Goal: Task Accomplishment & Management: Use online tool/utility

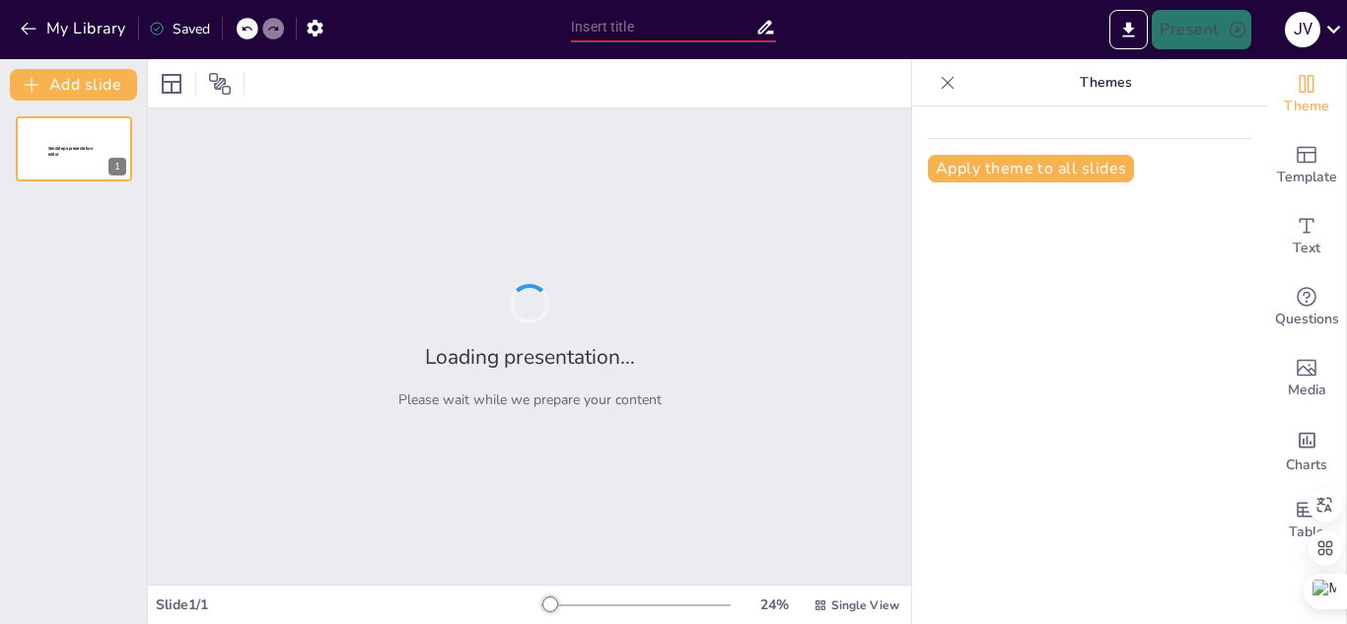
type input "Innovación Educativa en la Era Digital: Transformando el Aprendizaje Superior"
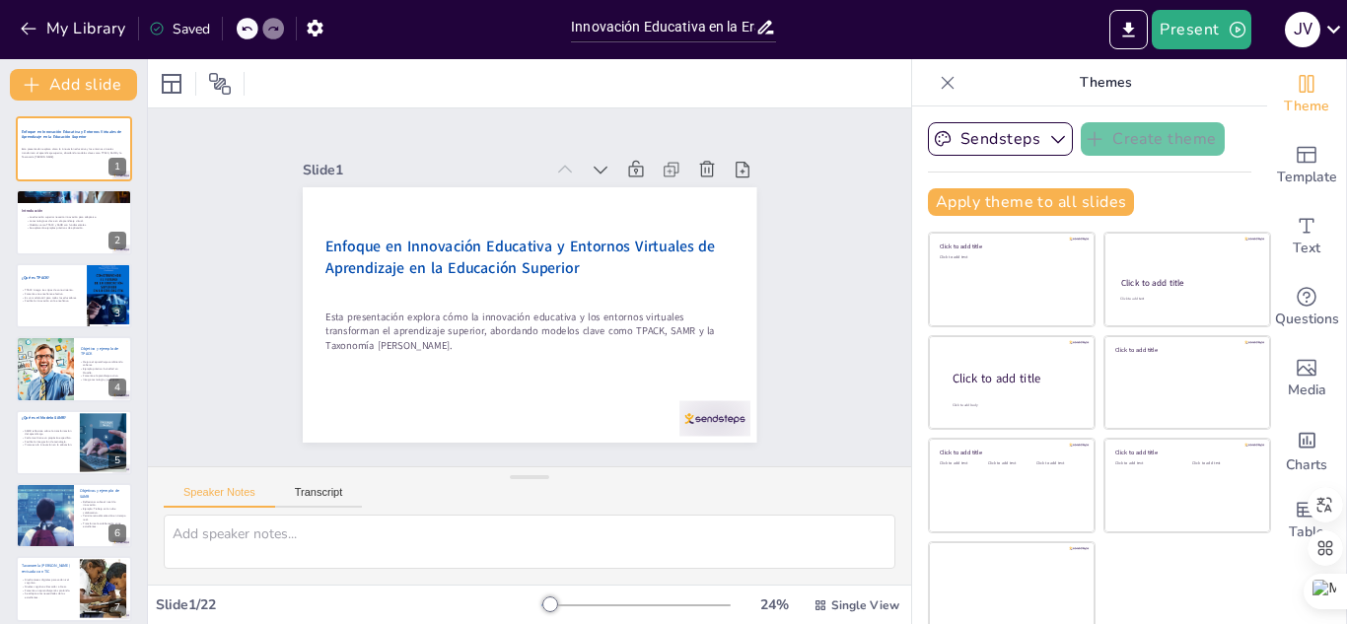
checkbox input "true"
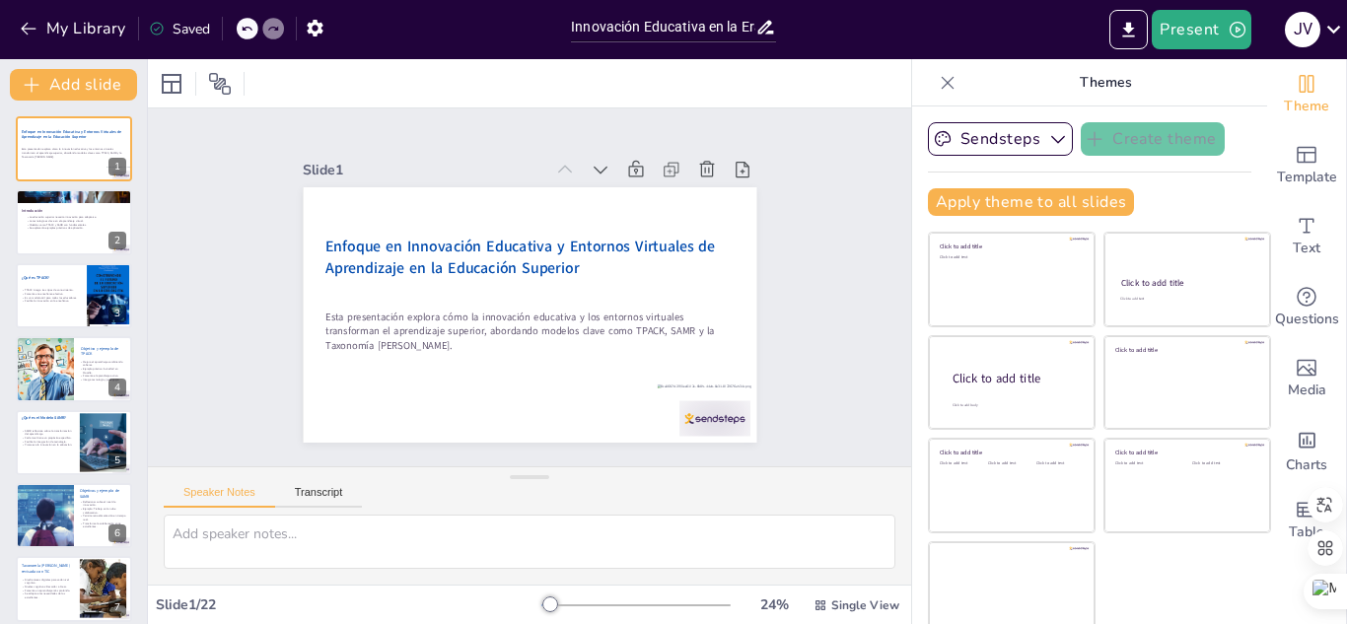
checkbox input "true"
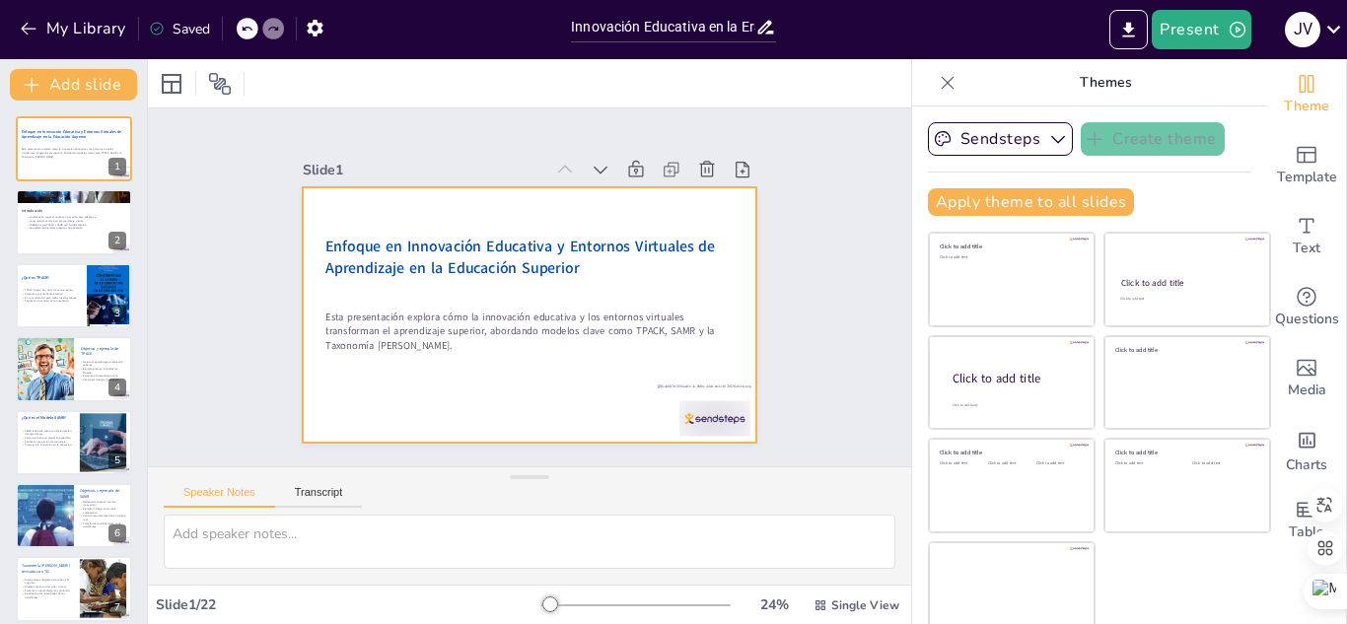
checkbox input "true"
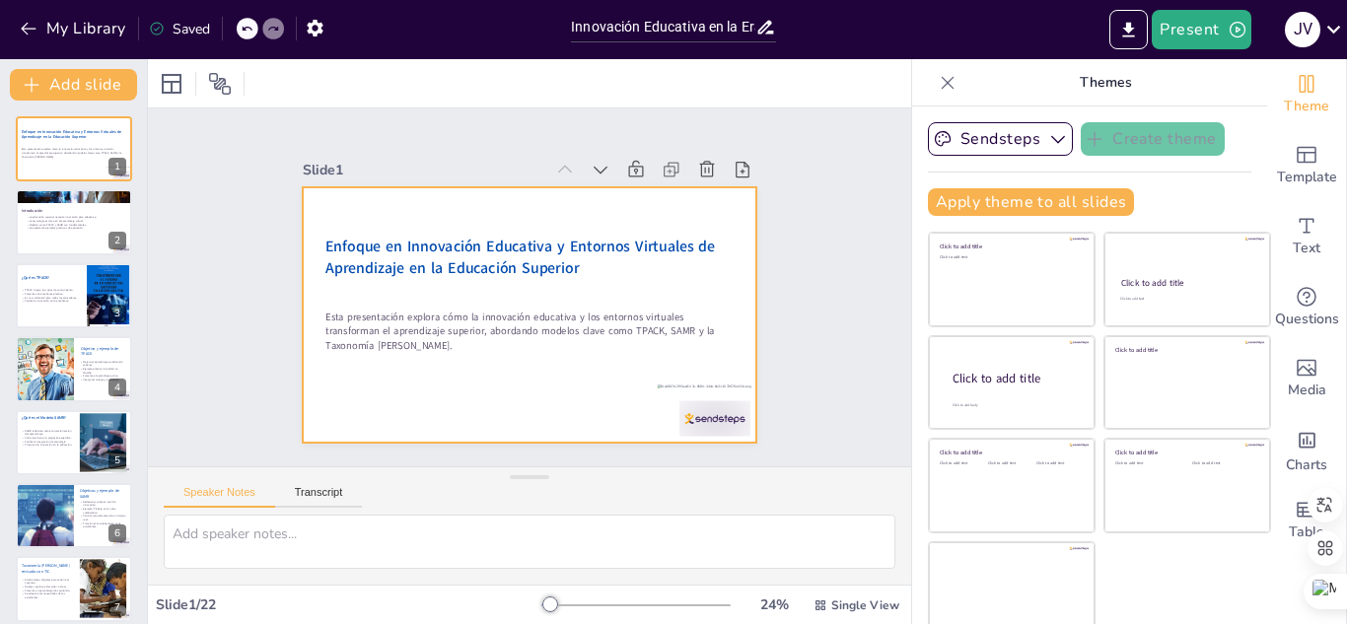
checkbox input "true"
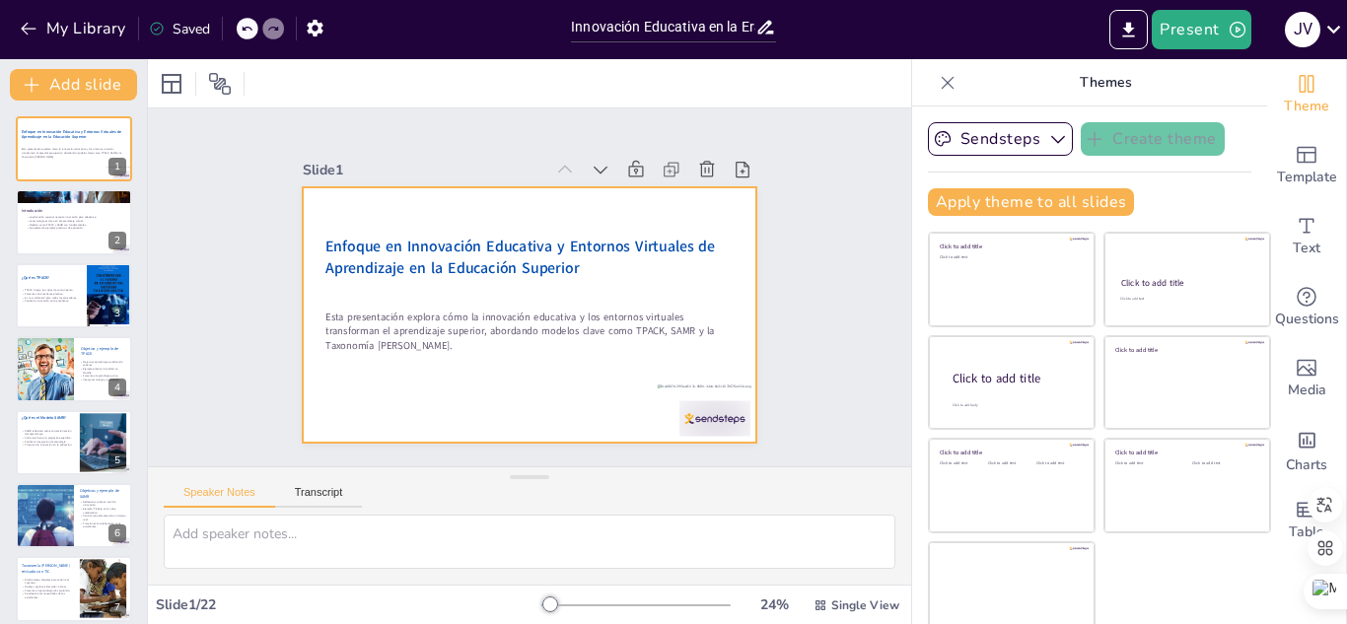
checkbox input "true"
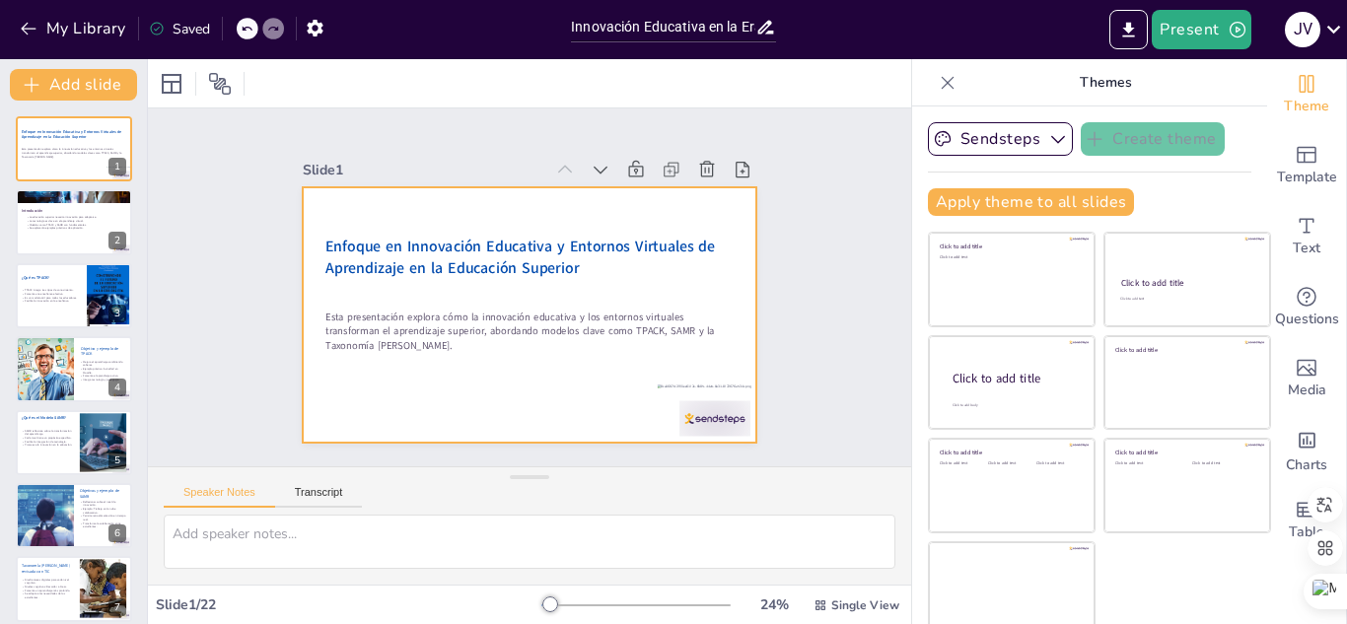
checkbox input "true"
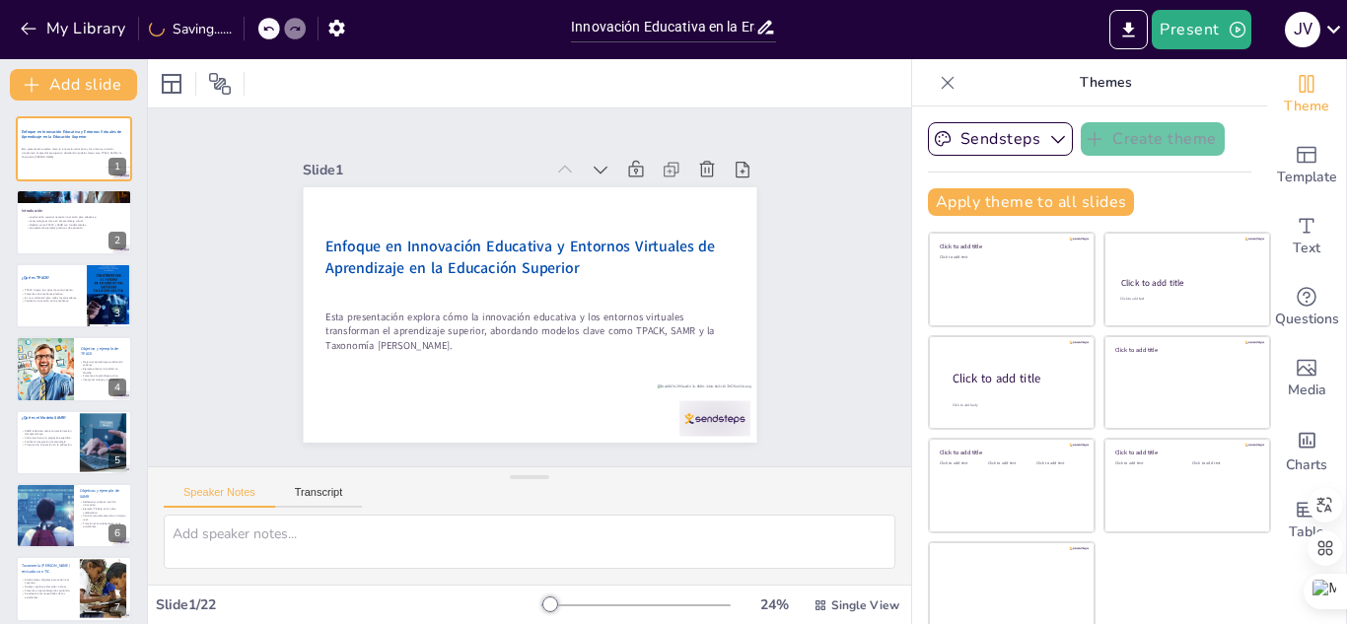
checkbox input "true"
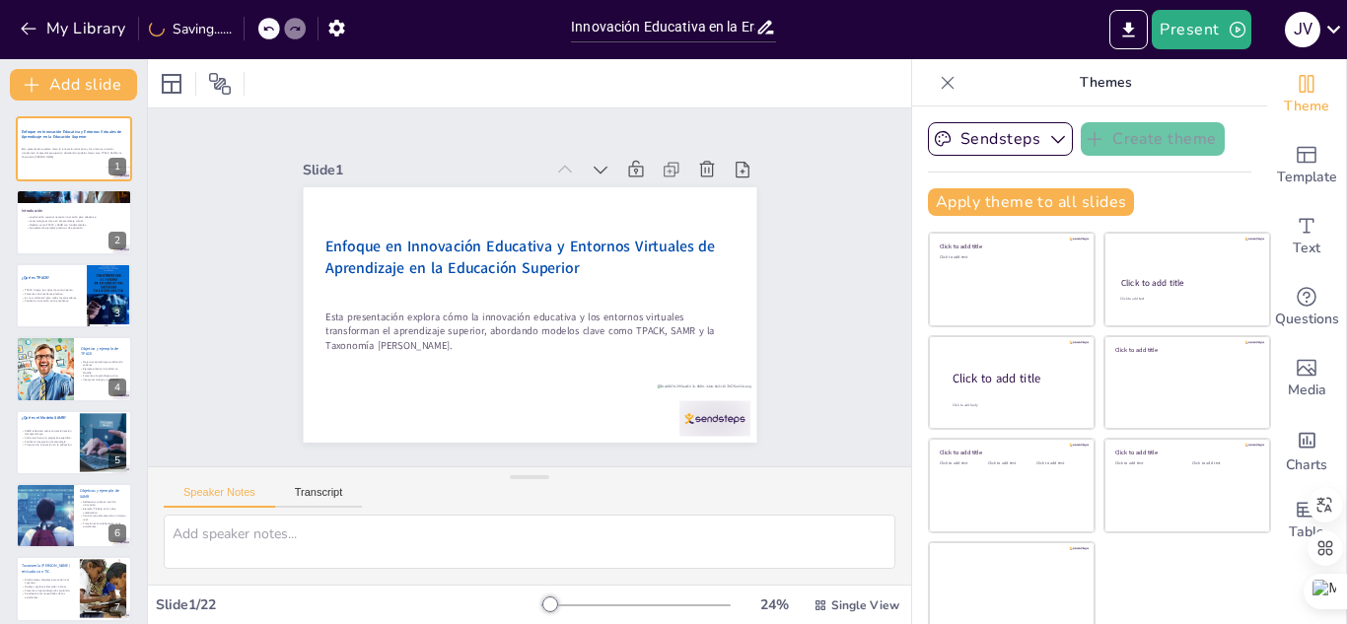
checkbox input "true"
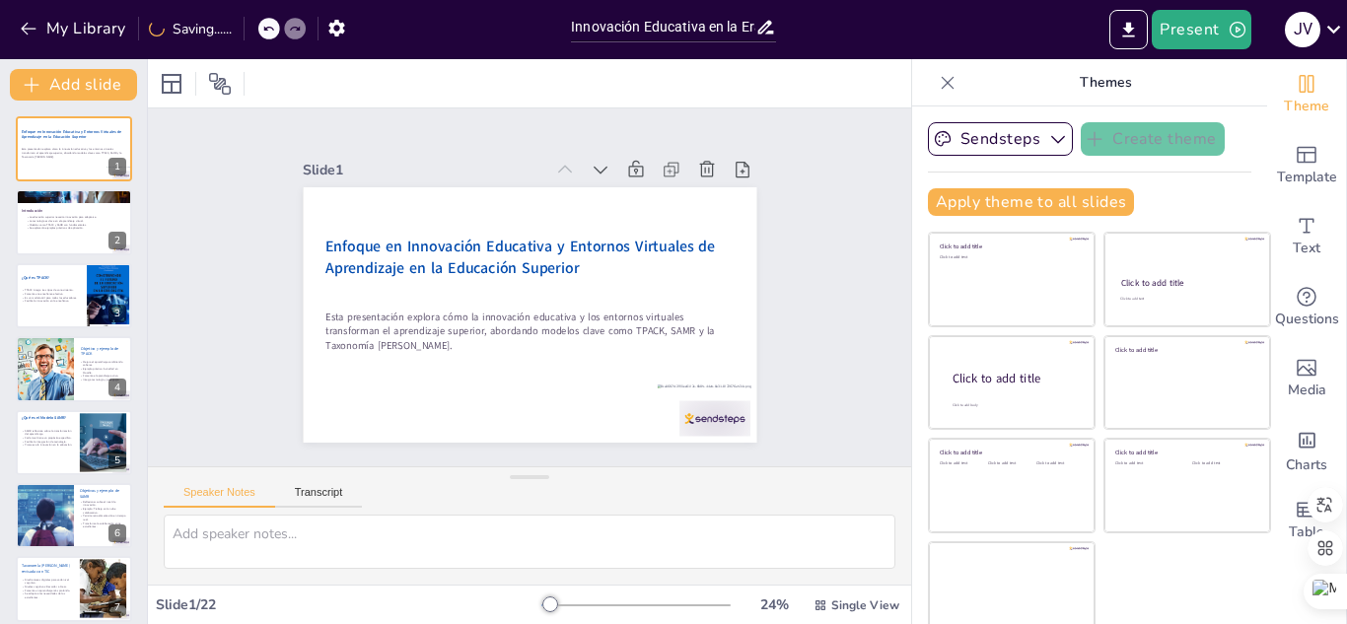
checkbox input "true"
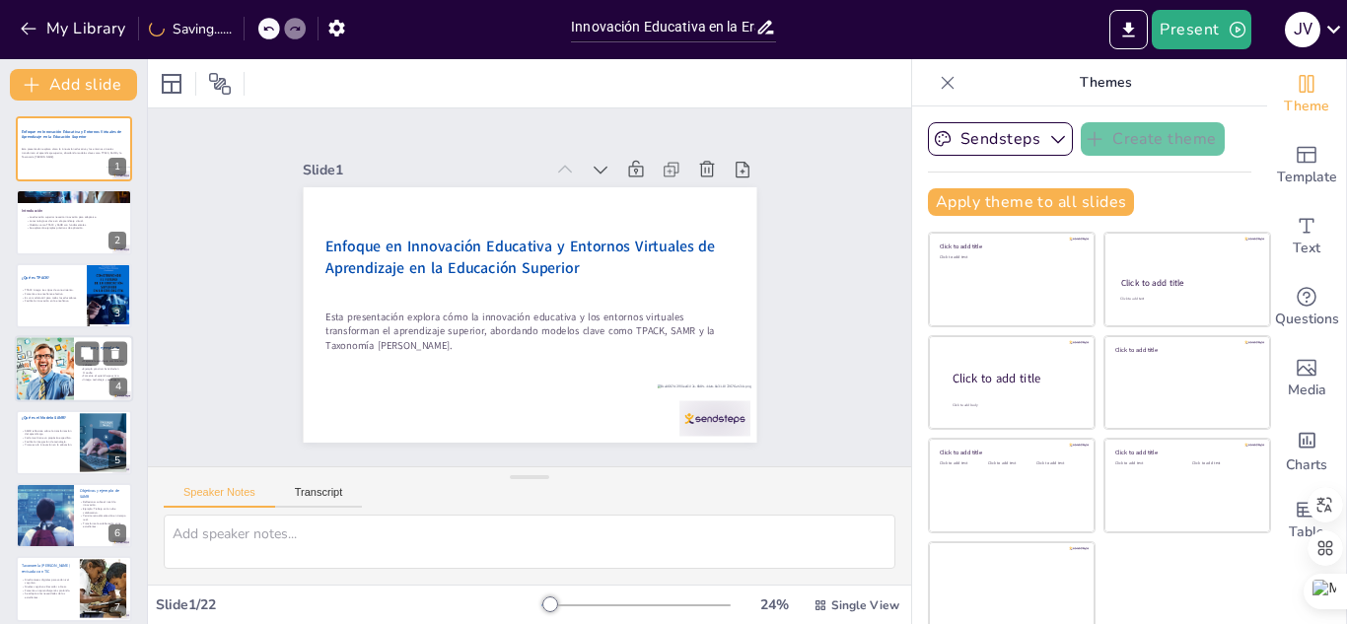
checkbox input "true"
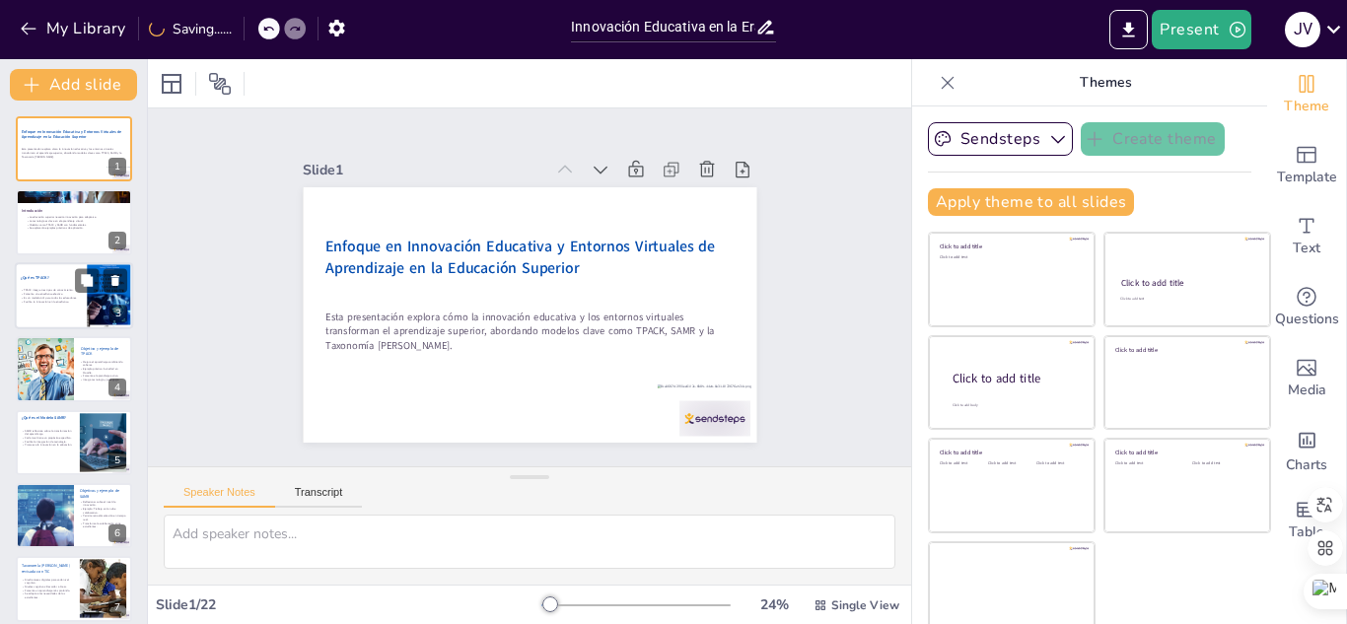
checkbox input "true"
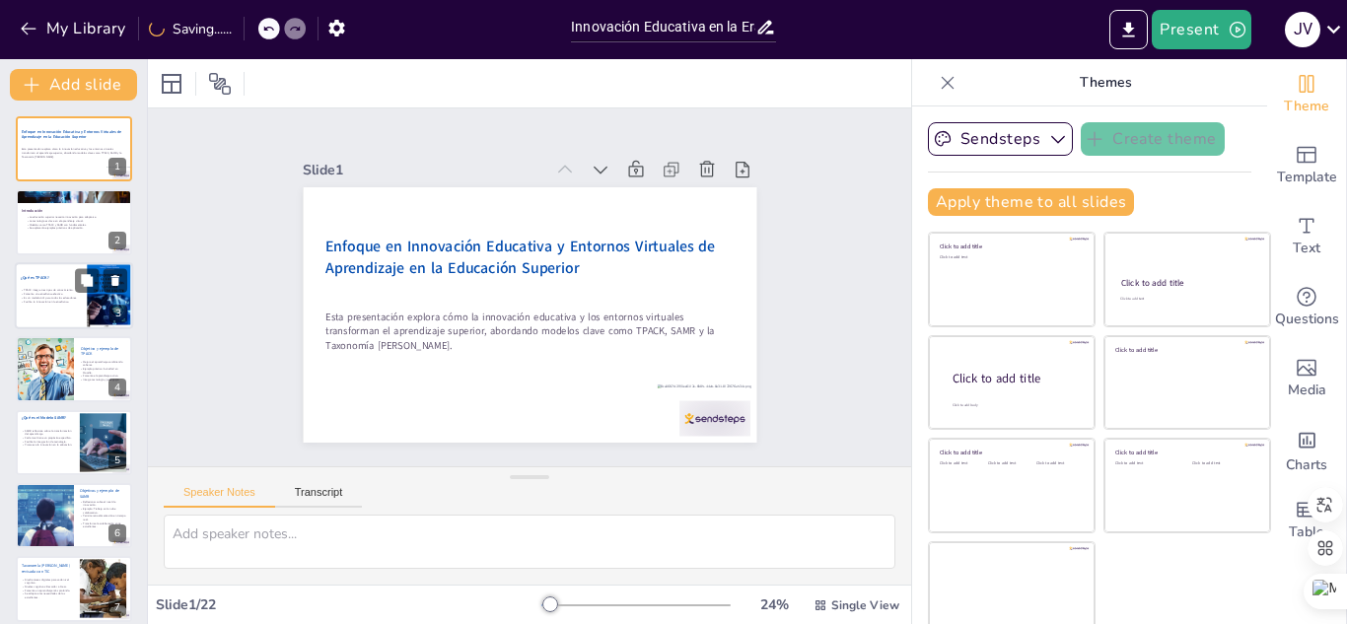
checkbox input "true"
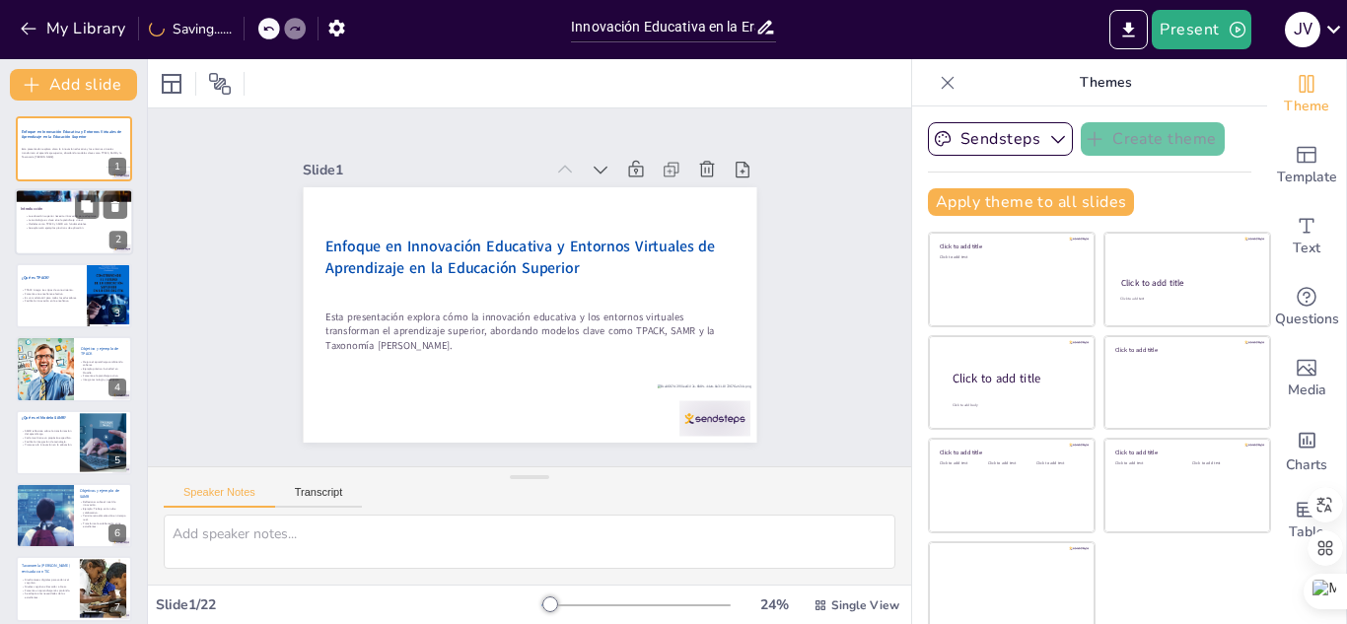
checkbox input "true"
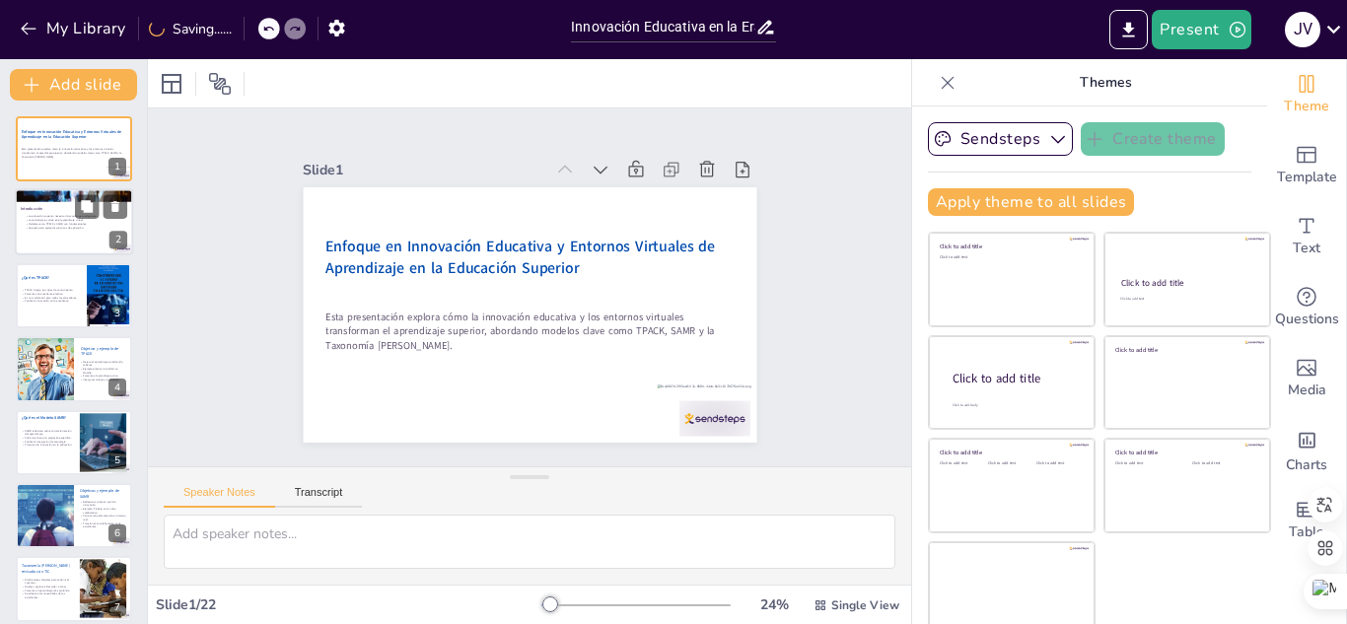
checkbox input "true"
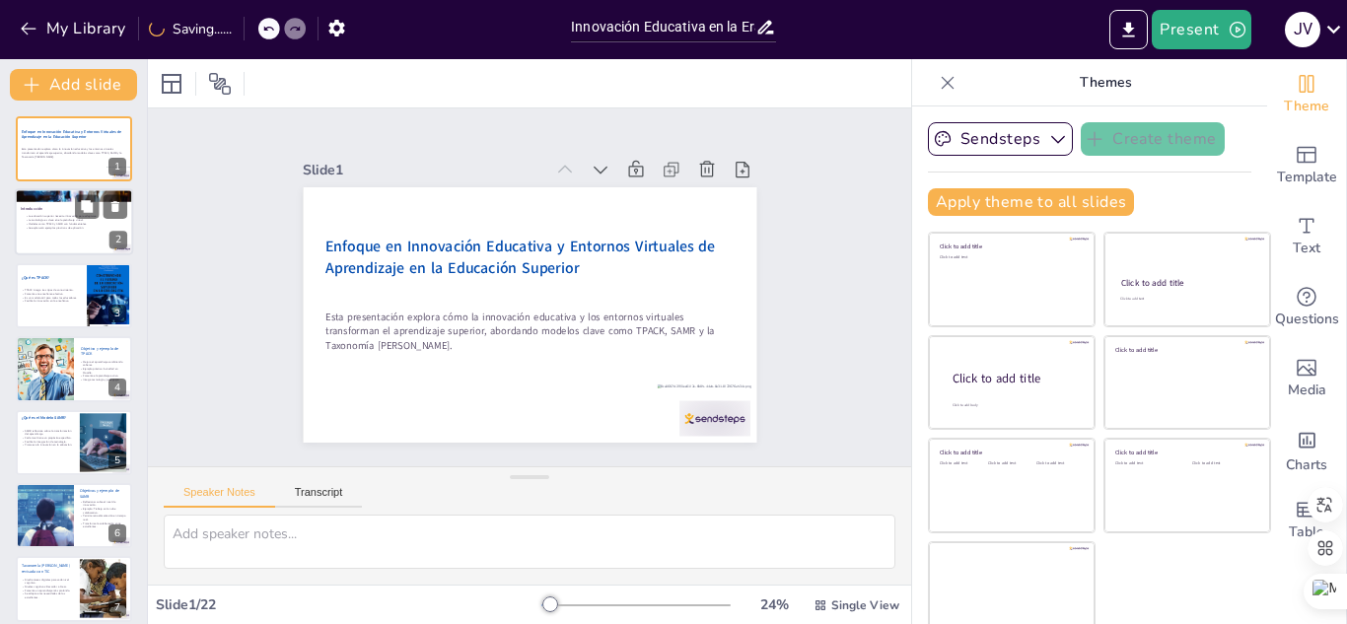
checkbox input "true"
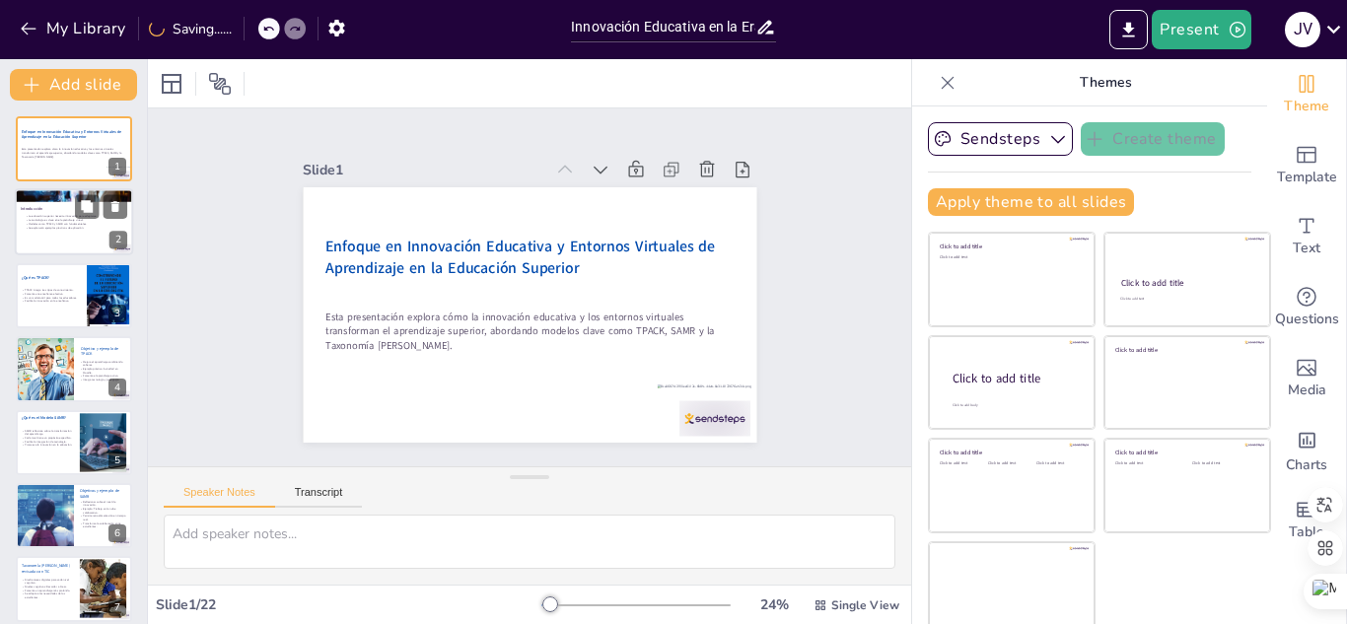
checkbox input "true"
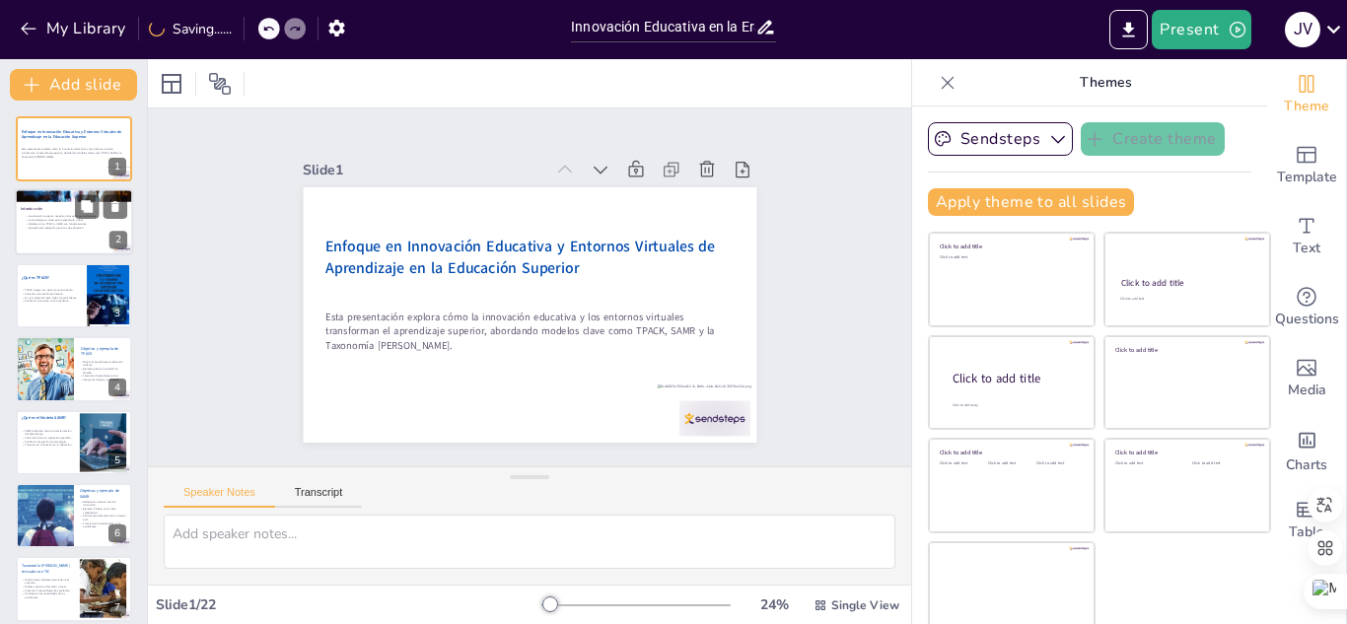
checkbox input "true"
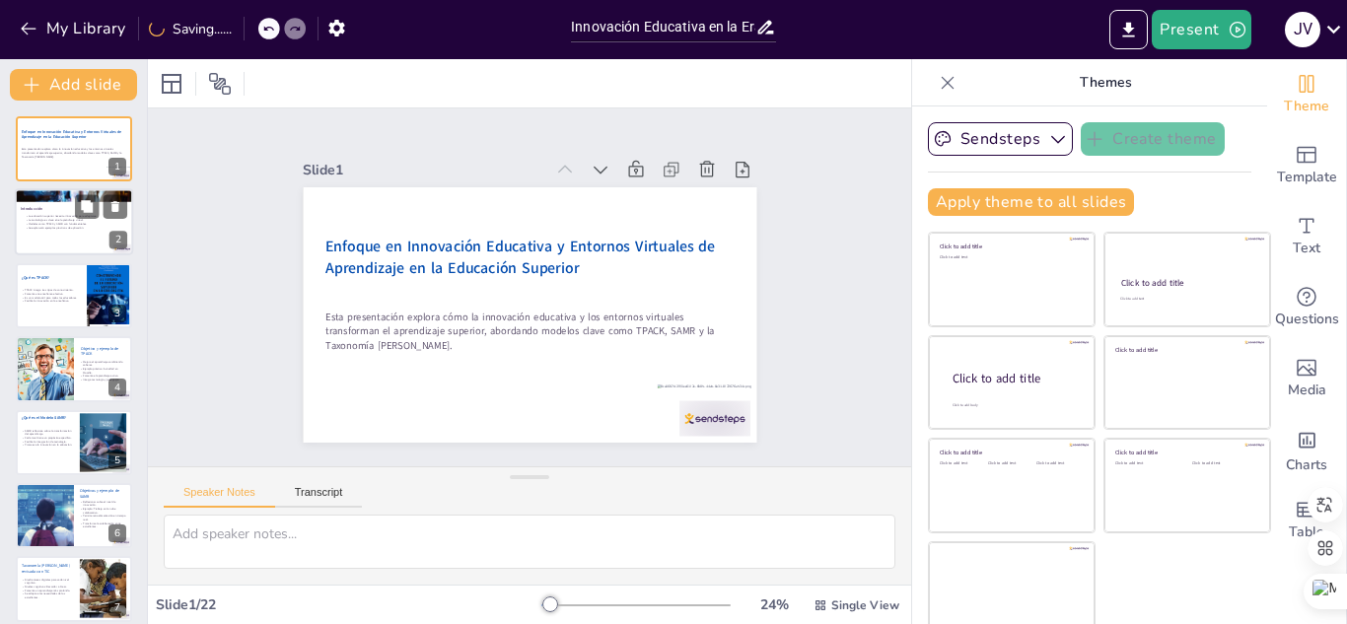
checkbox input "true"
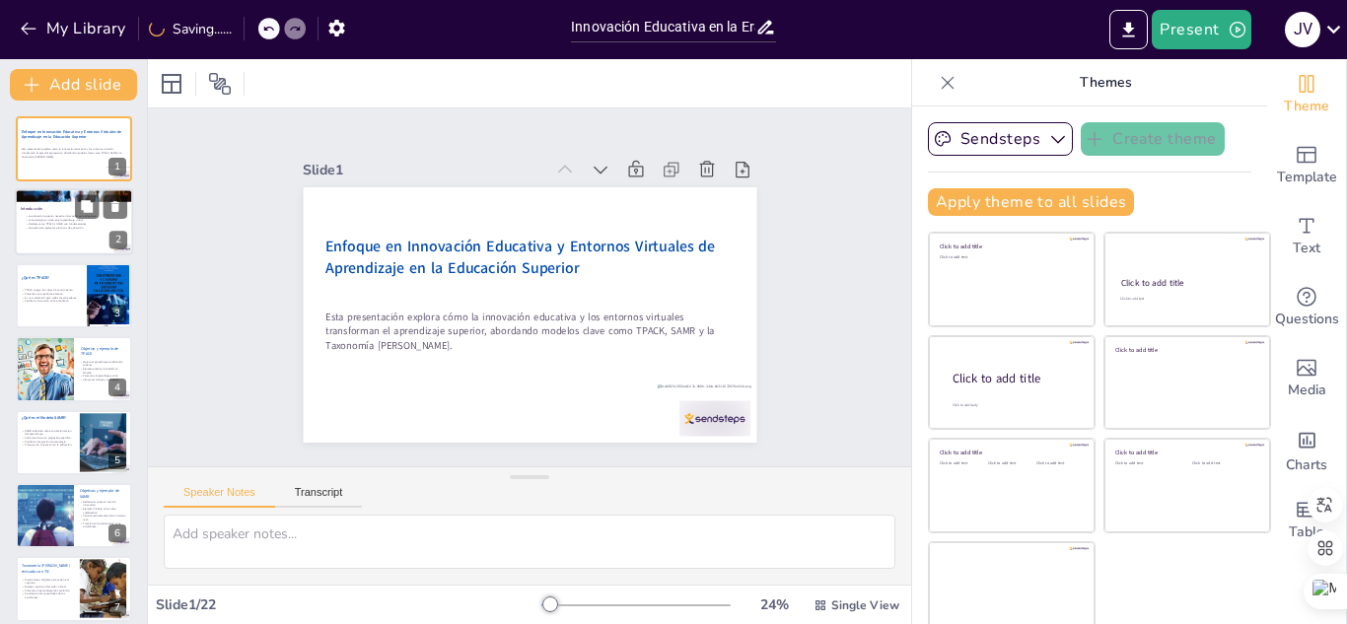
checkbox input "true"
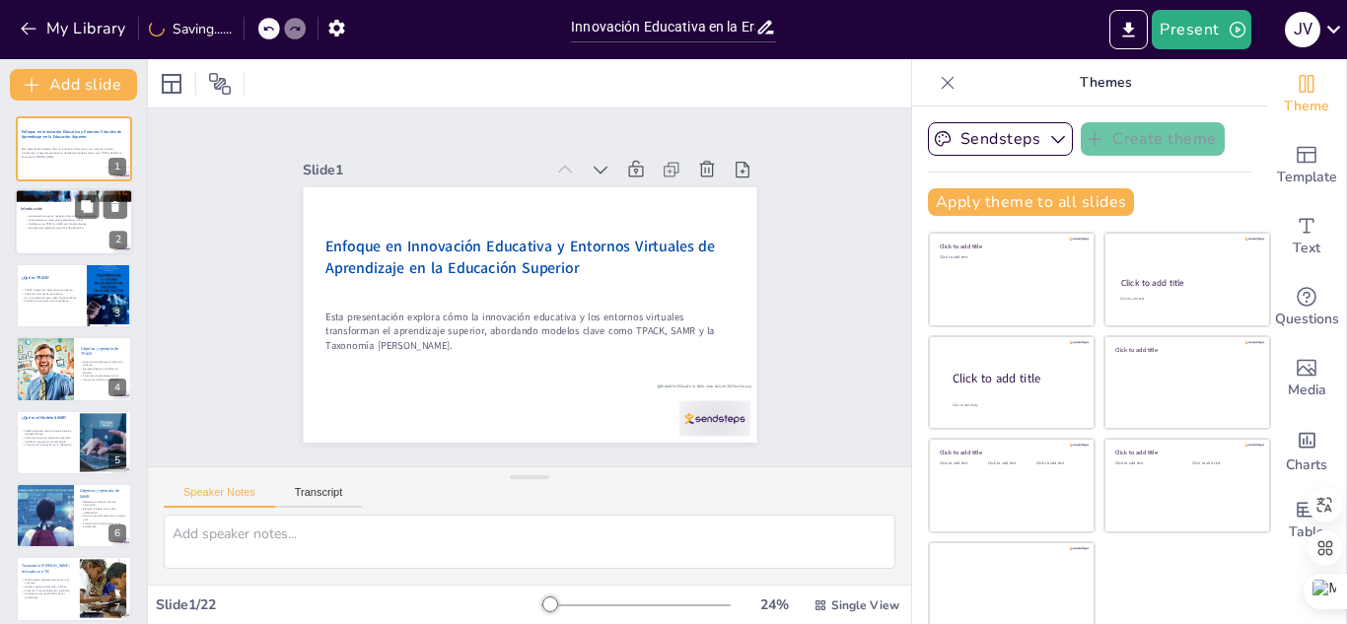
checkbox input "true"
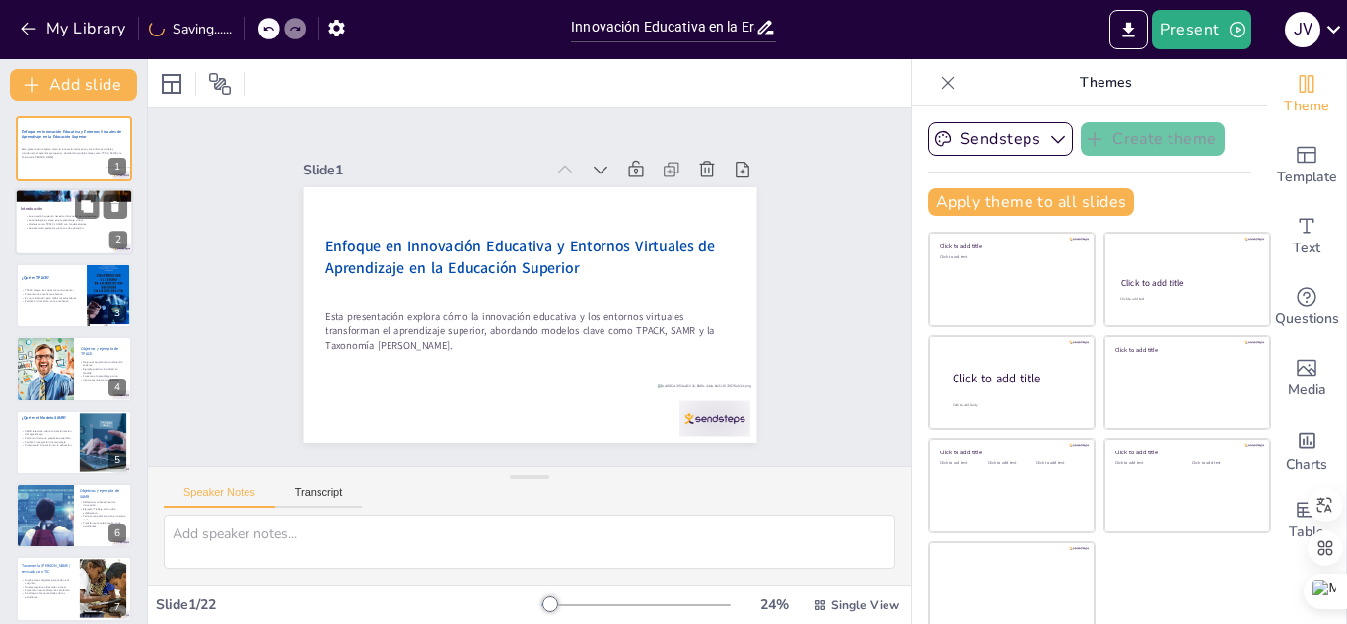
checkbox input "true"
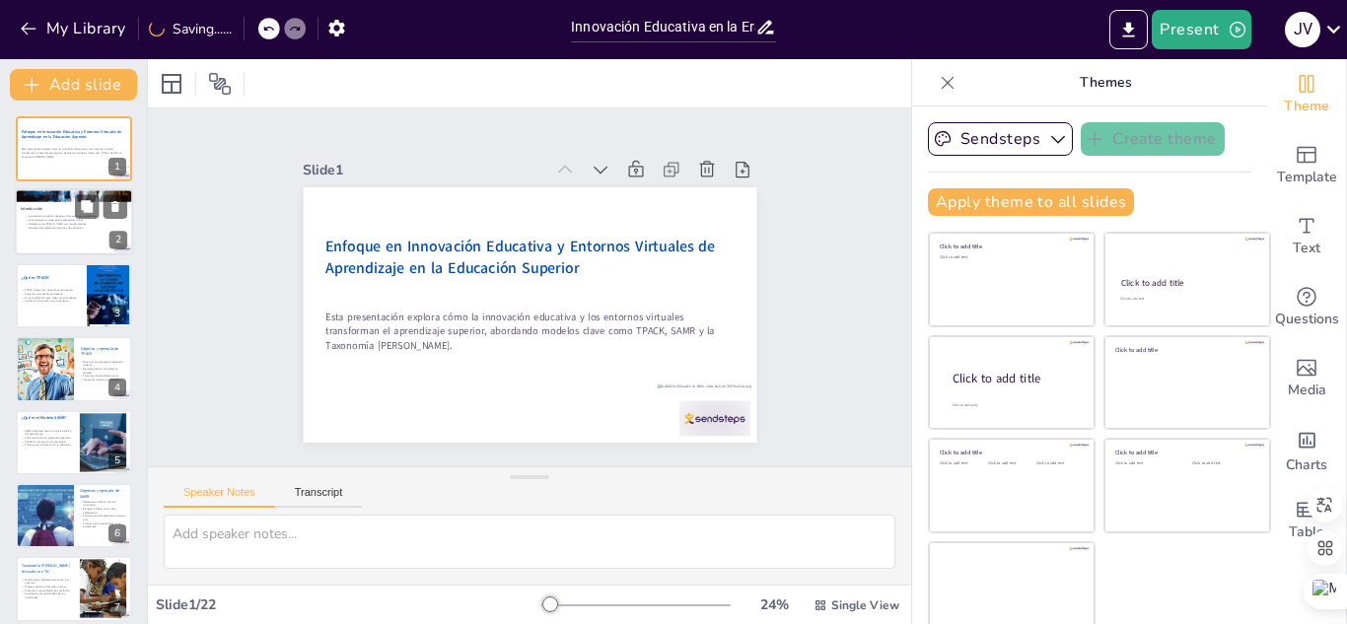
checkbox input "true"
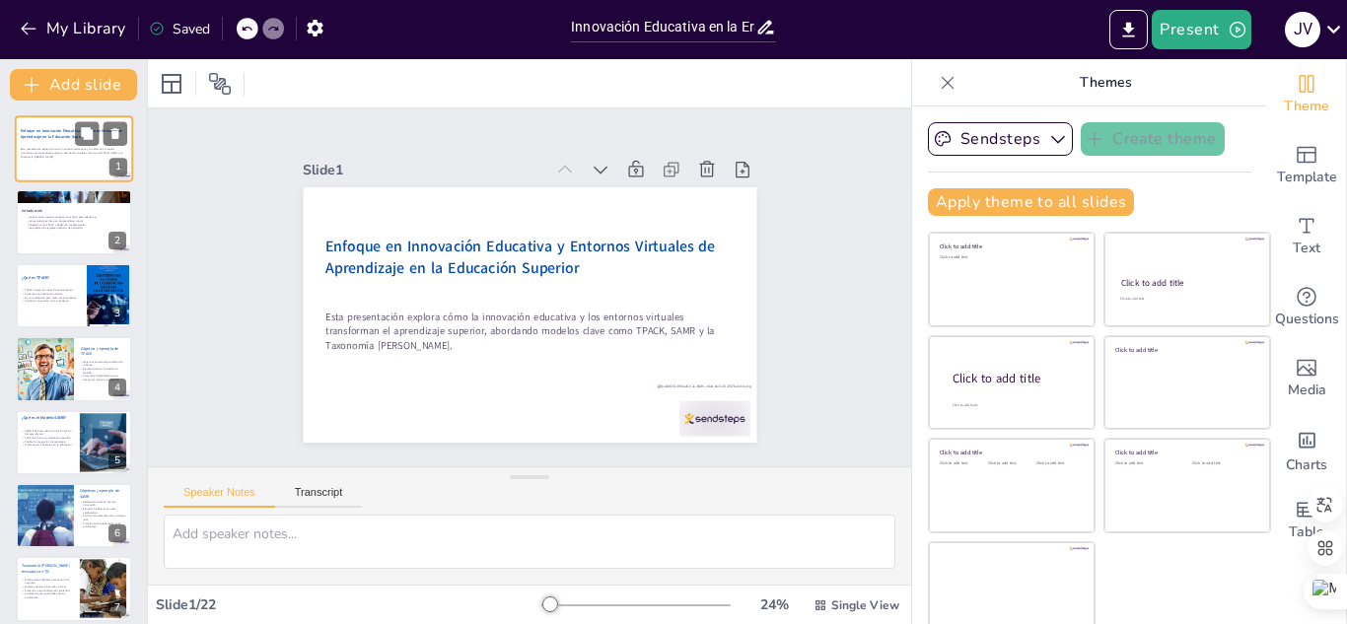
checkbox input "true"
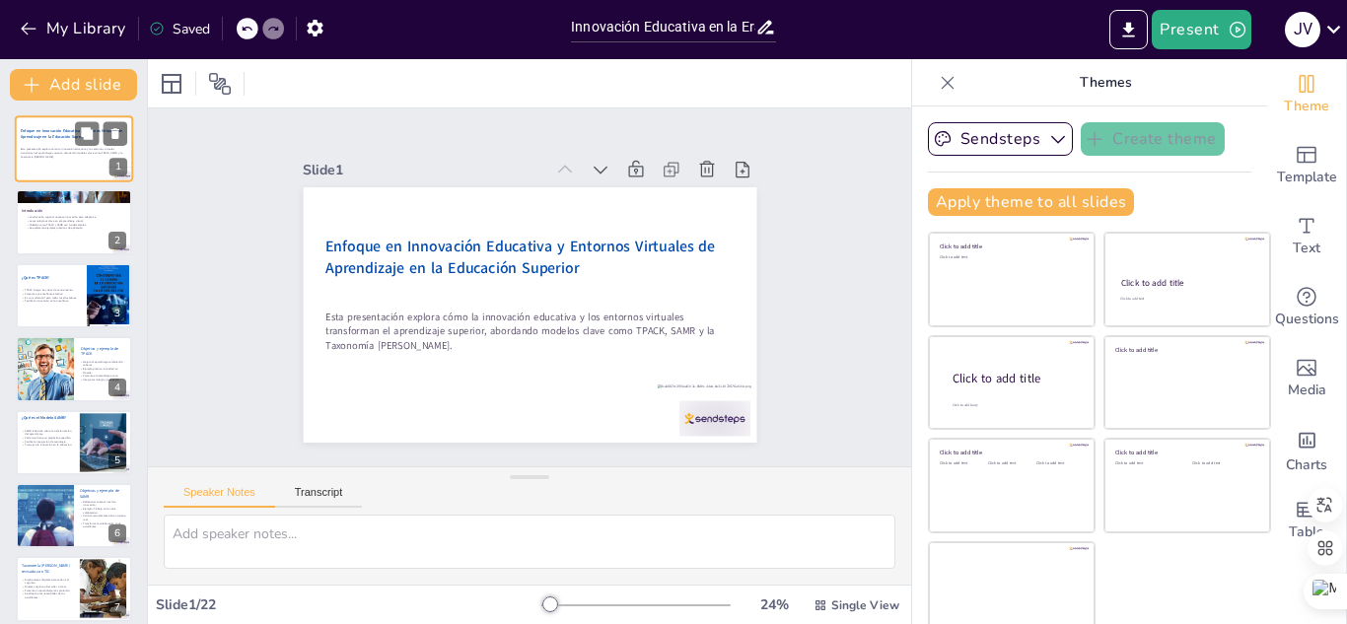
checkbox input "true"
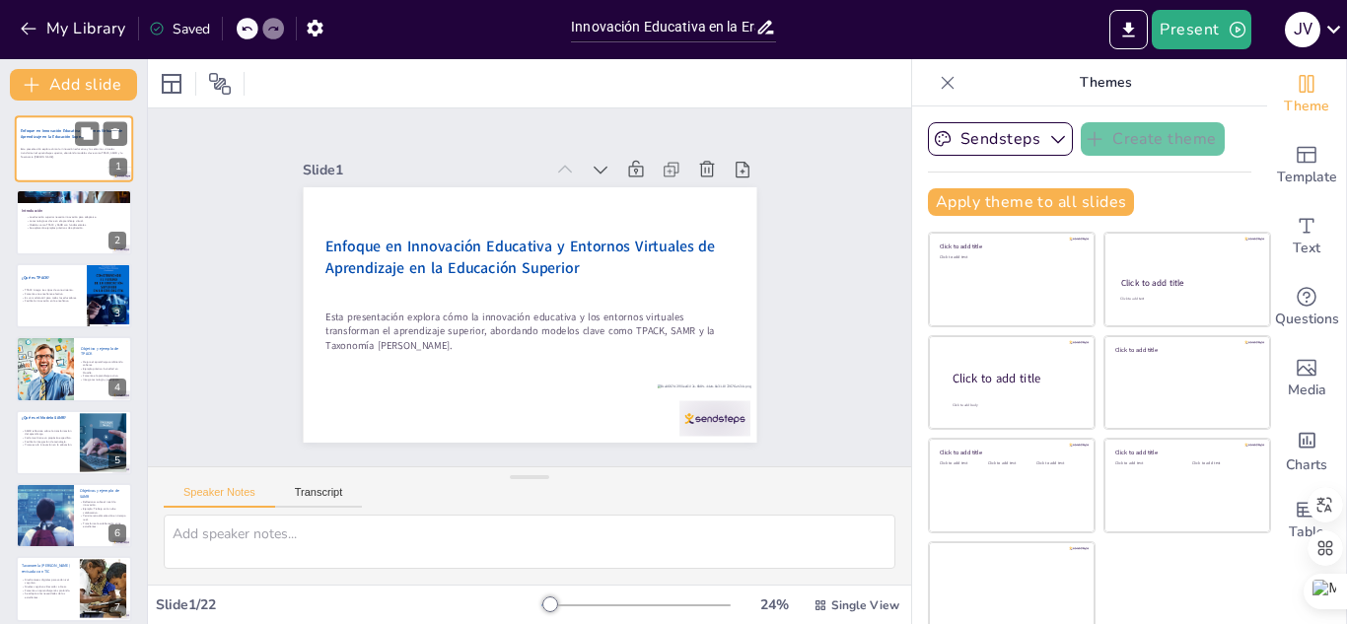
checkbox input "true"
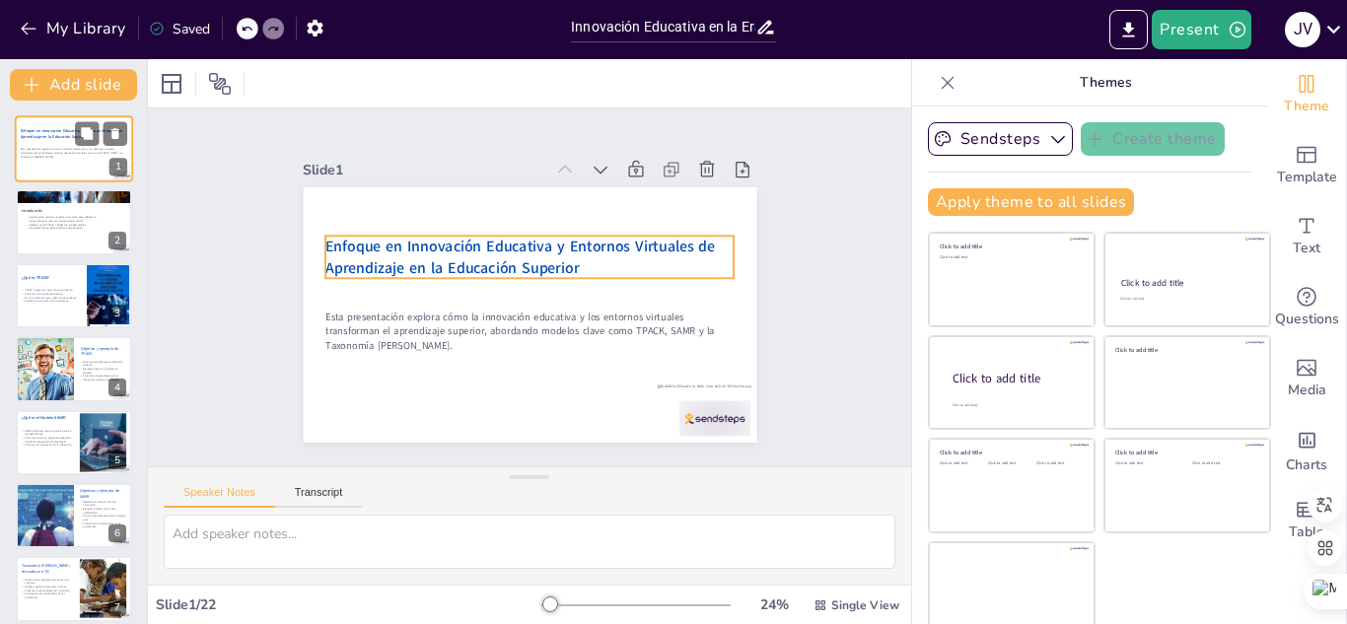
checkbox input "true"
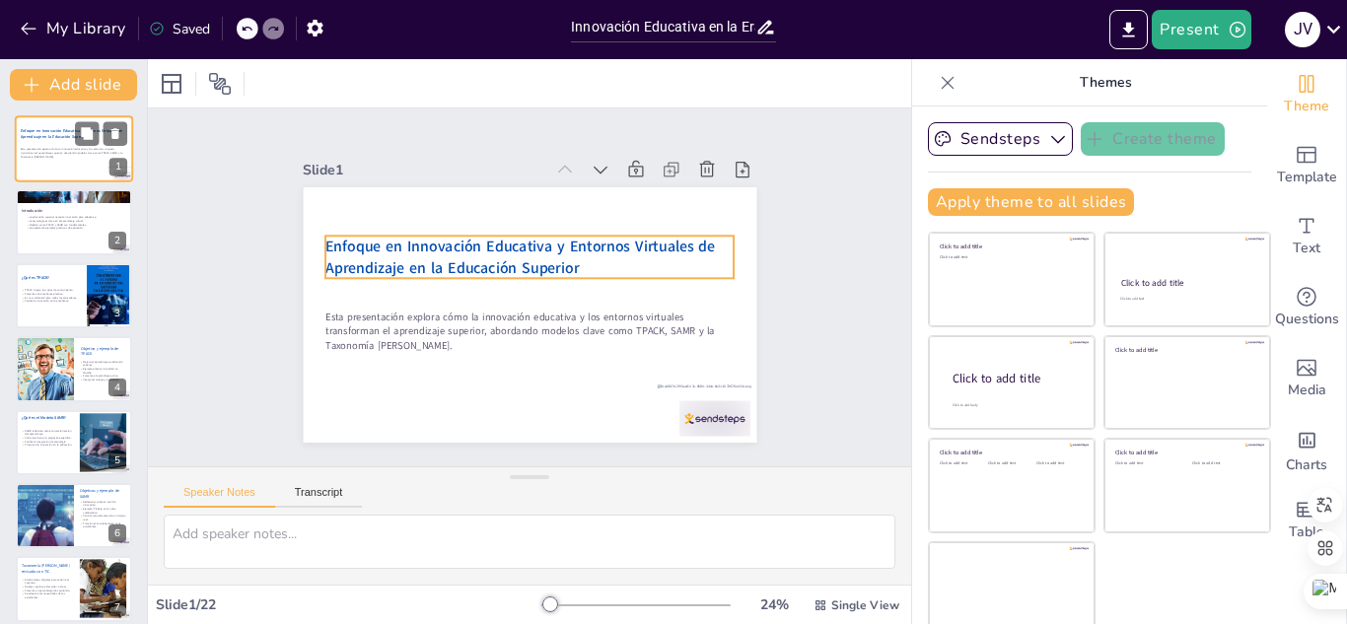
checkbox input "true"
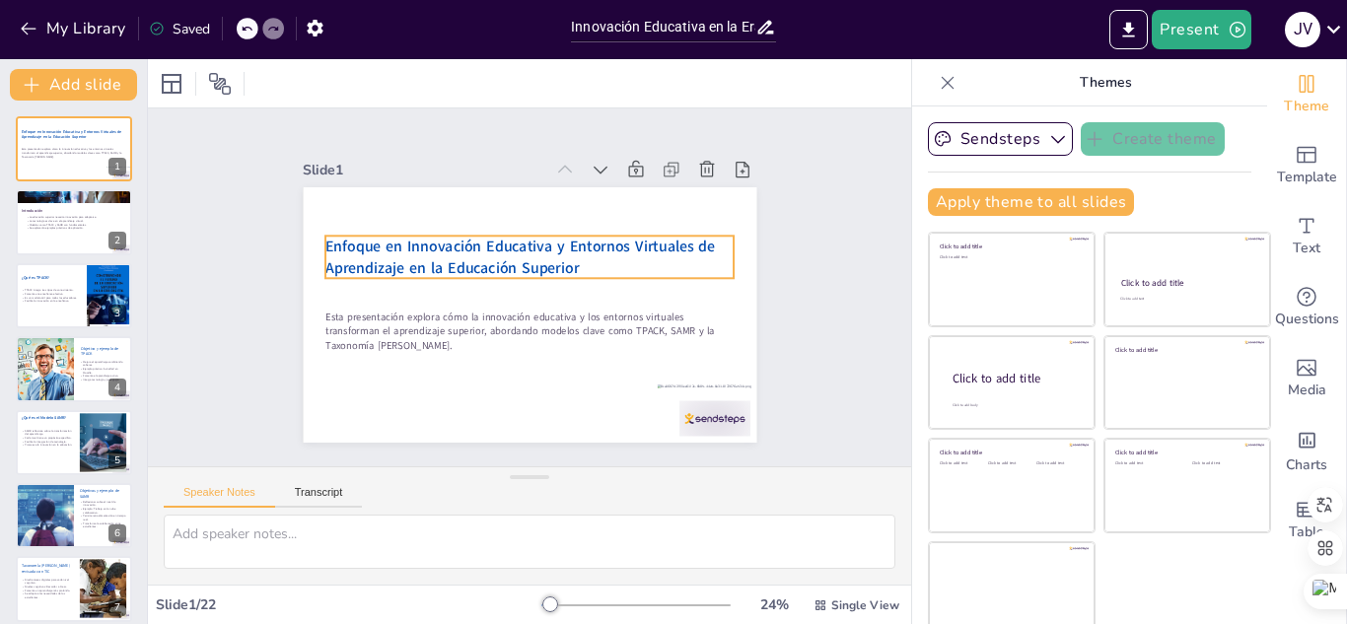
checkbox input "true"
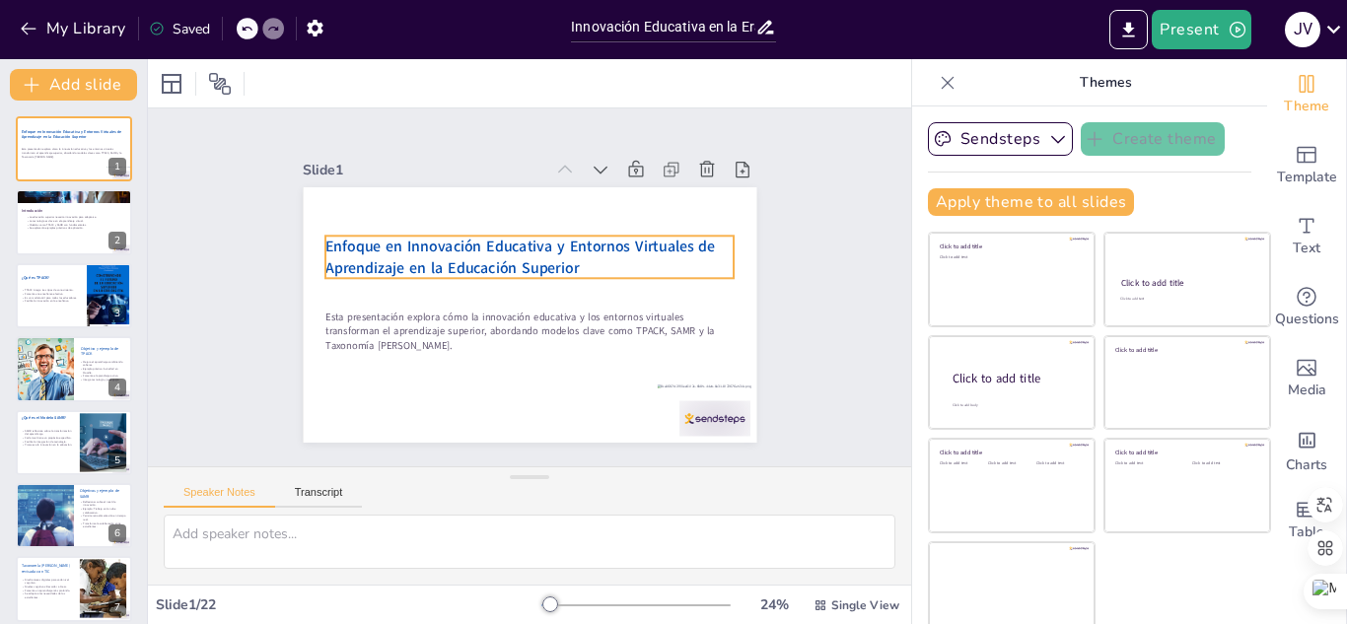
checkbox input "true"
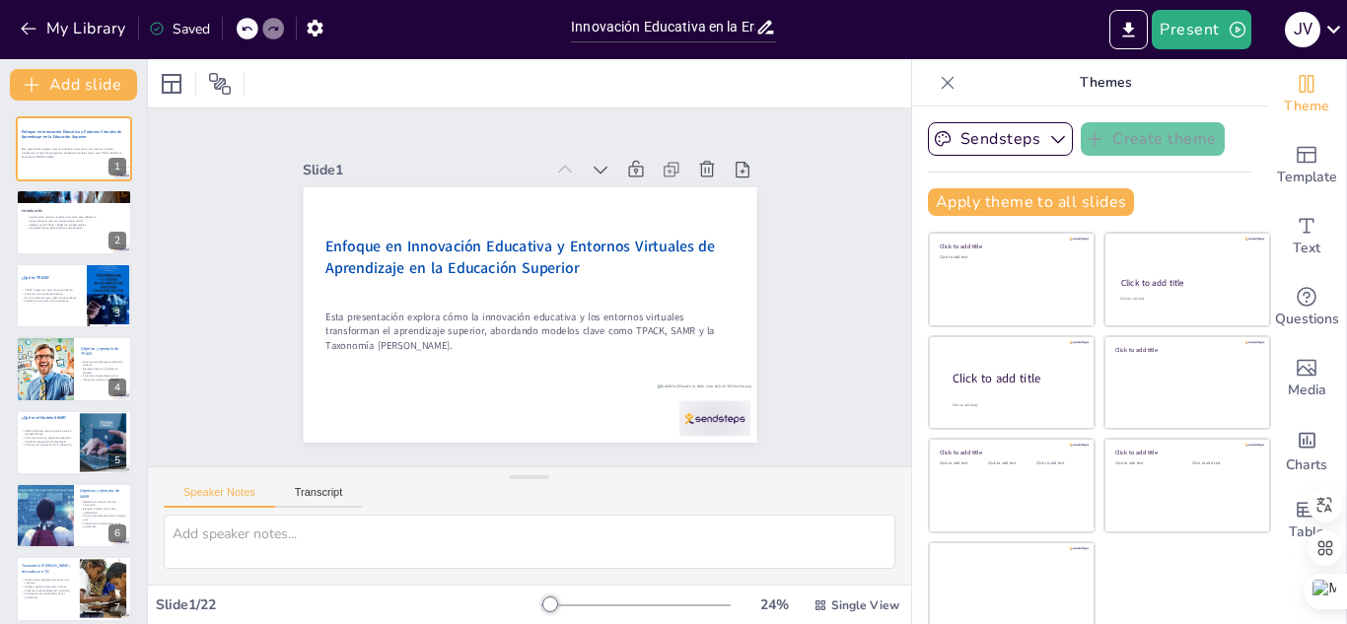
checkbox input "true"
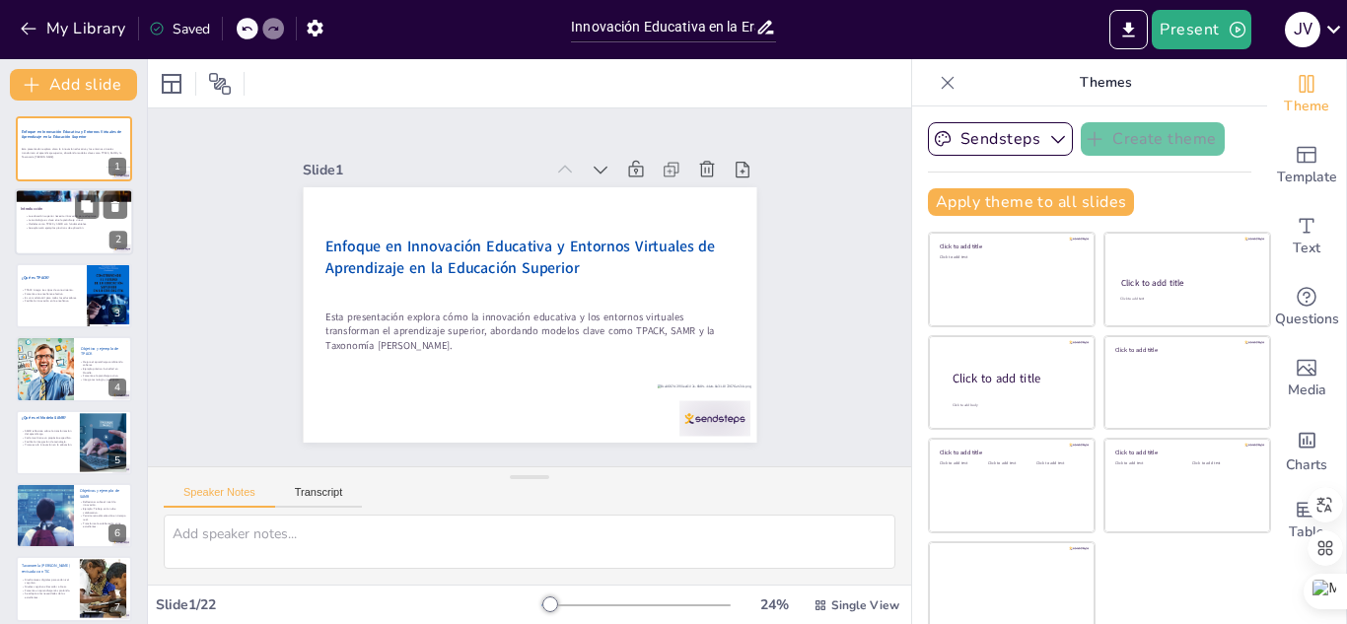
checkbox input "true"
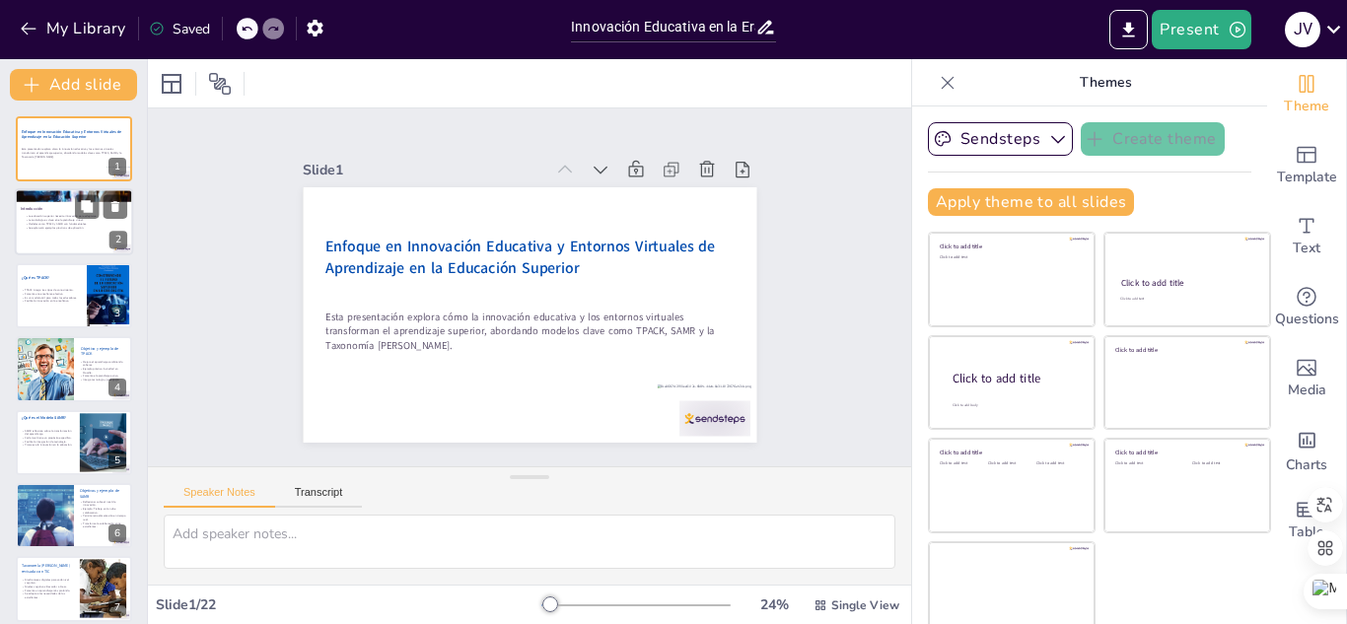
checkbox input "true"
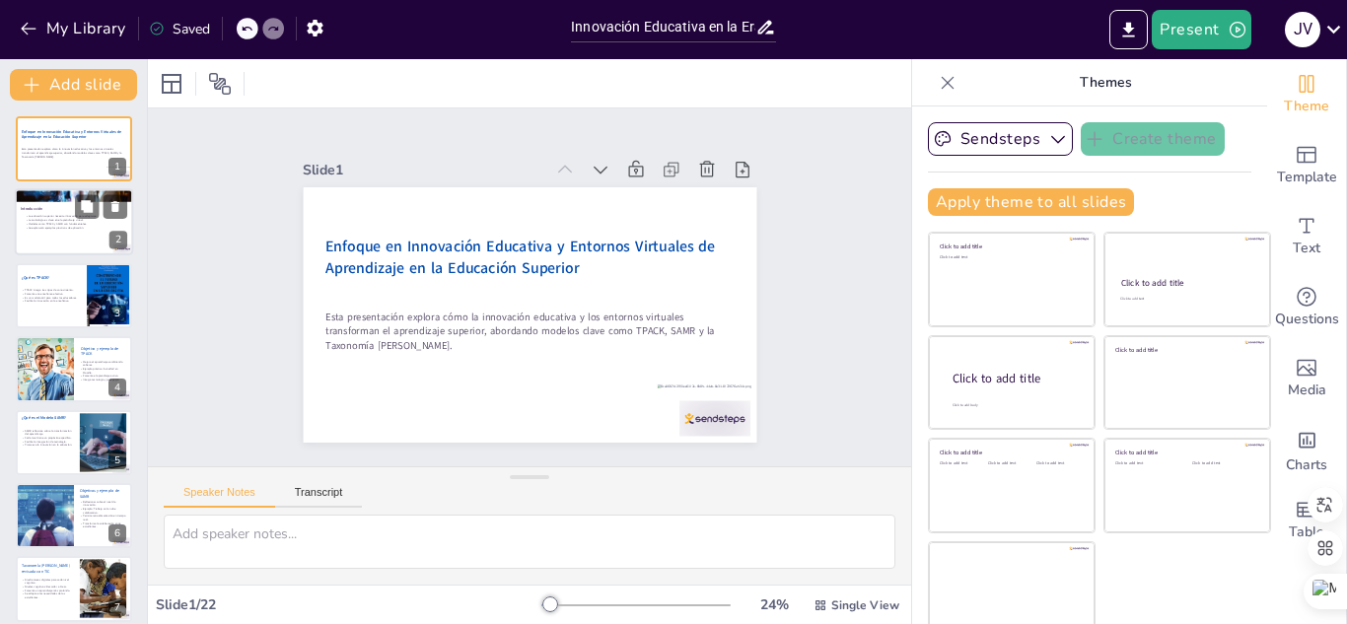
checkbox input "true"
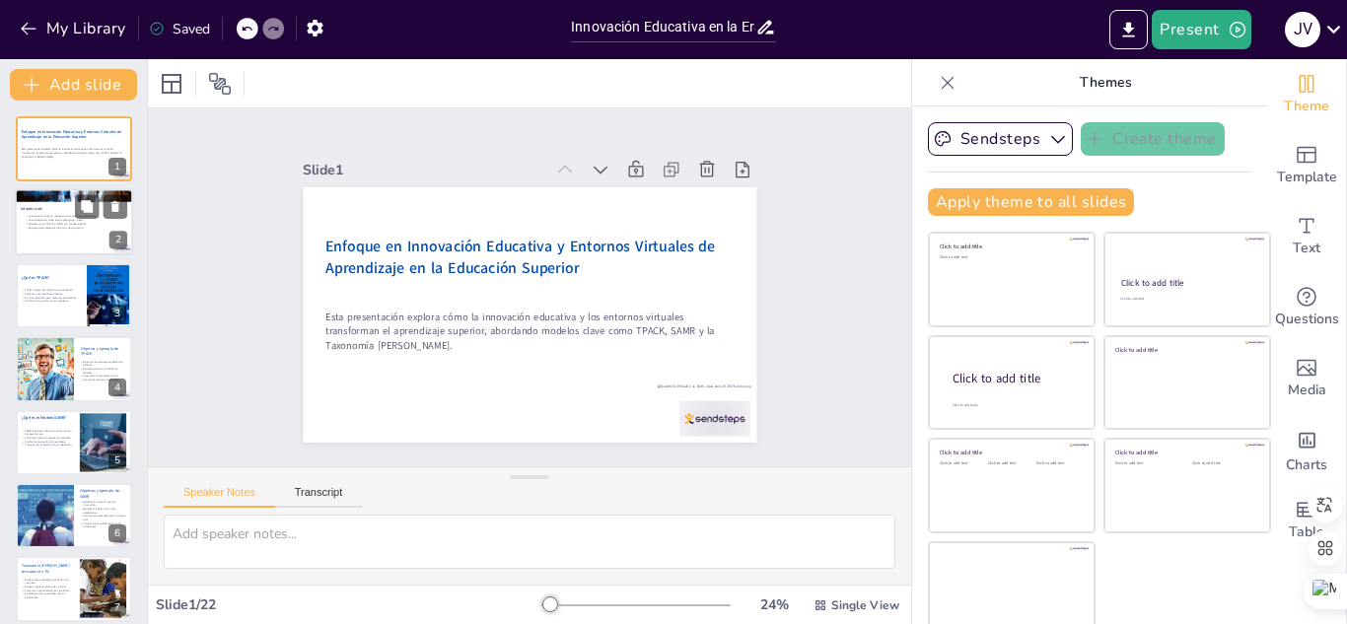
click at [35, 220] on p "La tecnología es clave en el aprendizaje virtual." at bounding box center [78, 221] width 107 height 4
type textarea "La innovación en la educación superior es vital para preparar a los estudiantes…"
checkbox input "true"
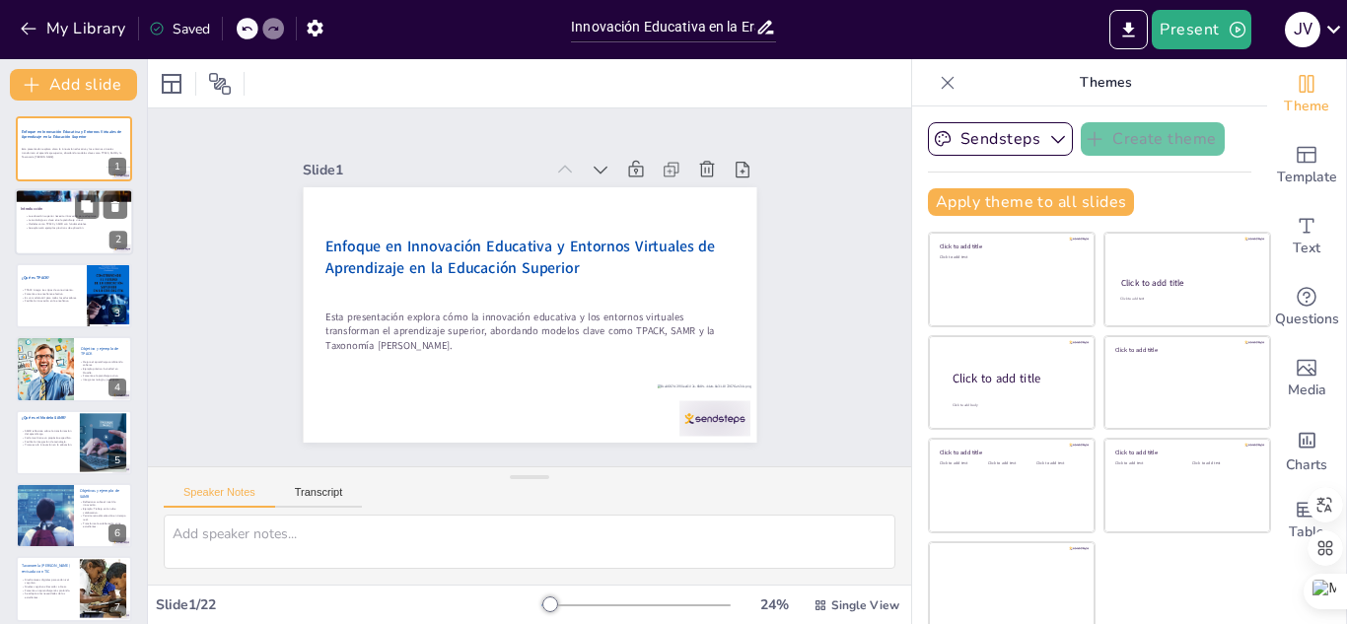
checkbox input "true"
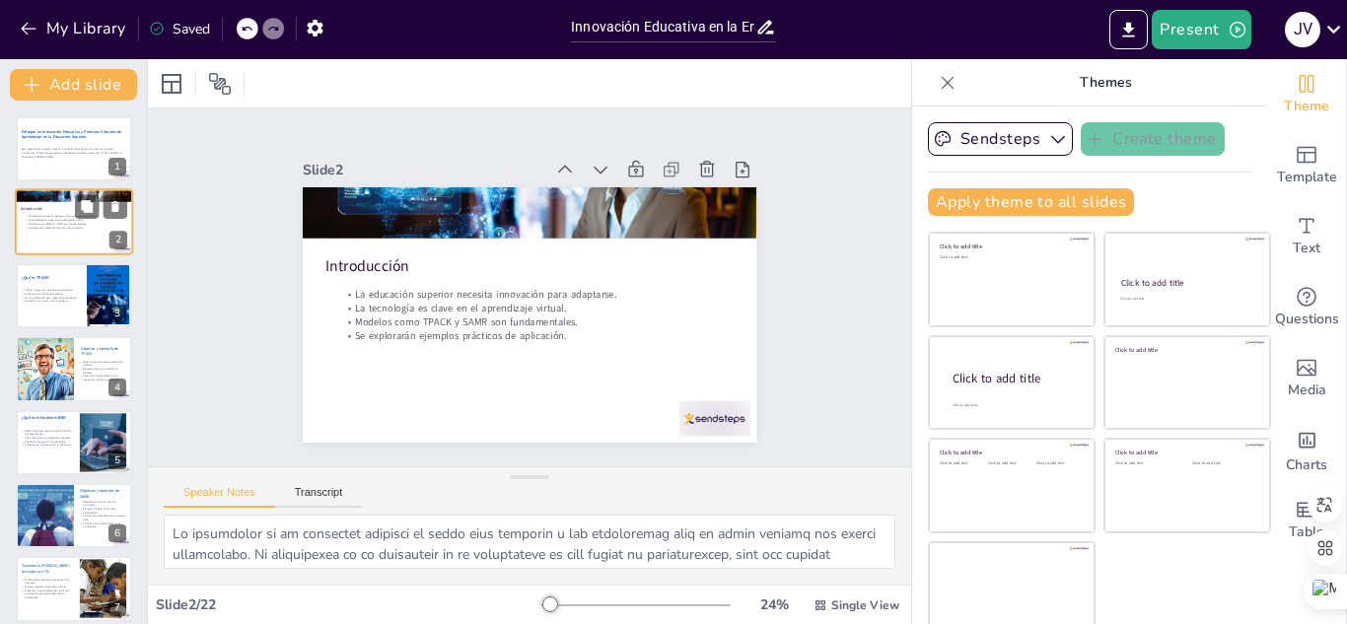
checkbox input "true"
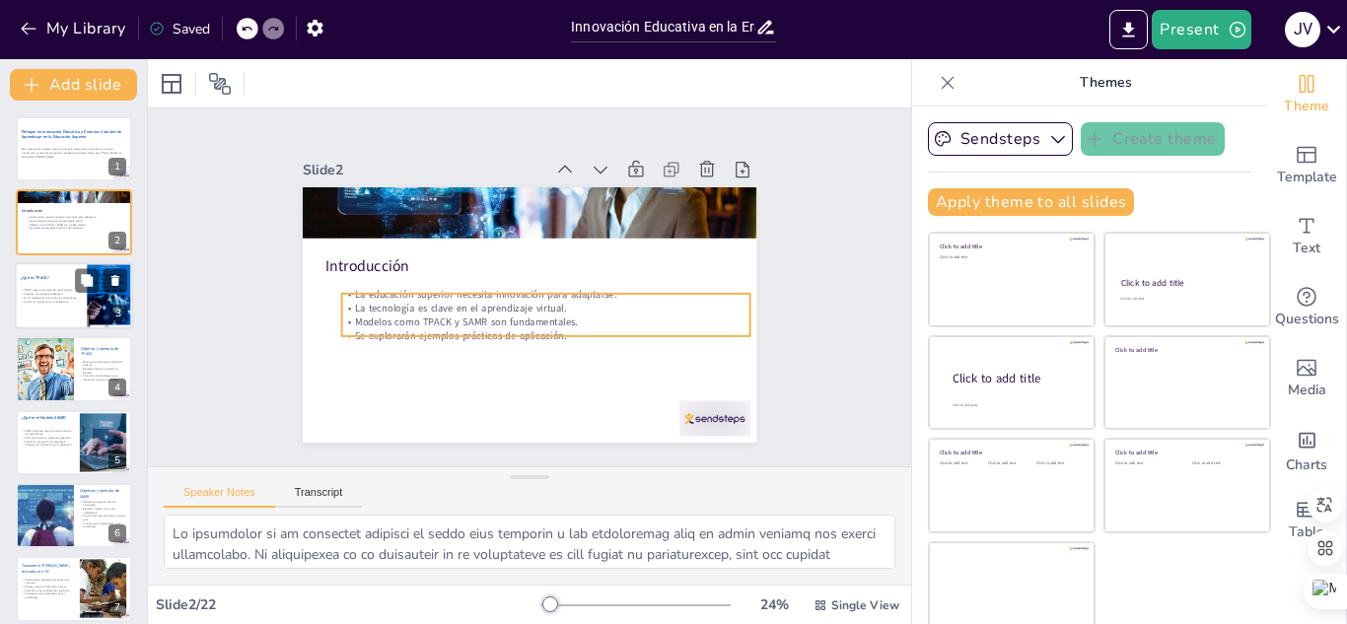
checkbox input "true"
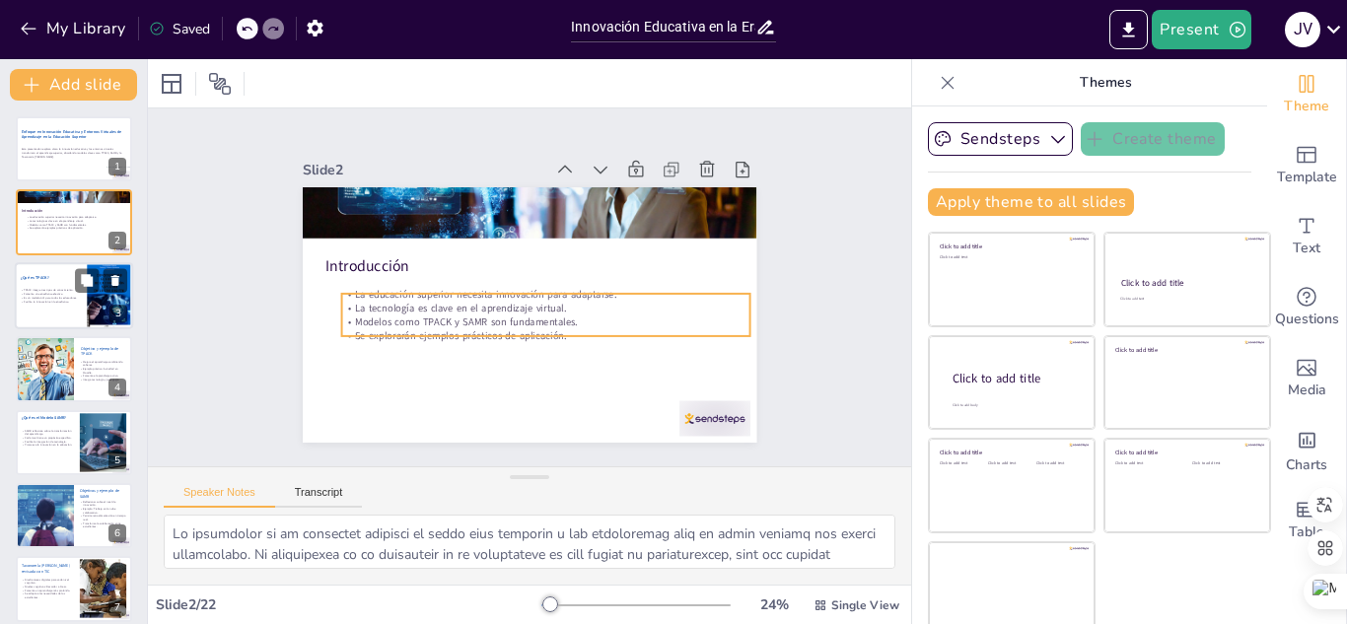
checkbox input "true"
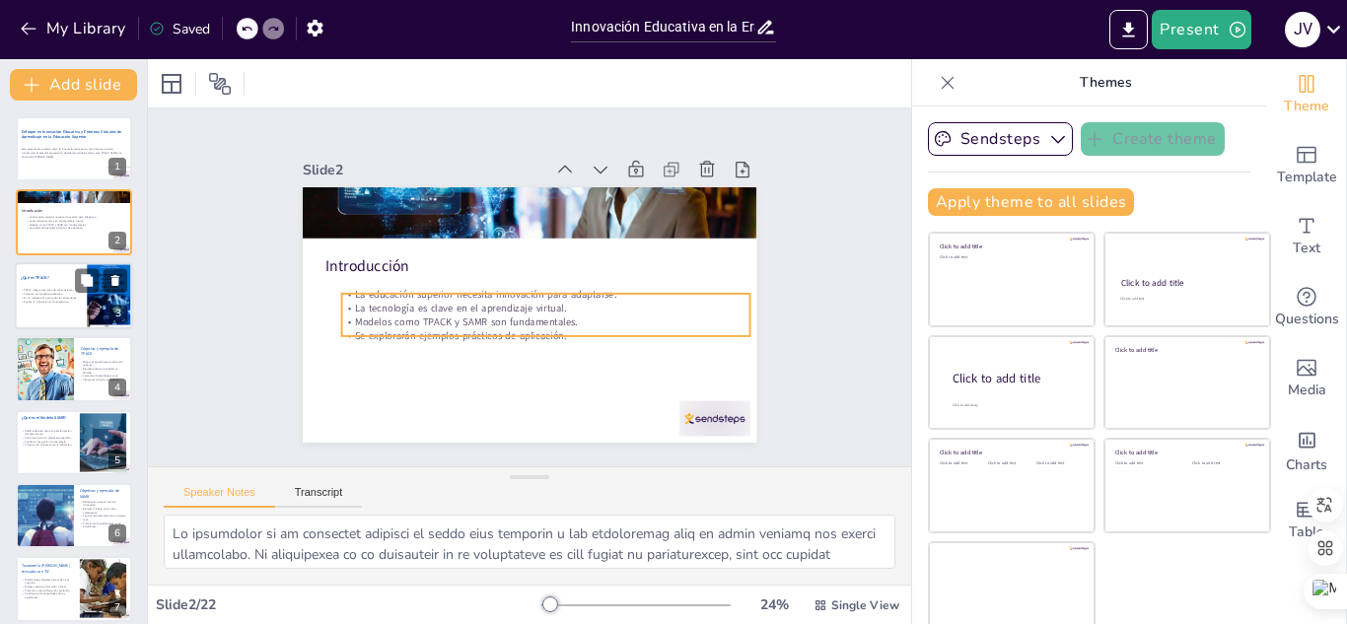
checkbox input "true"
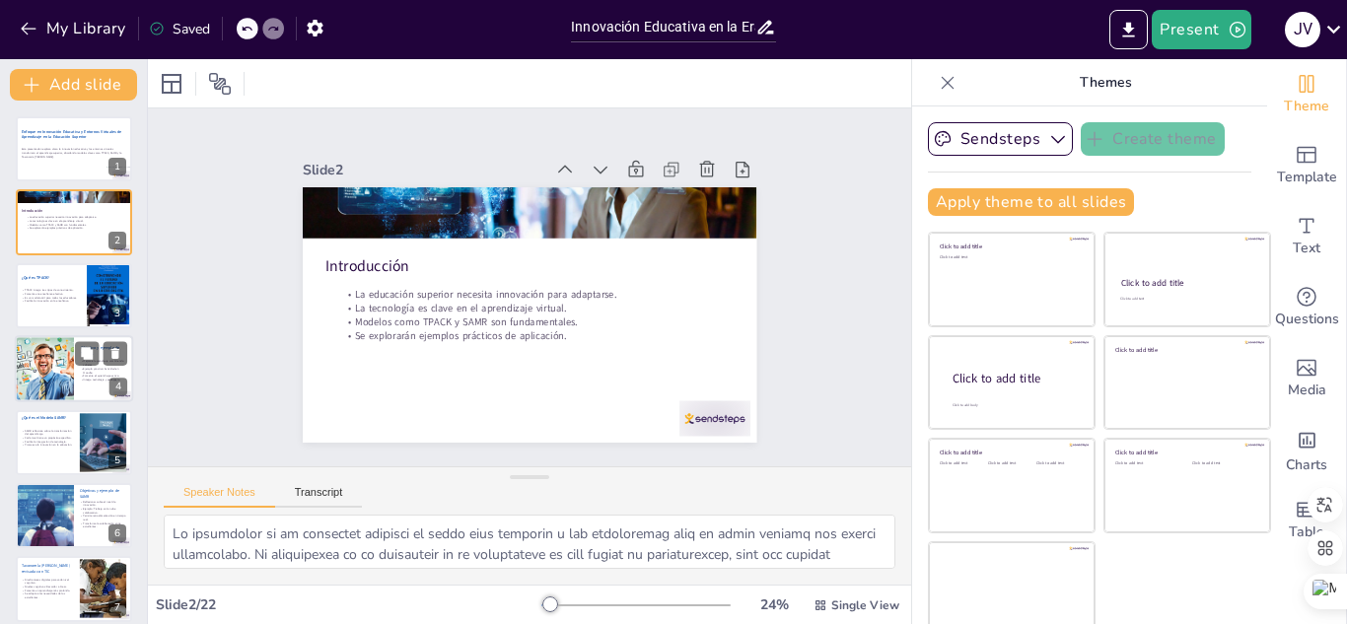
checkbox input "true"
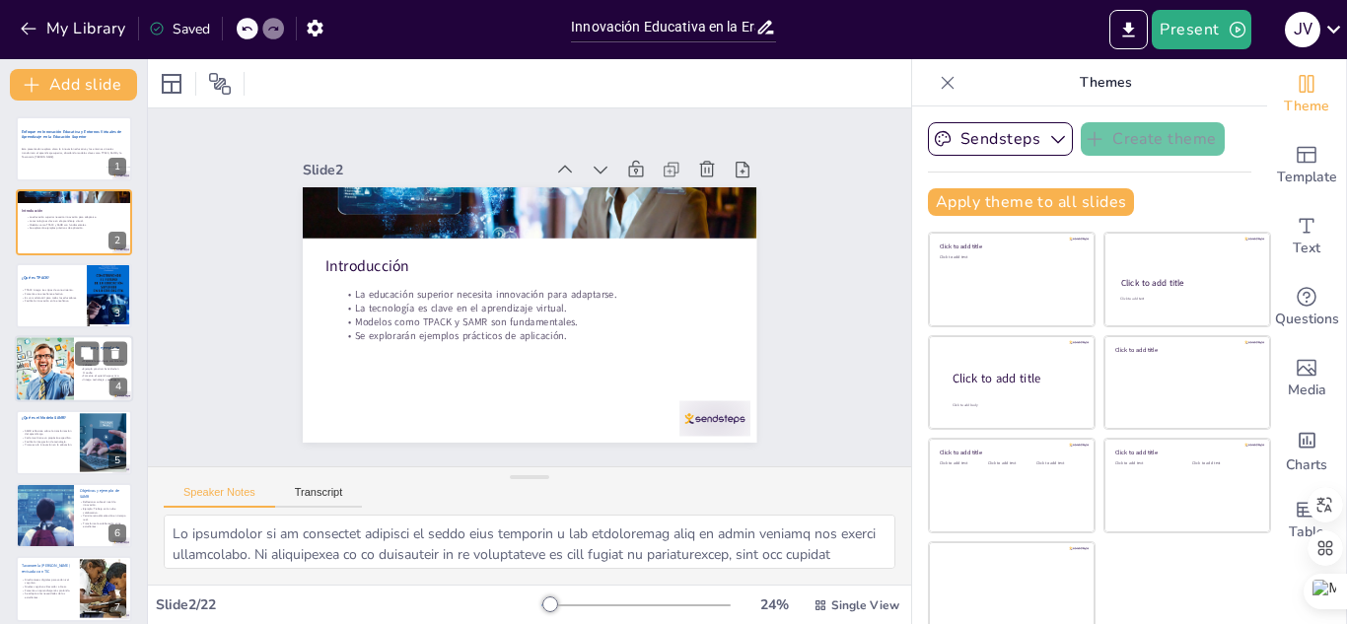
checkbox input "true"
click at [39, 288] on p "TPACK integra tres tipos de conocimiento." at bounding box center [59, 290] width 77 height 4
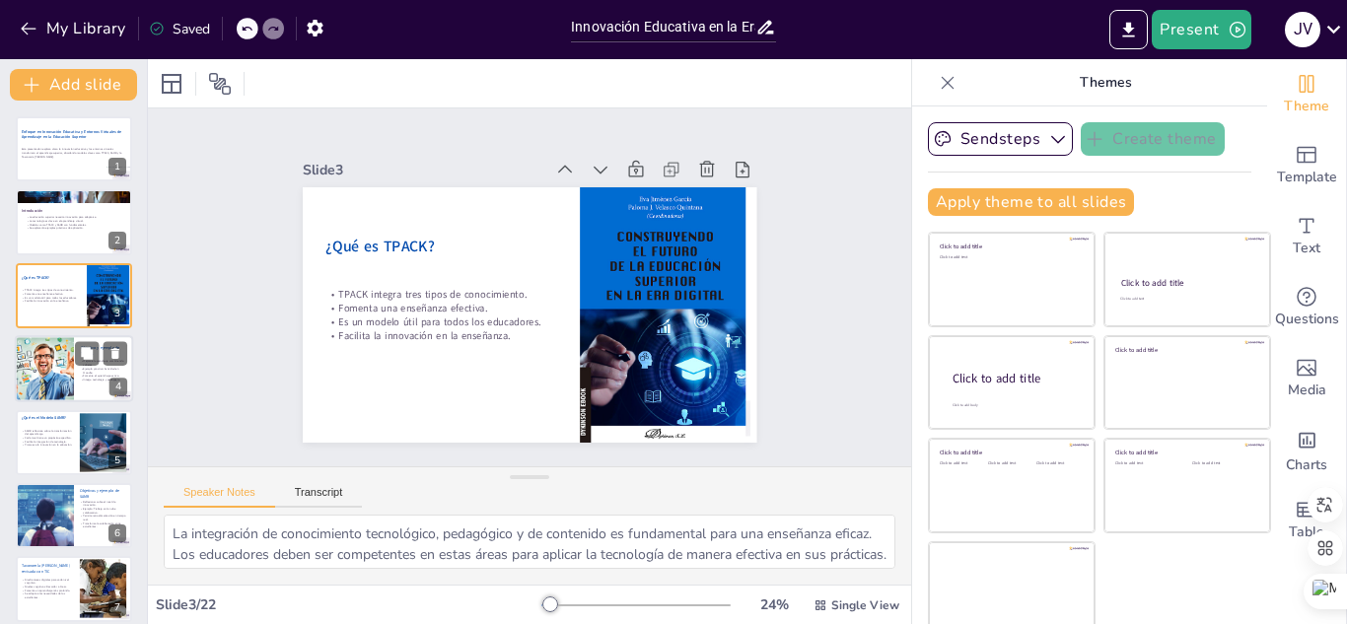
click at [46, 382] on div at bounding box center [44, 368] width 116 height 67
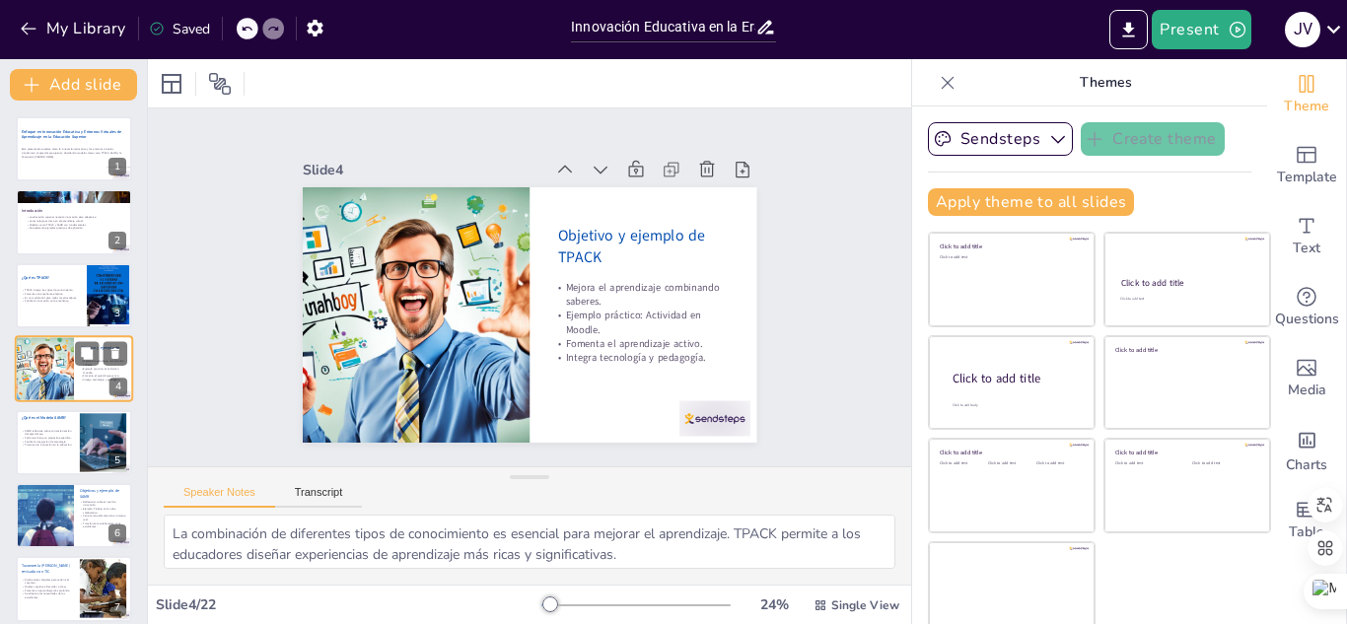
scroll to position [7, 0]
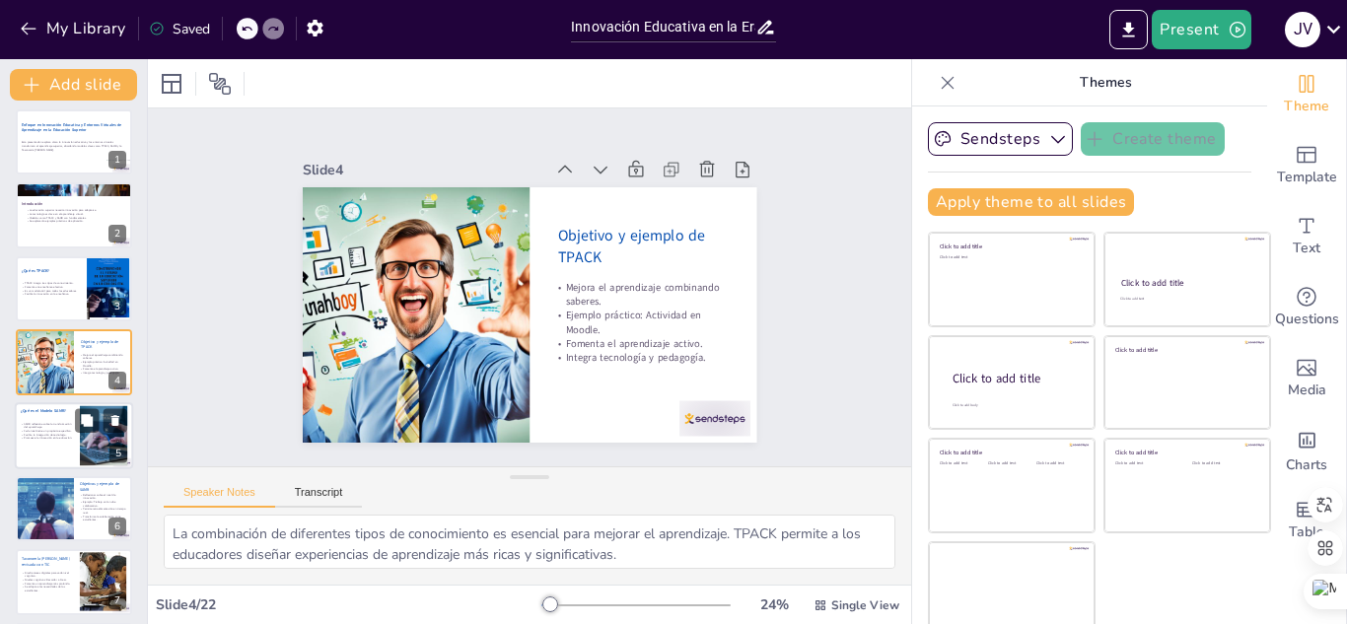
click at [55, 422] on p "SAMR reflexiona sobre la transformación del aprendizaje." at bounding box center [47, 424] width 53 height 7
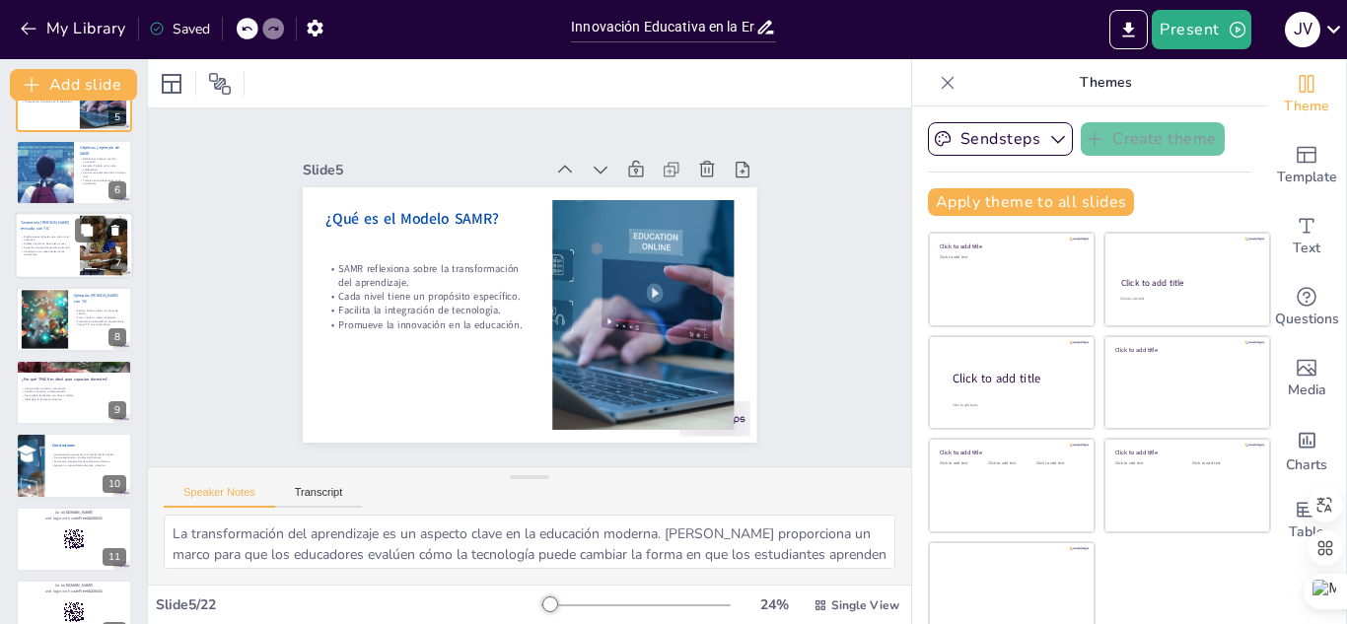
click at [50, 315] on div at bounding box center [45, 319] width 112 height 59
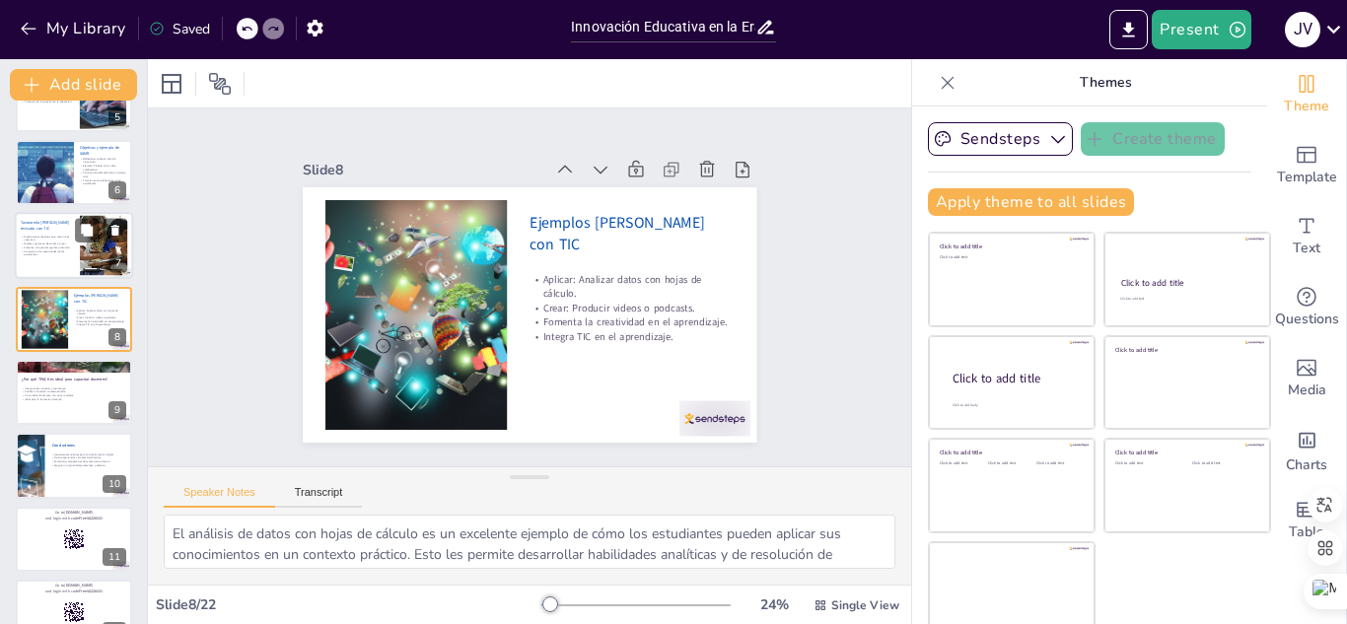
scroll to position [300, 0]
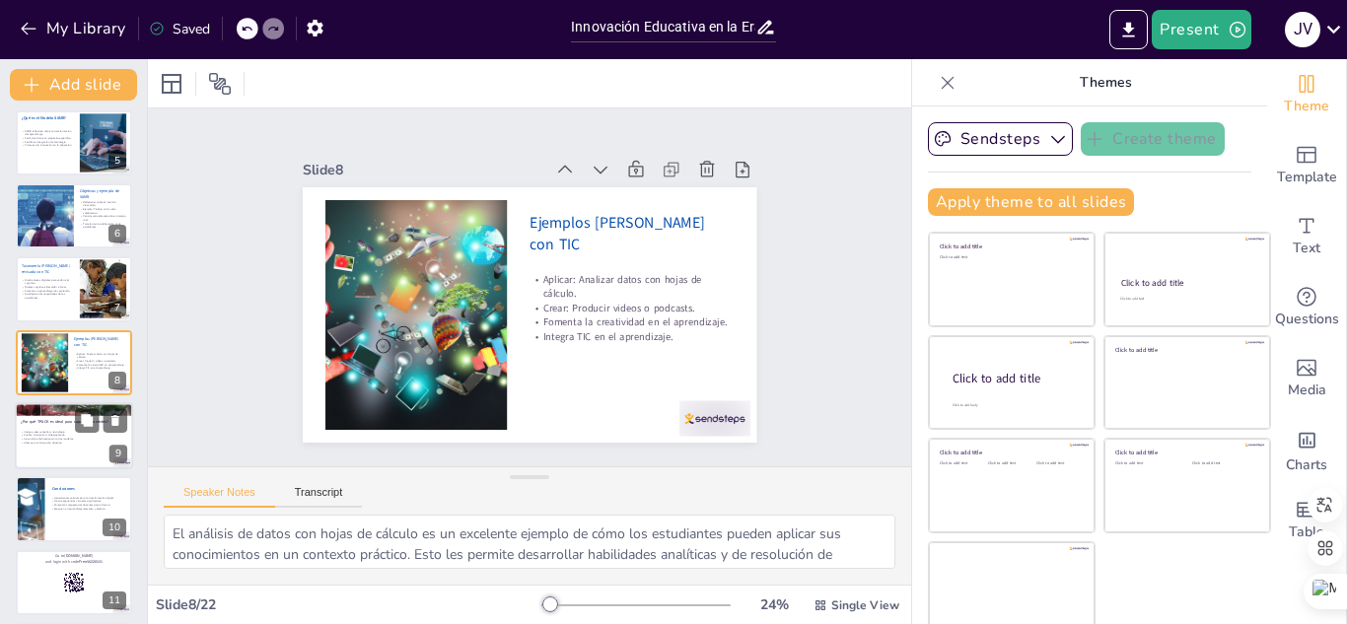
click at [59, 437] on p "Se combina fácilmente con otros modelos." at bounding box center [74, 439] width 107 height 4
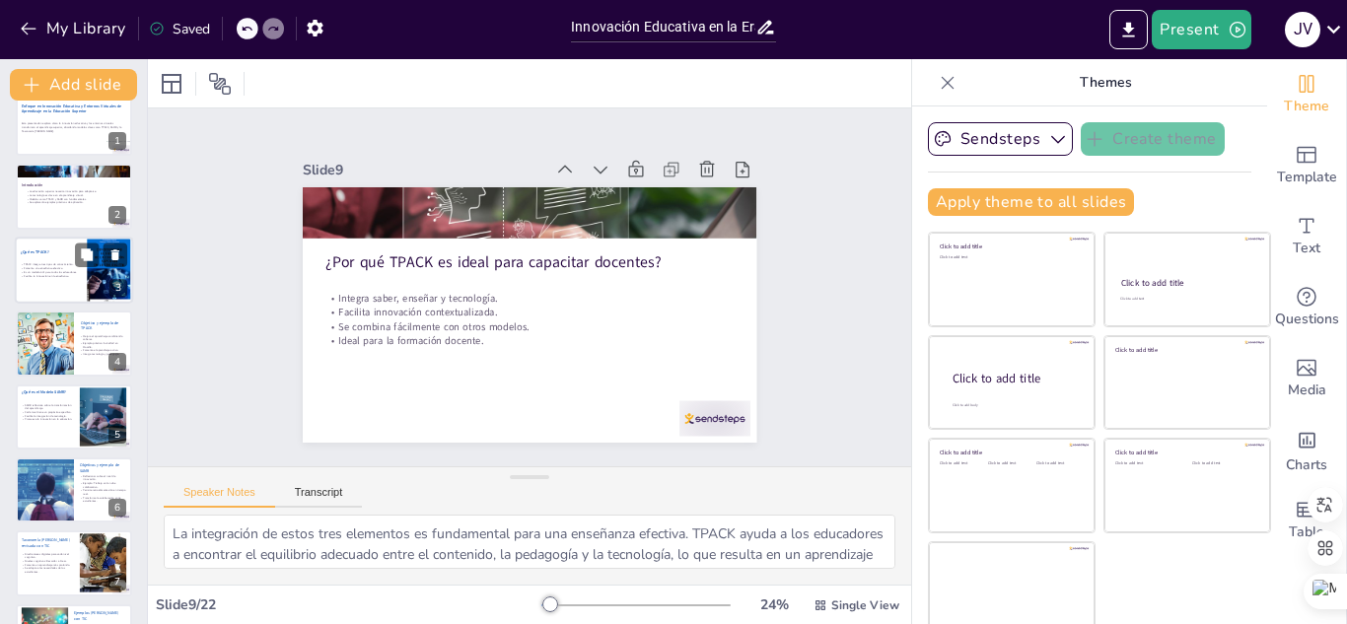
scroll to position [0, 0]
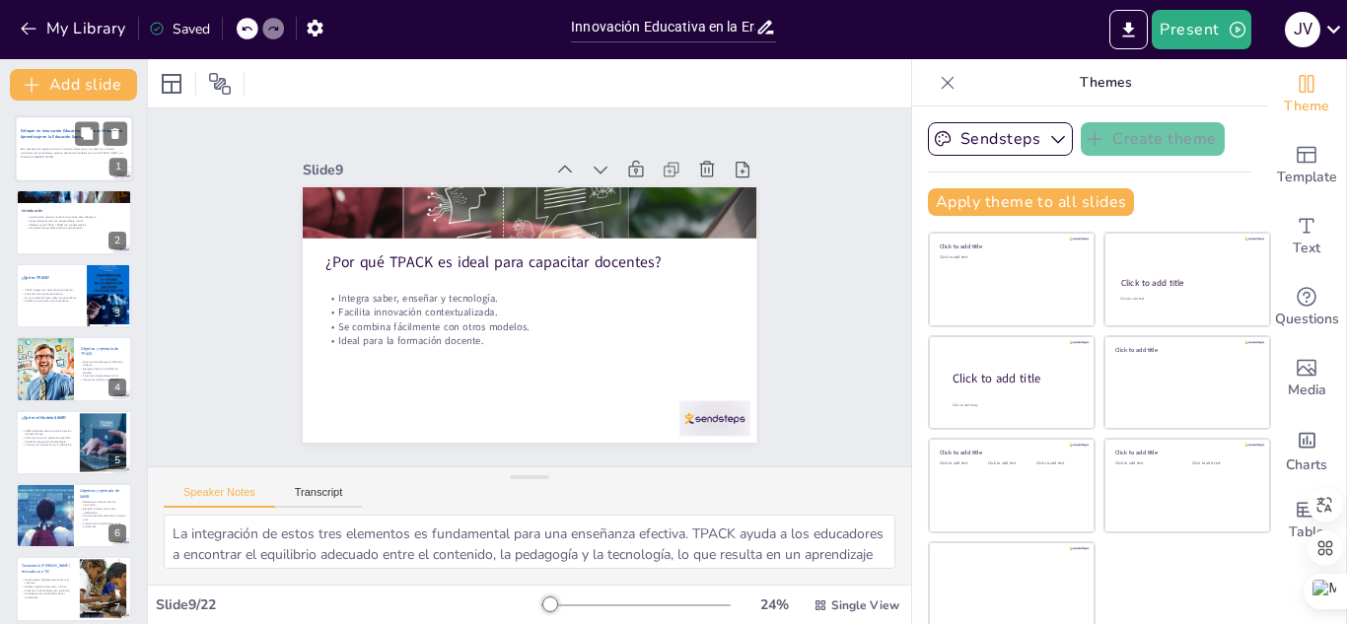
click at [53, 140] on div at bounding box center [74, 149] width 118 height 118
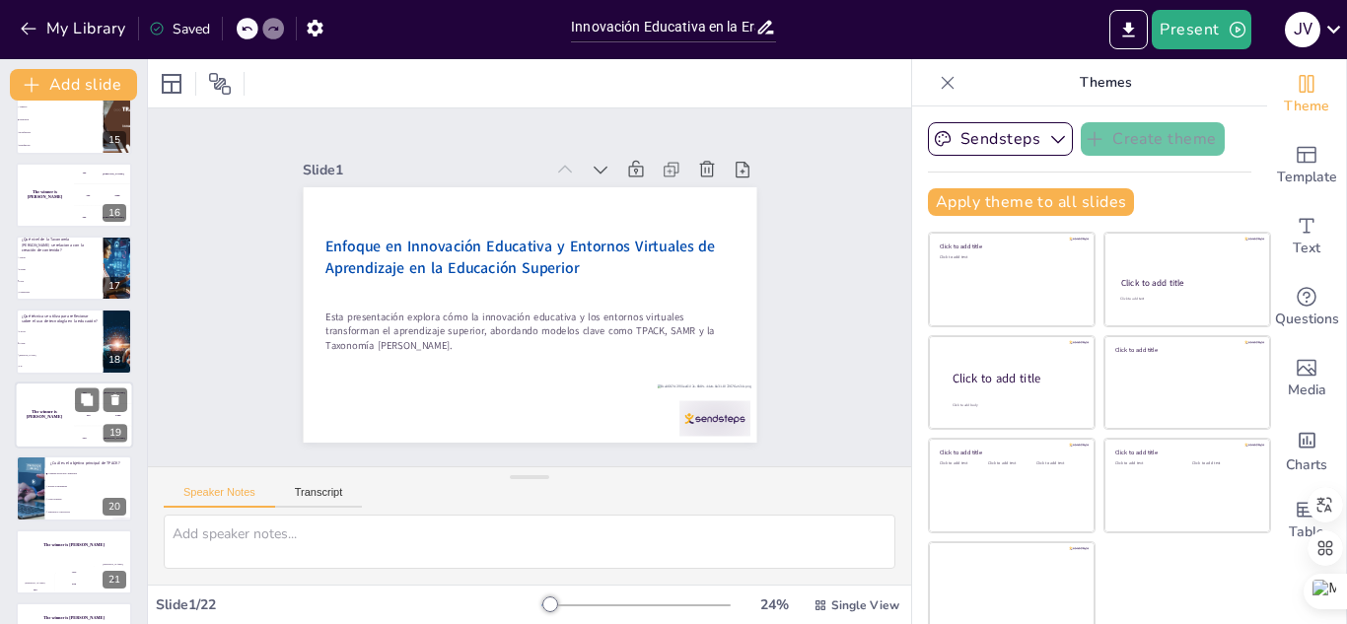
scroll to position [1113, 0]
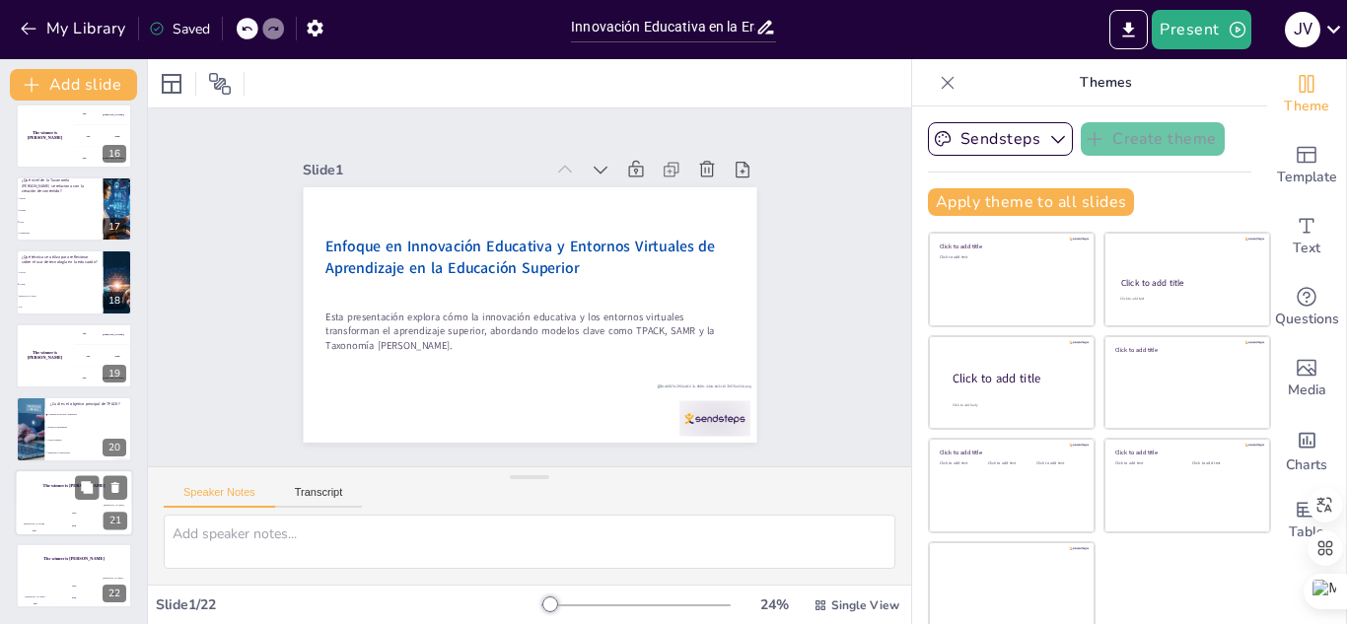
click at [42, 521] on div "Hasan 100" at bounding box center [34, 520] width 39 height 34
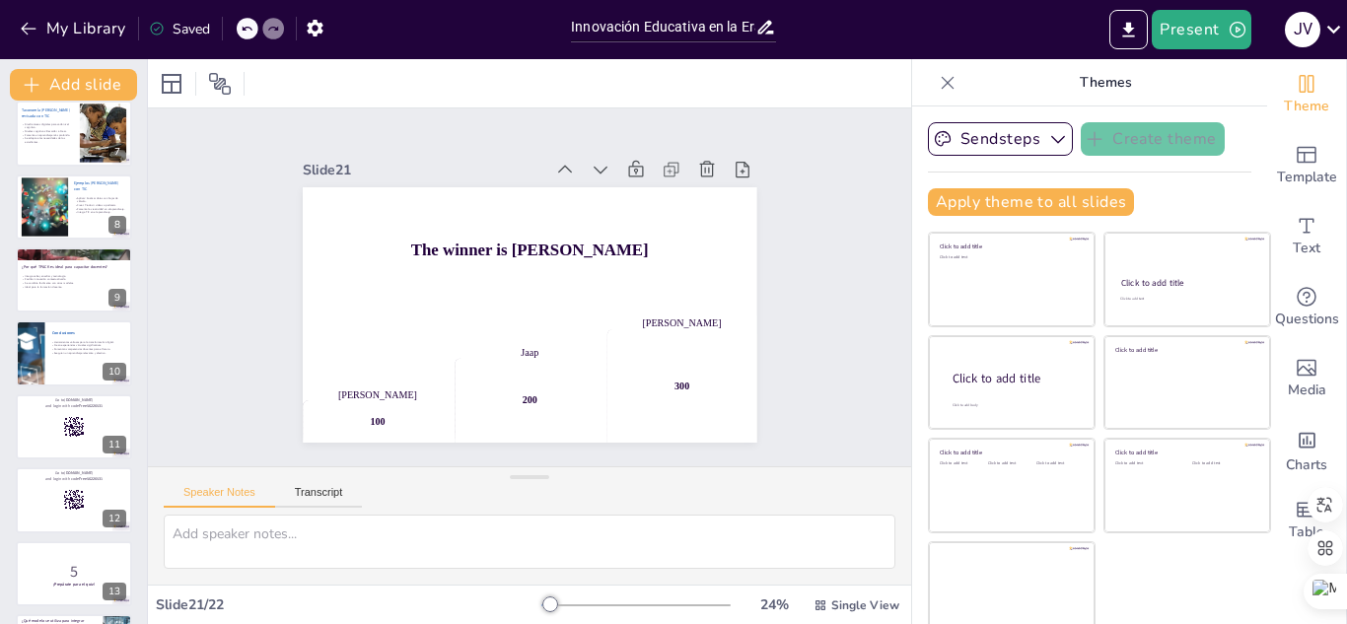
scroll to position [0, 0]
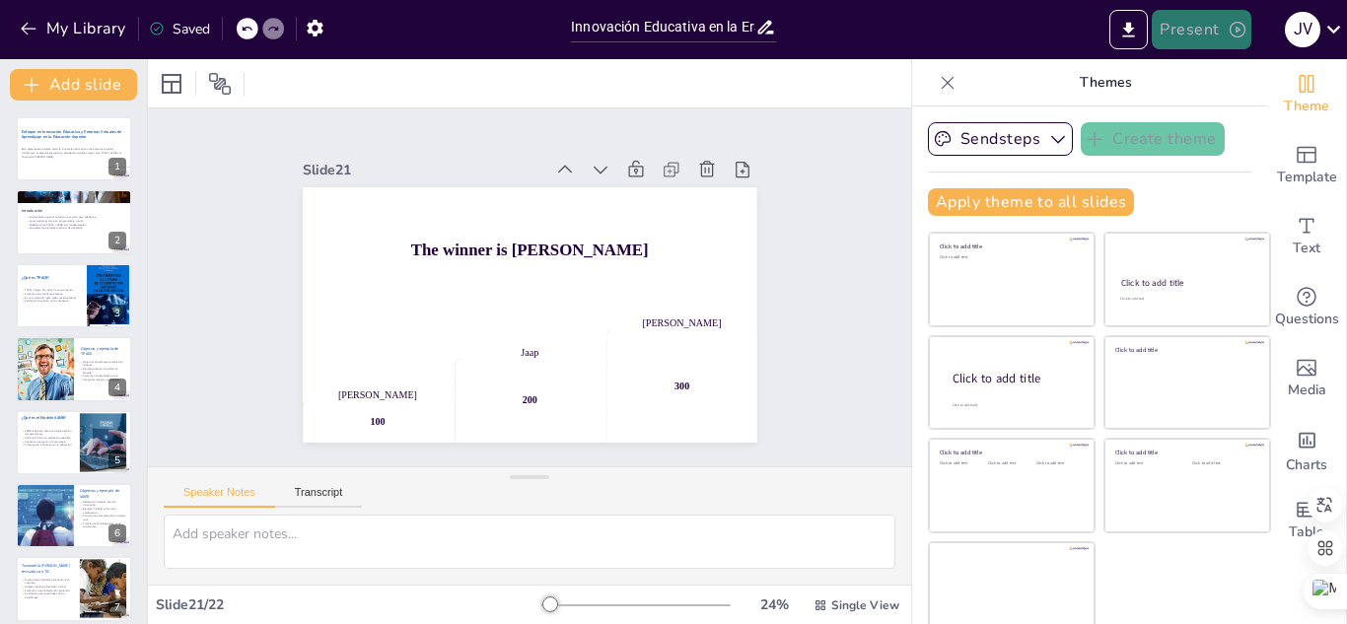
click at [1196, 26] on button "Present" at bounding box center [1201, 29] width 99 height 39
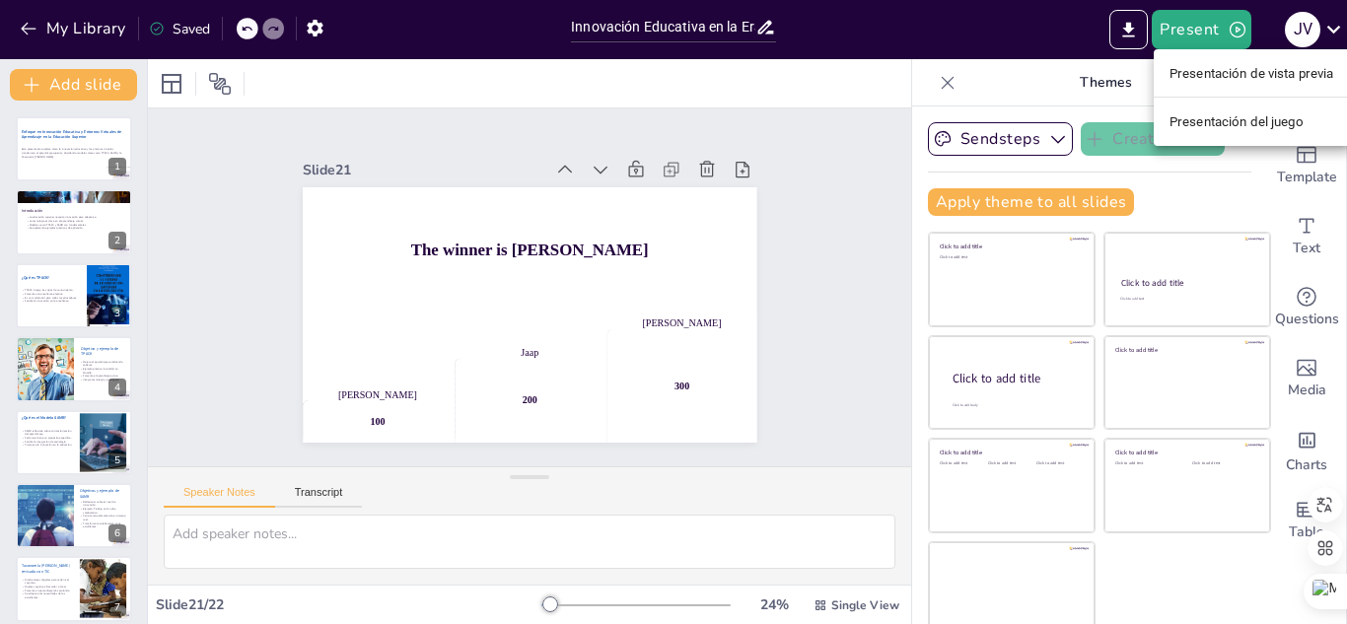
click at [1244, 129] on font "Presentación del juego" at bounding box center [1237, 121] width 134 height 20
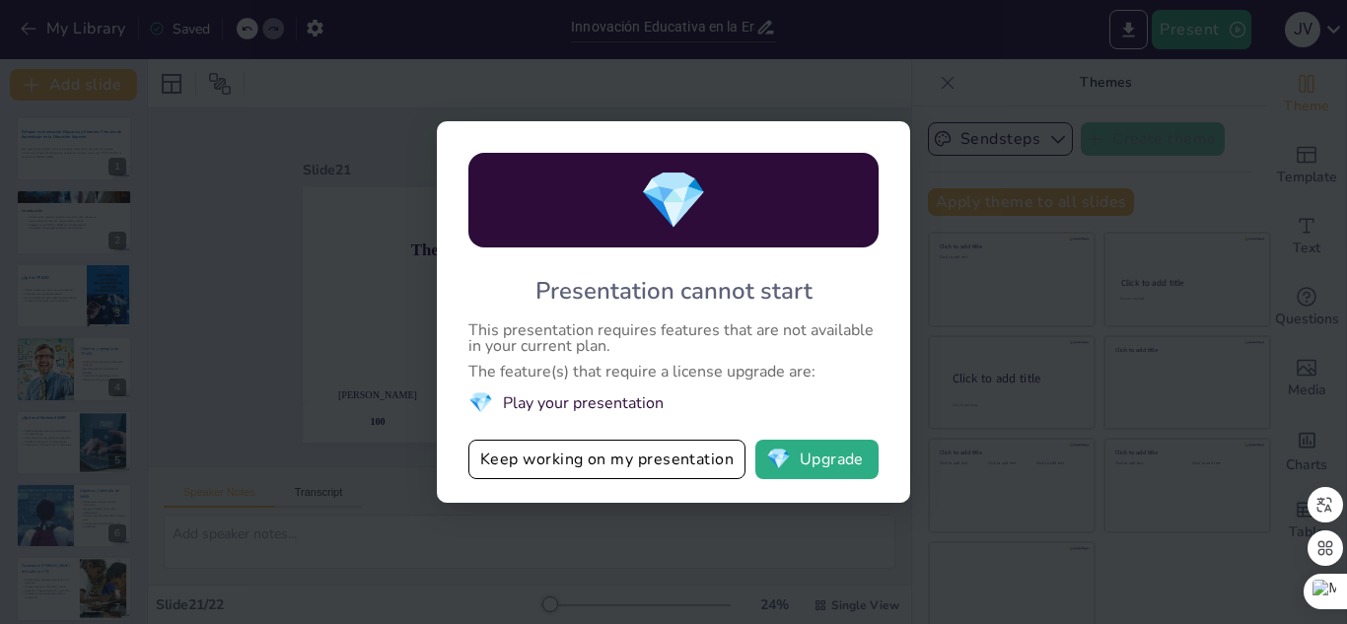
click at [1166, 360] on div "💎 Presentation cannot start This presentation requires features that are not av…" at bounding box center [673, 312] width 1347 height 624
click at [546, 459] on button "Keep working on my presentation" at bounding box center [606, 459] width 277 height 39
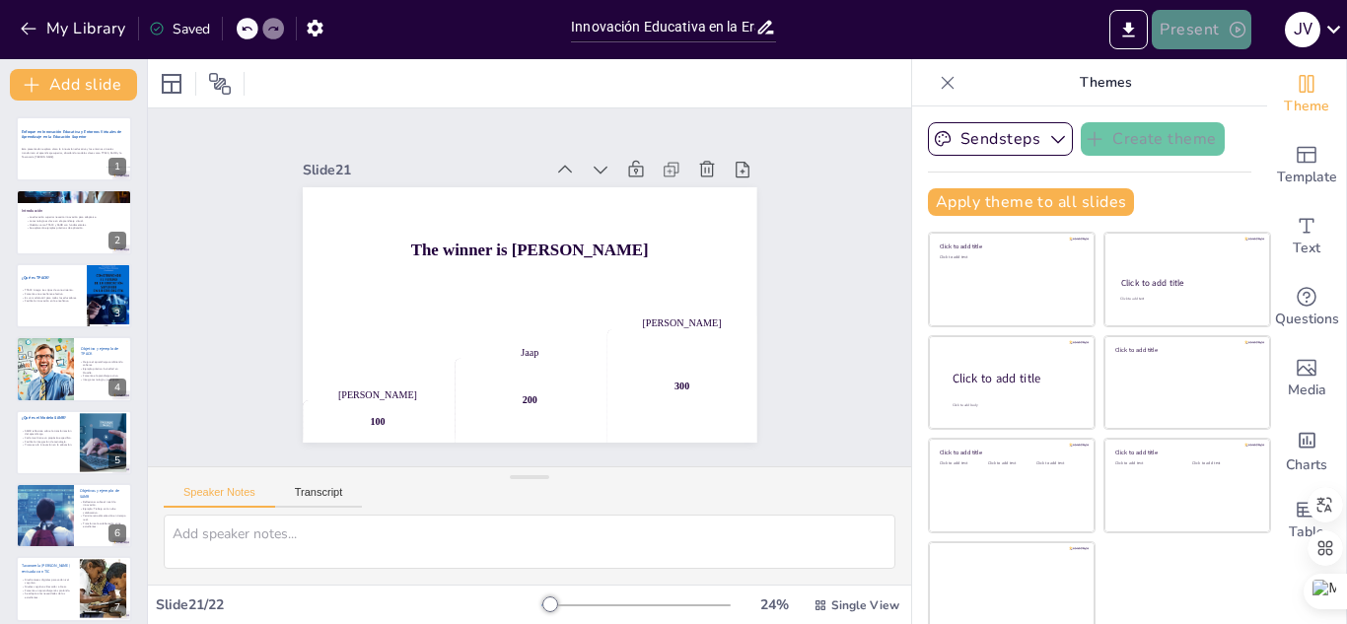
click at [1184, 23] on button "Present" at bounding box center [1201, 29] width 99 height 39
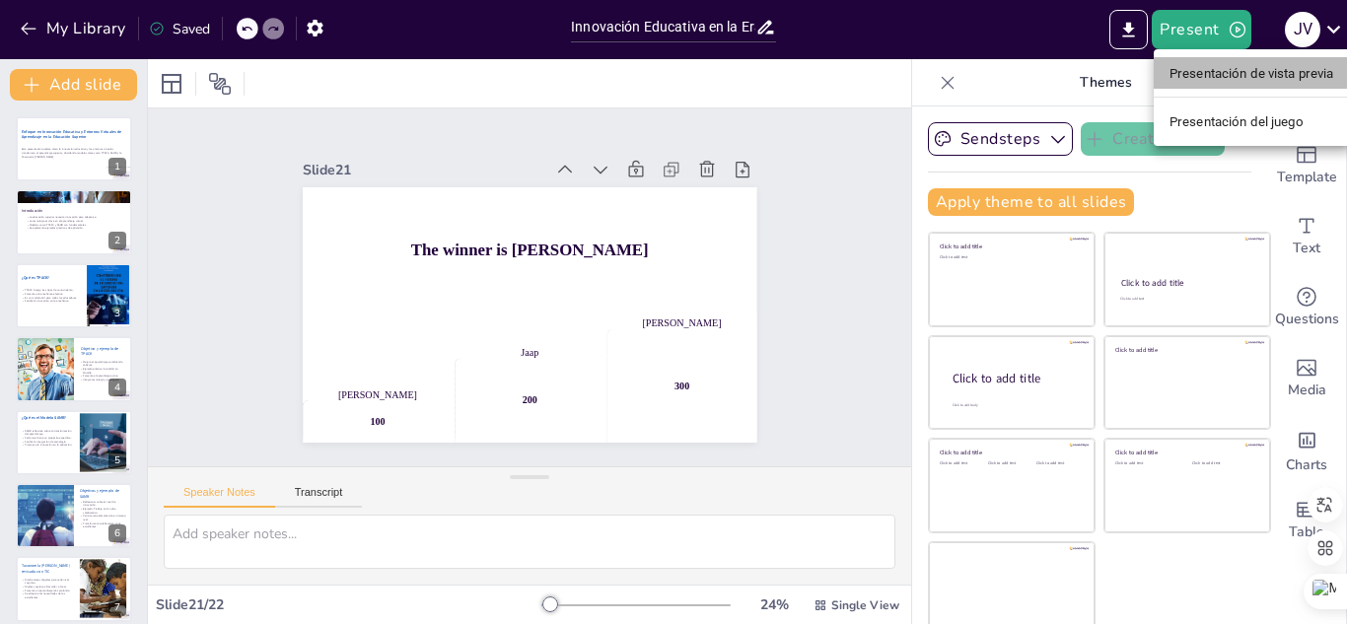
click at [1209, 69] on font "Presentación de vista previa" at bounding box center [1252, 73] width 165 height 15
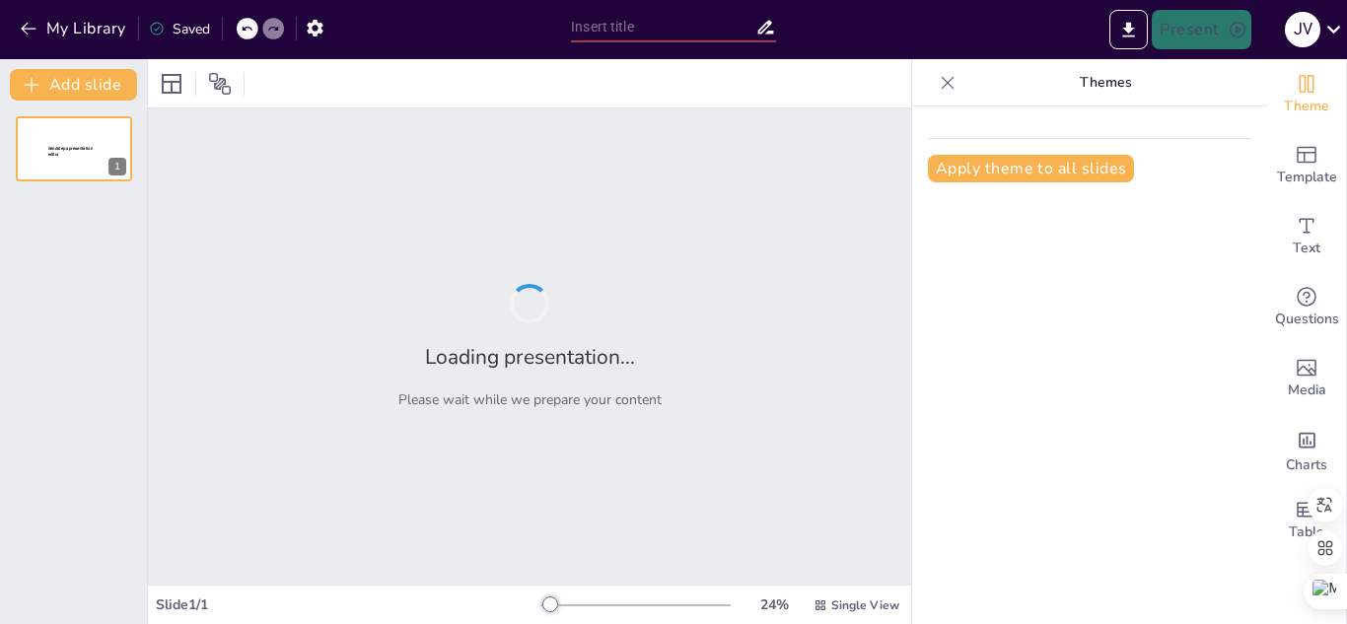
type input "Innovación Educativa en la Era Digital: Transformando el Aprendizaje Superior"
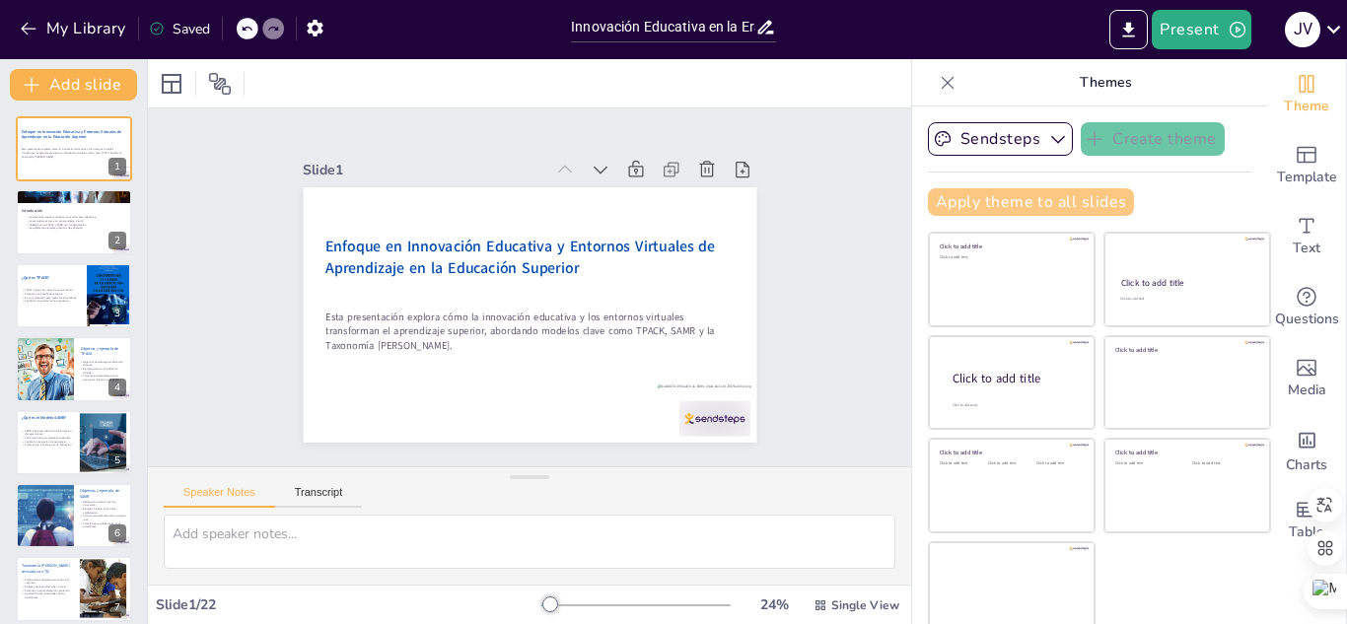
checkbox input "true"
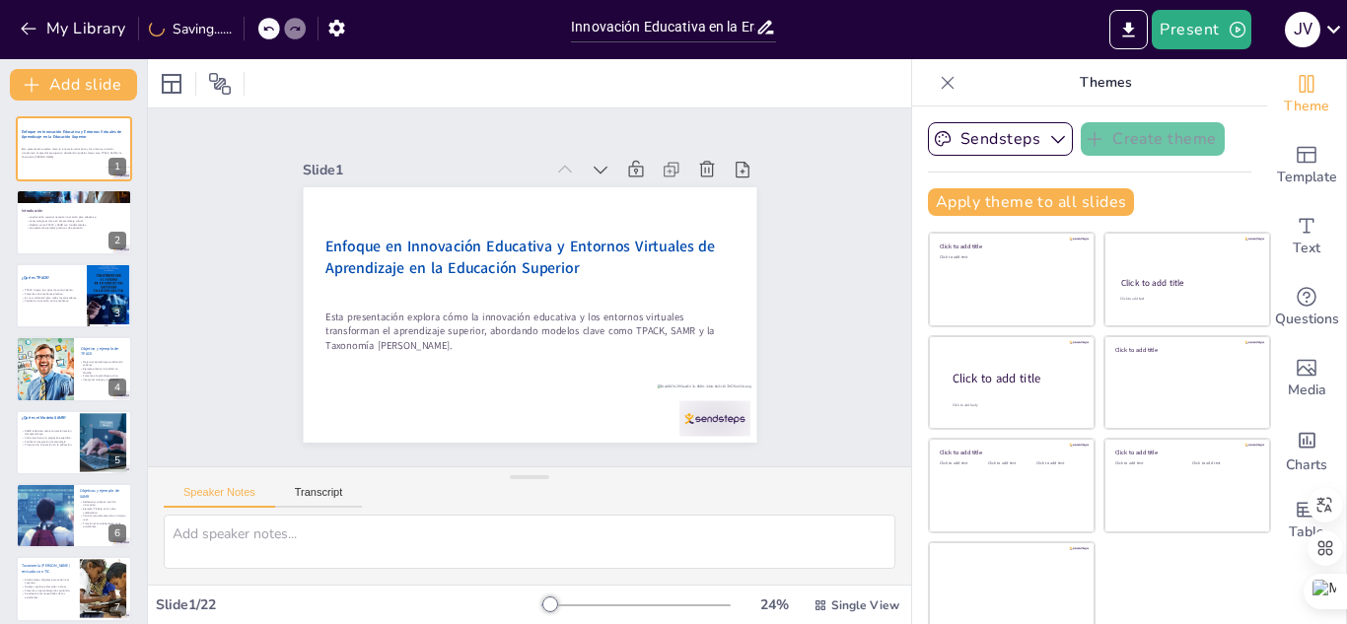
checkbox input "true"
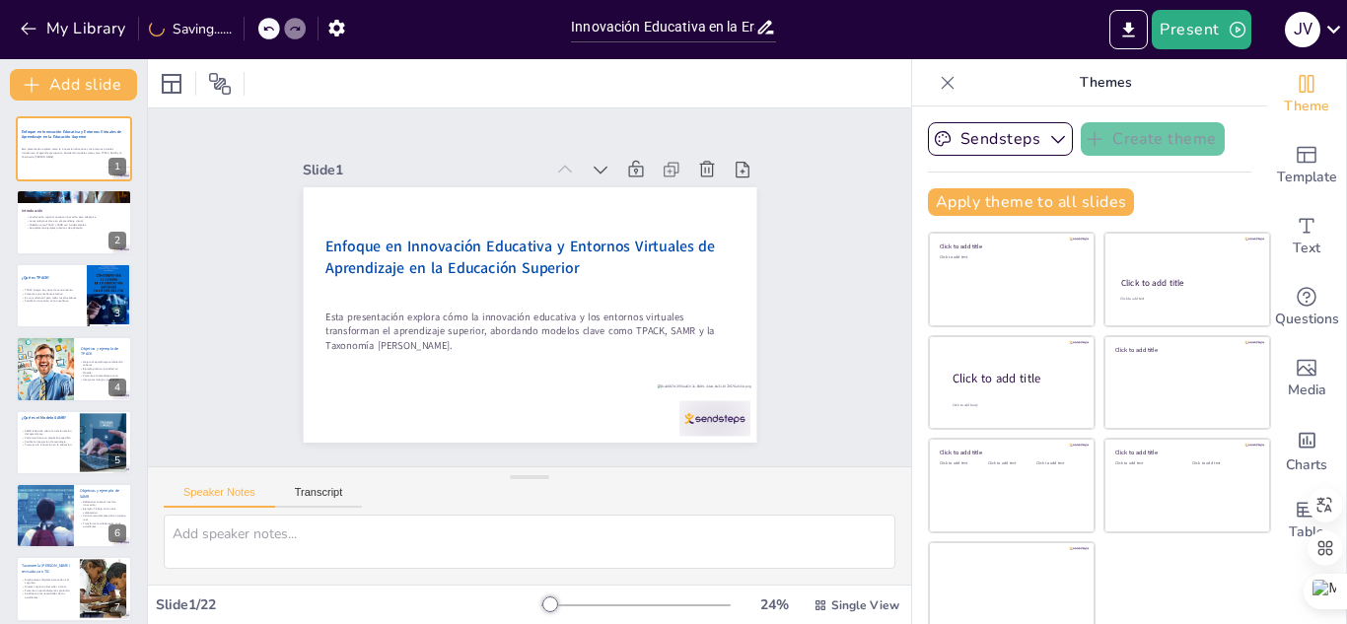
checkbox input "true"
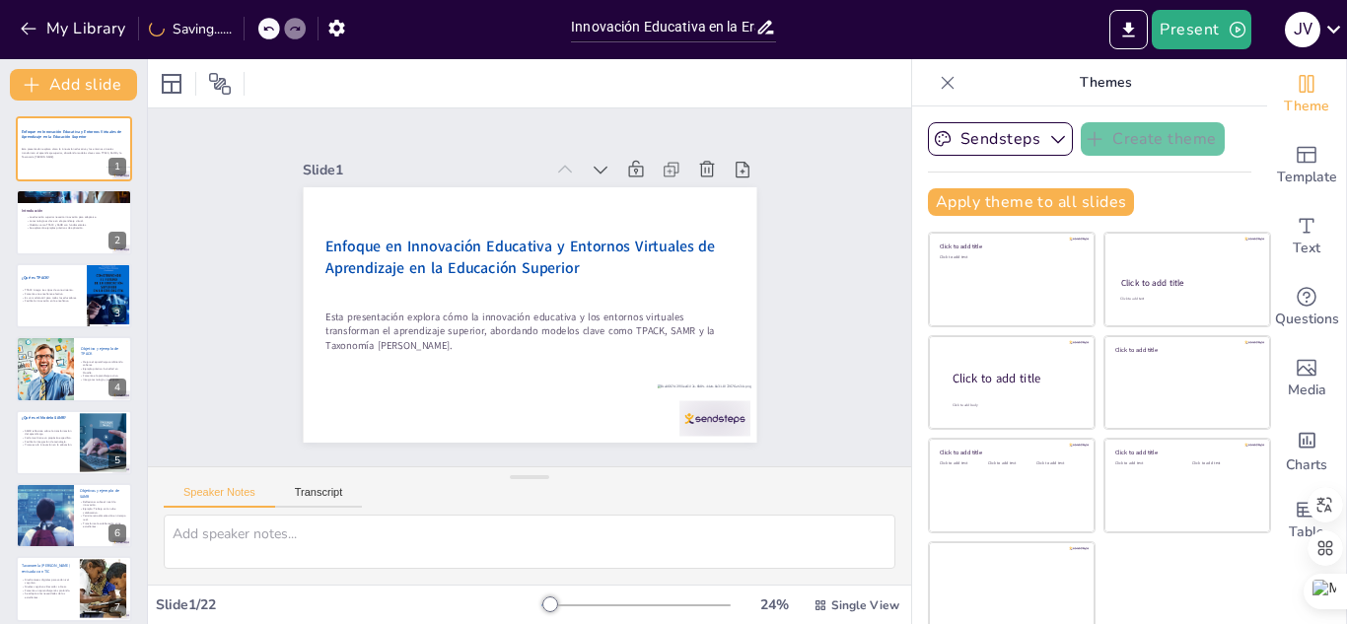
checkbox input "true"
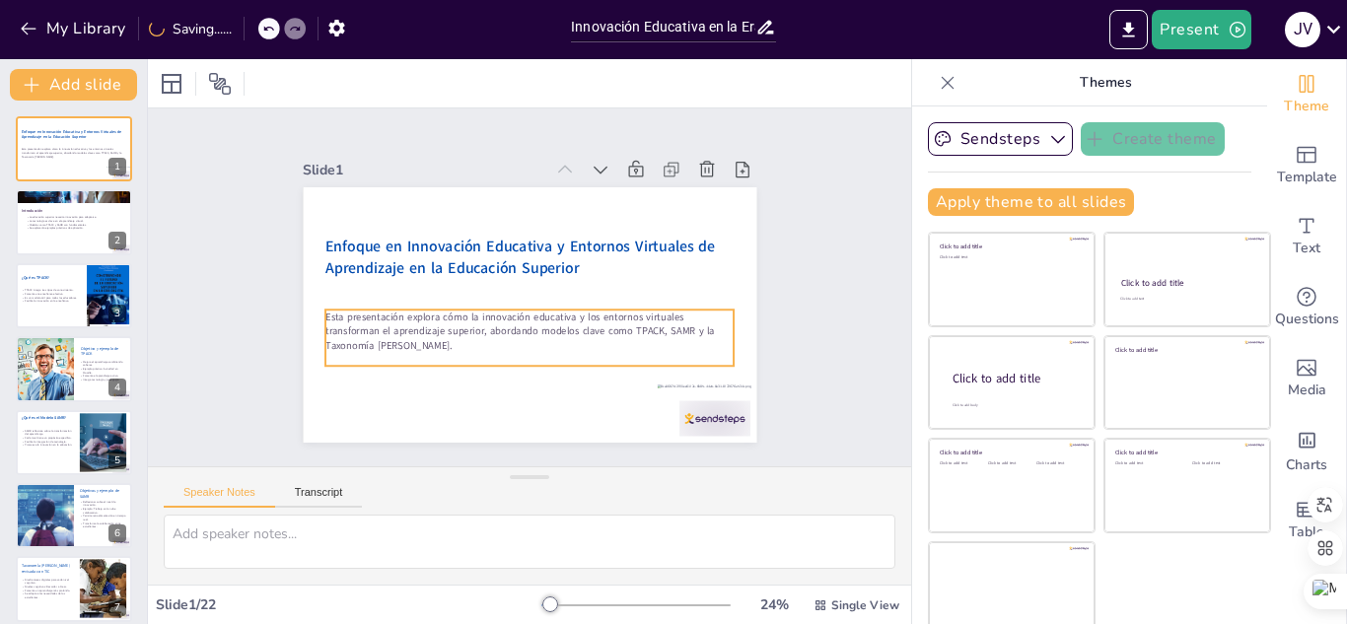
checkbox input "true"
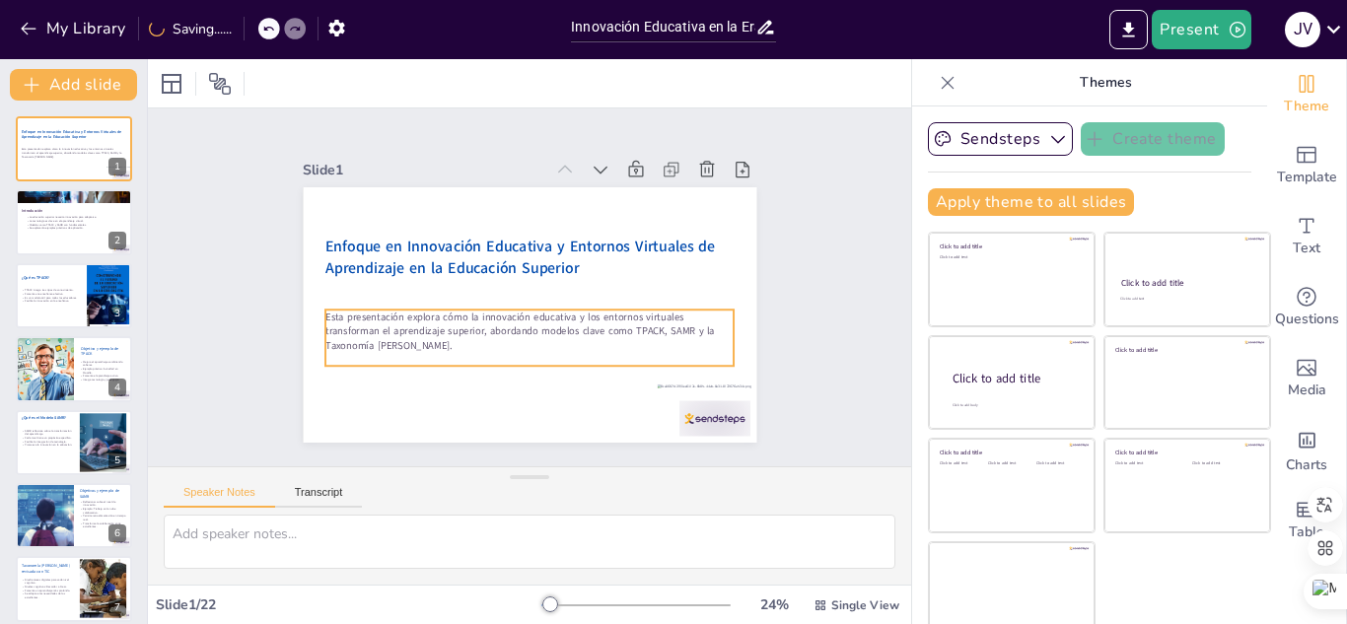
checkbox input "true"
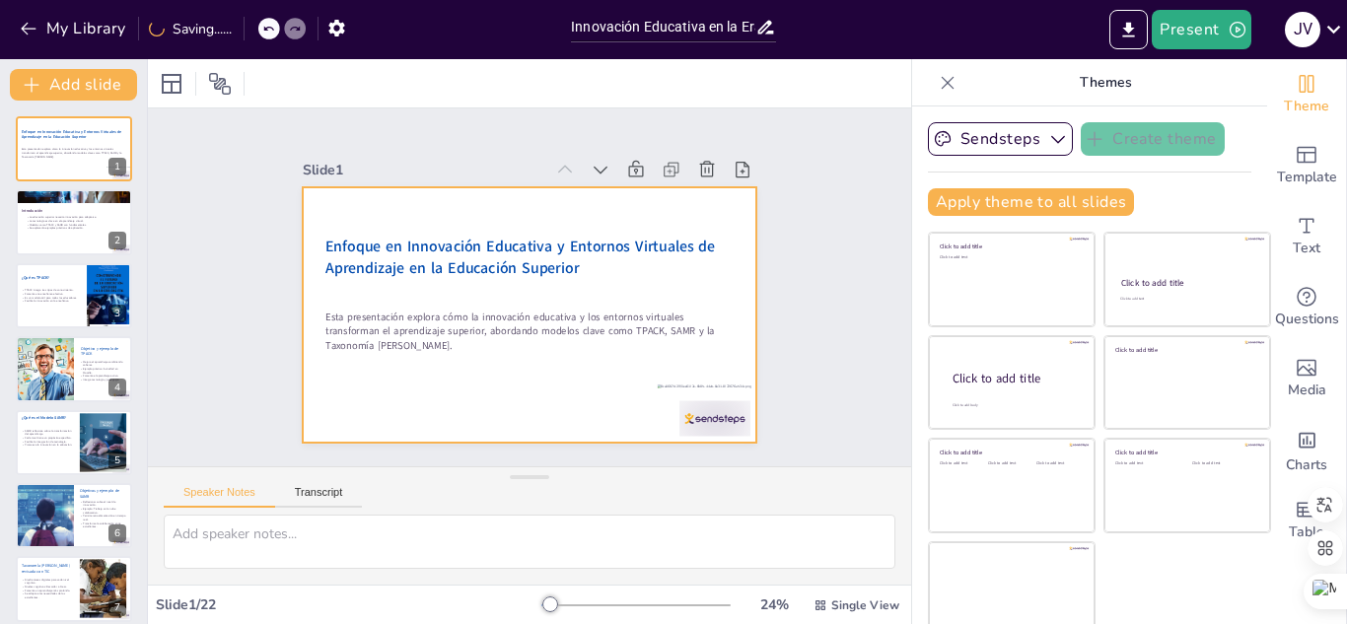
checkbox input "true"
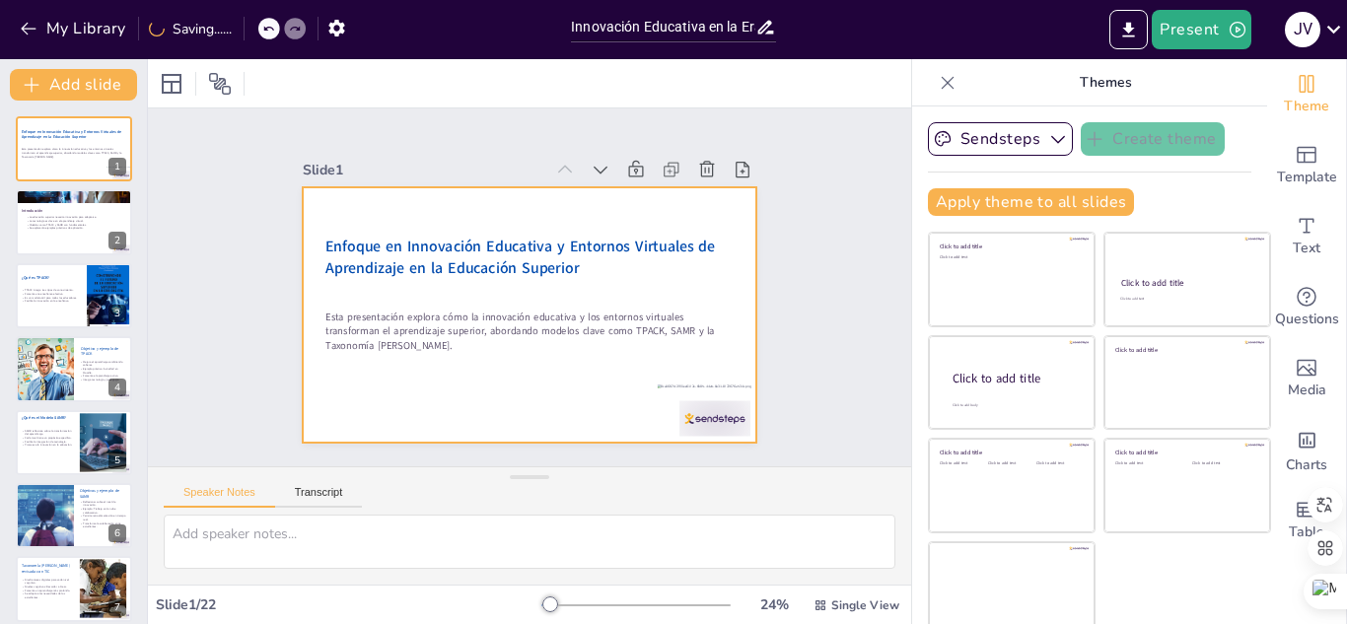
checkbox input "true"
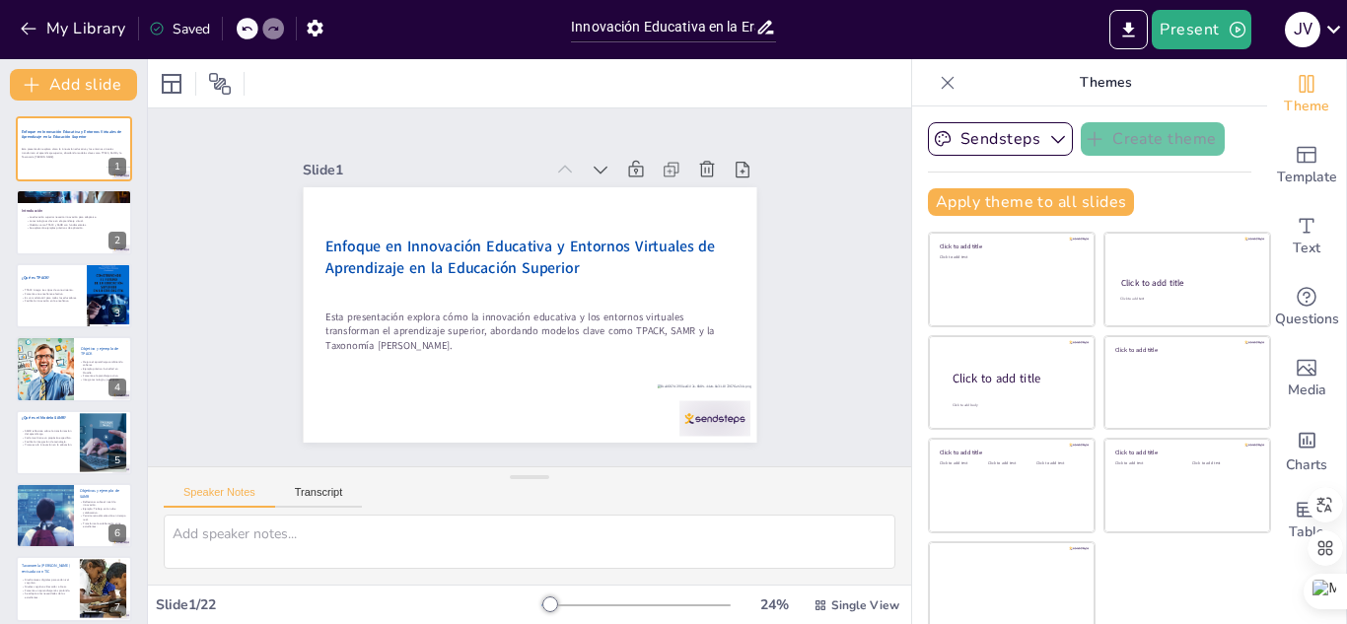
checkbox input "true"
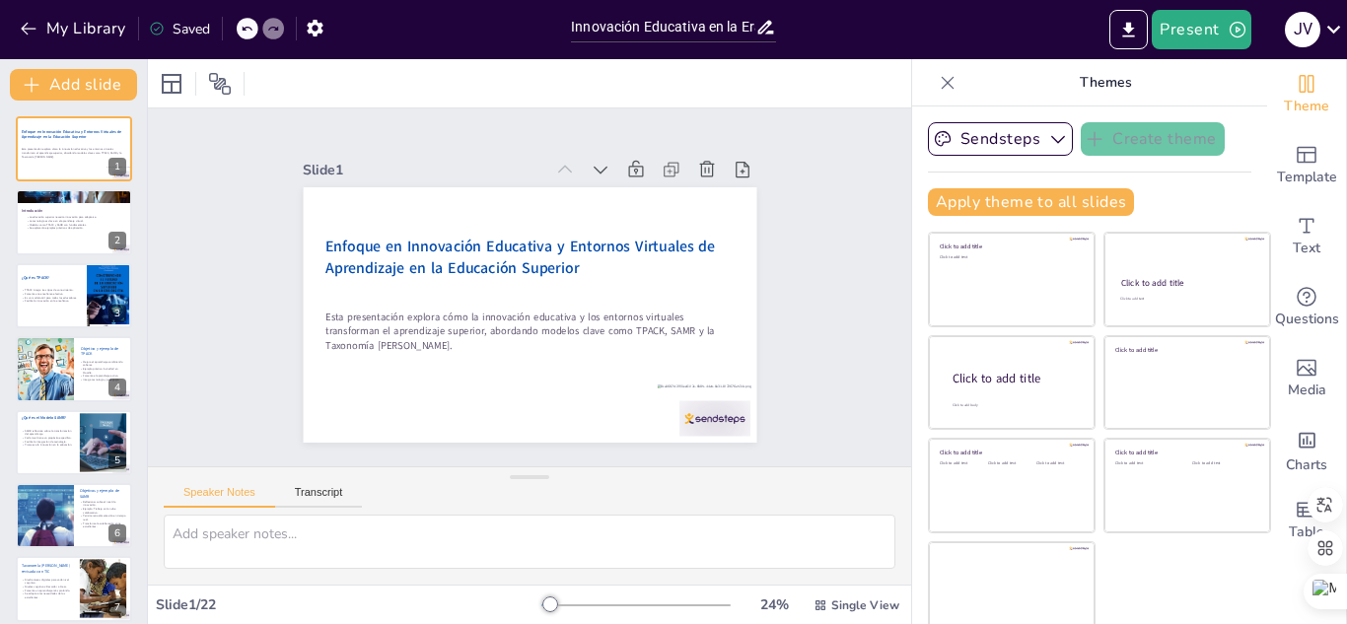
checkbox input "true"
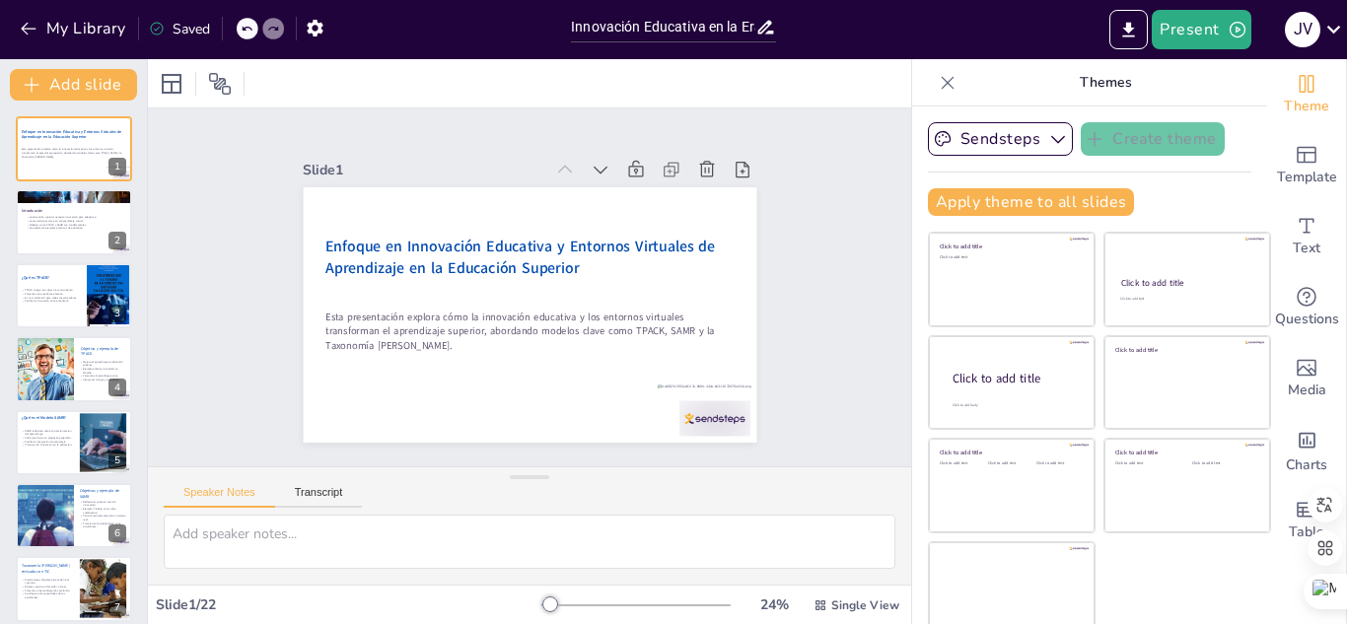
checkbox input "true"
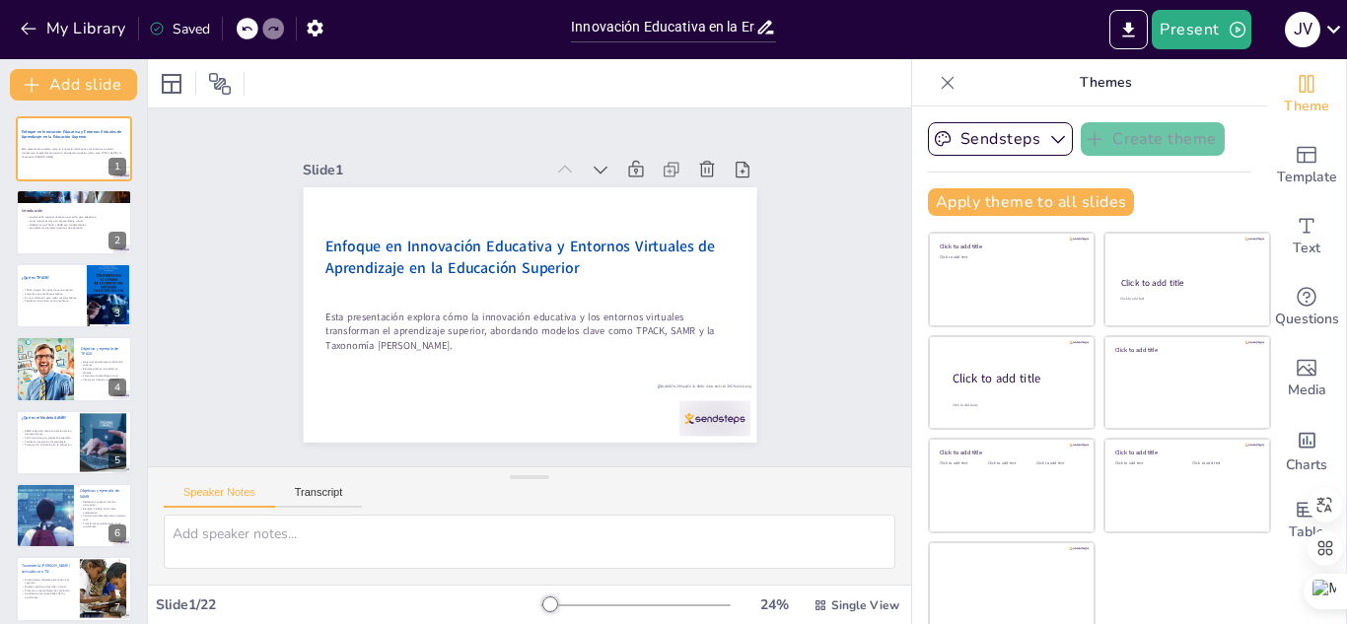
checkbox input "true"
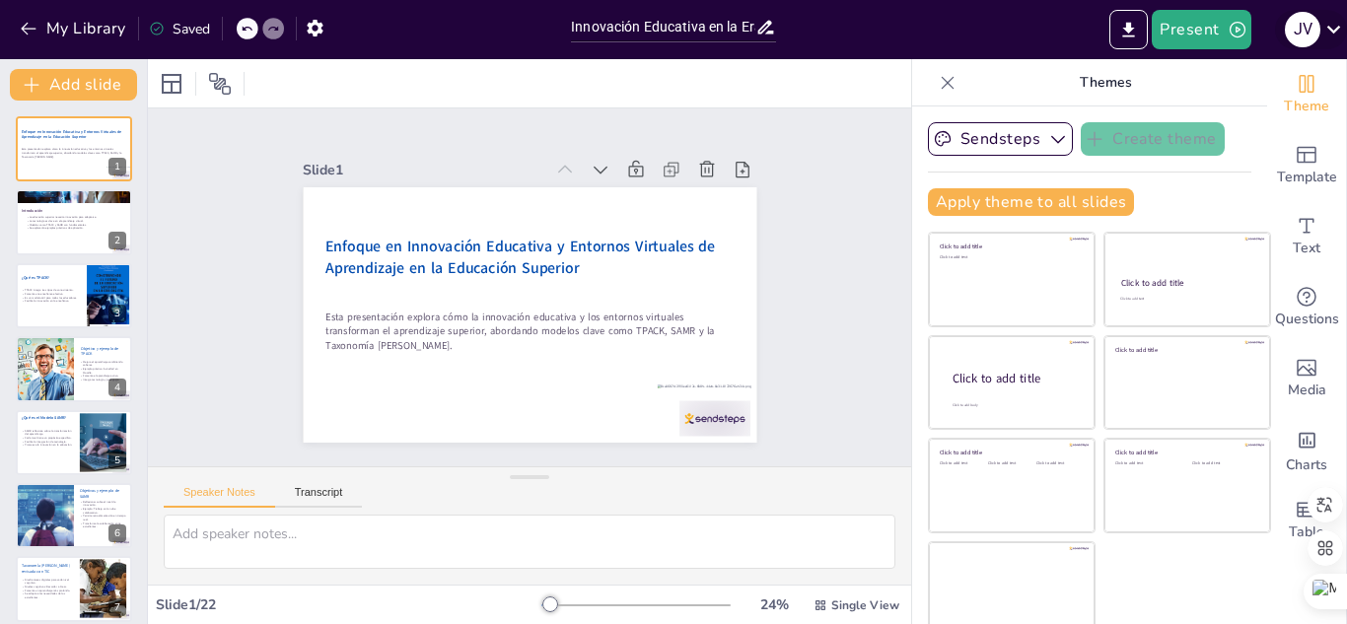
click at [1329, 22] on icon at bounding box center [1334, 29] width 27 height 27
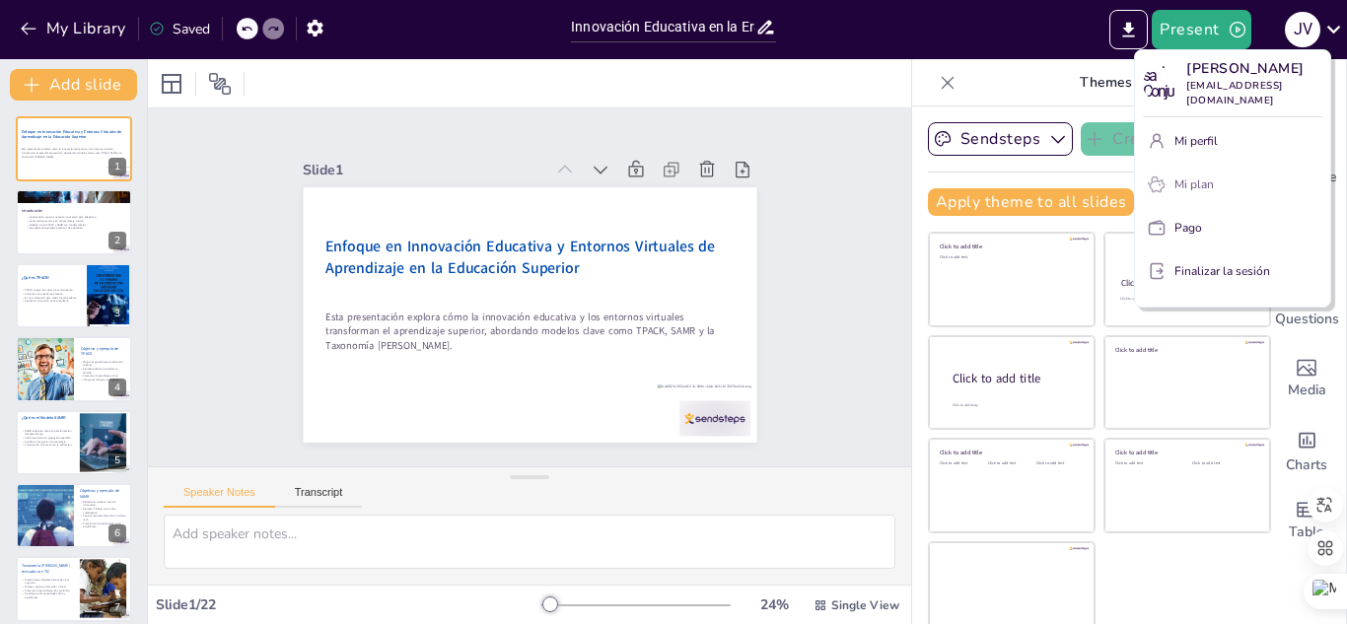
click at [1200, 183] on font "Mi plan" at bounding box center [1194, 185] width 39 height 16
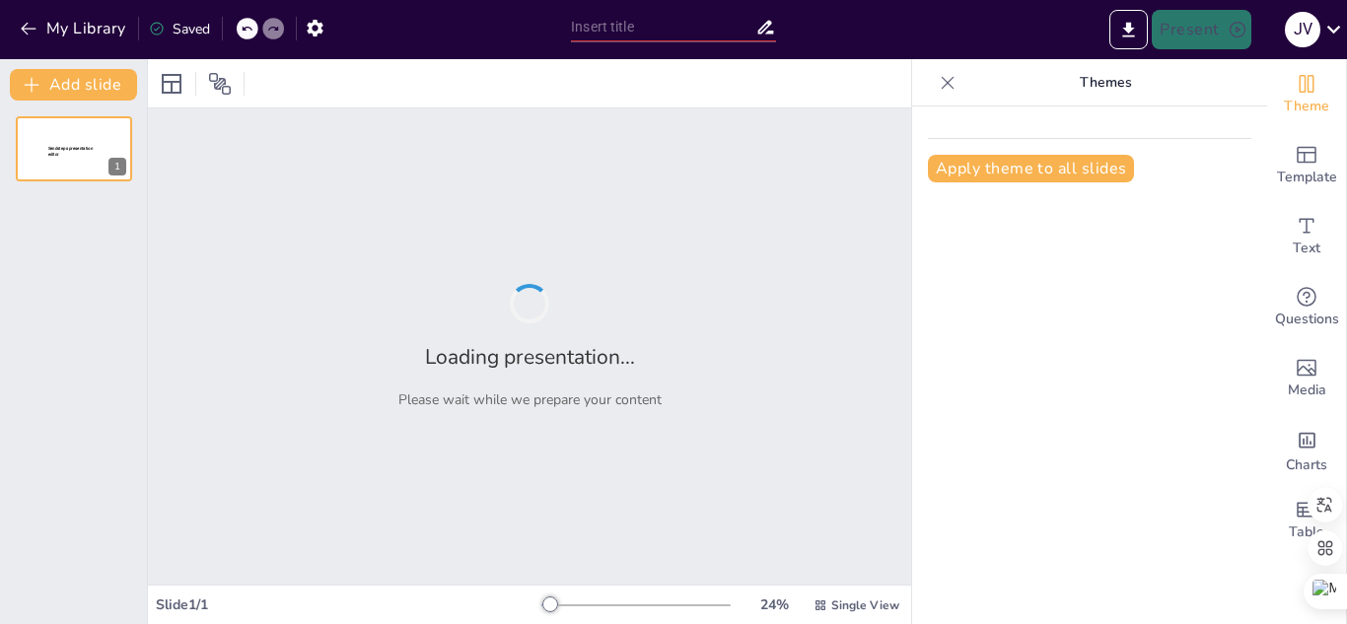
type input "Innovación Educativa en la Era Digital: Transformando el Aprendizaje Superior"
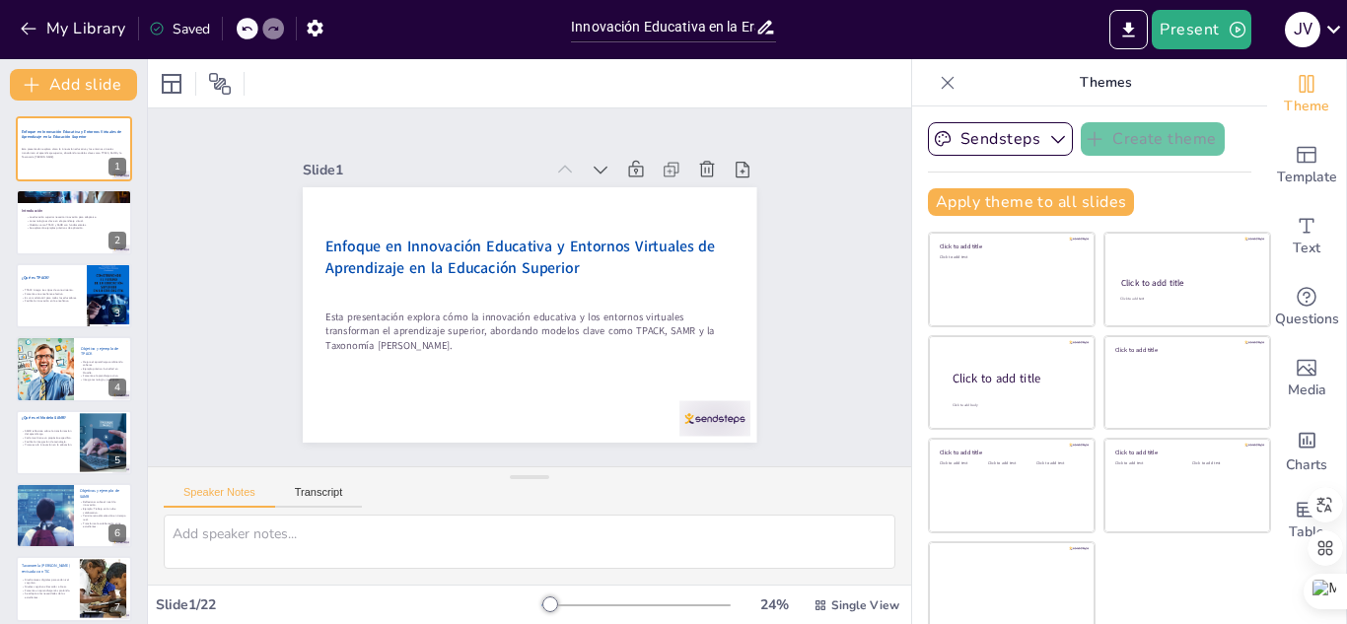
checkbox input "true"
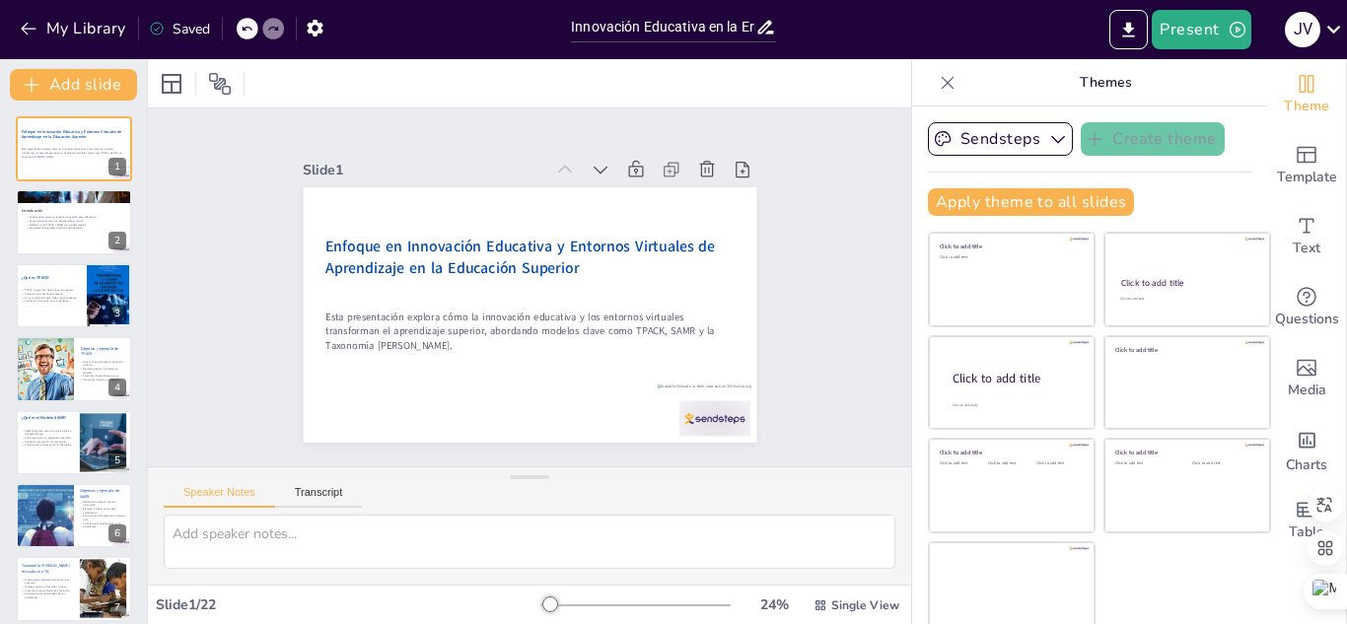
checkbox input "true"
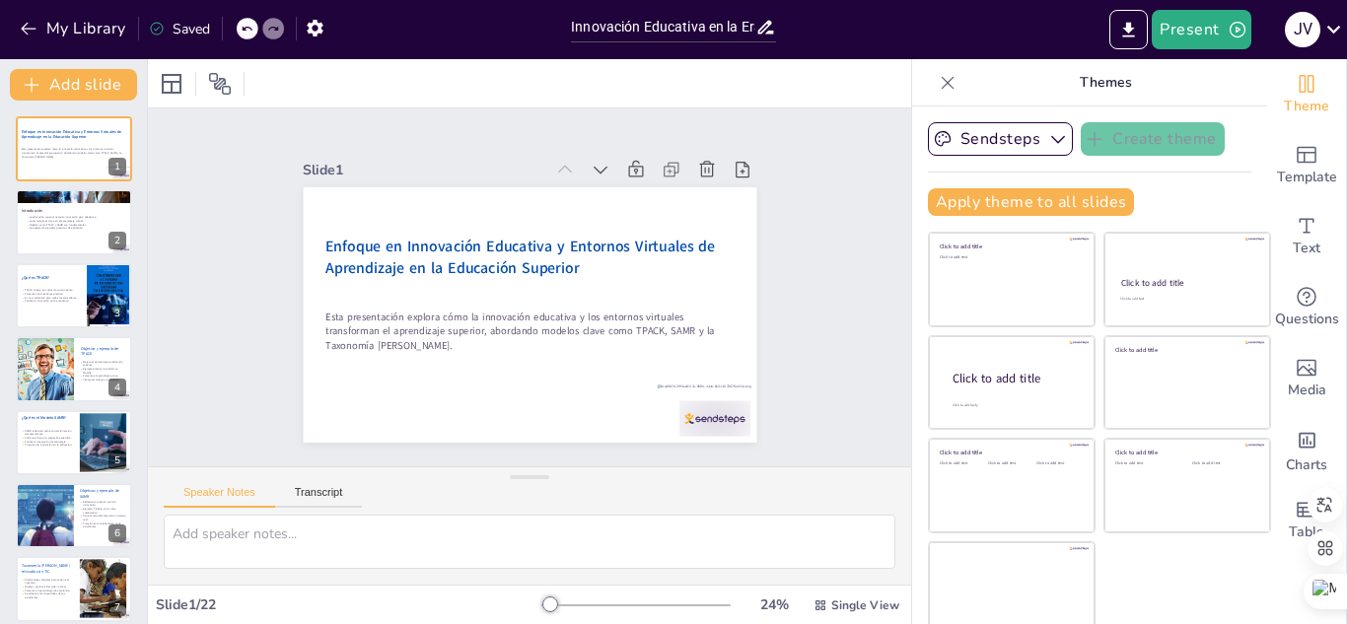
checkbox input "true"
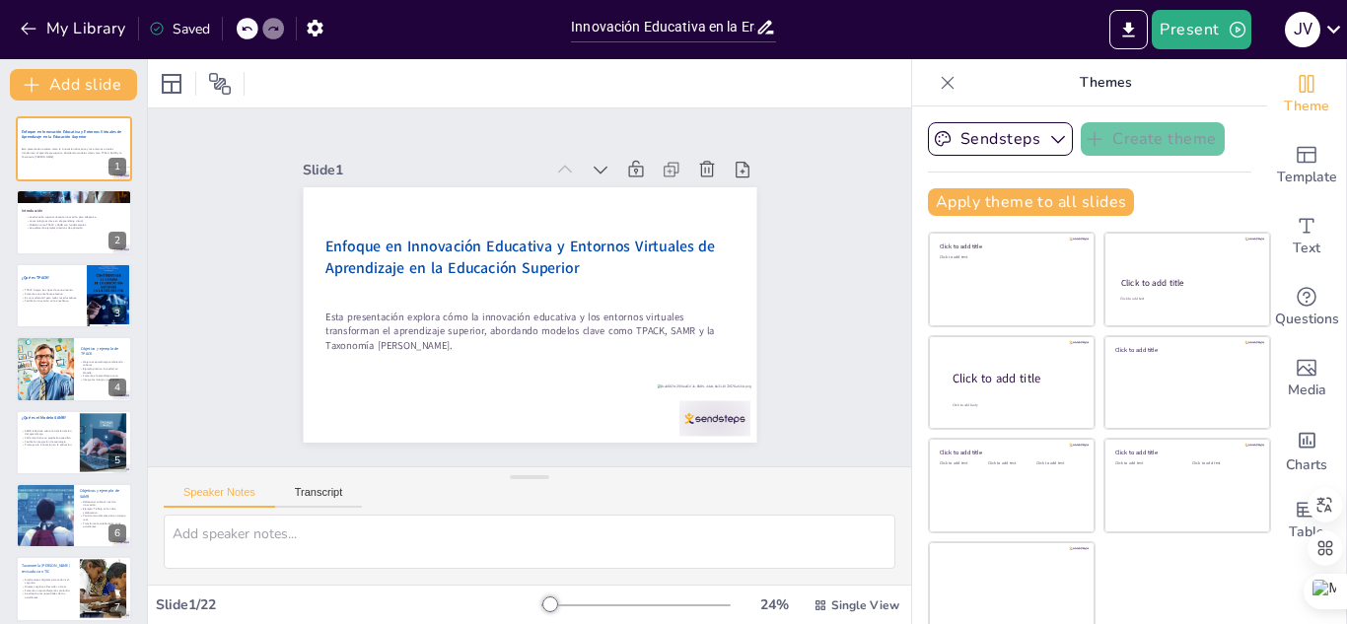
checkbox input "true"
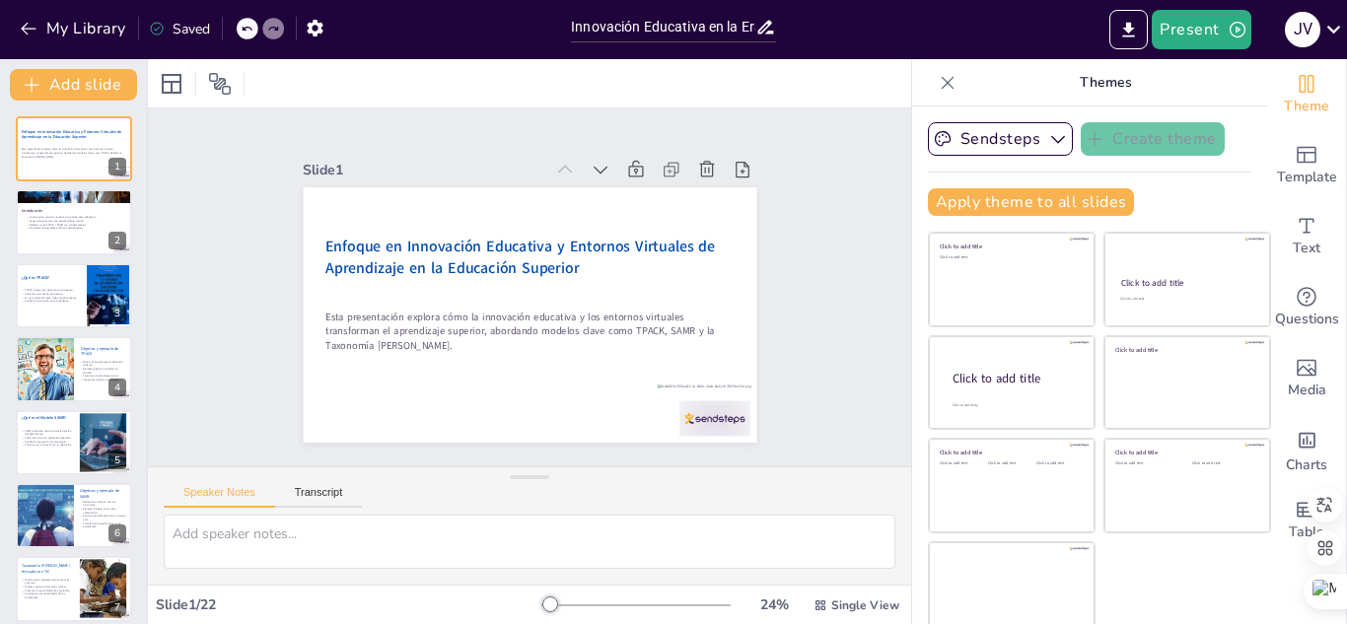
checkbox input "true"
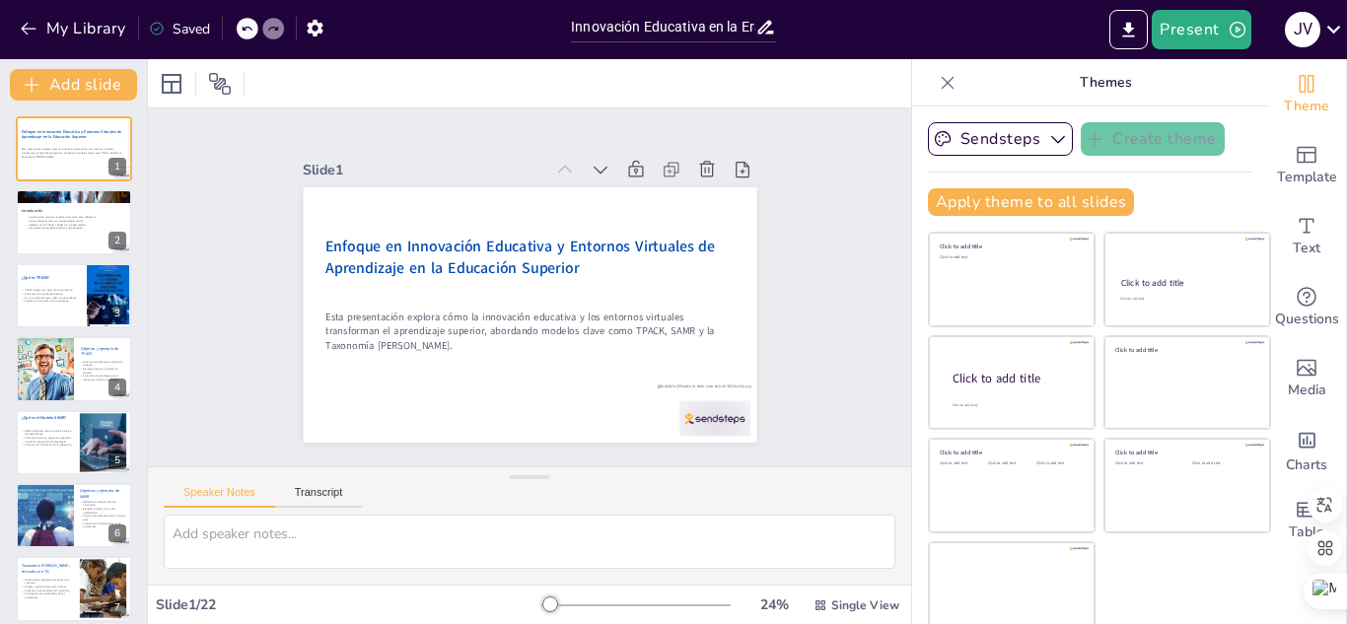
checkbox input "true"
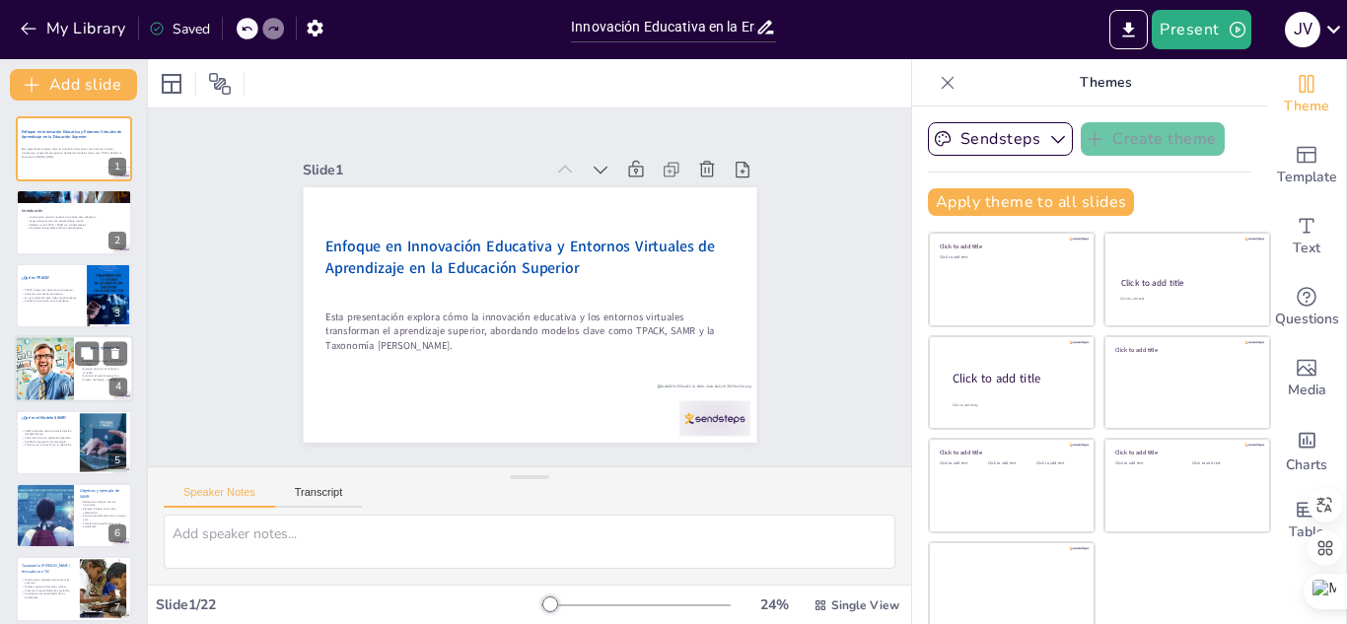
checkbox input "true"
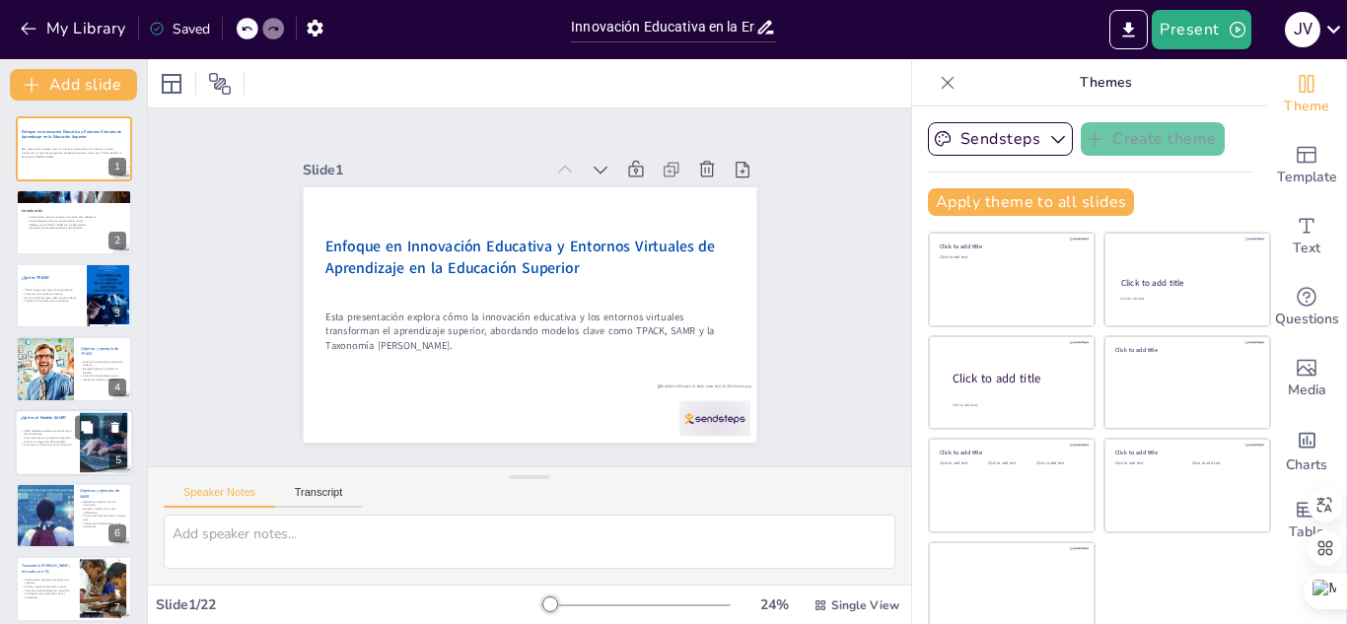
checkbox input "true"
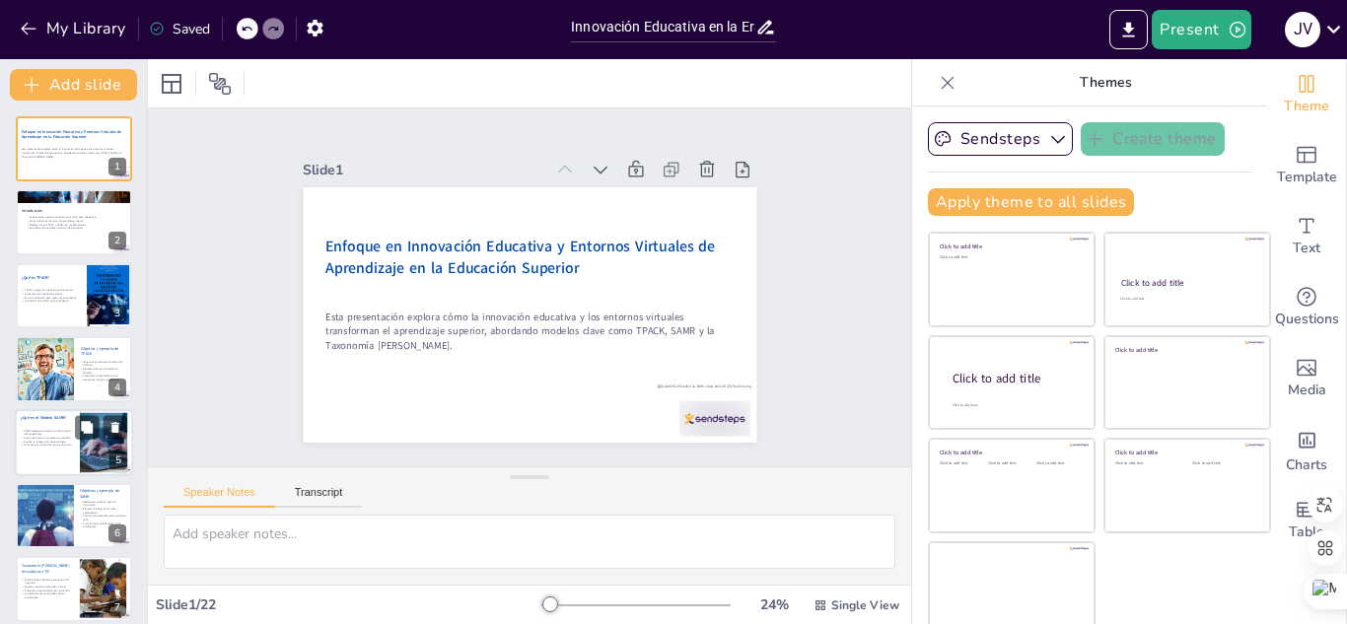
checkbox input "true"
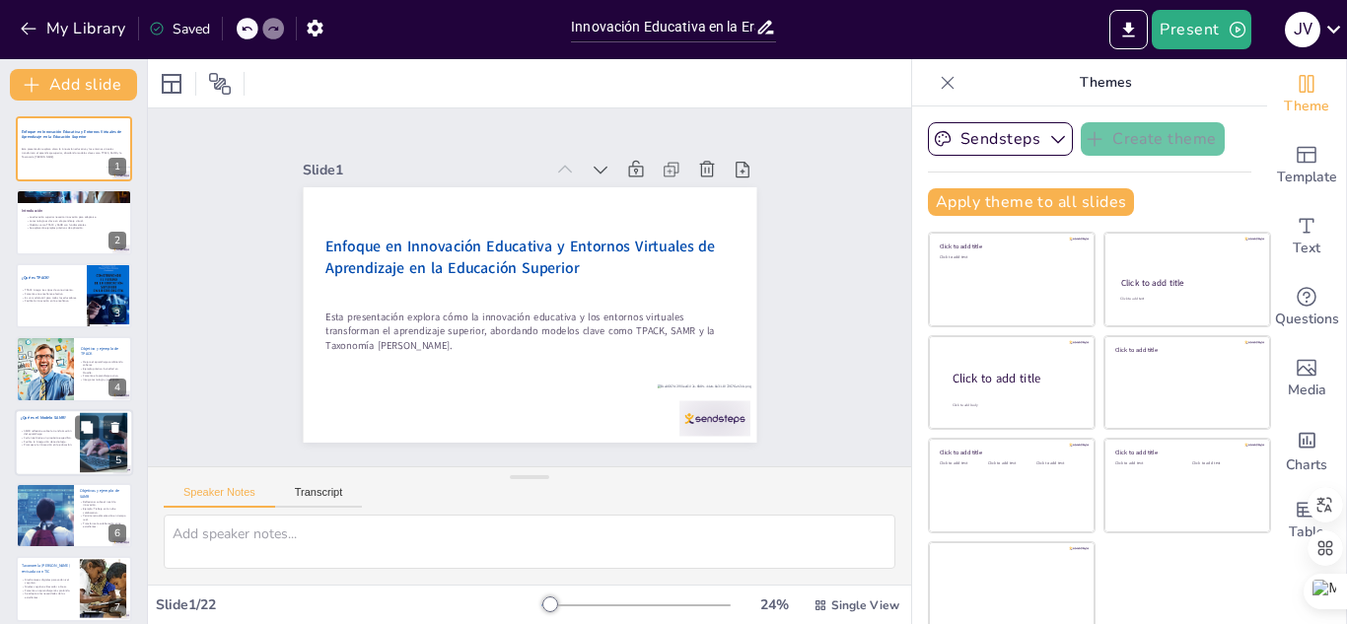
checkbox input "true"
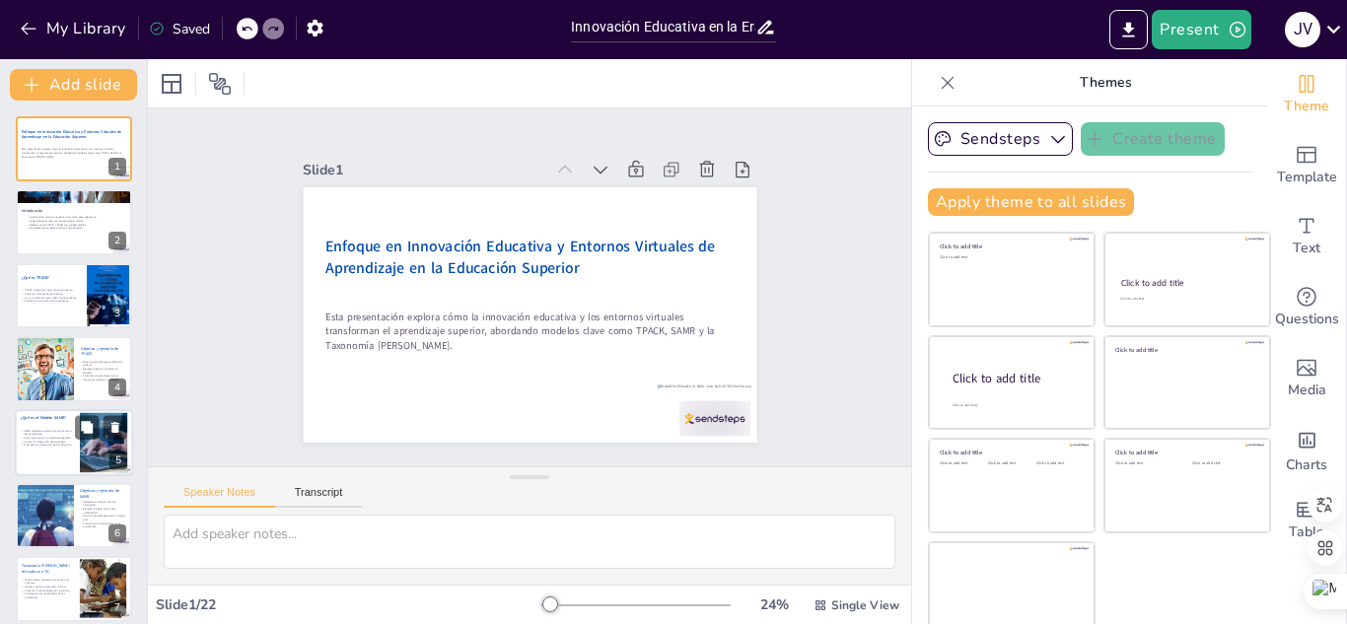
checkbox input "true"
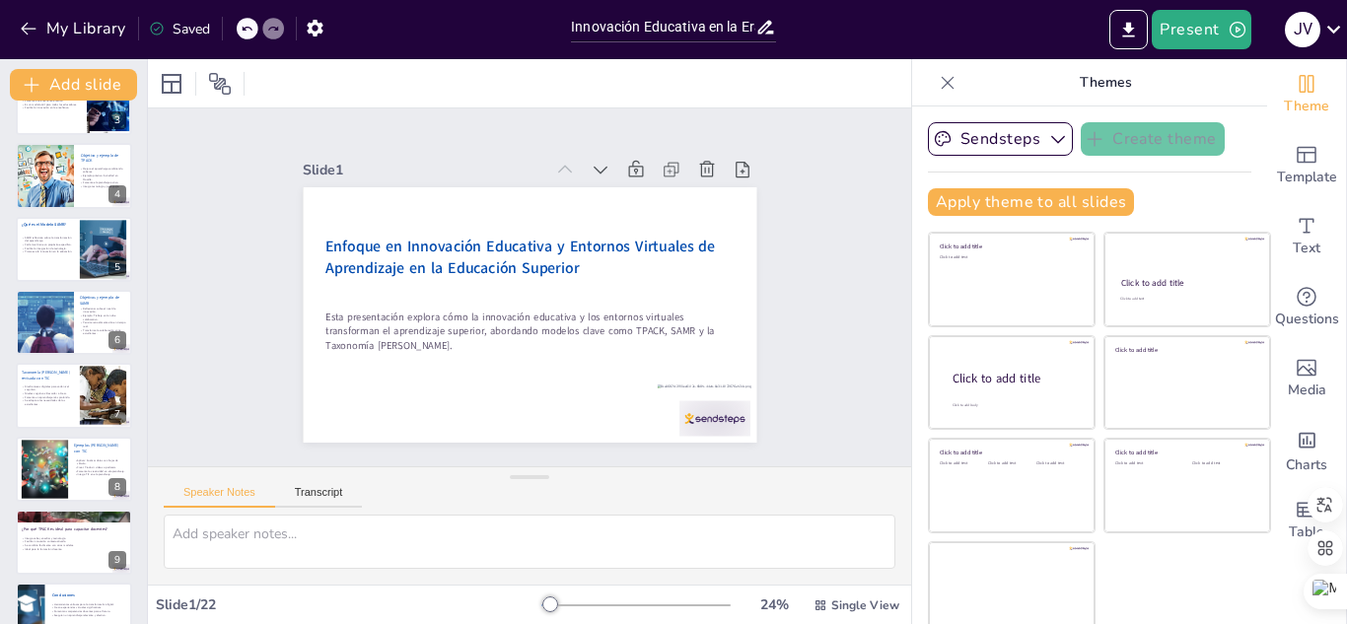
checkbox input "true"
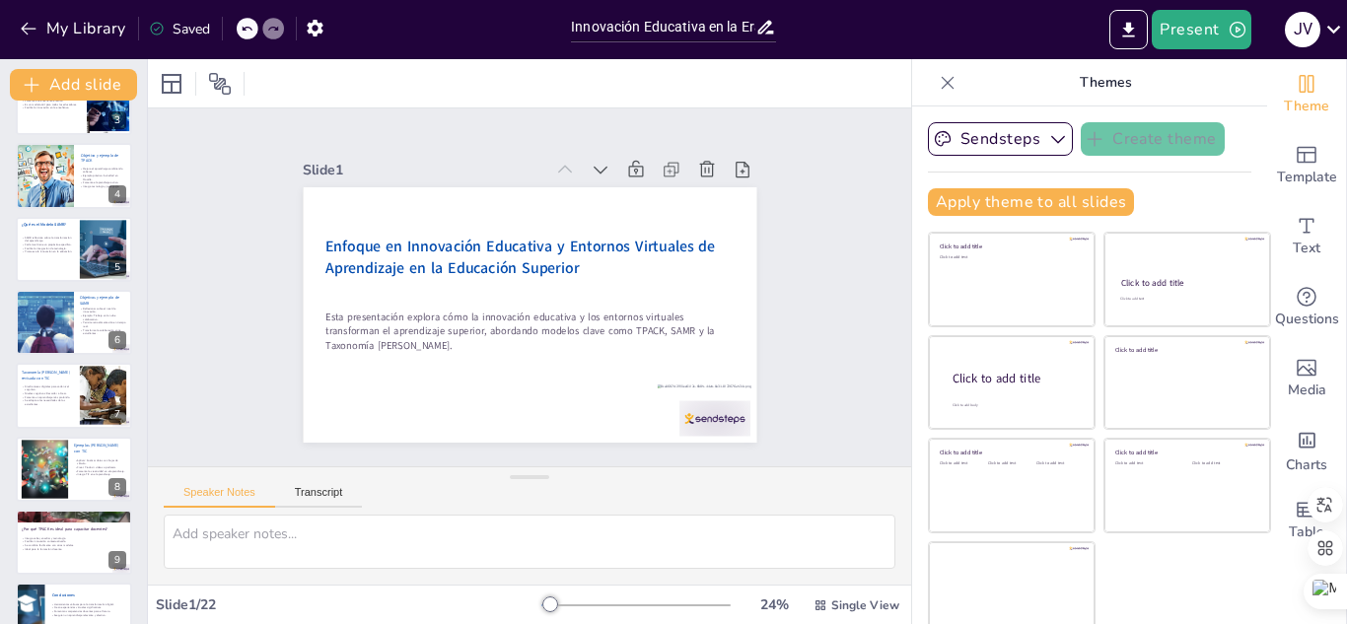
checkbox input "true"
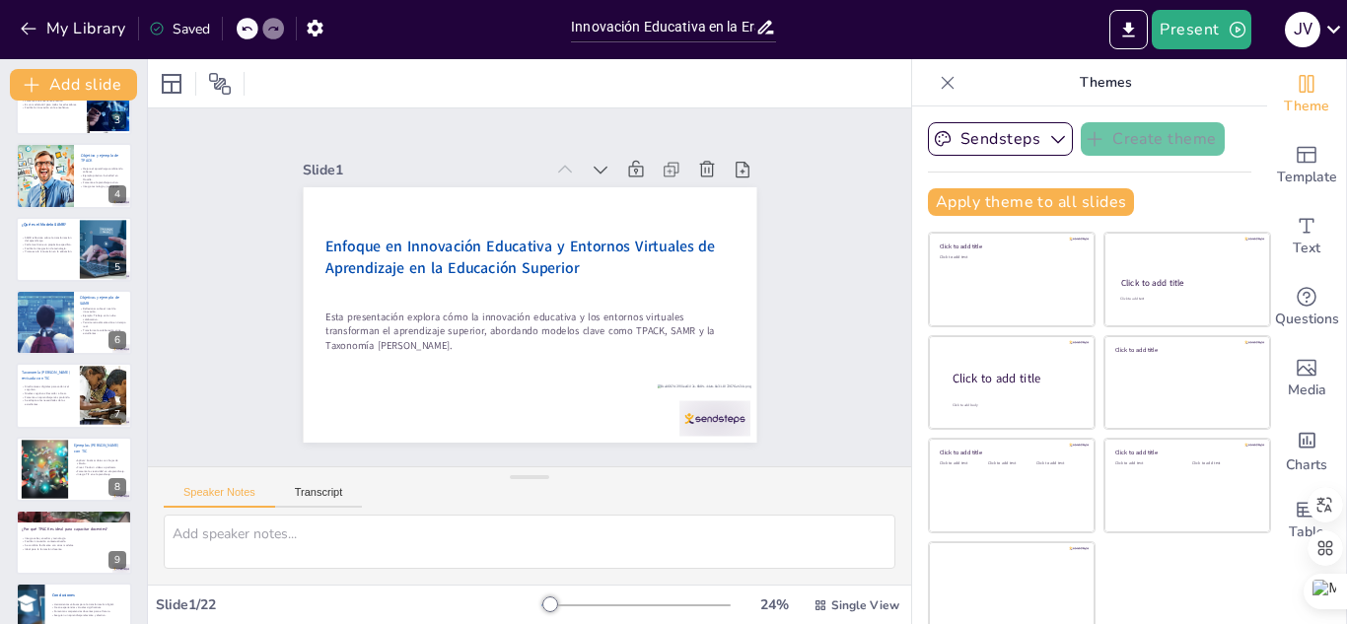
checkbox input "true"
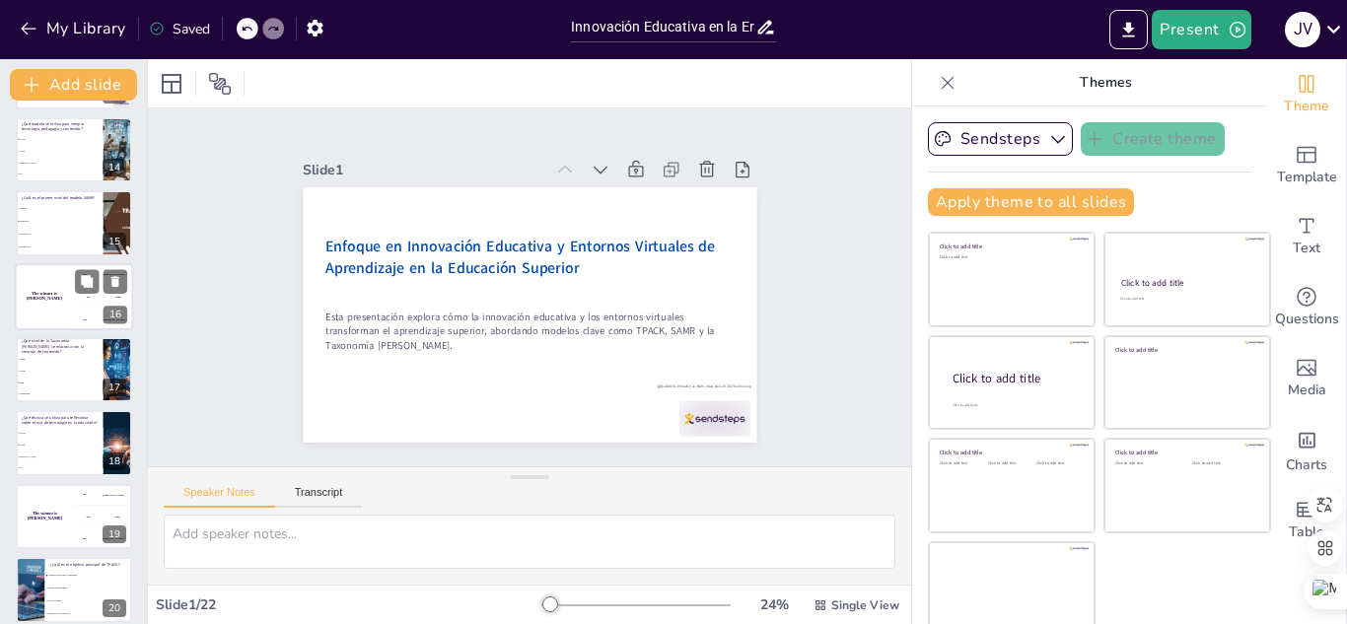
scroll to position [1113, 0]
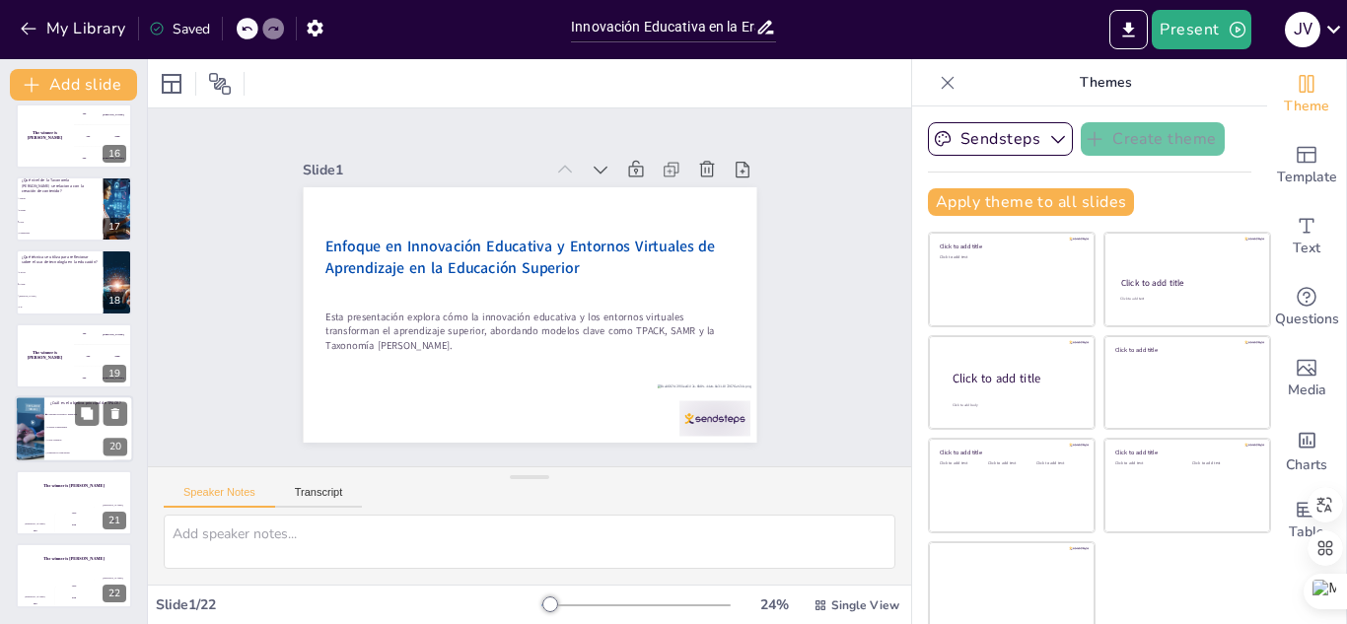
checkbox input "true"
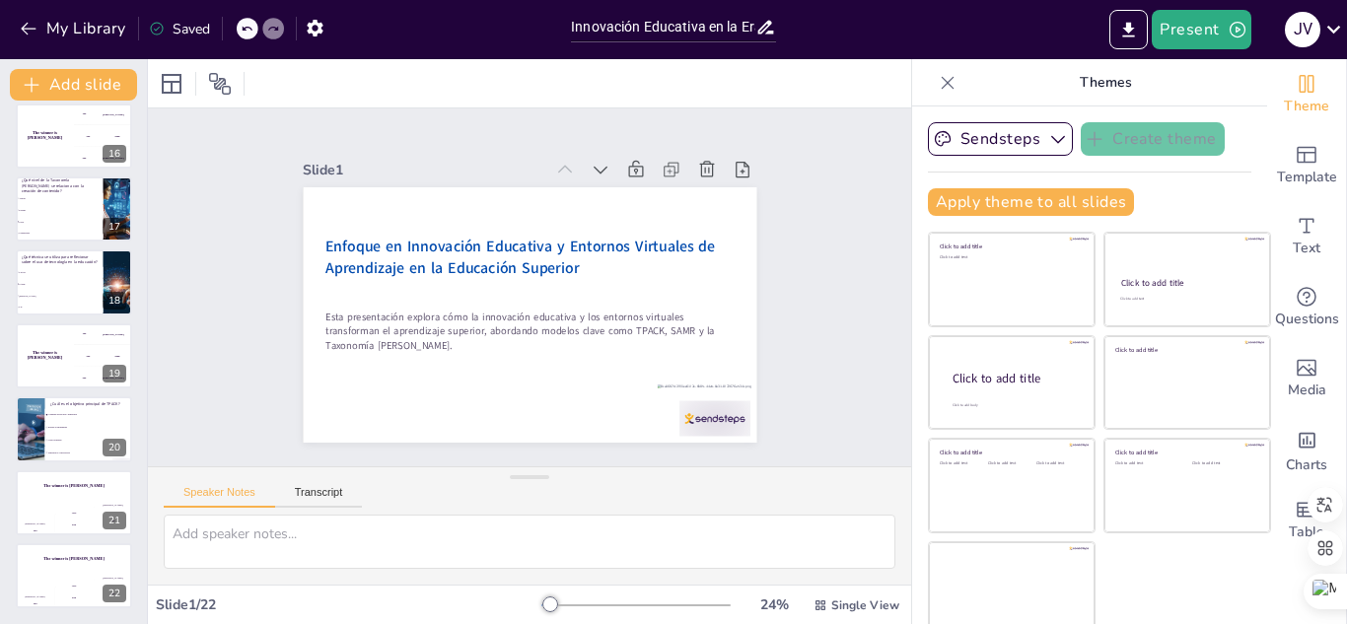
checkbox input "true"
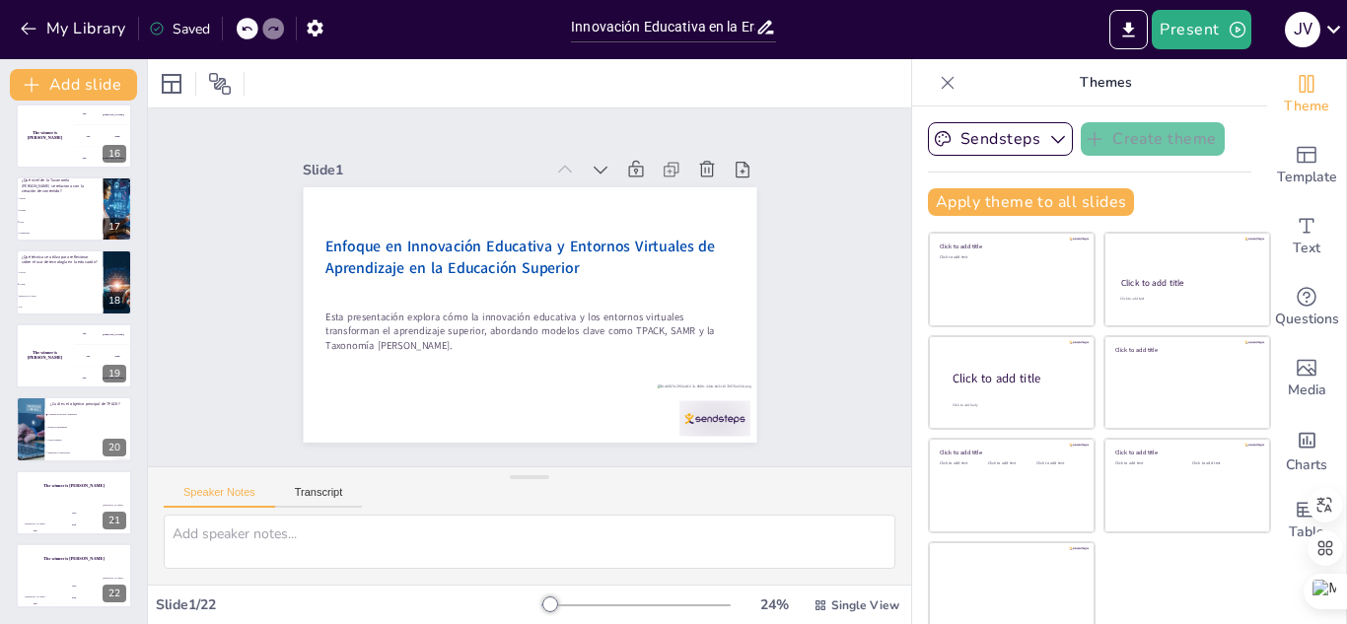
checkbox input "true"
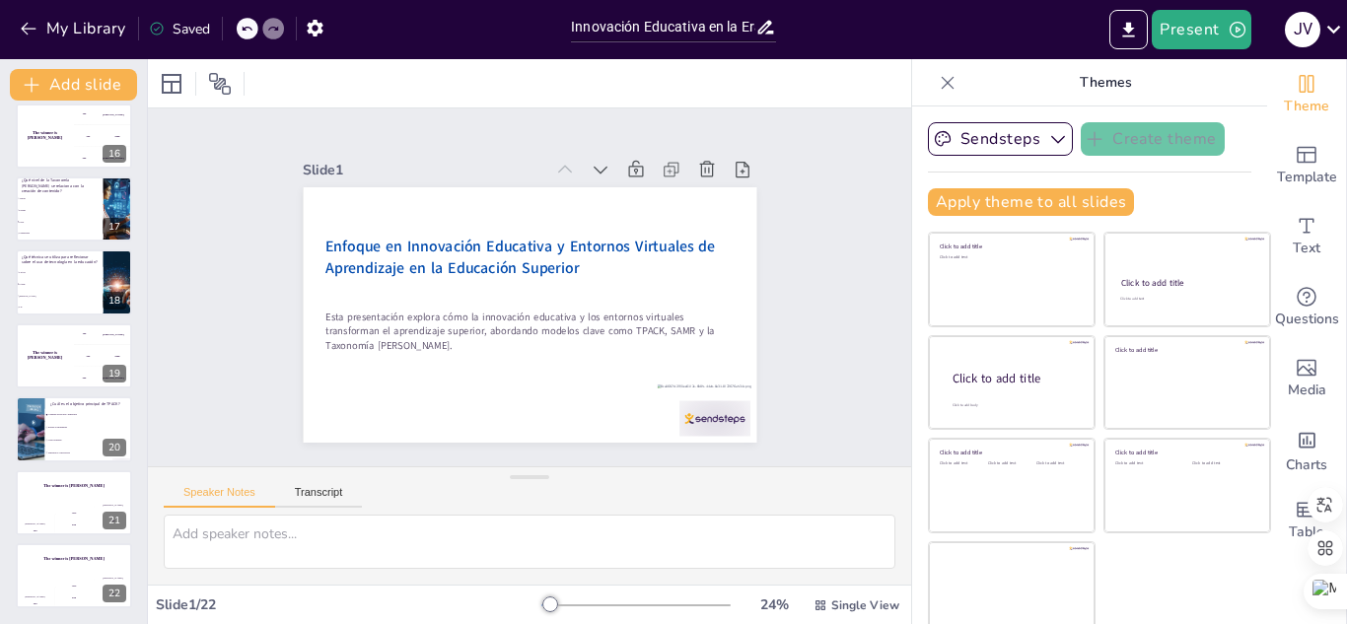
checkbox input "true"
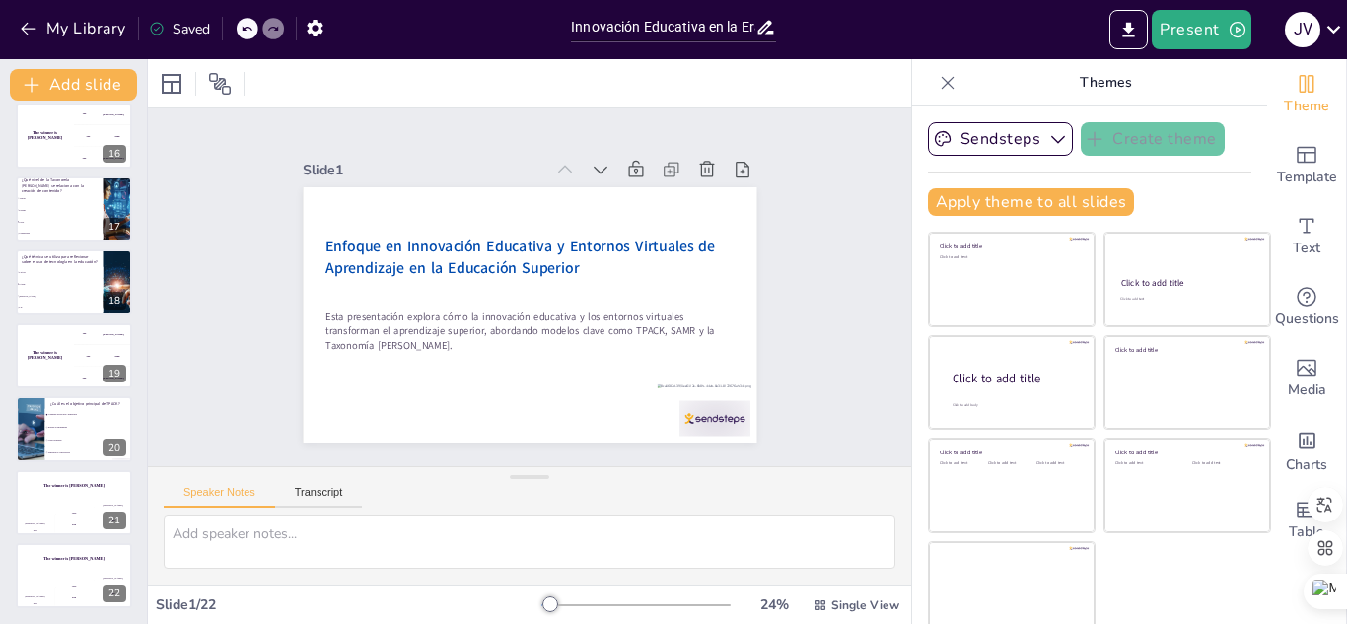
checkbox input "true"
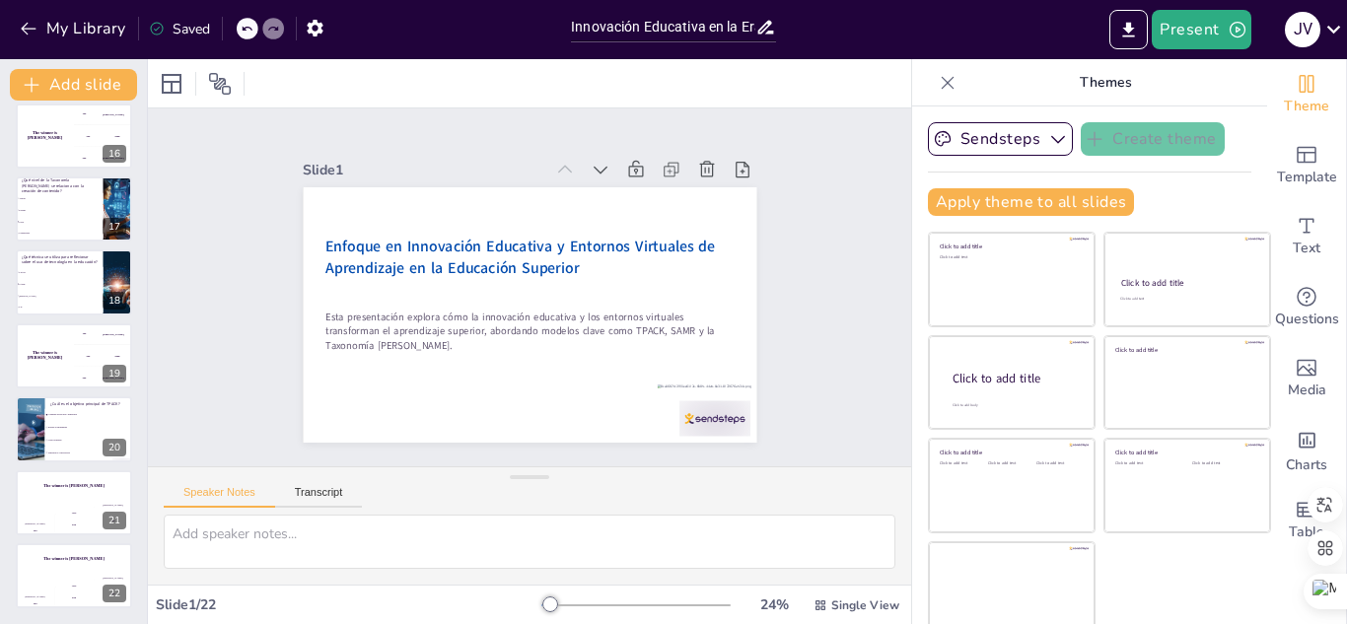
checkbox input "true"
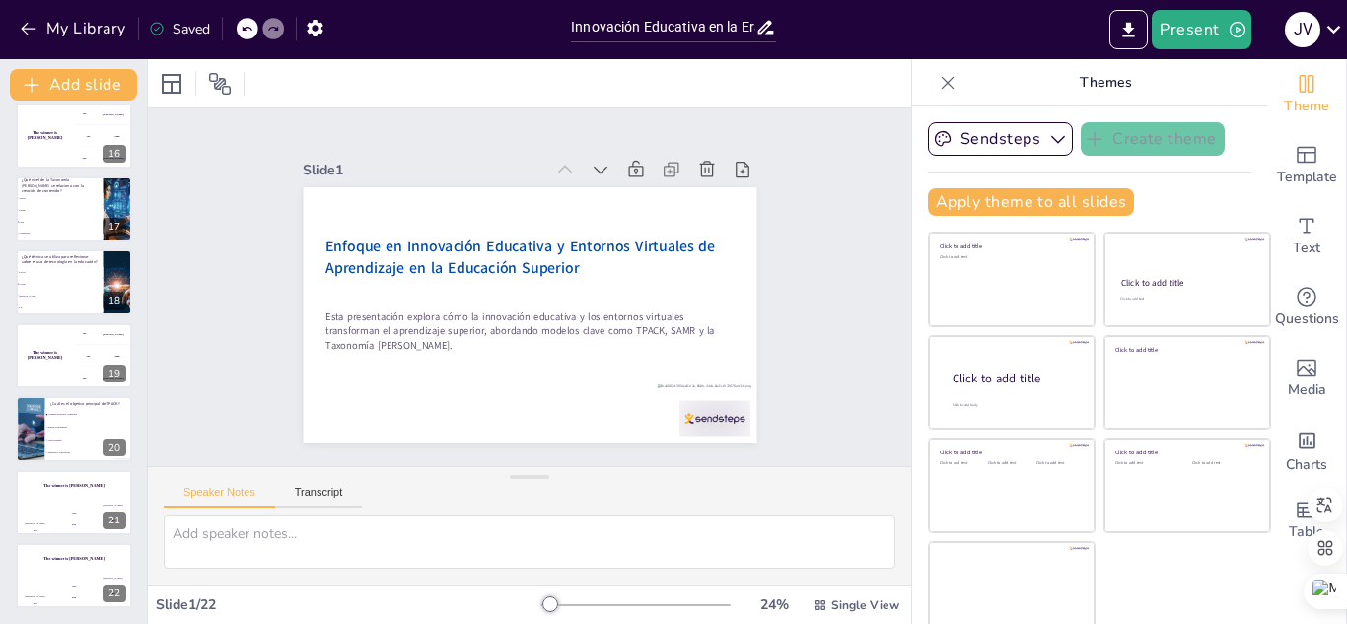
checkbox input "true"
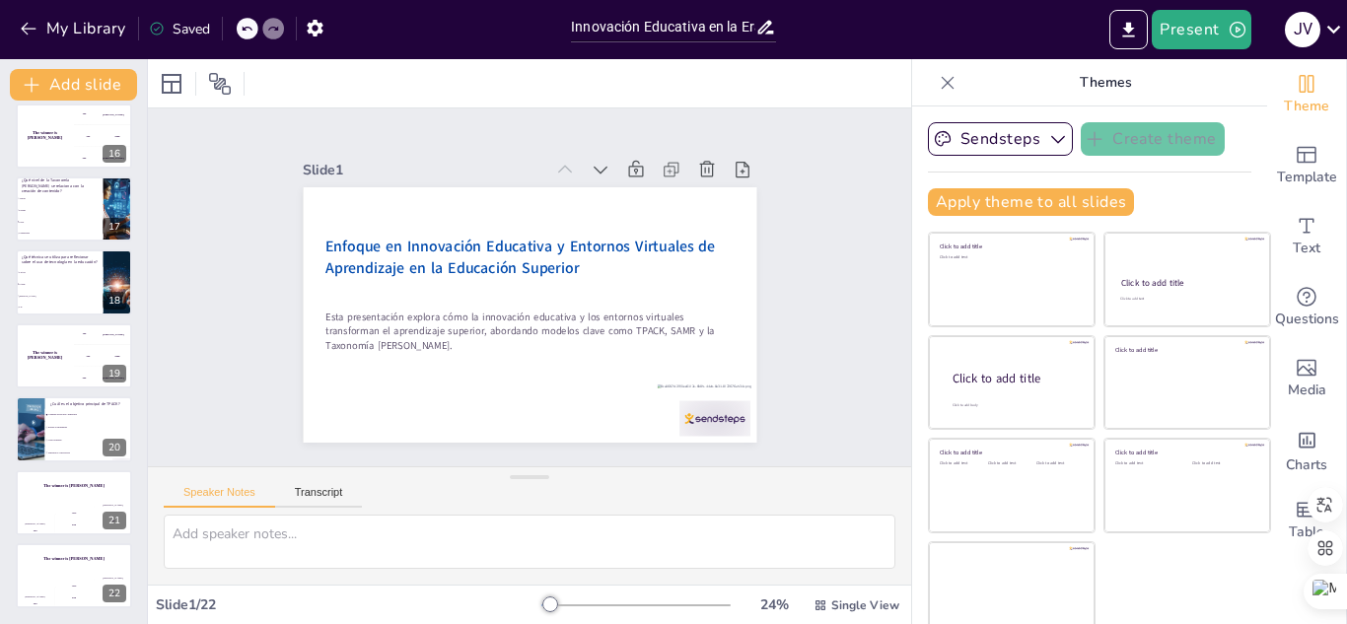
checkbox input "true"
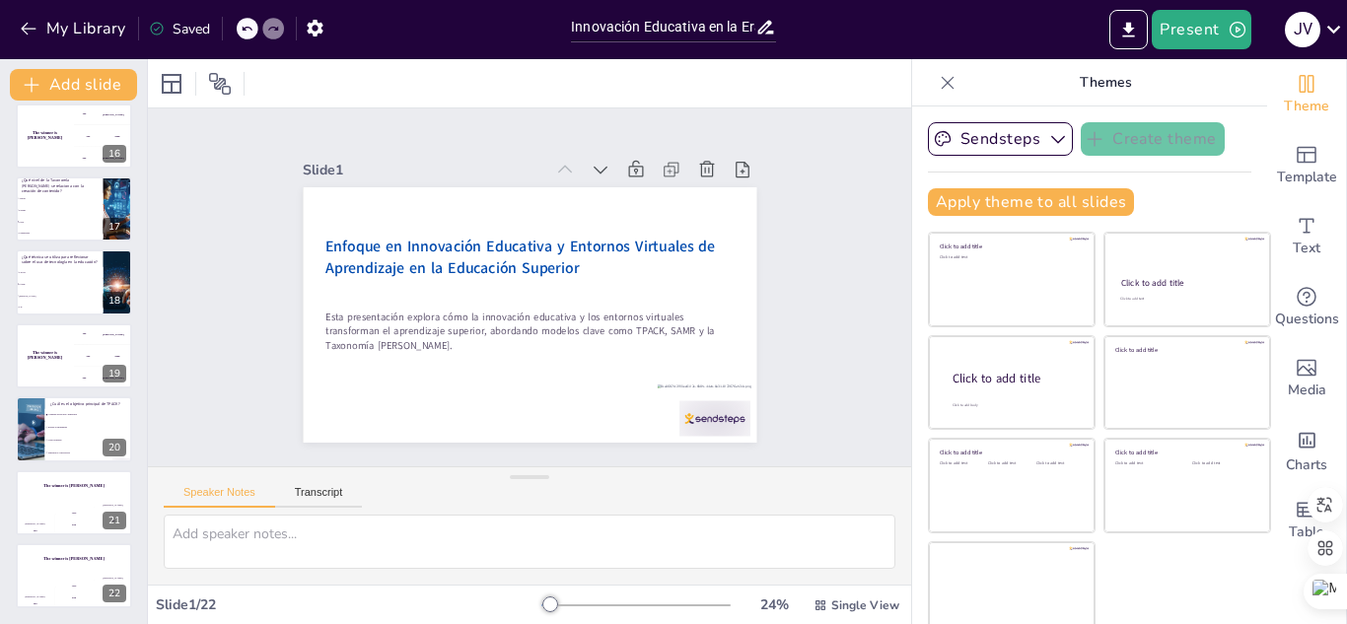
checkbox input "true"
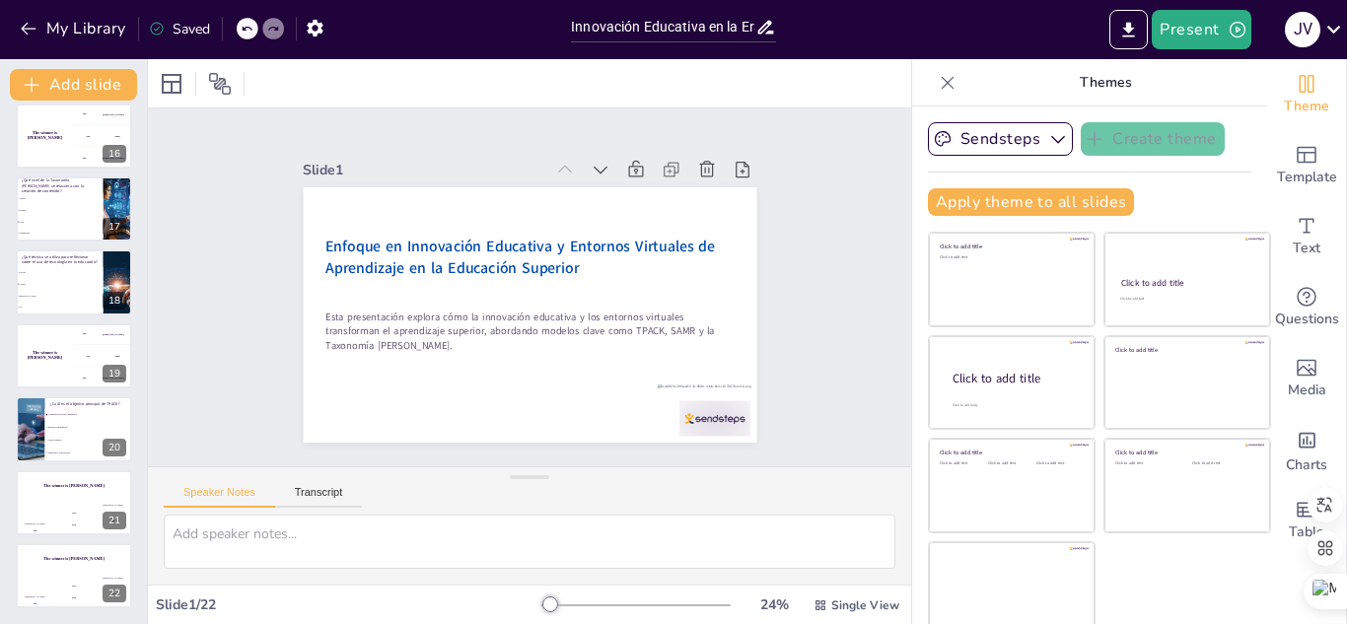
checkbox input "true"
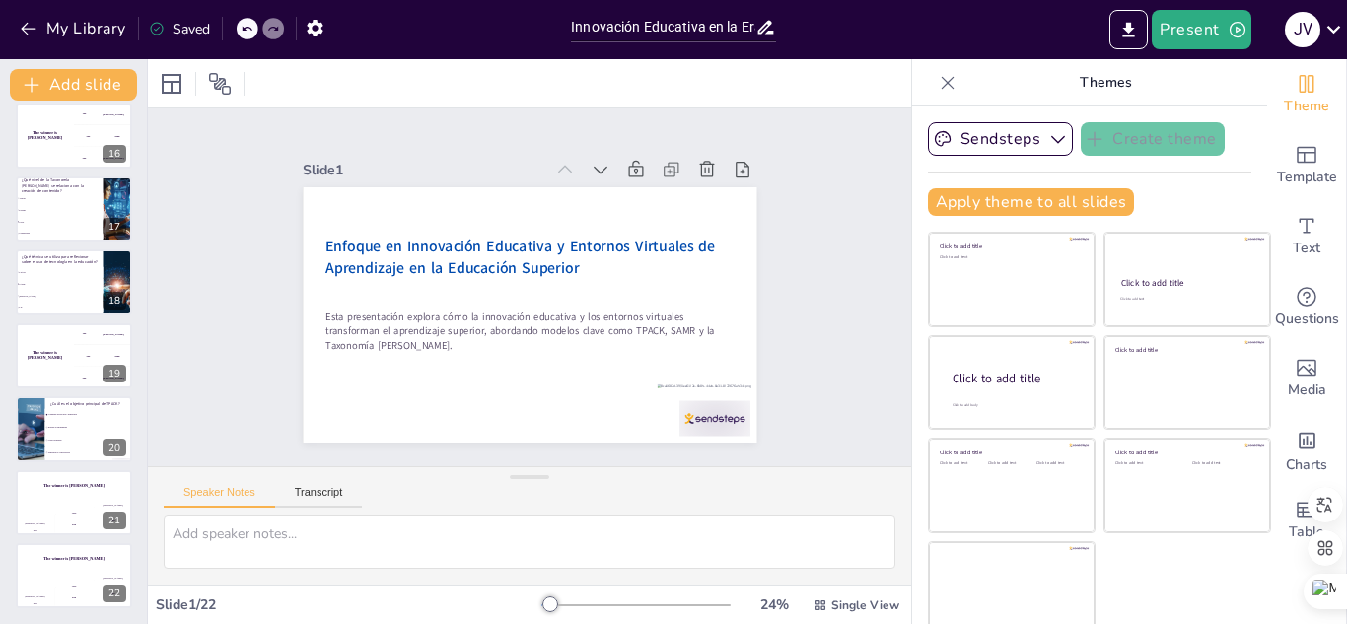
checkbox input "true"
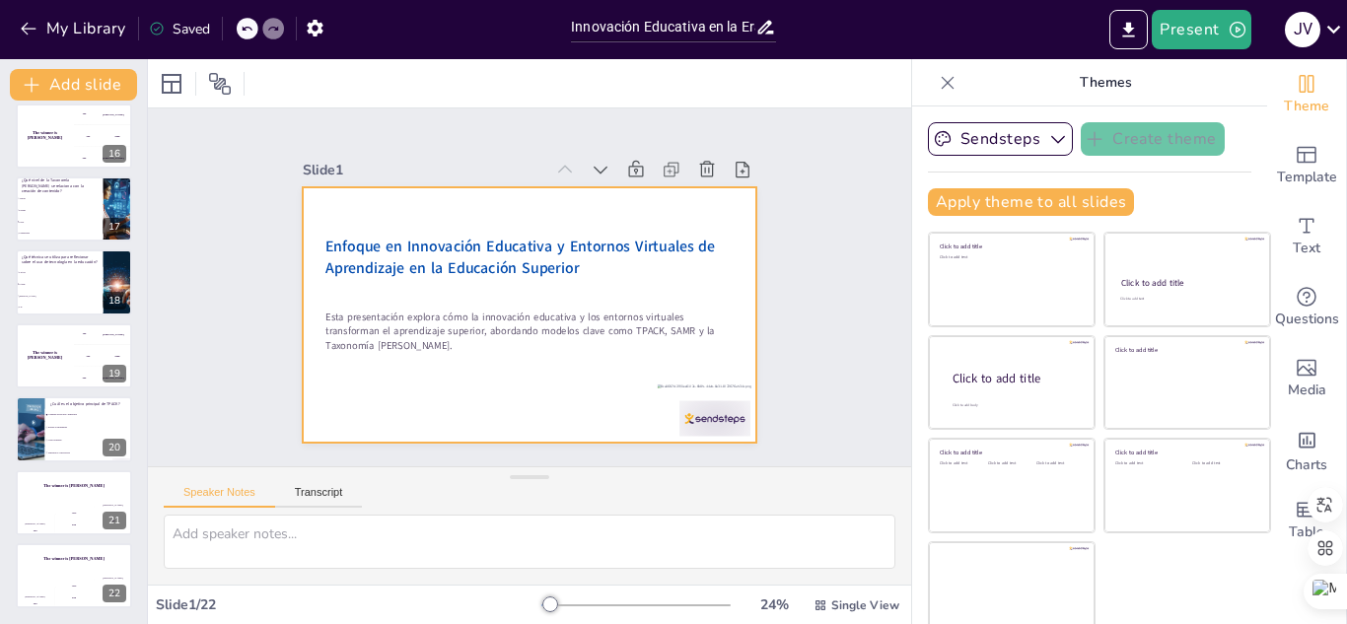
checkbox input "true"
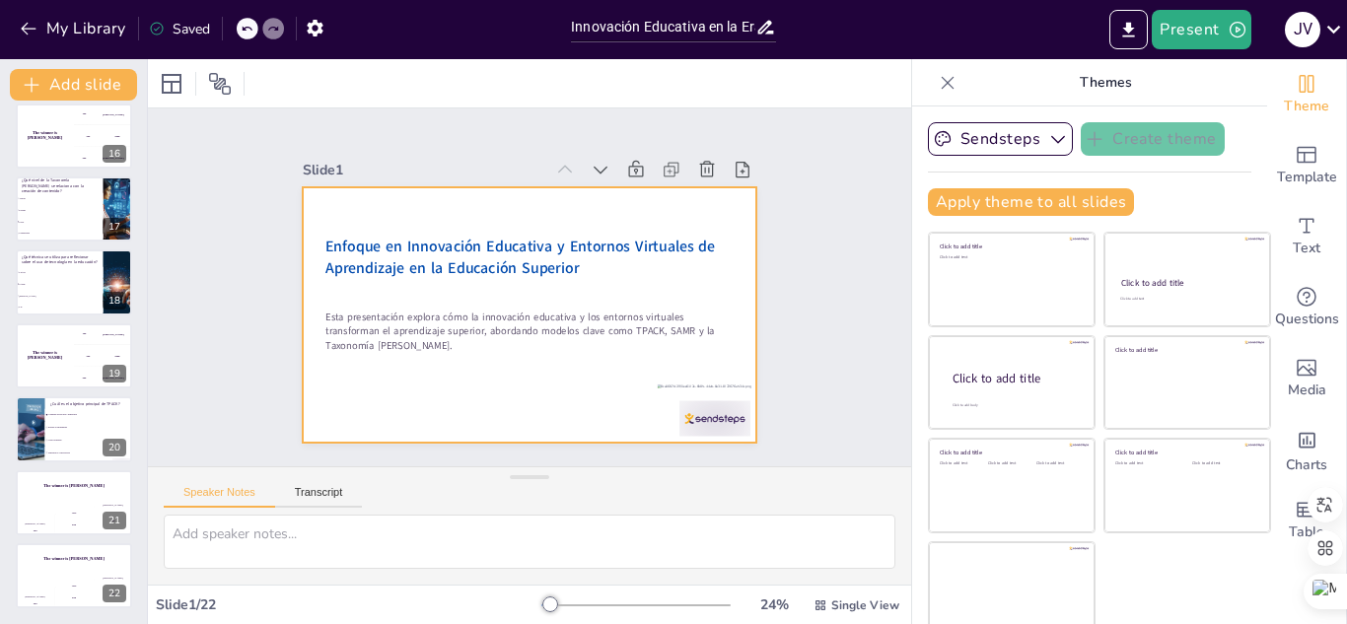
checkbox input "true"
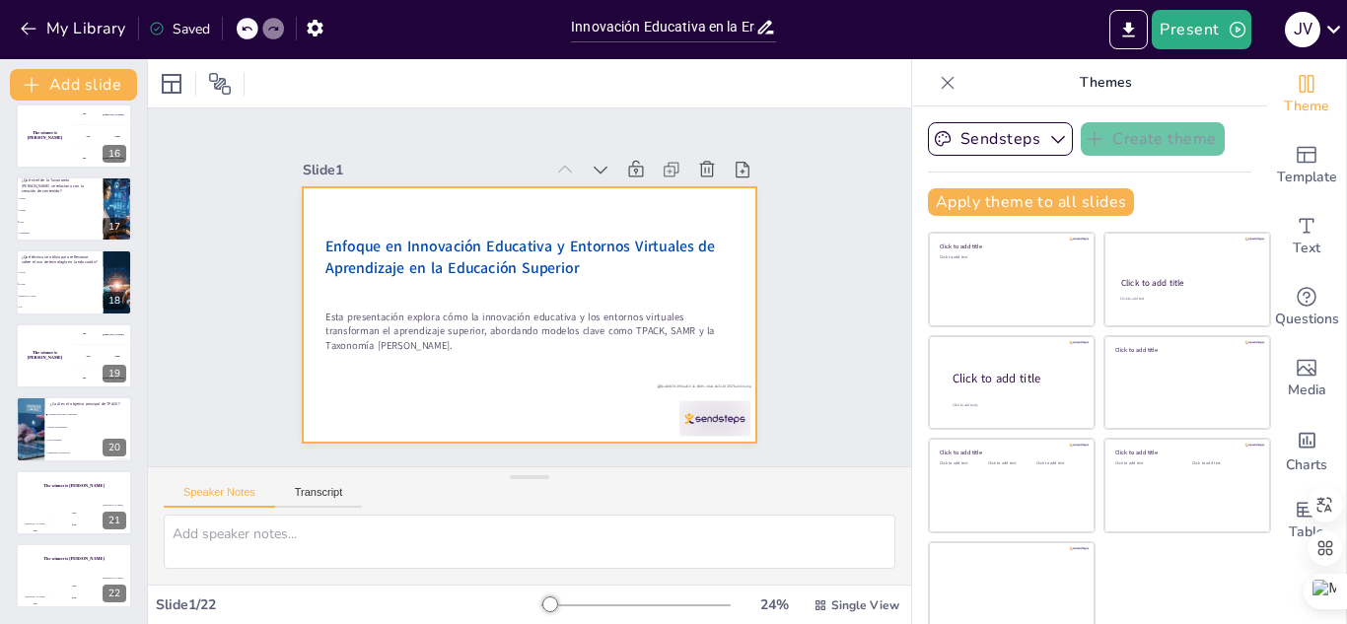
checkbox input "true"
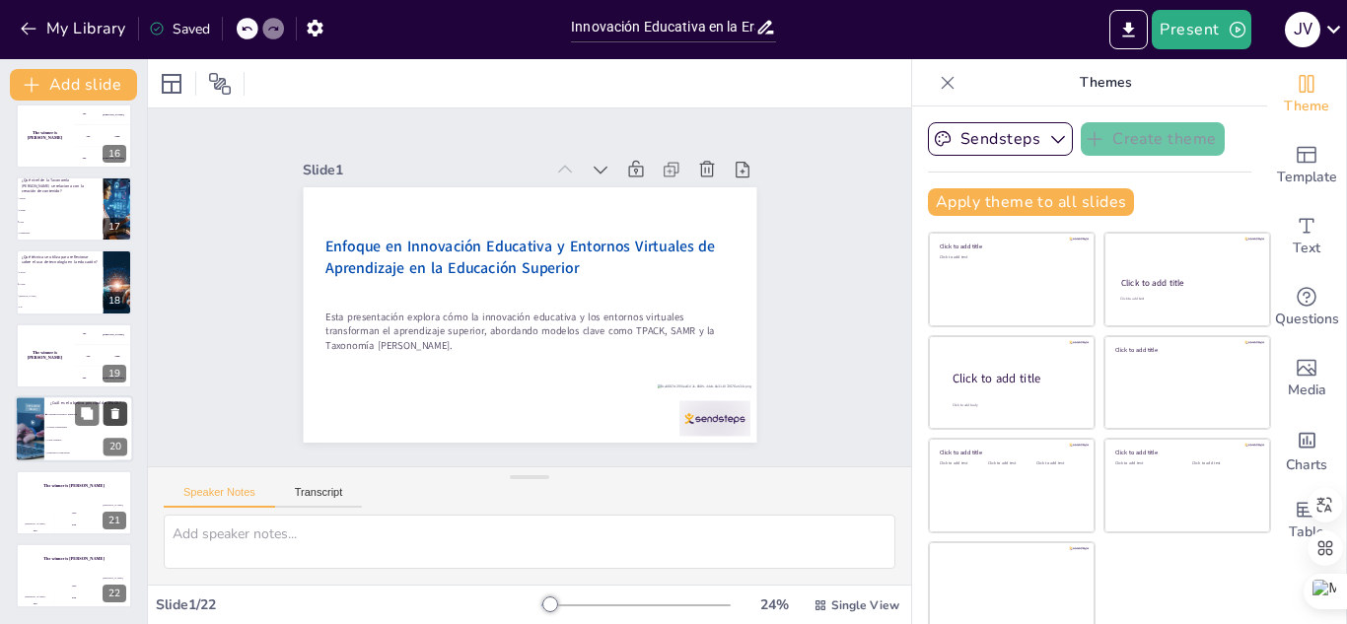
checkbox input "true"
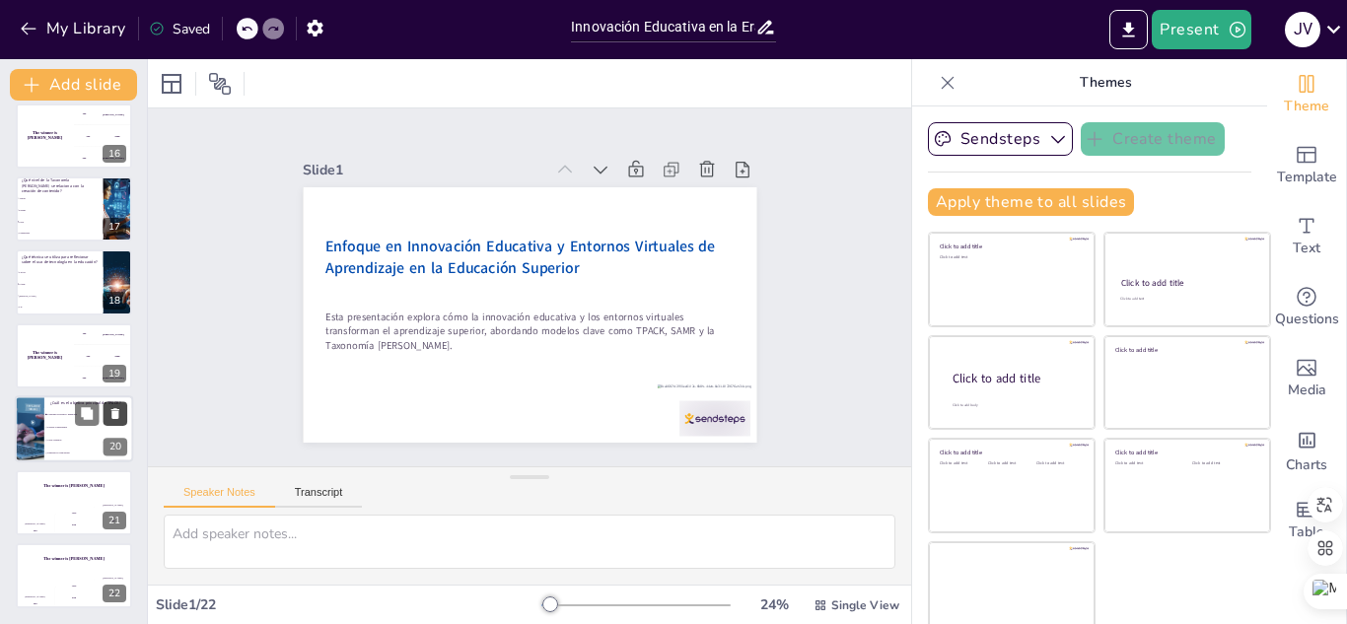
checkbox input "true"
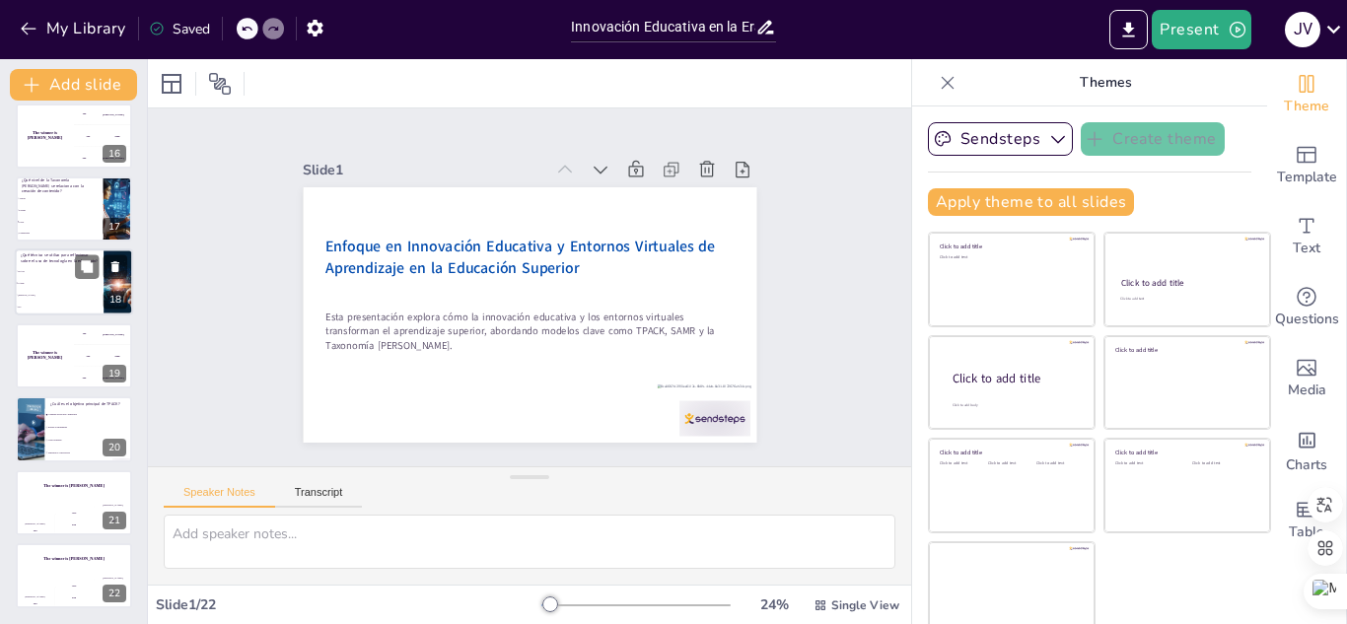
checkbox input "true"
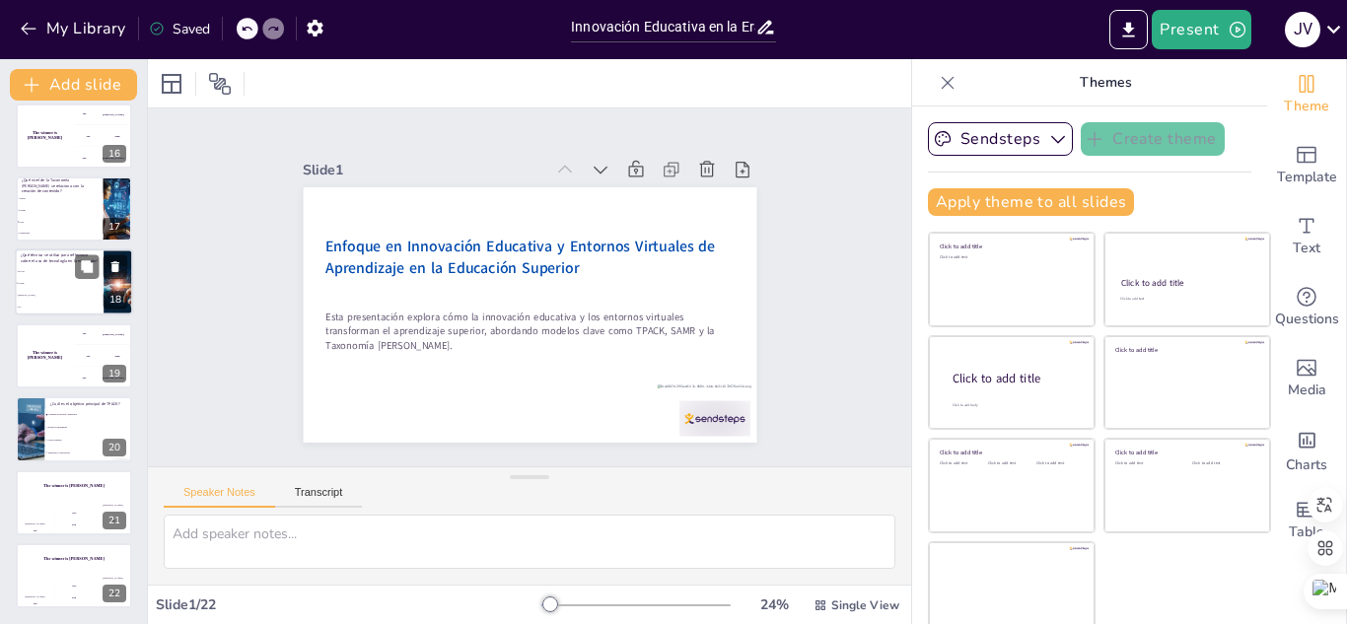
checkbox input "true"
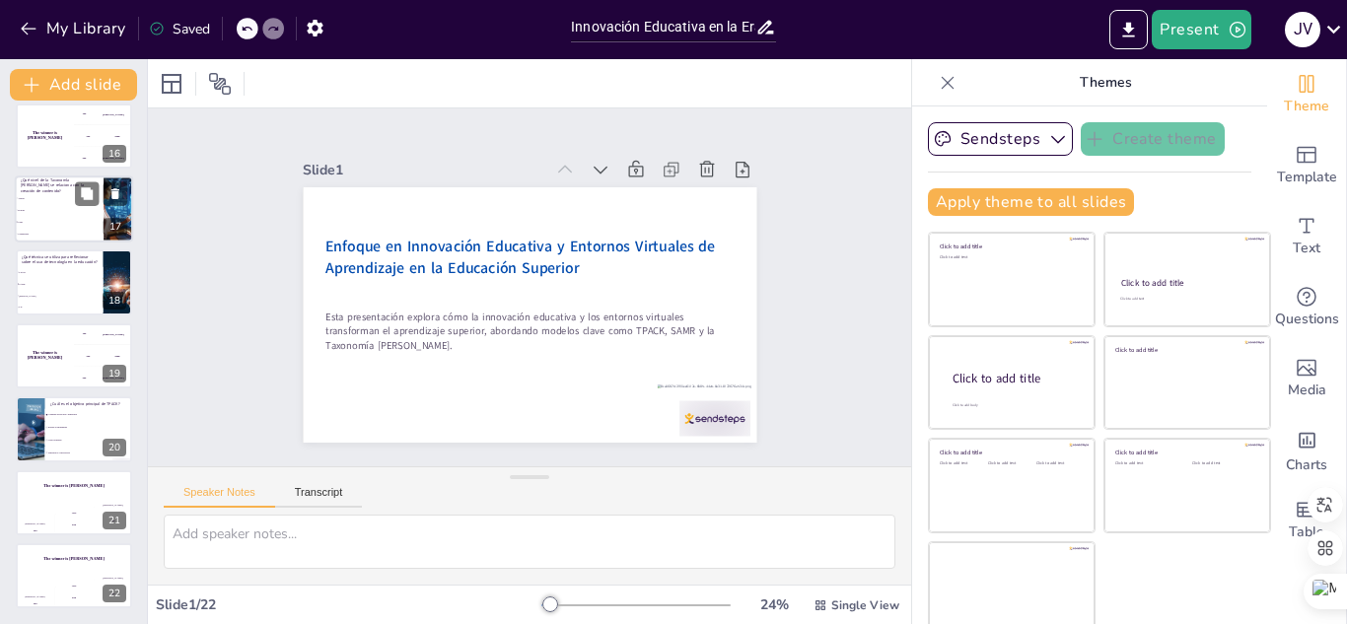
checkbox input "true"
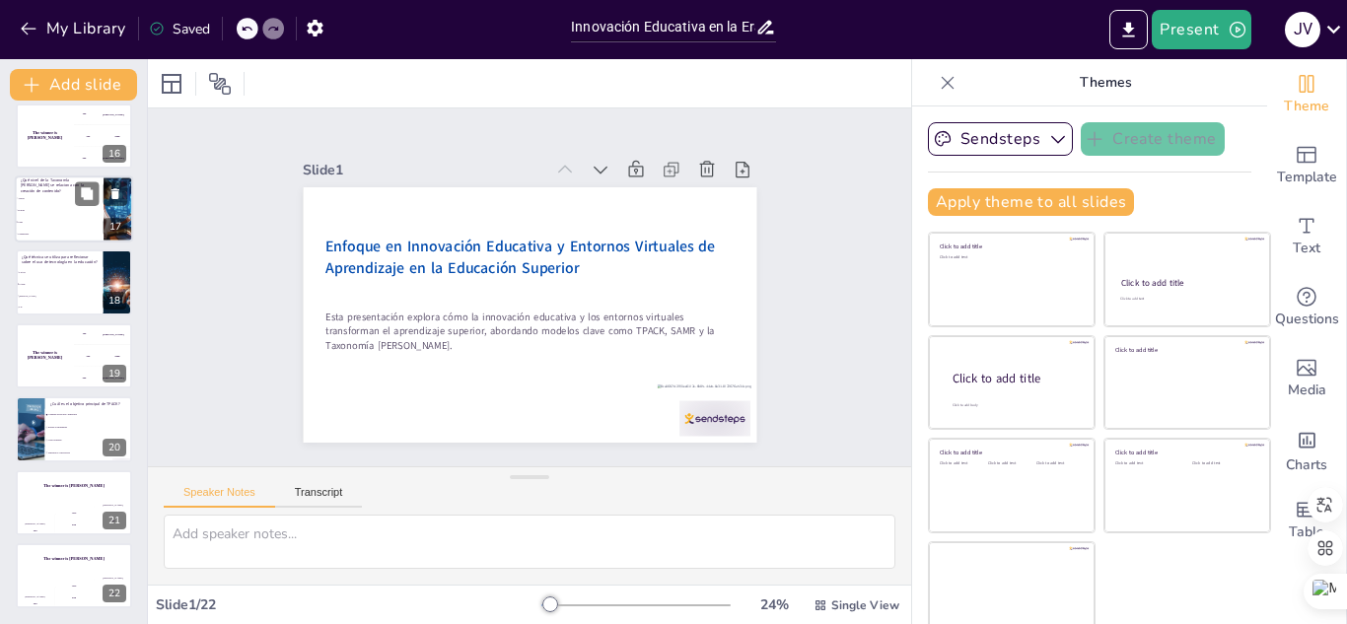
checkbox input "true"
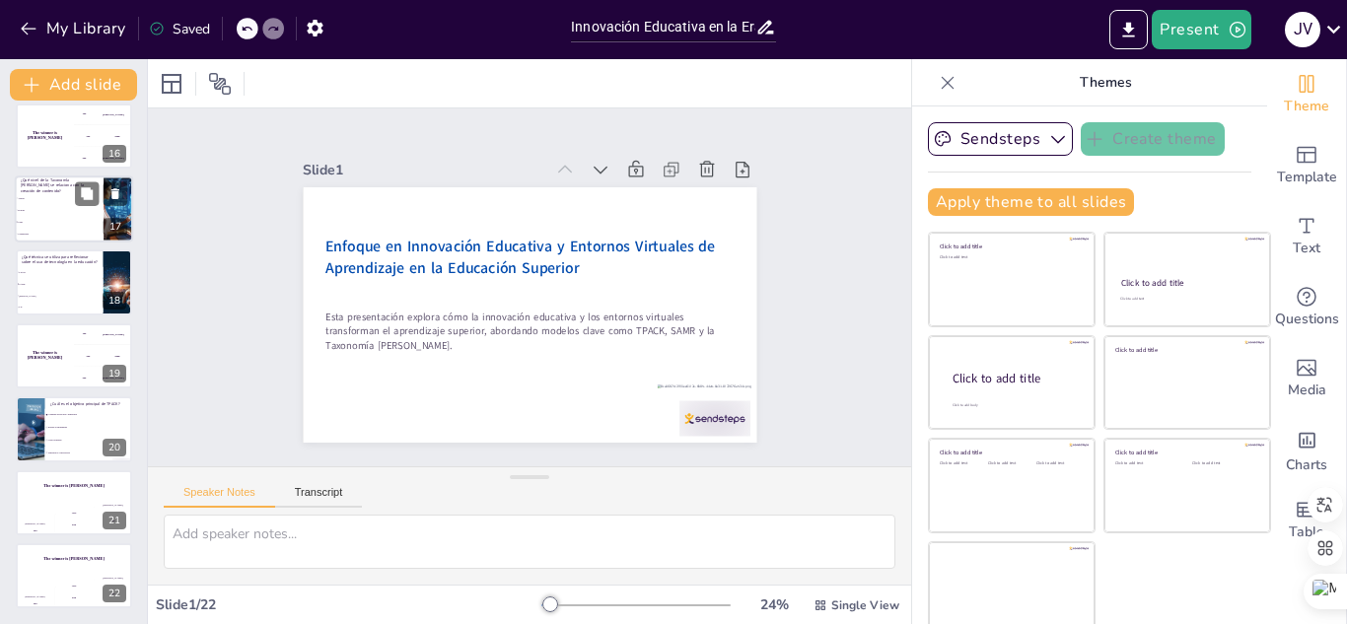
checkbox input "true"
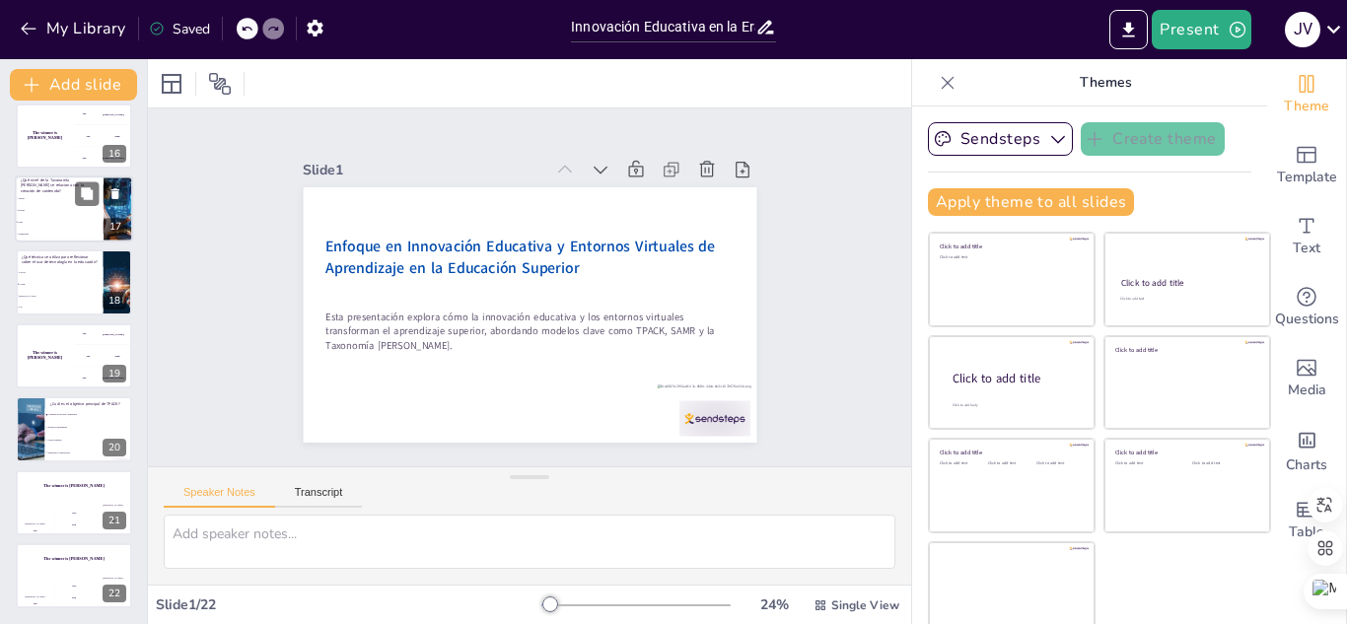
checkbox input "true"
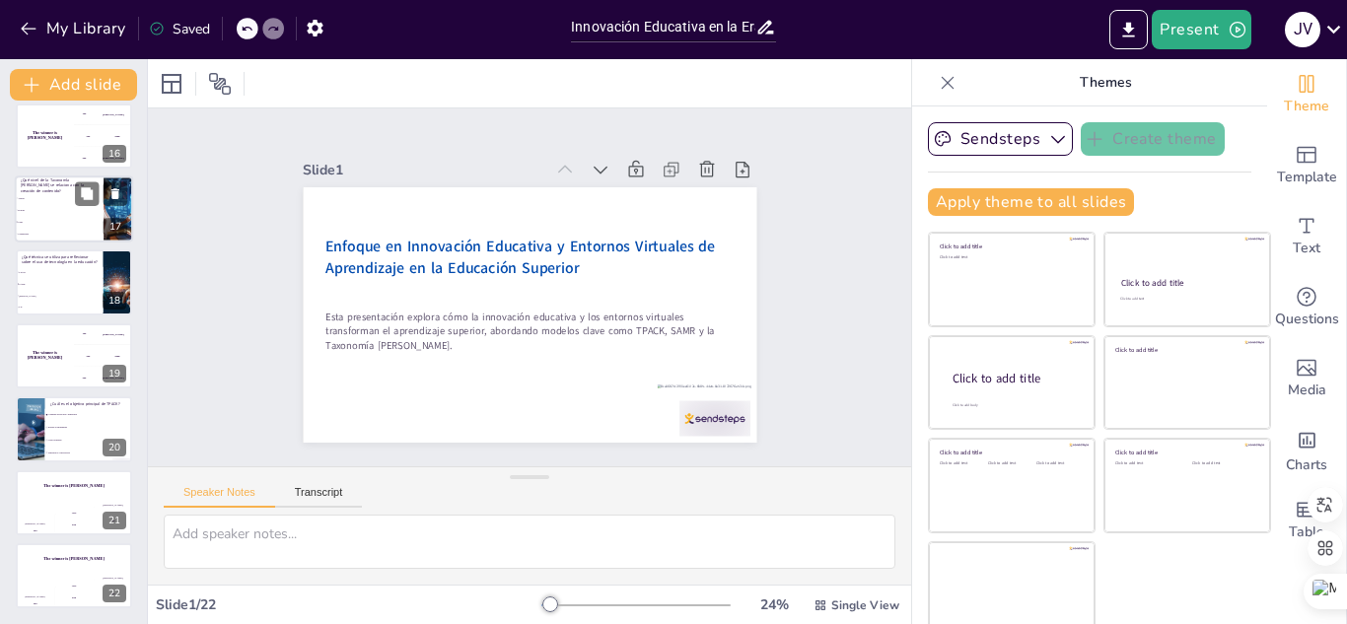
checkbox input "true"
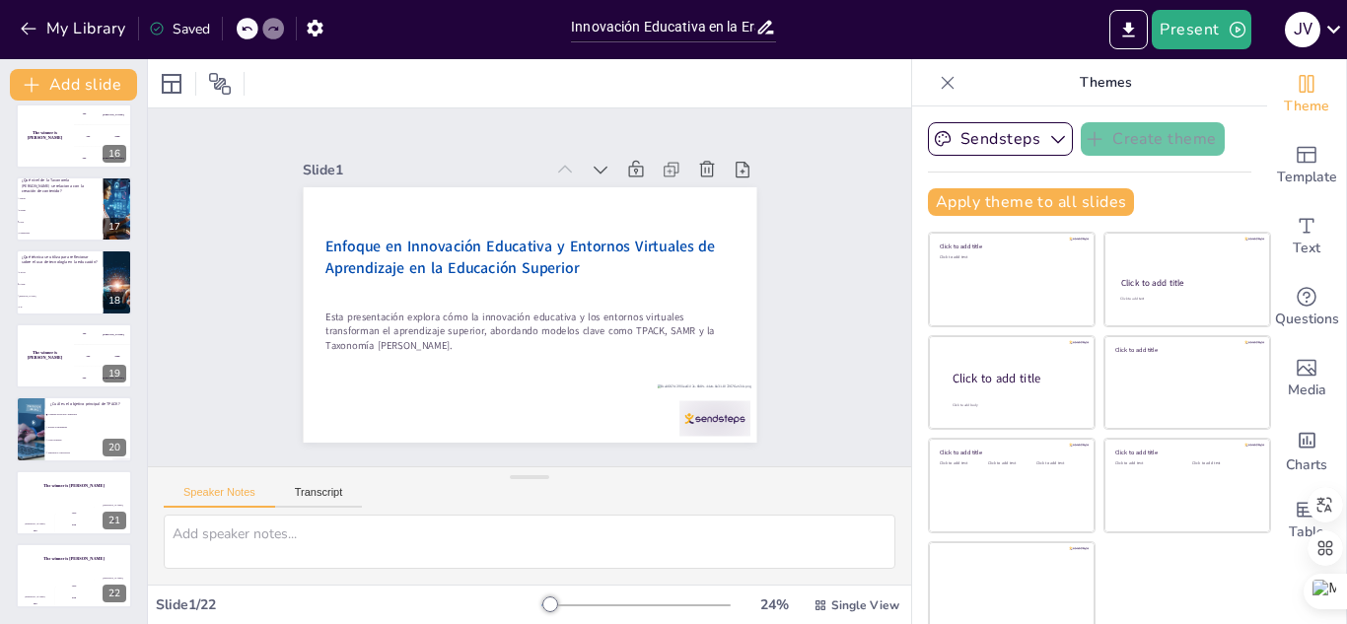
checkbox input "true"
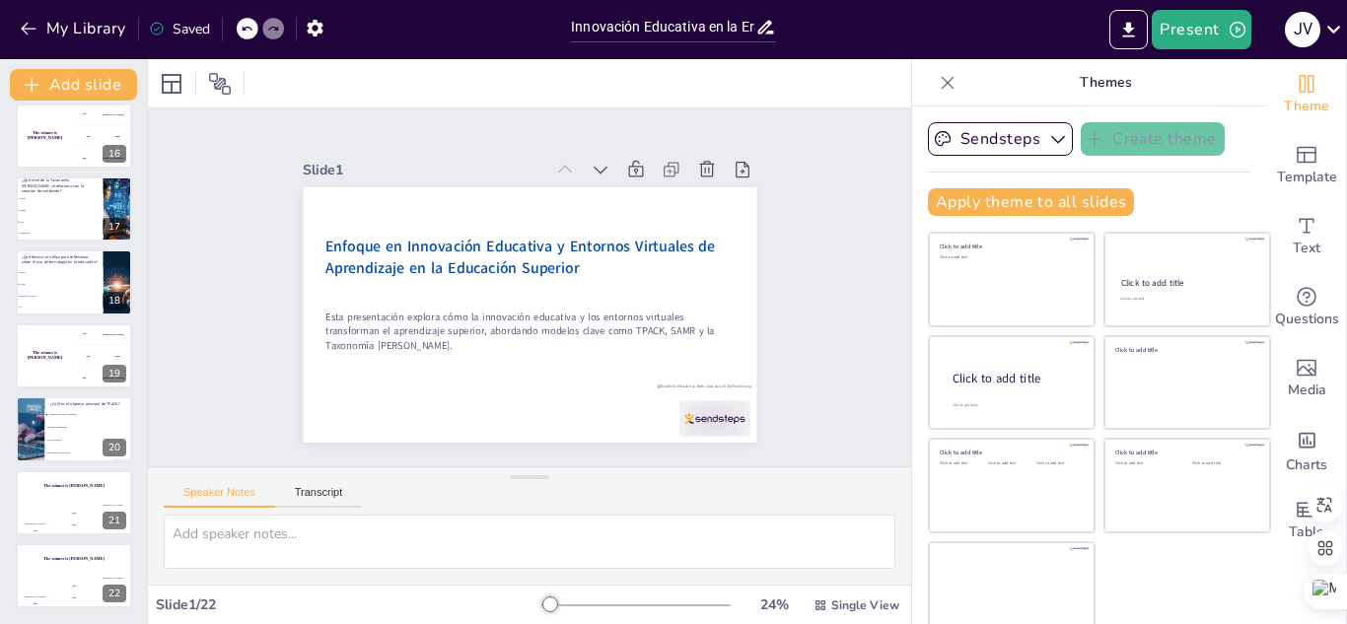
checkbox input "true"
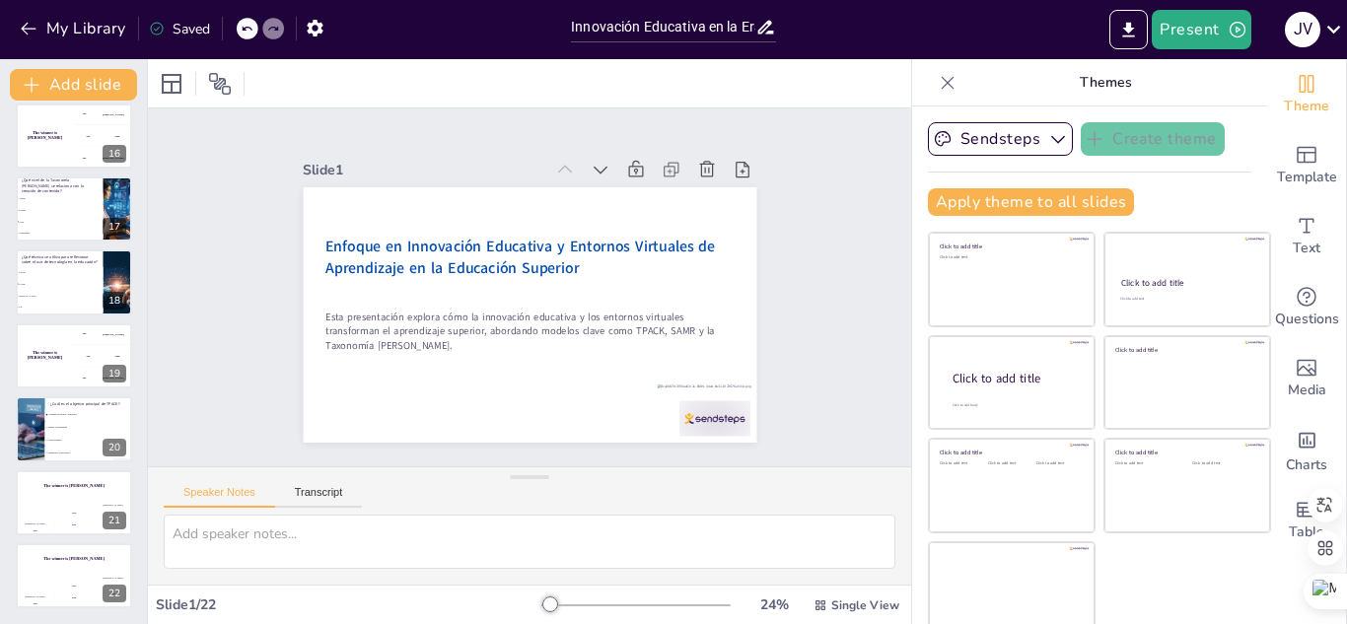
checkbox input "true"
click at [1330, 31] on icon at bounding box center [1334, 29] width 27 height 27
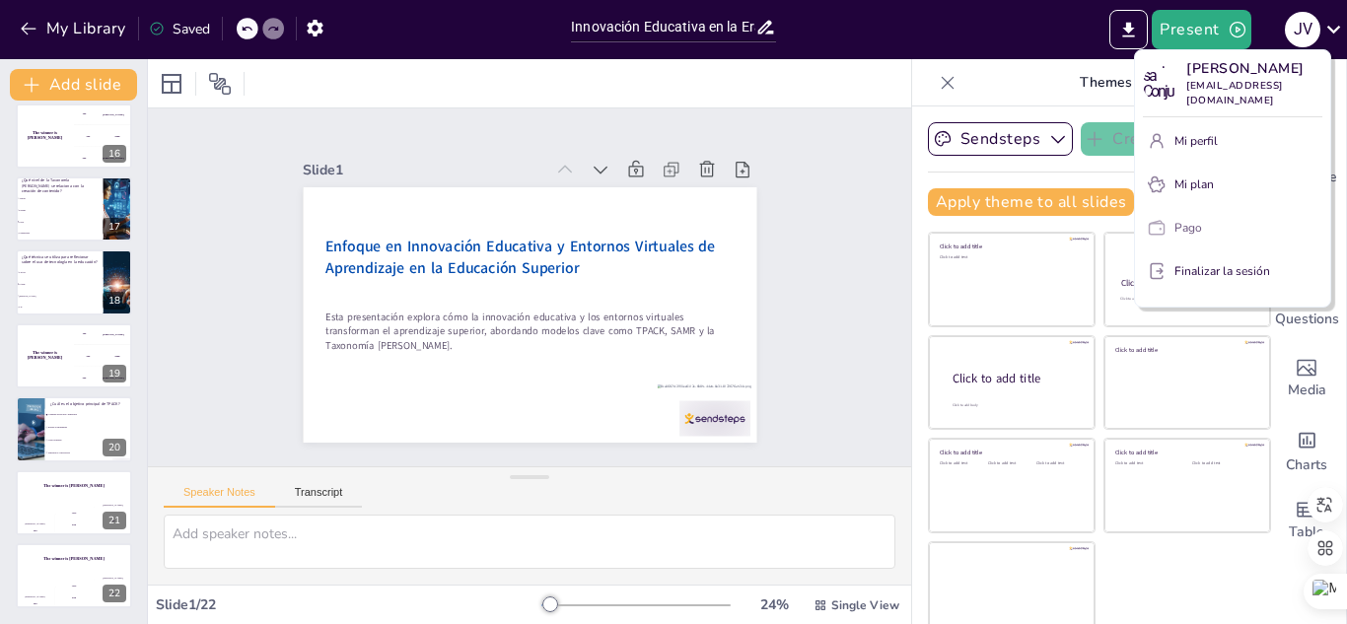
click at [1209, 222] on button "Pago" at bounding box center [1232, 228] width 179 height 32
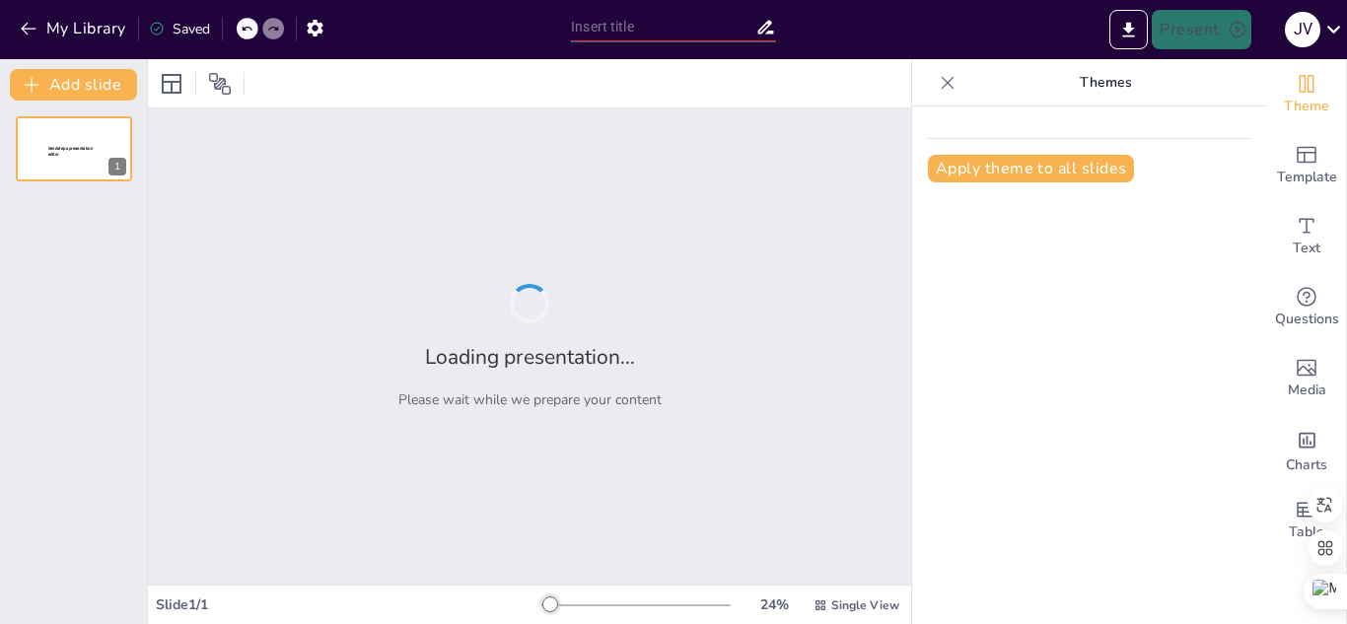
type input "Innovación Educativa en la Era Digital: Transformando el Aprendizaje Superior"
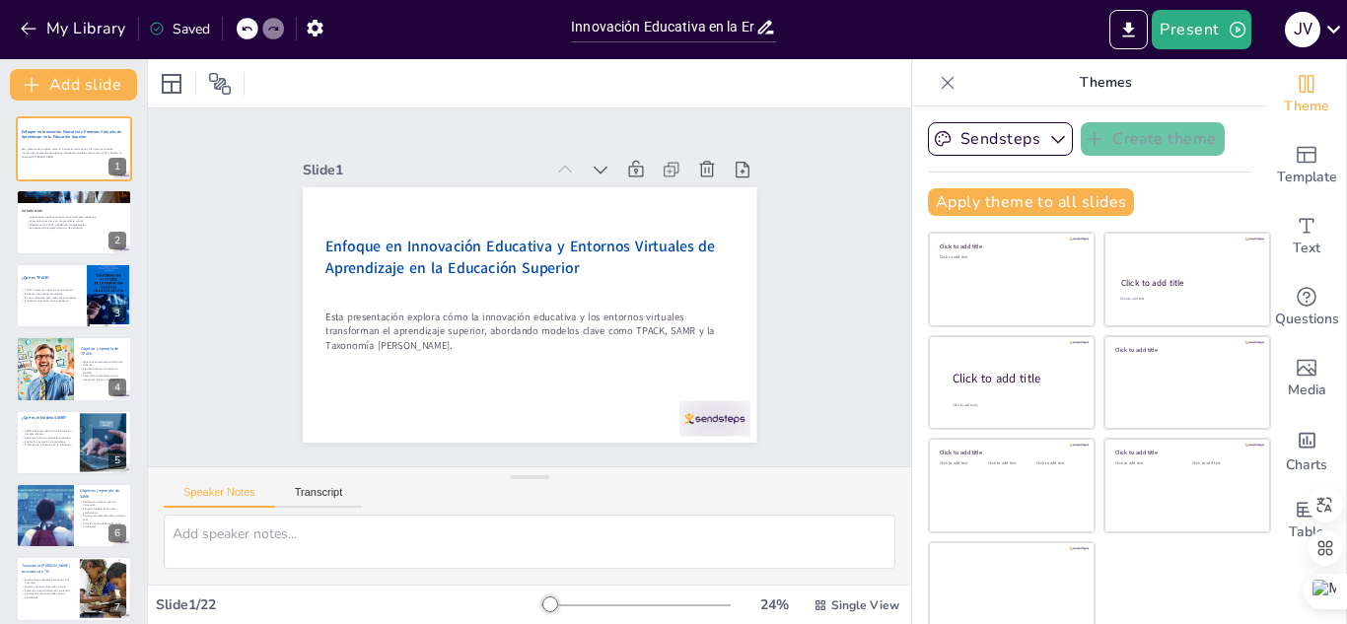
checkbox input "true"
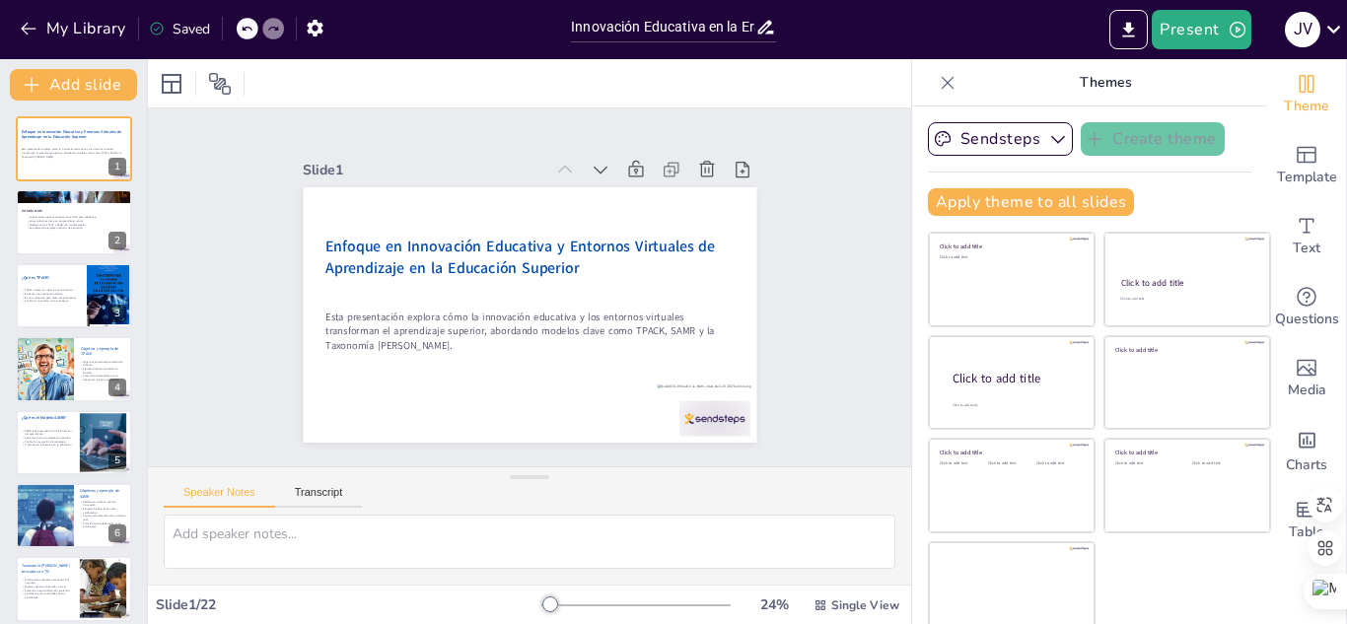
checkbox input "true"
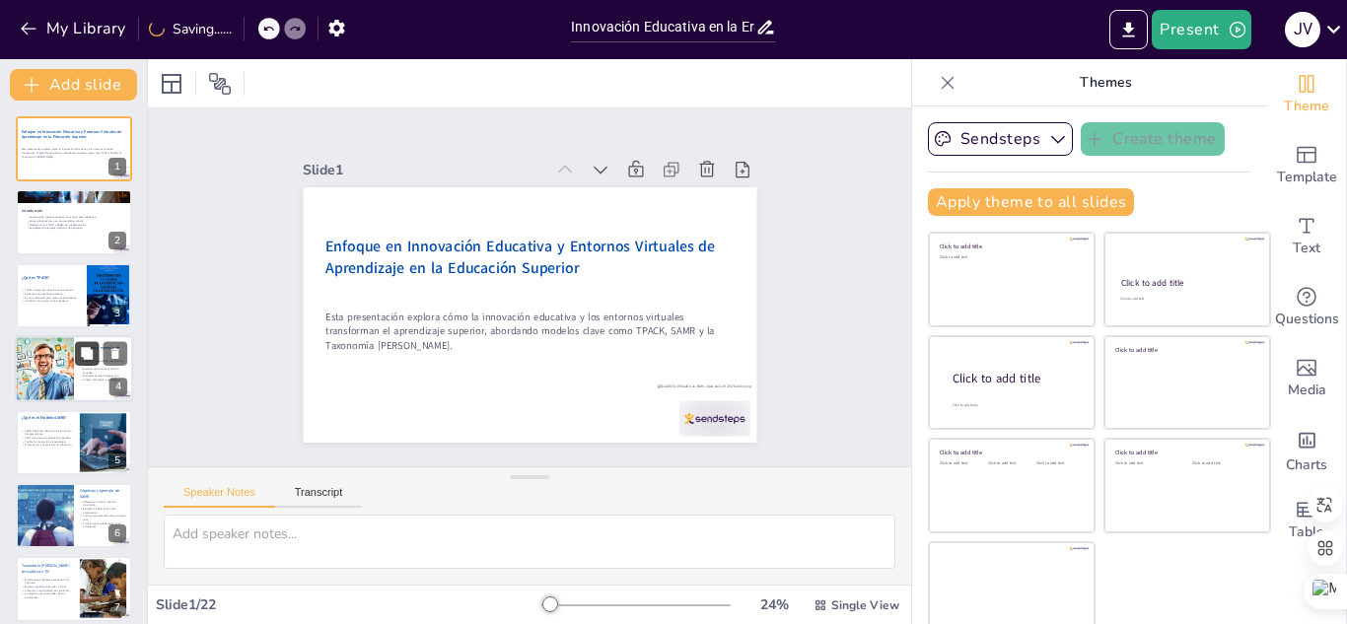
checkbox input "true"
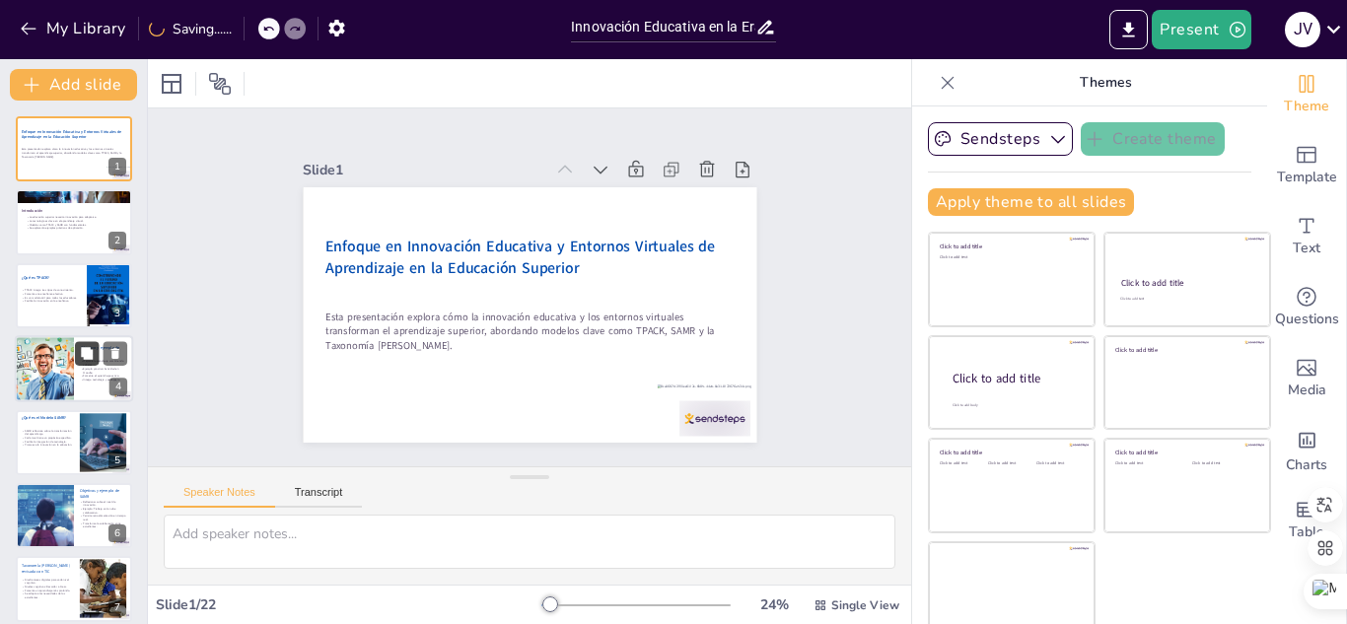
checkbox input "true"
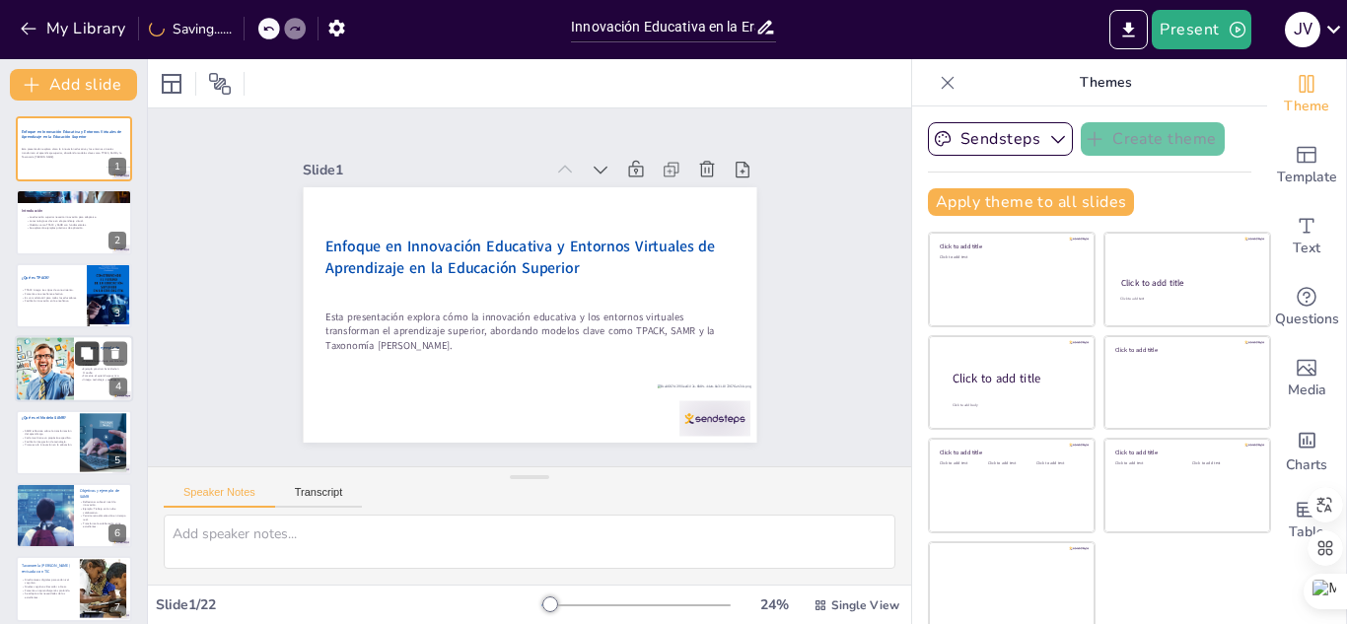
checkbox input "true"
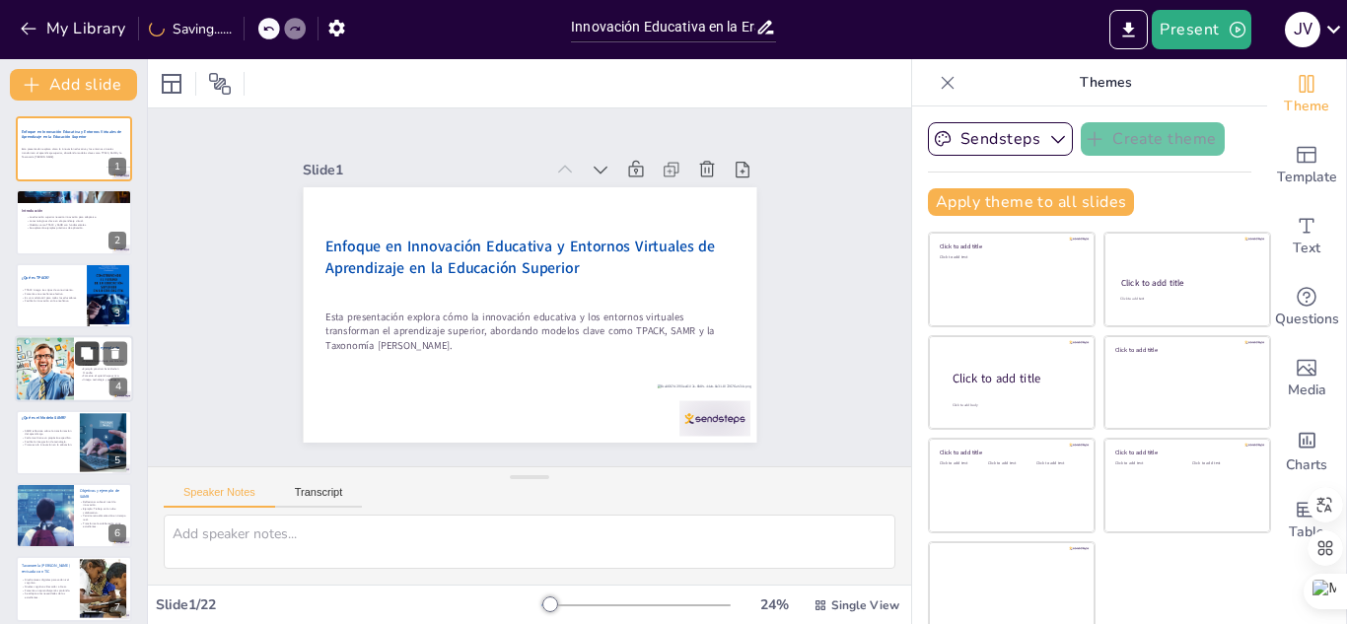
checkbox input "true"
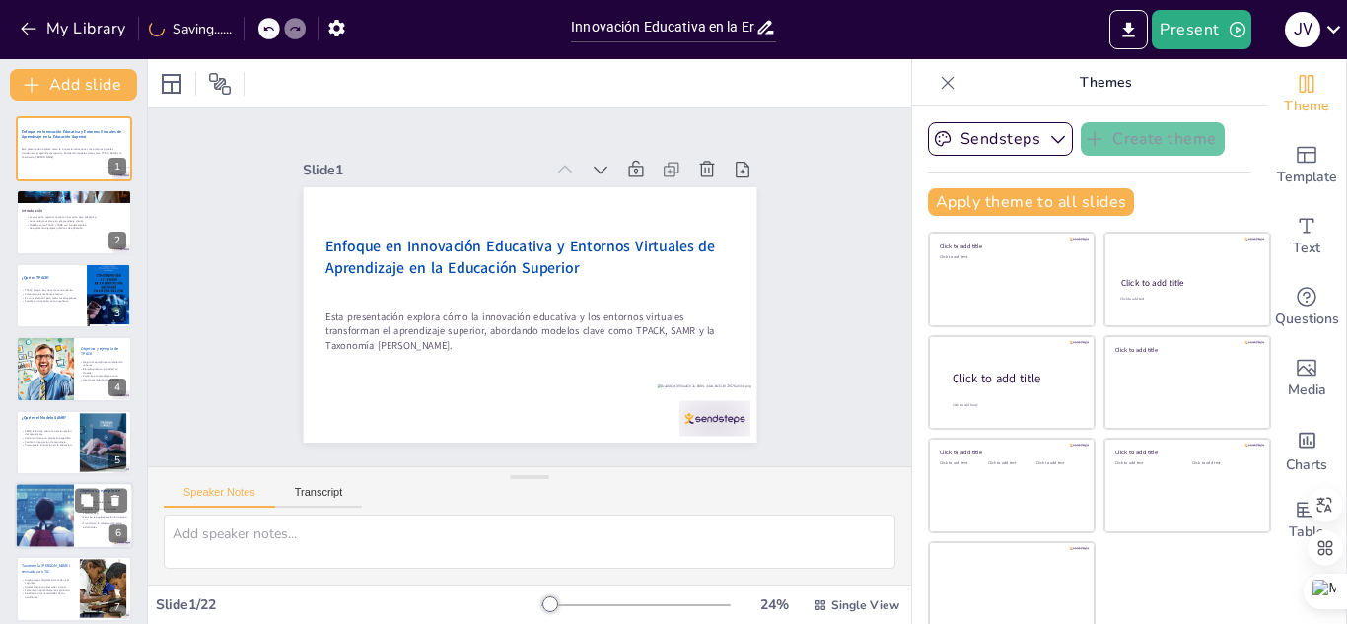
checkbox input "true"
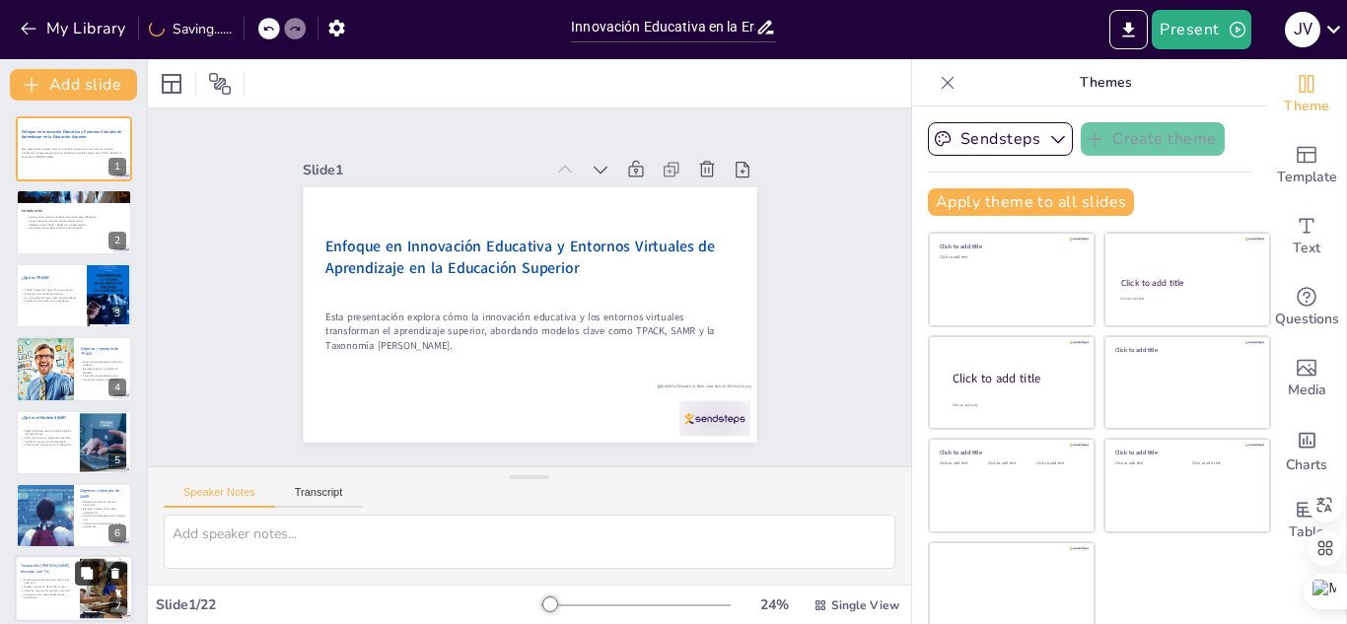
checkbox input "true"
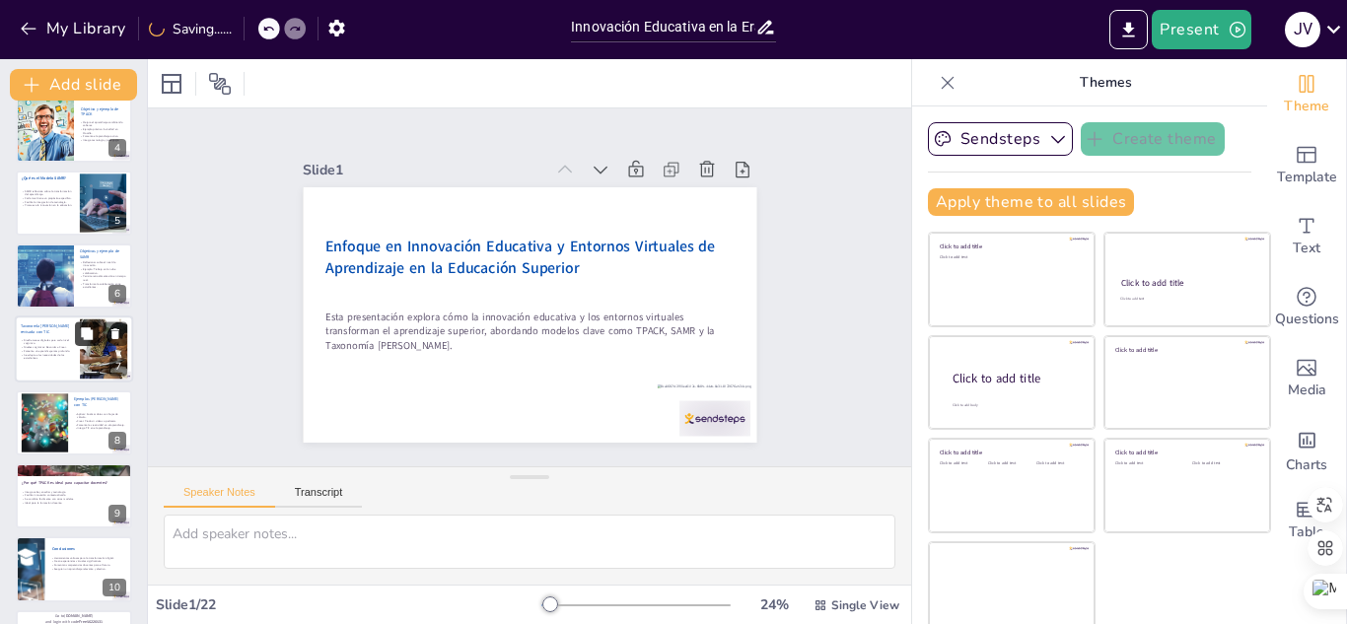
checkbox input "true"
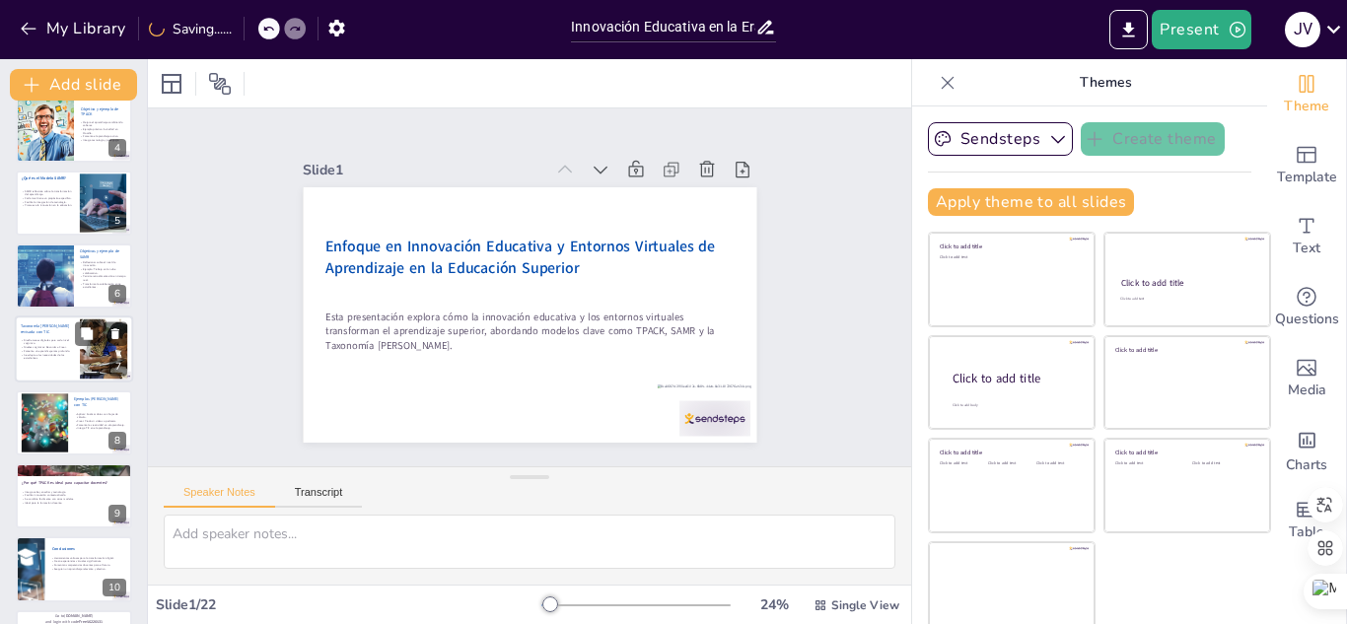
scroll to position [263, 0]
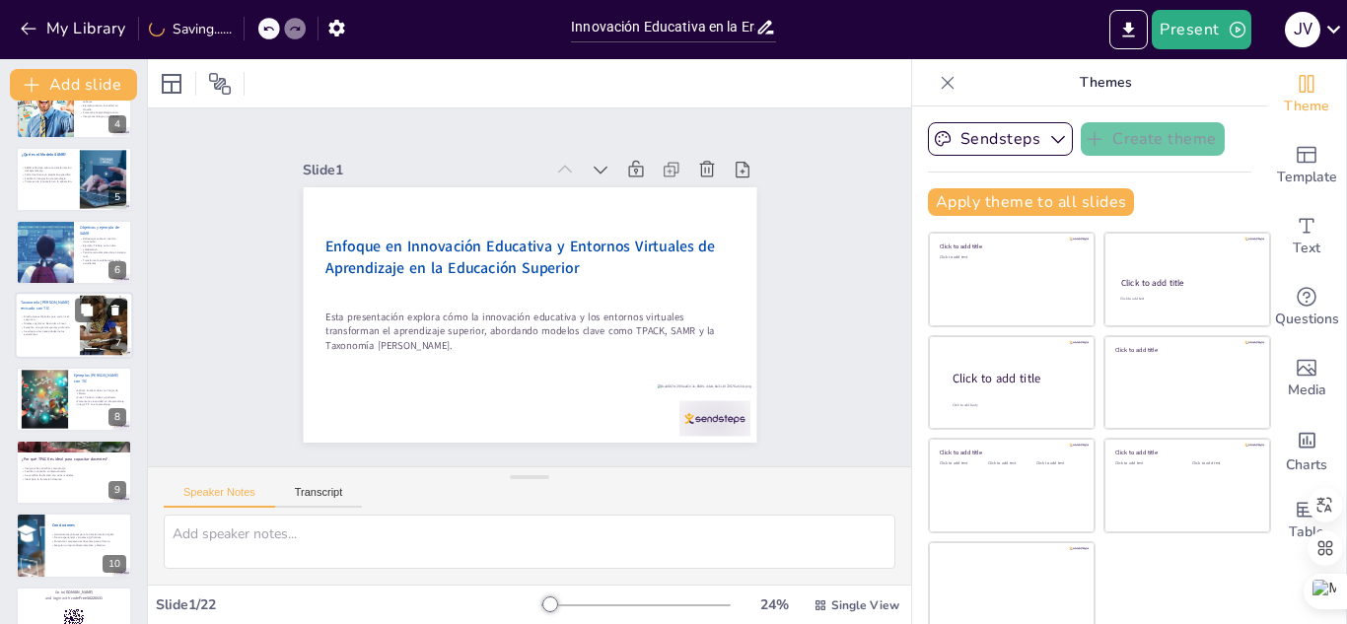
checkbox input "true"
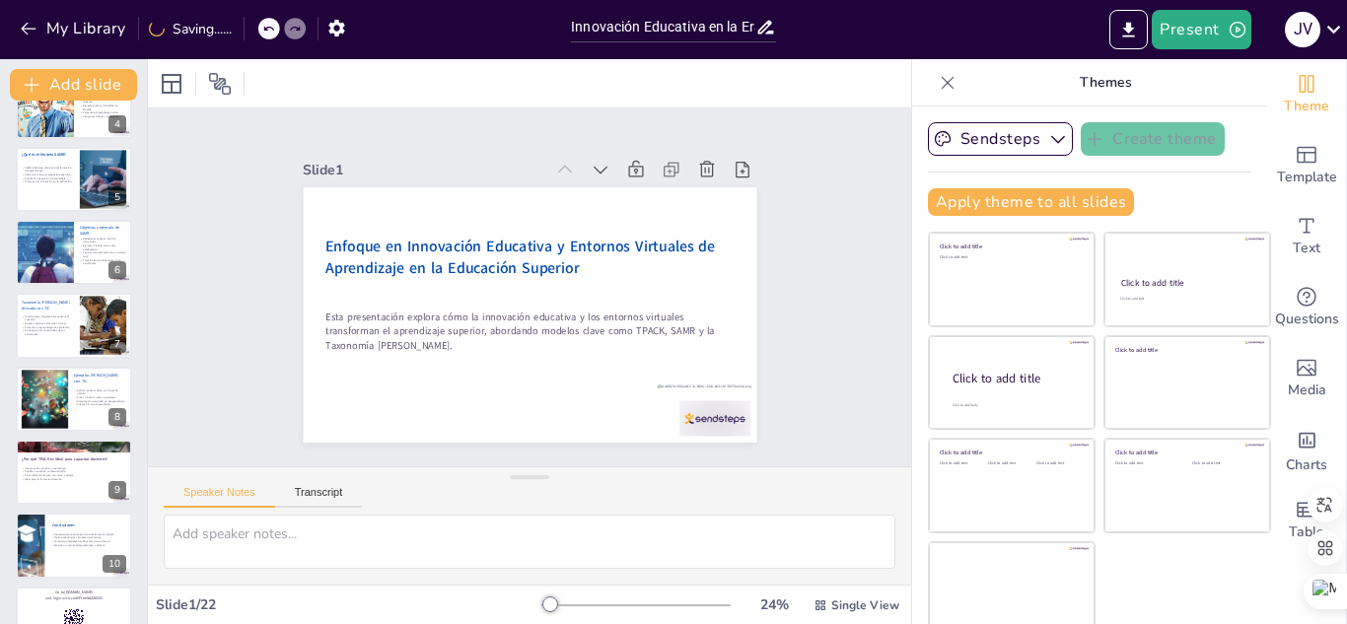
checkbox input "true"
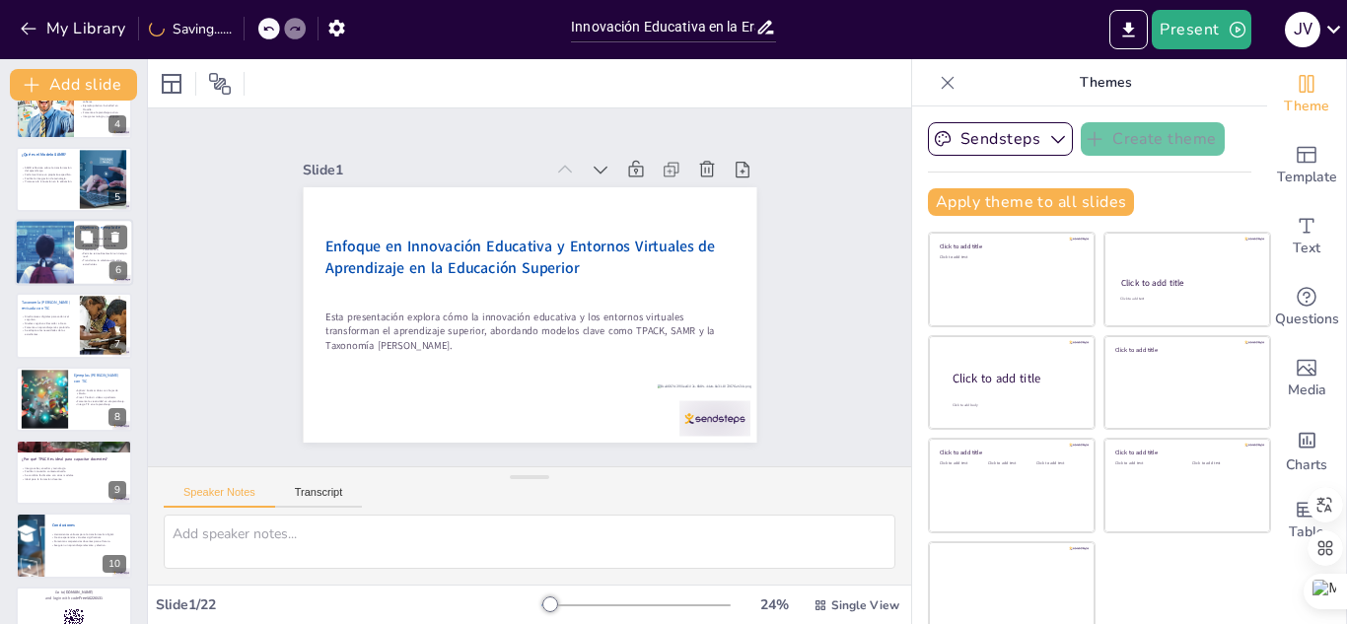
checkbox input "true"
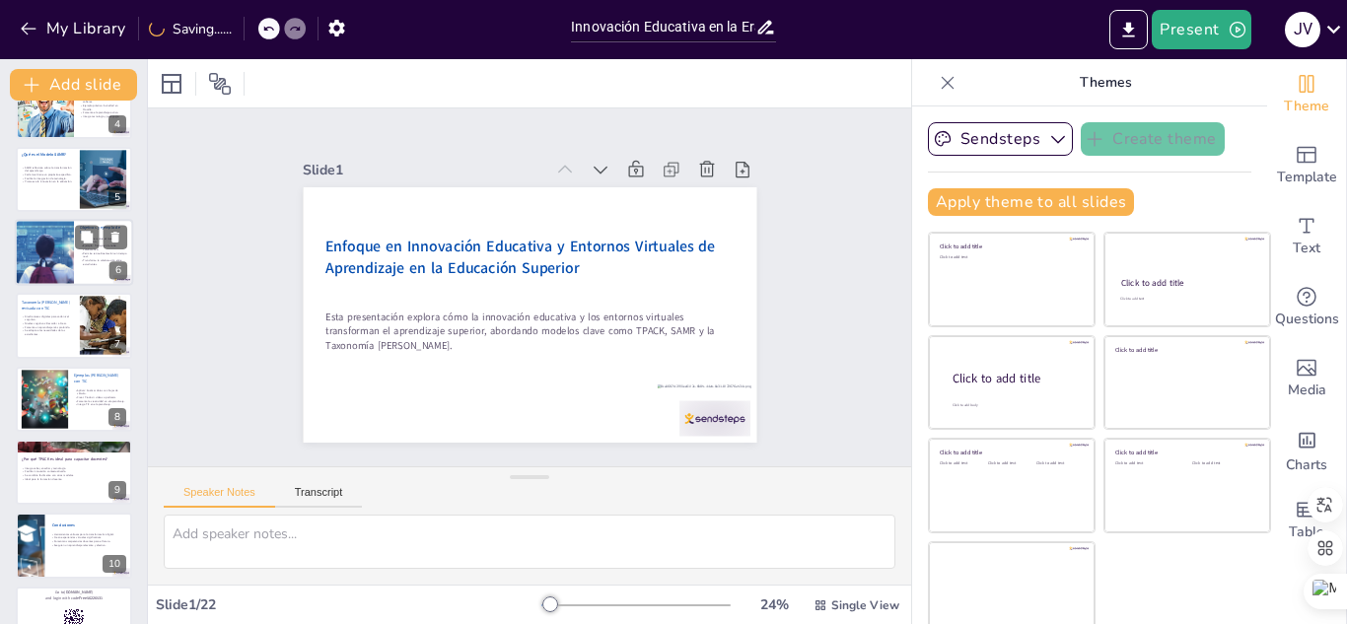
scroll to position [789, 0]
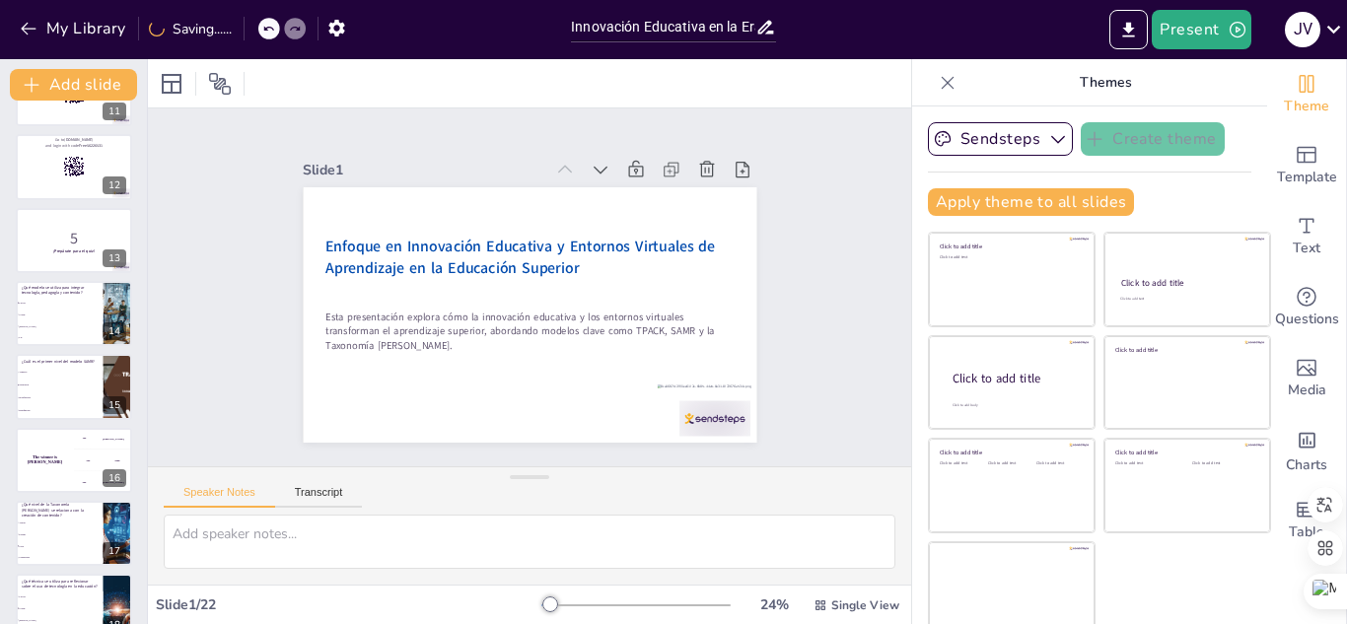
checkbox input "true"
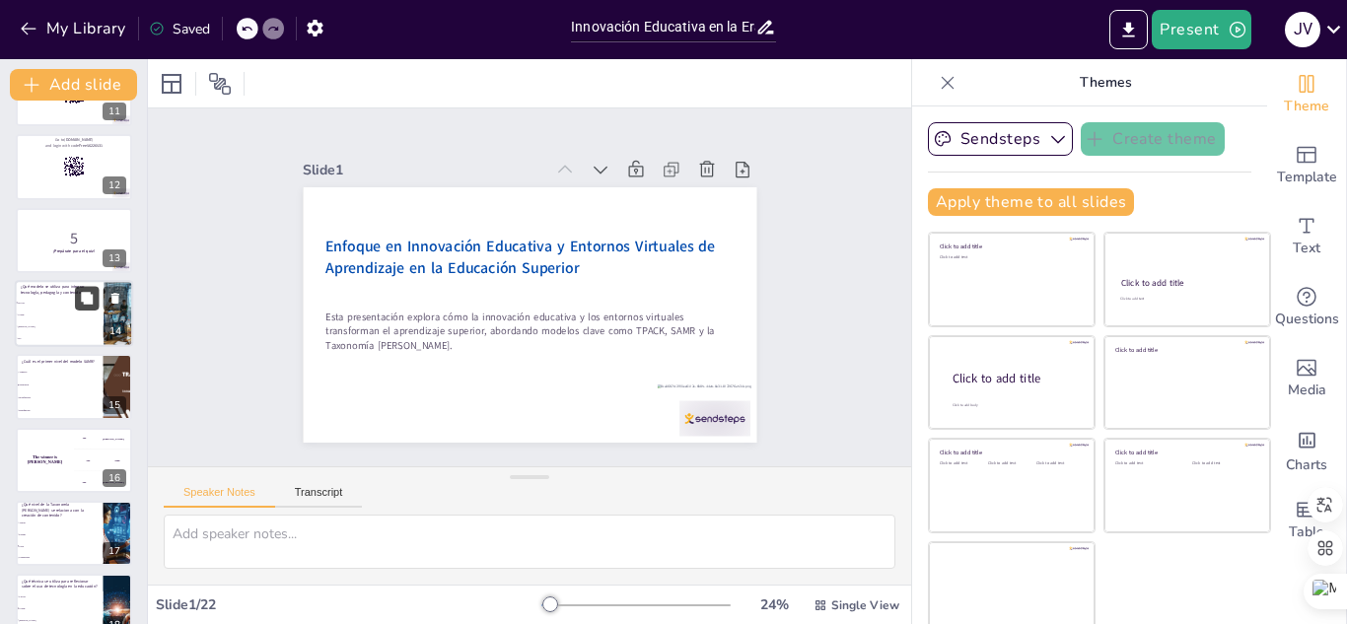
click at [87, 301] on icon at bounding box center [87, 298] width 12 height 12
type textarea "La respuesta correcta es TPACK, que se menciona en la diapositiva "¿Qué es TPAC…"
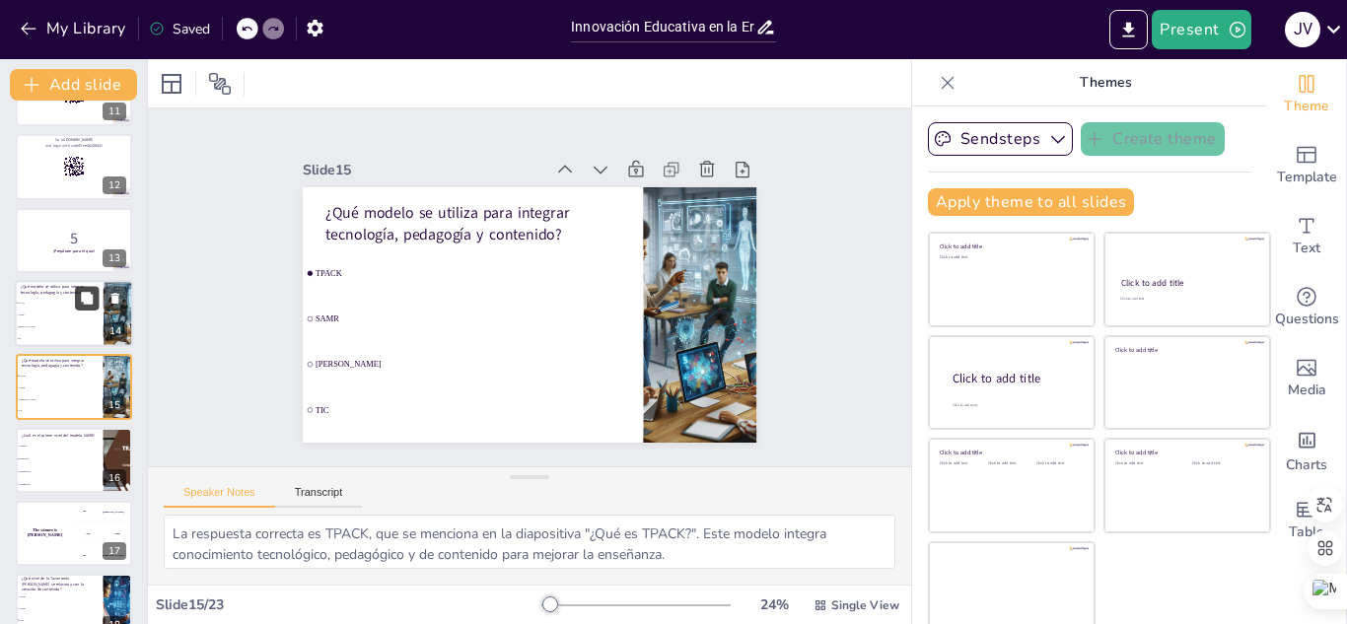
checkbox input "true"
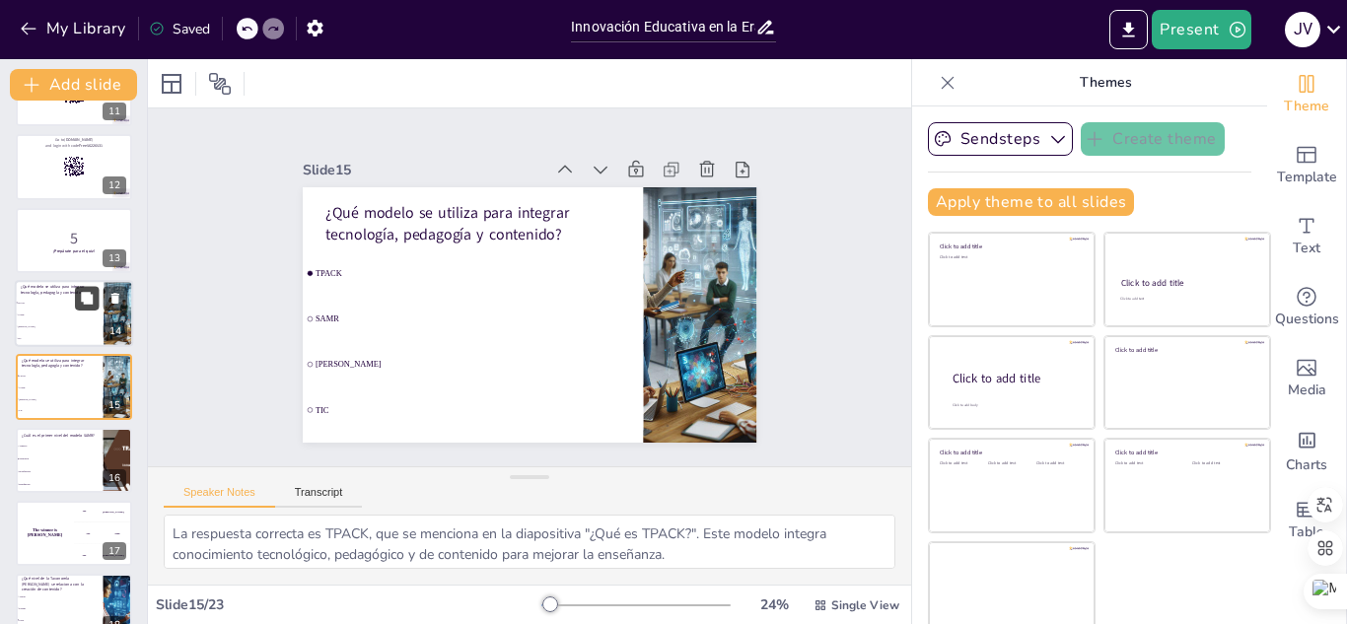
checkbox input "true"
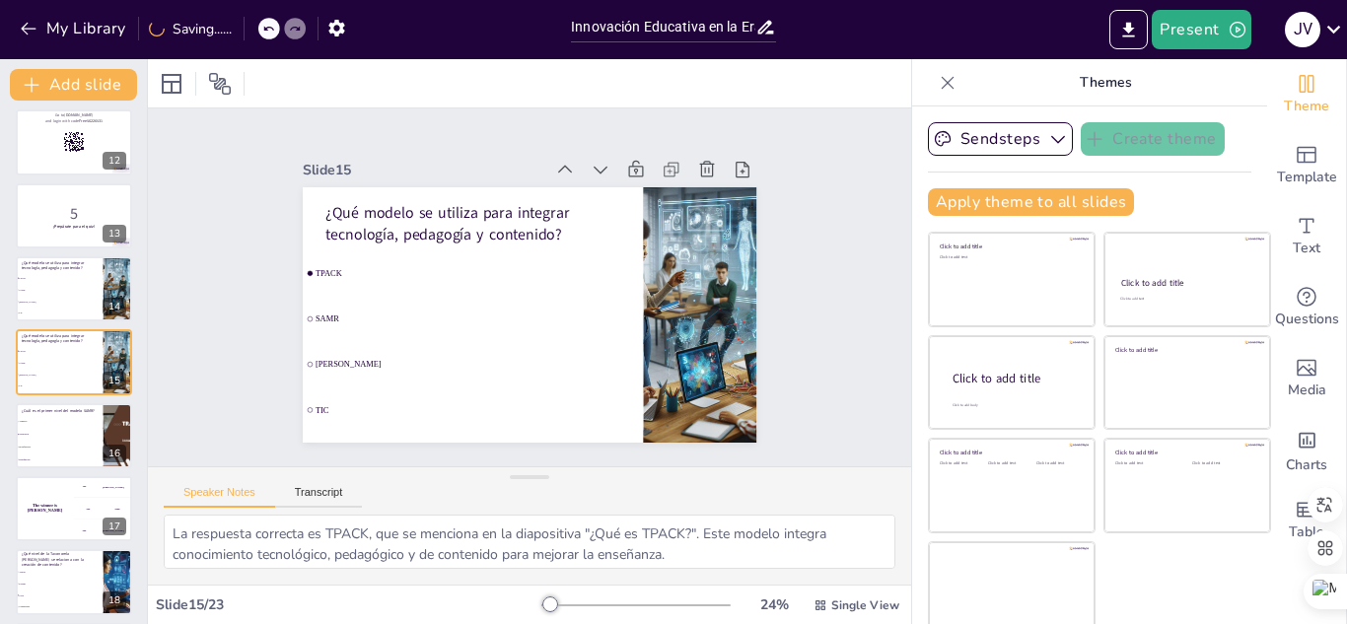
checkbox input "true"
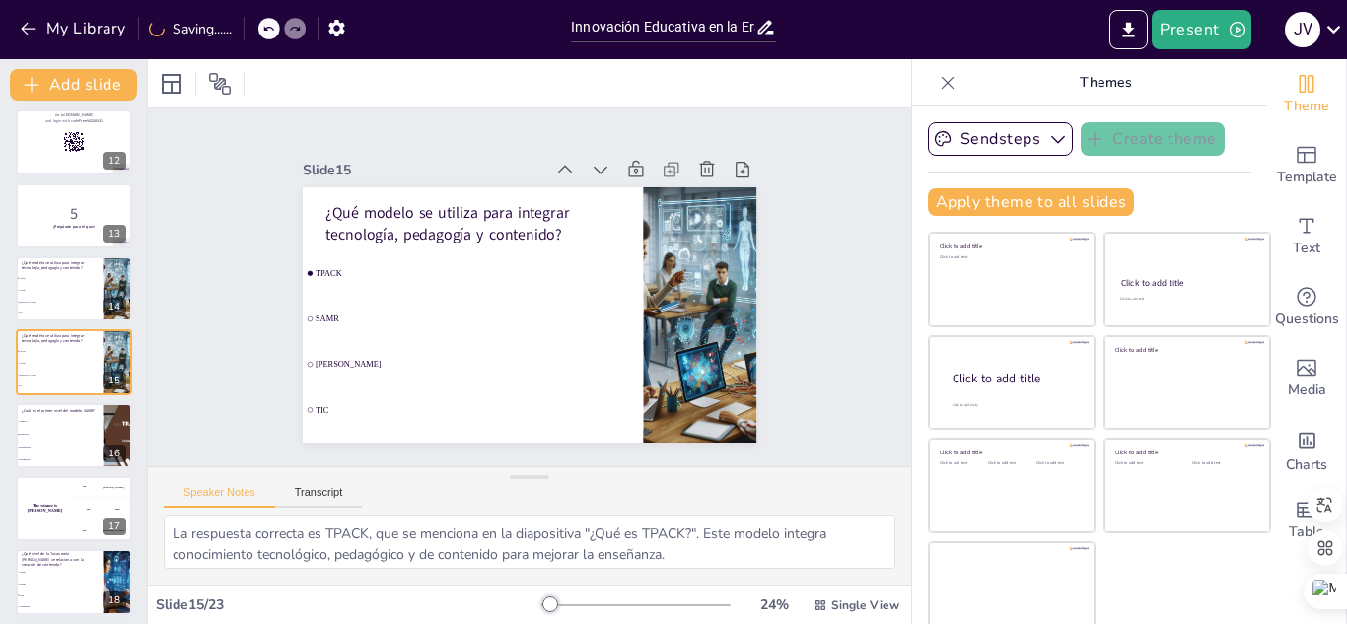
checkbox input "true"
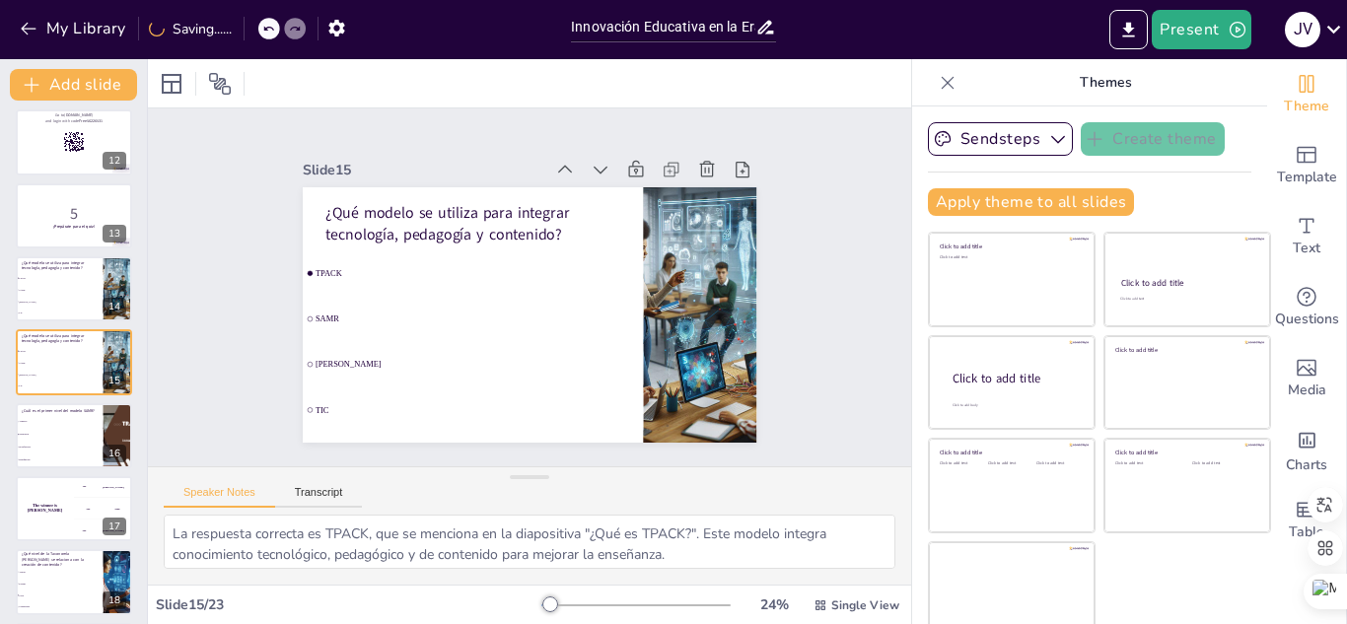
checkbox input "true"
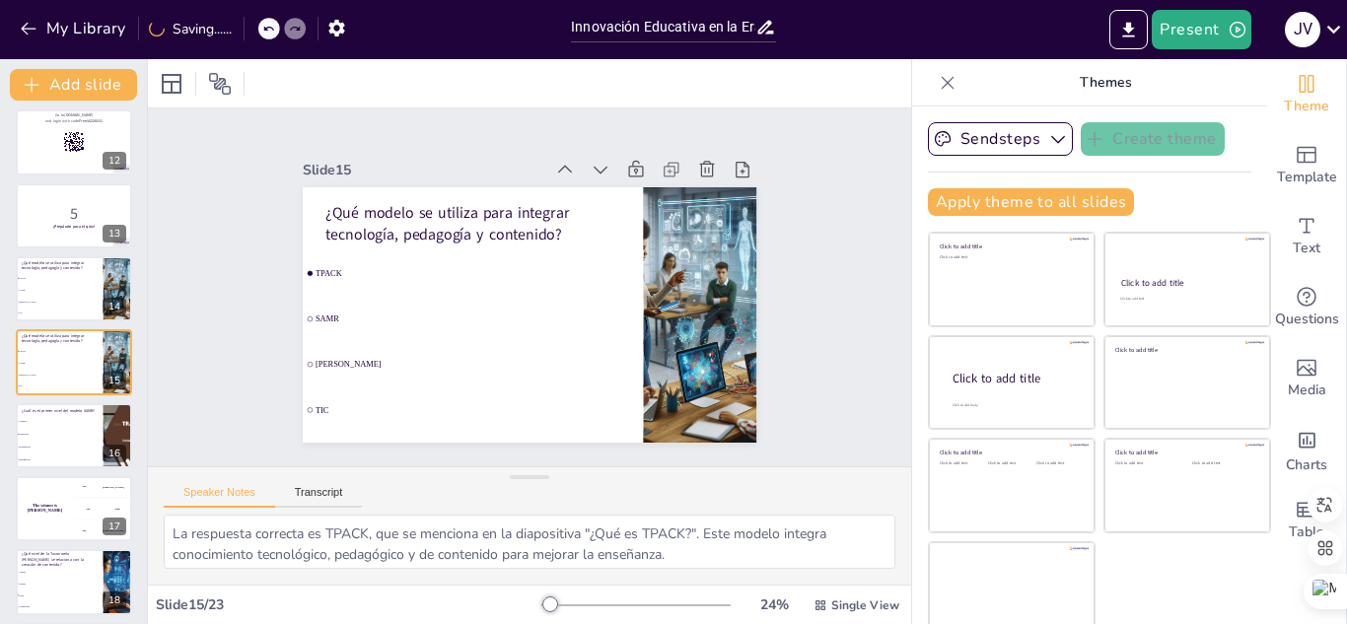
checkbox input "true"
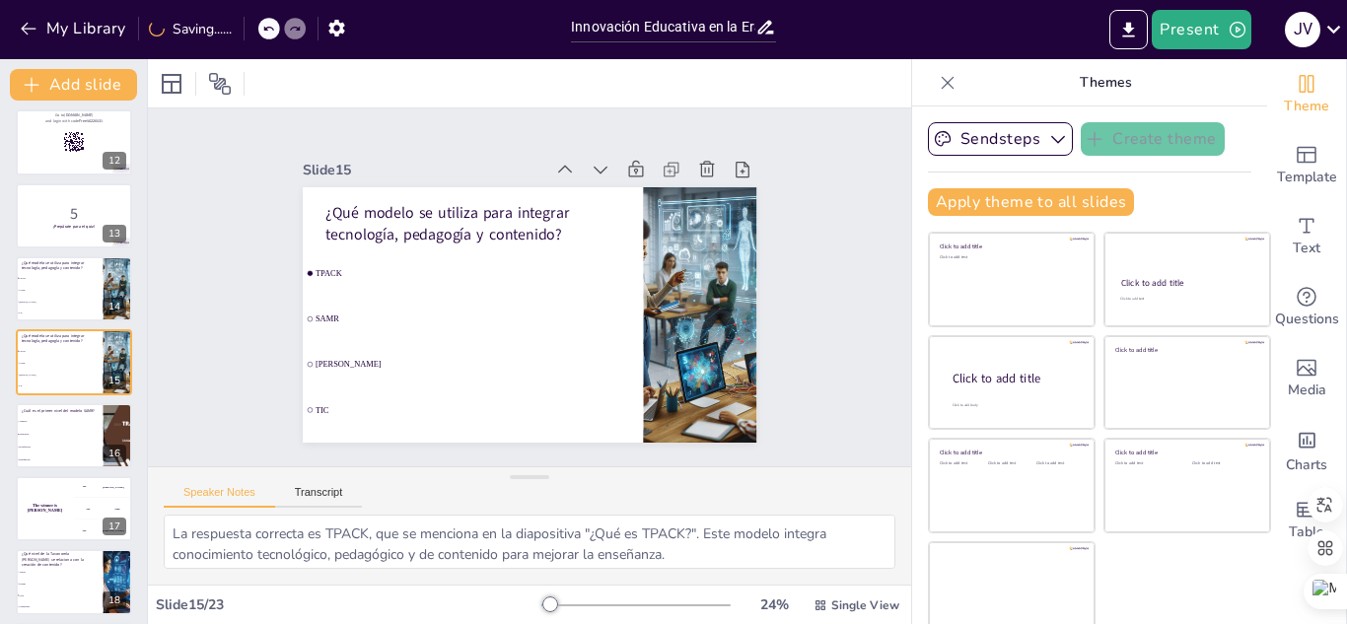
checkbox input "true"
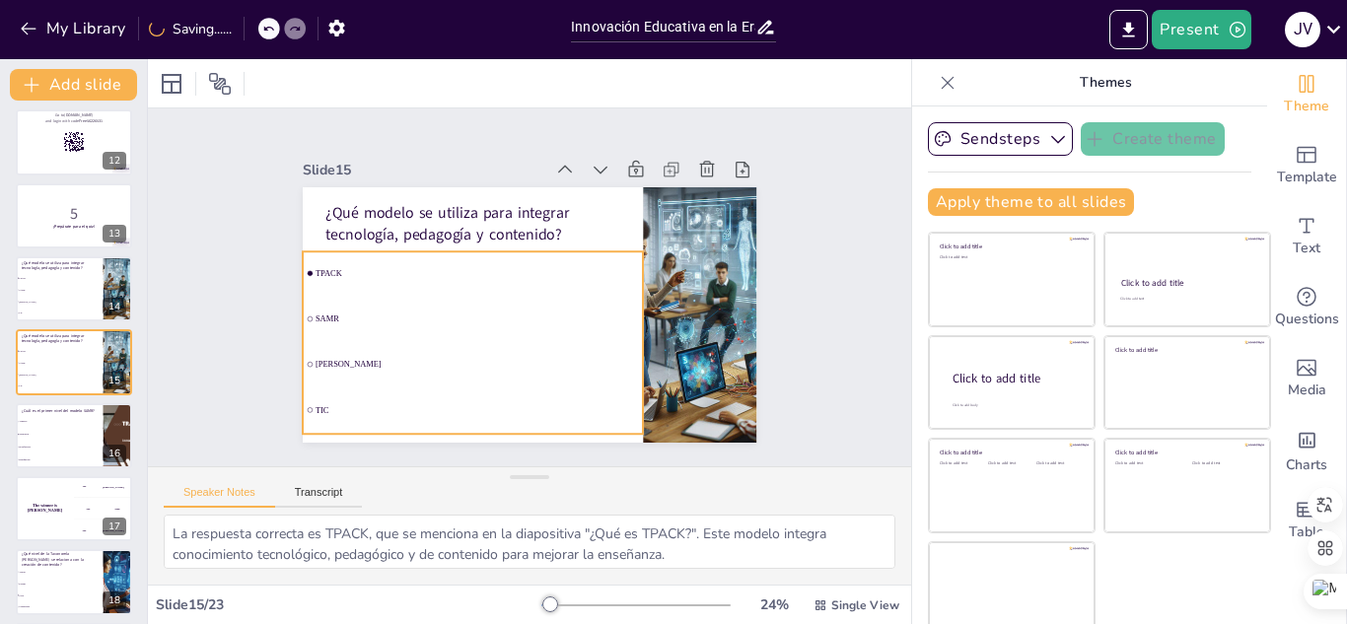
checkbox input "true"
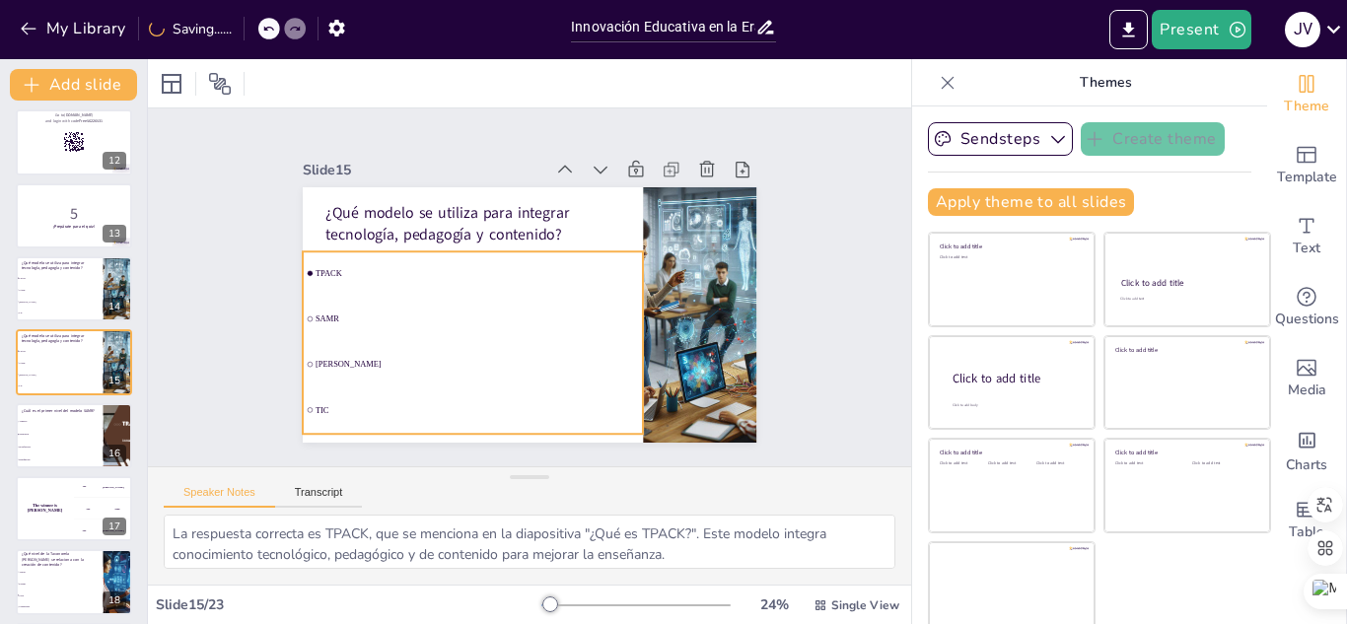
checkbox input "true"
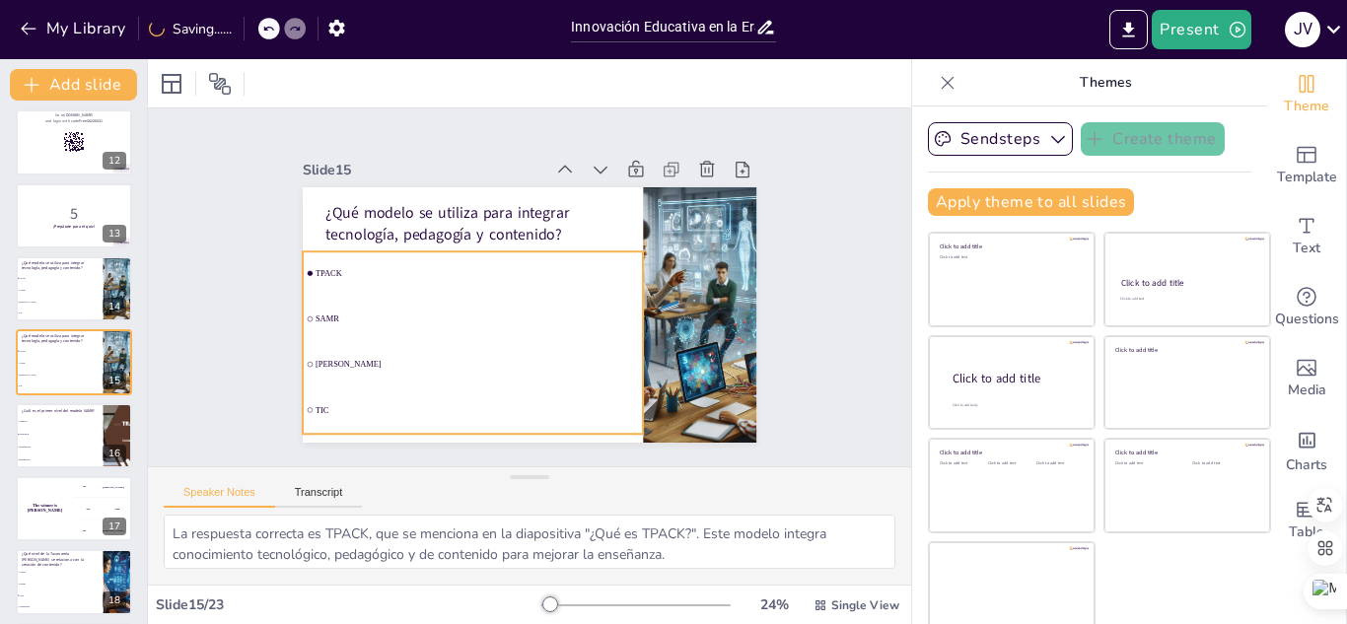
checkbox input "true"
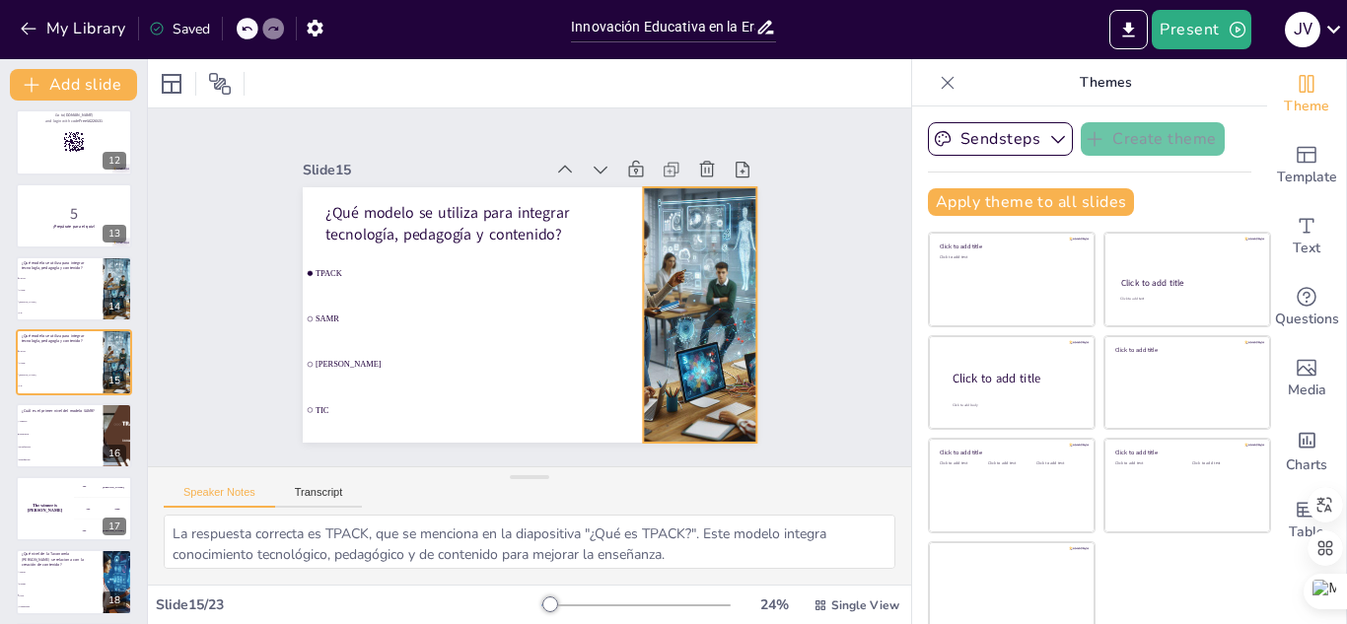
checkbox input "true"
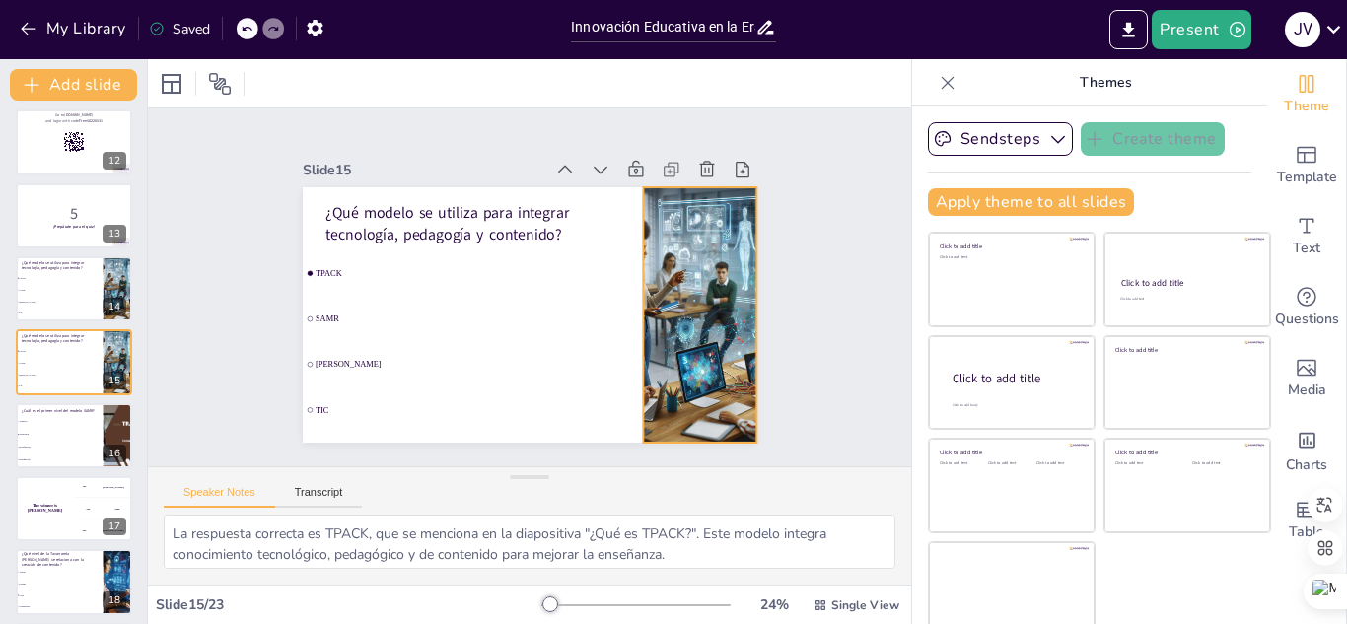
checkbox input "true"
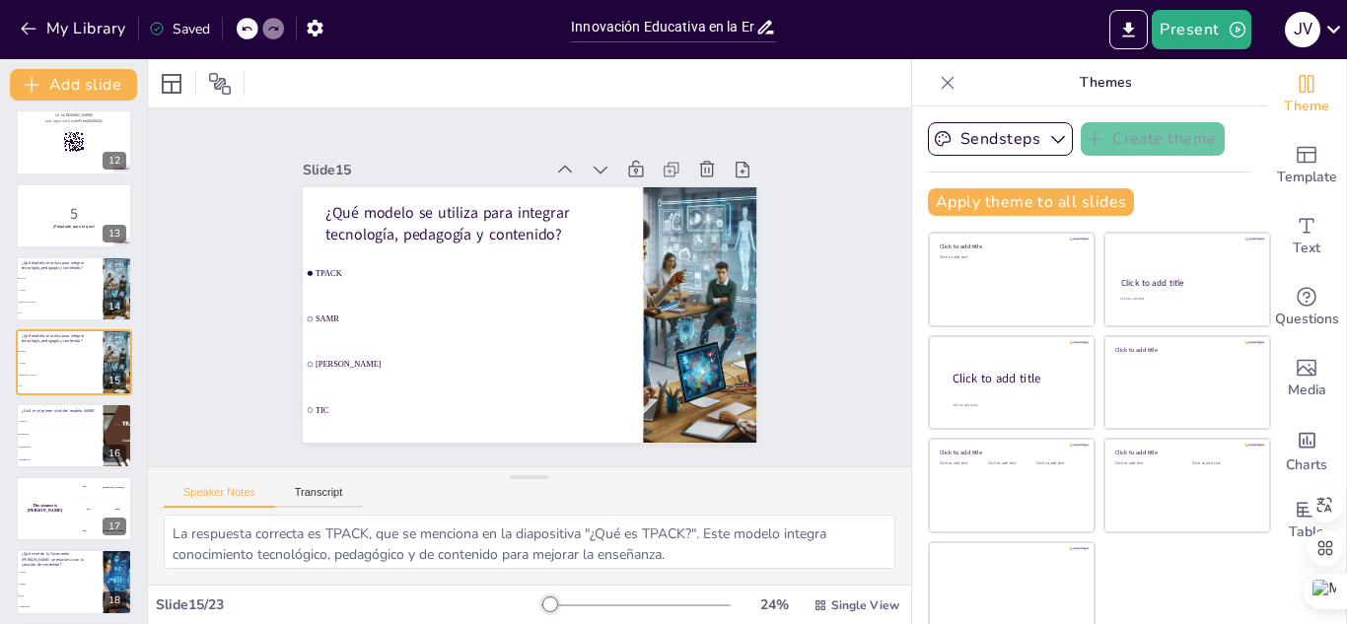
checkbox input "true"
click at [818, 145] on div "Slide 1 Enfoque en Innovación Educativa y Entornos Virtuales de Aprendizaje en …" at bounding box center [529, 287] width 843 height 638
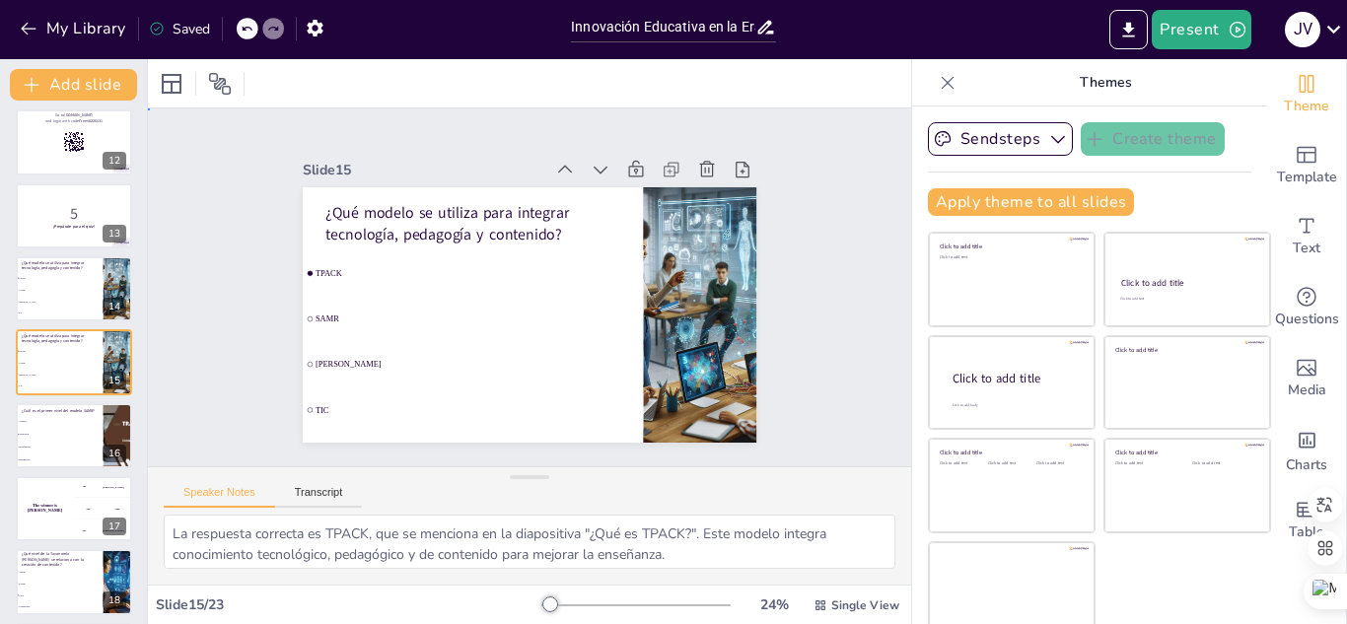
checkbox input "true"
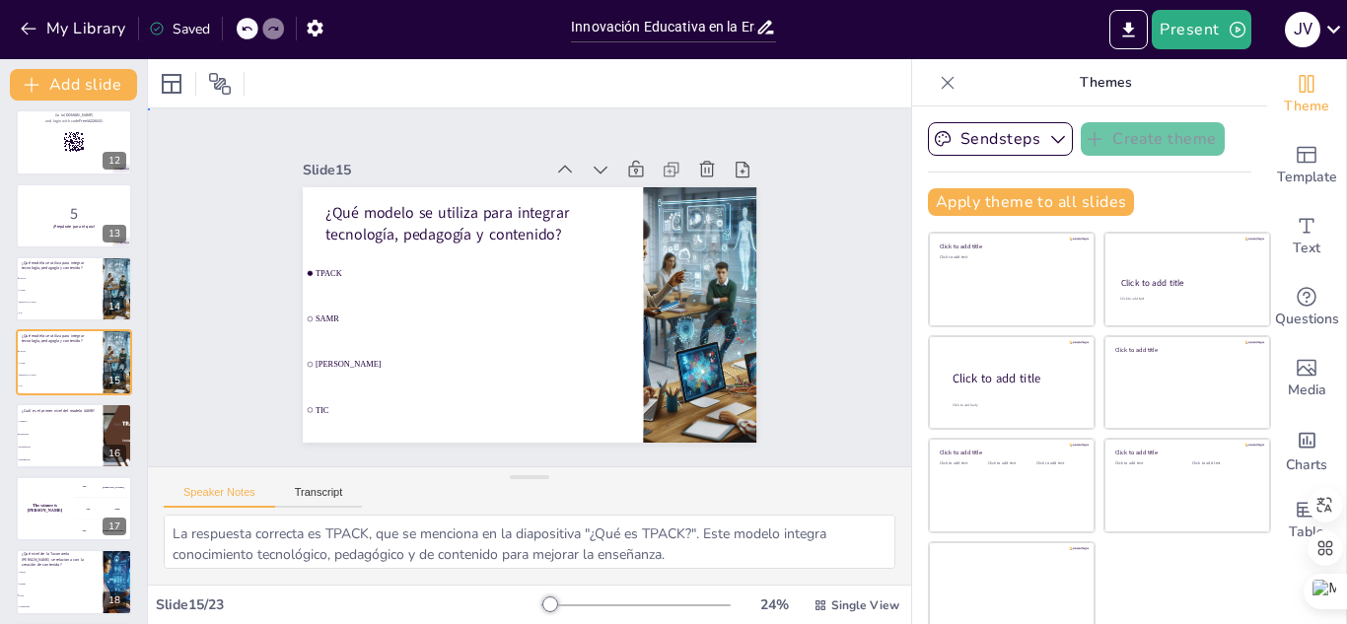
checkbox input "true"
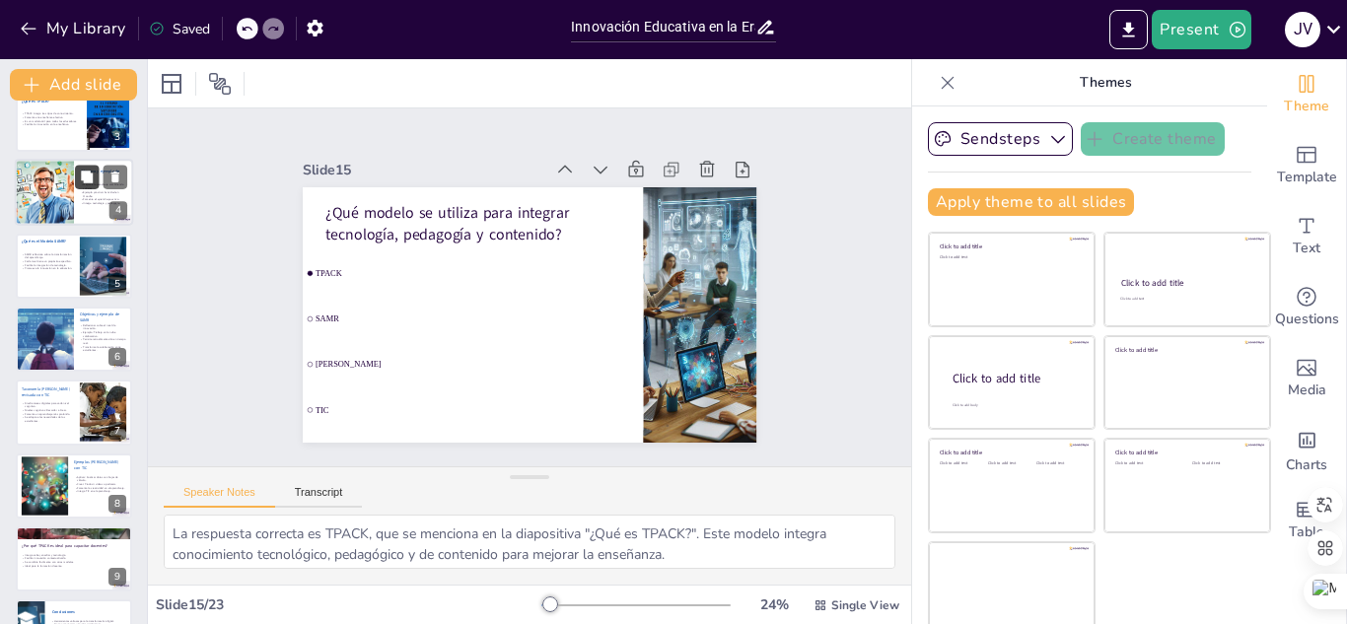
checkbox input "true"
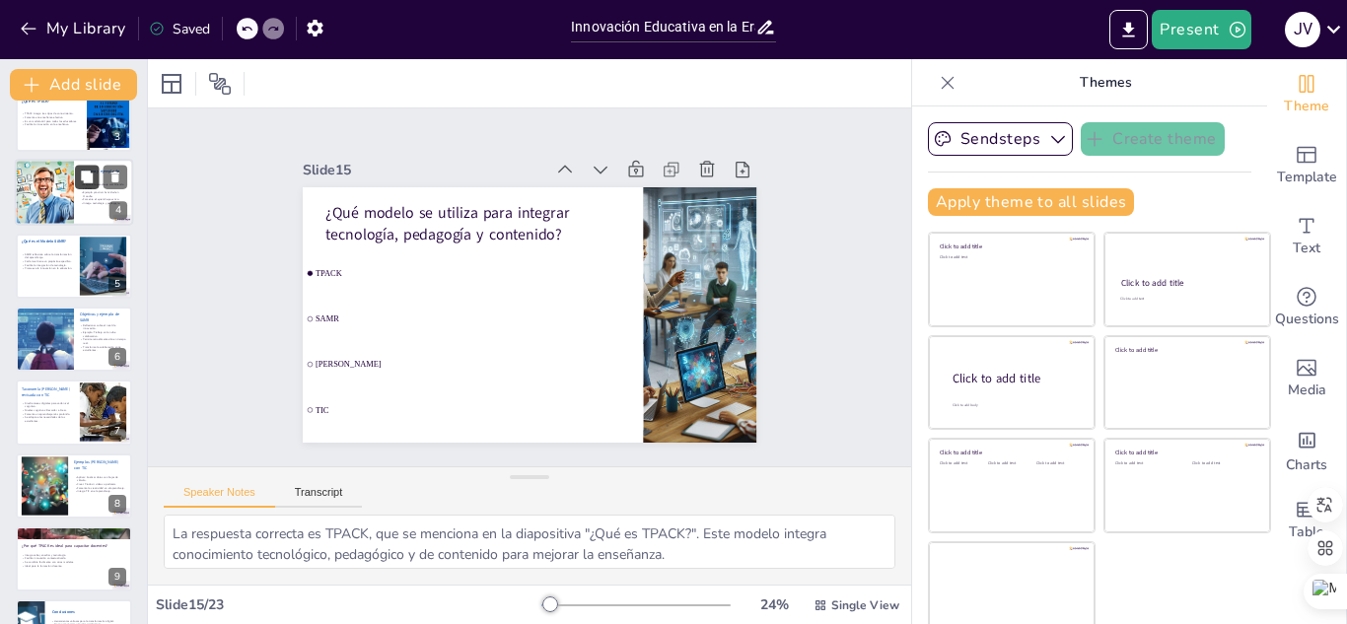
checkbox input "true"
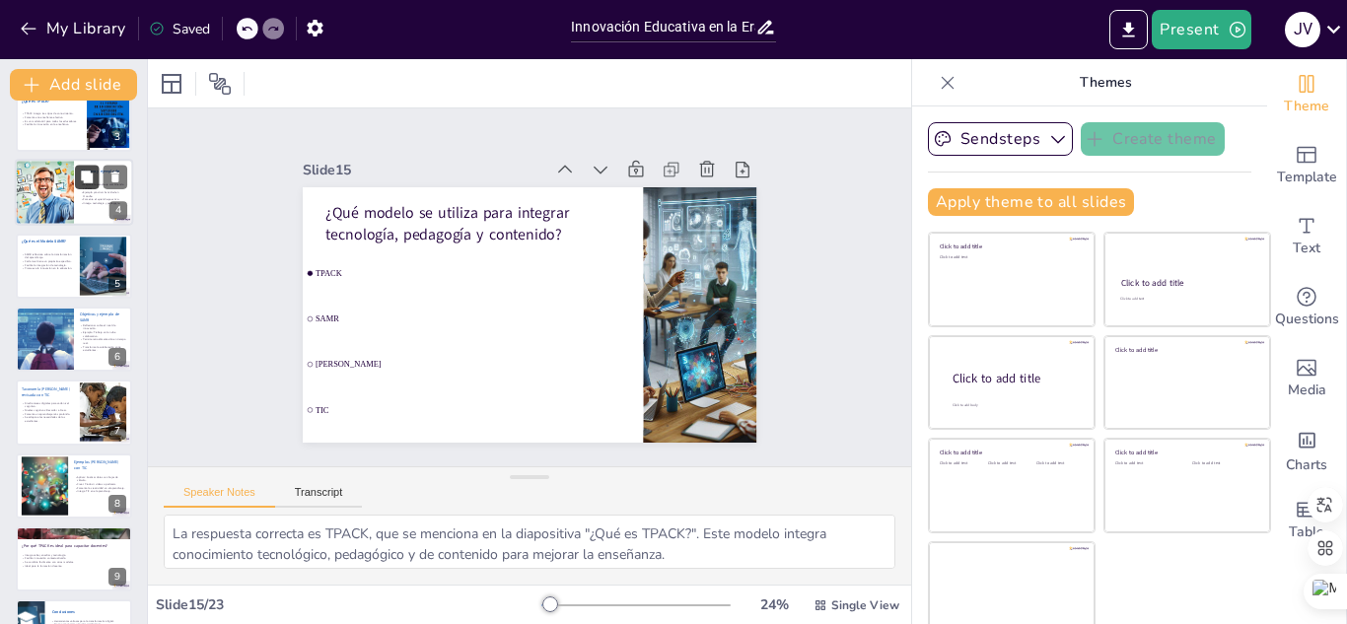
checkbox input "true"
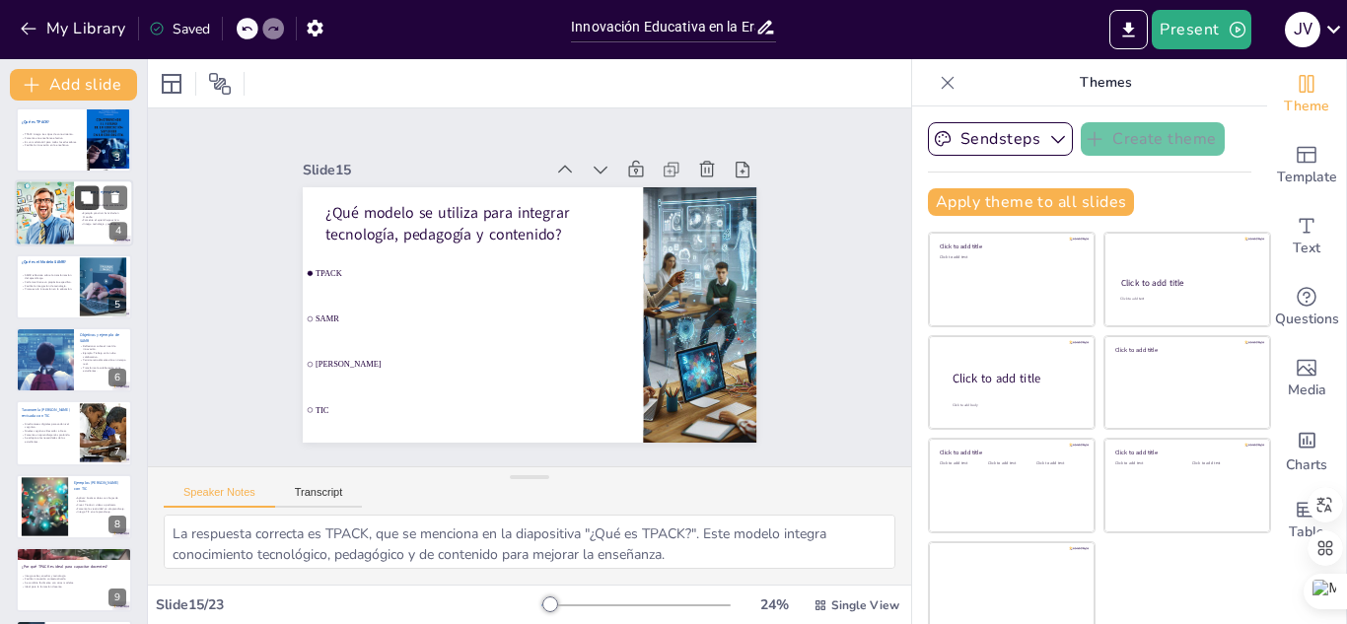
scroll to position [0, 0]
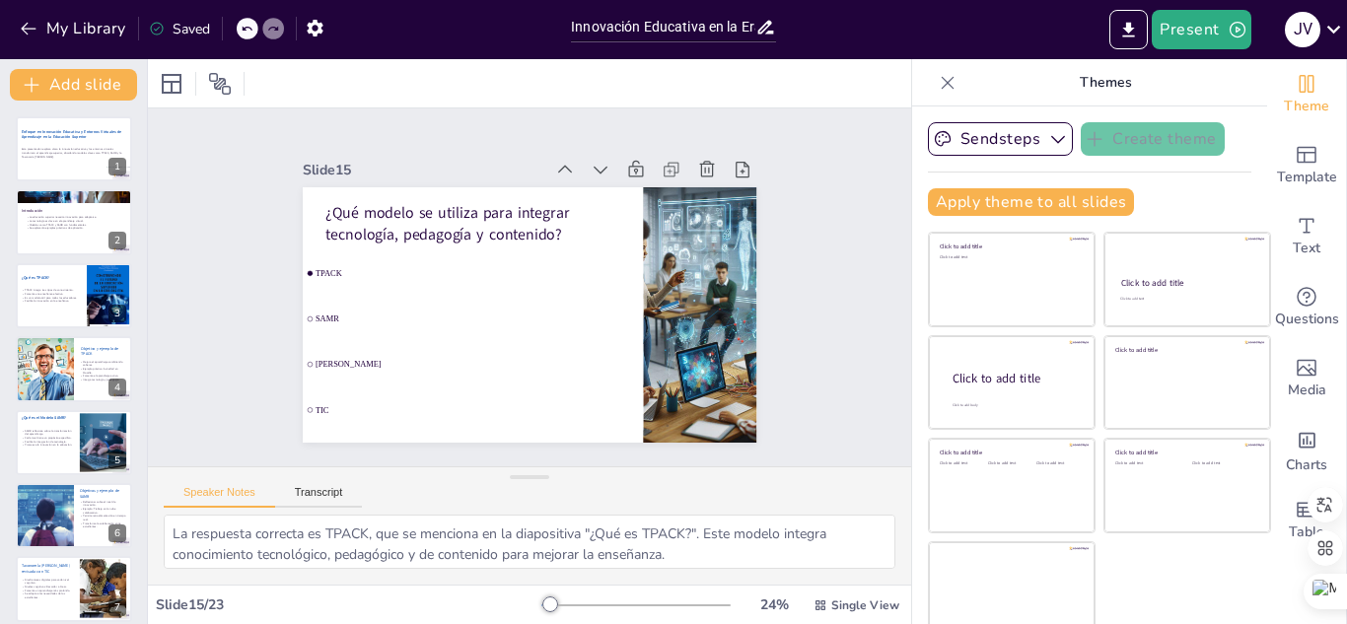
checkbox input "true"
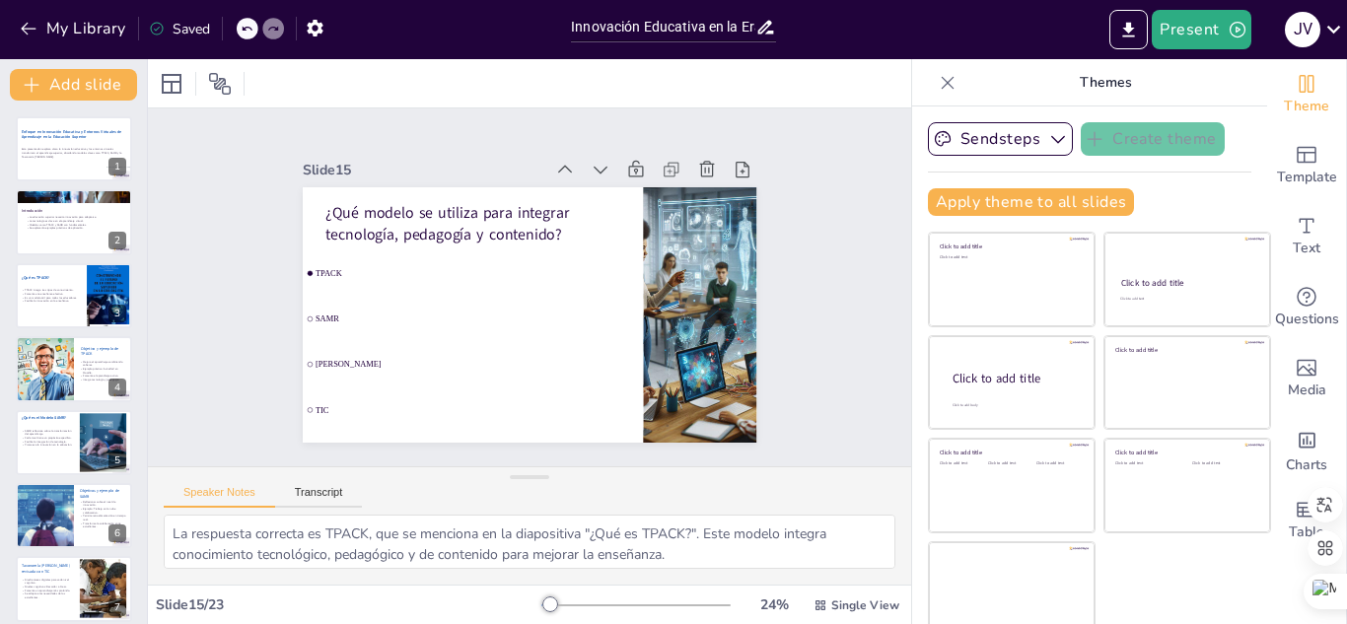
checkbox input "true"
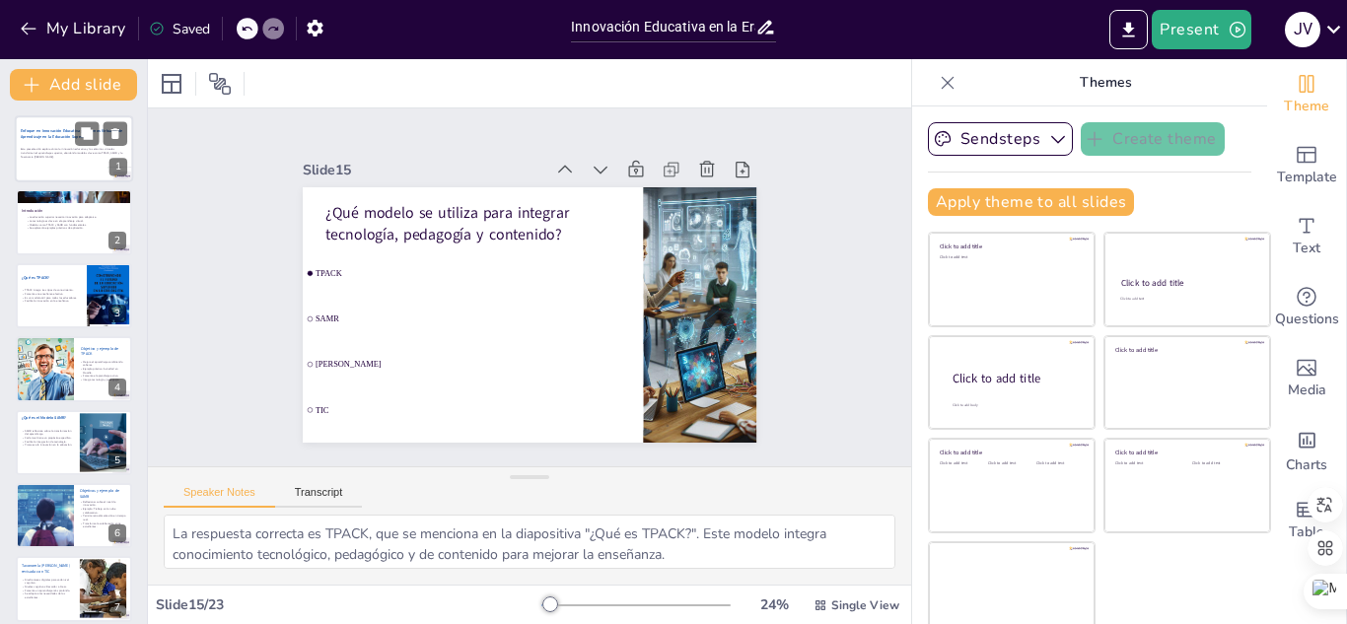
checkbox input "true"
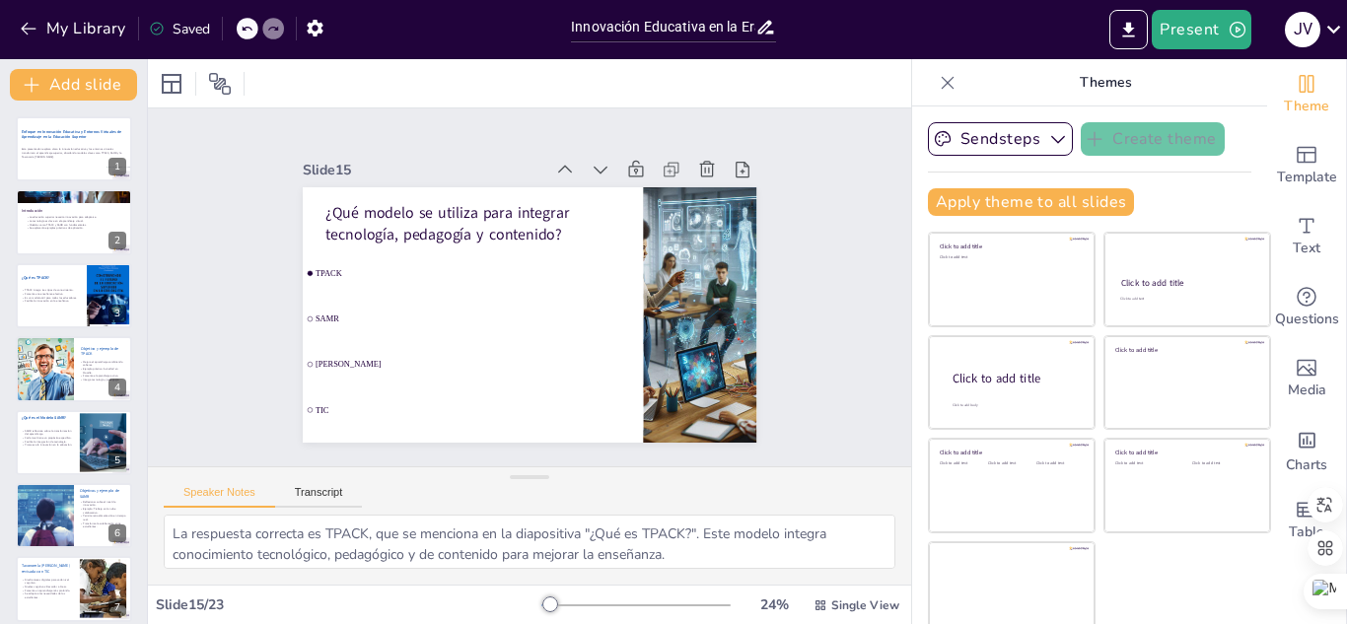
checkbox input "true"
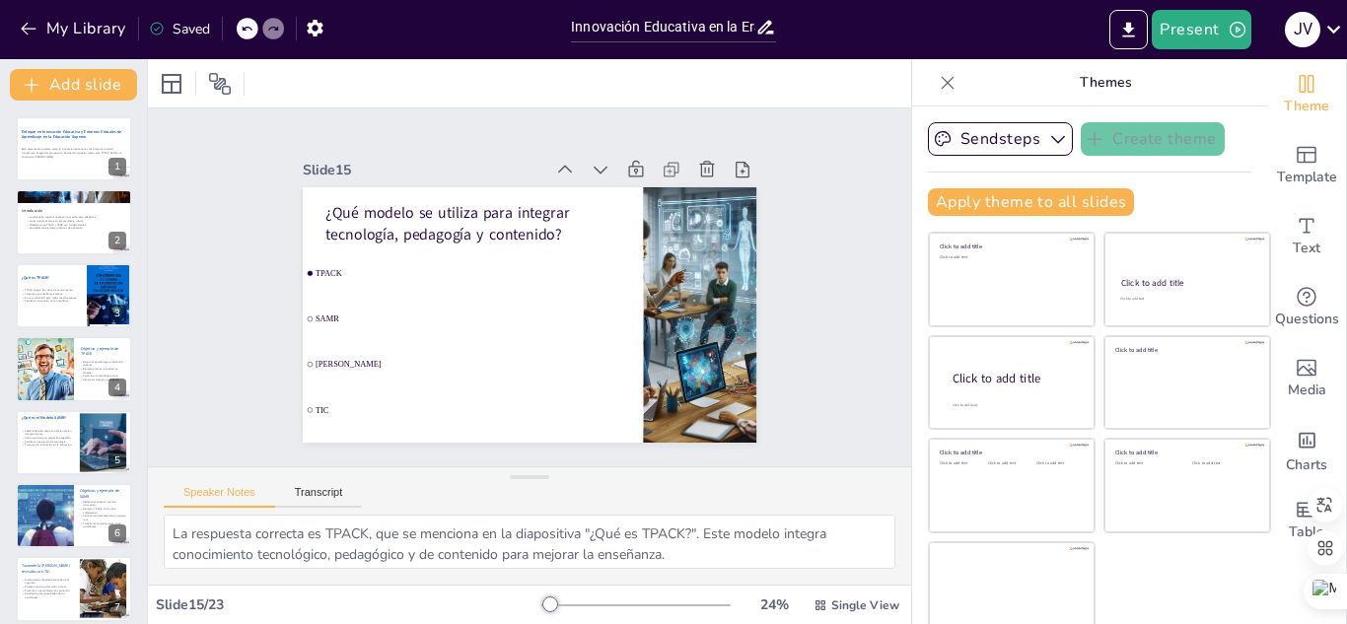
checkbox input "true"
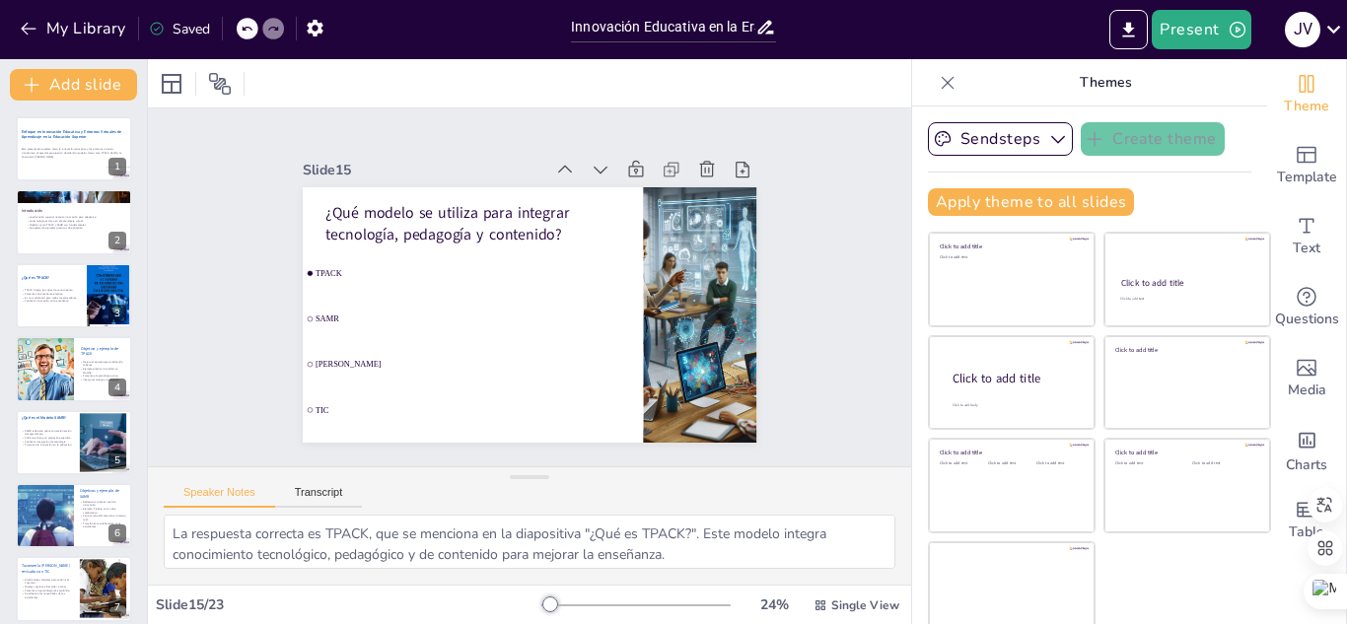
checkbox input "true"
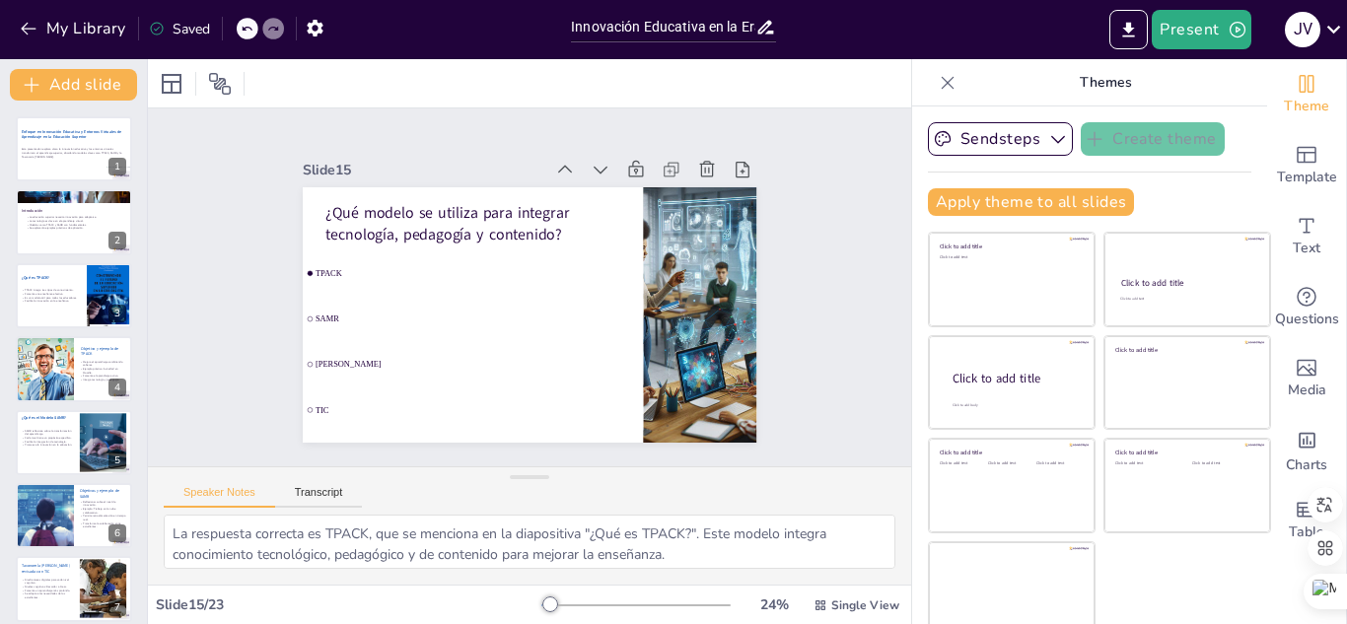
checkbox input "true"
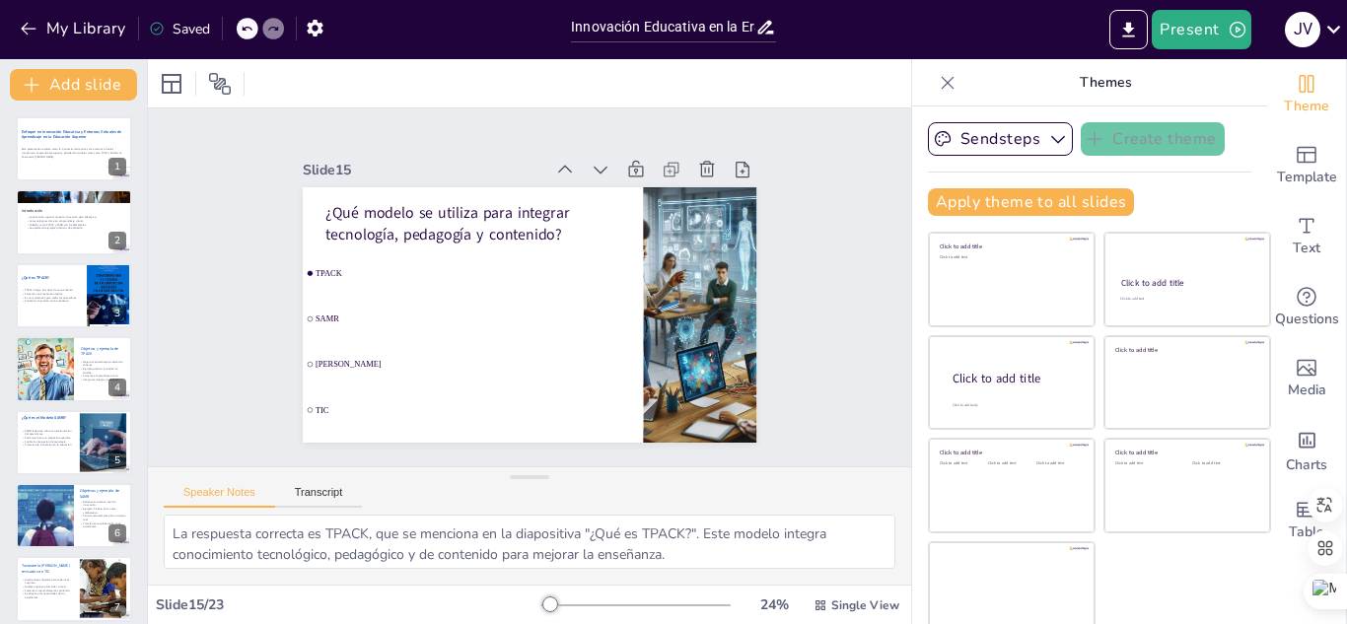
checkbox input "true"
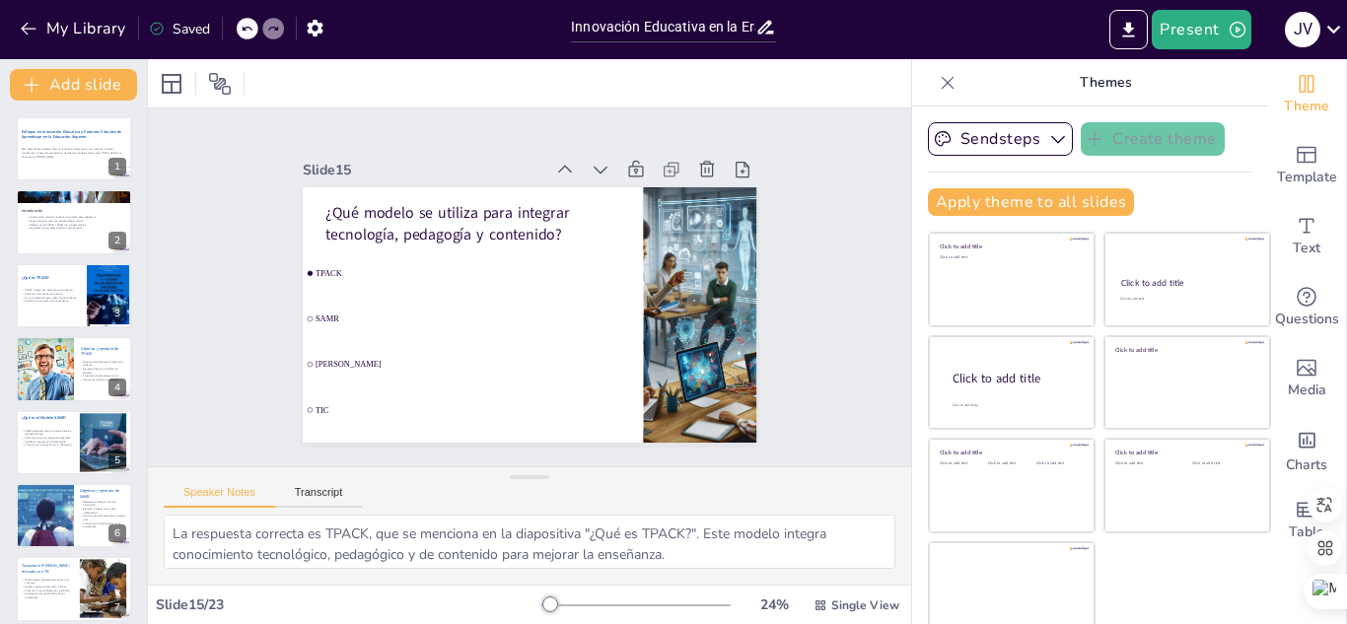
checkbox input "true"
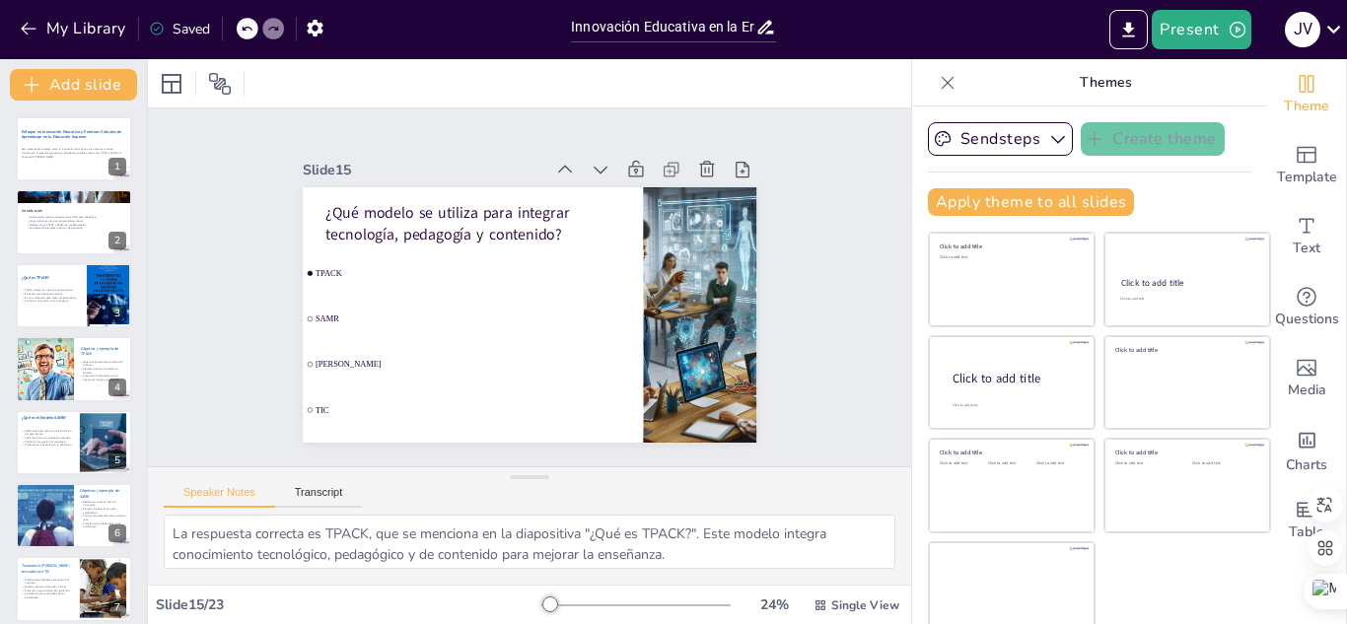
checkbox input "true"
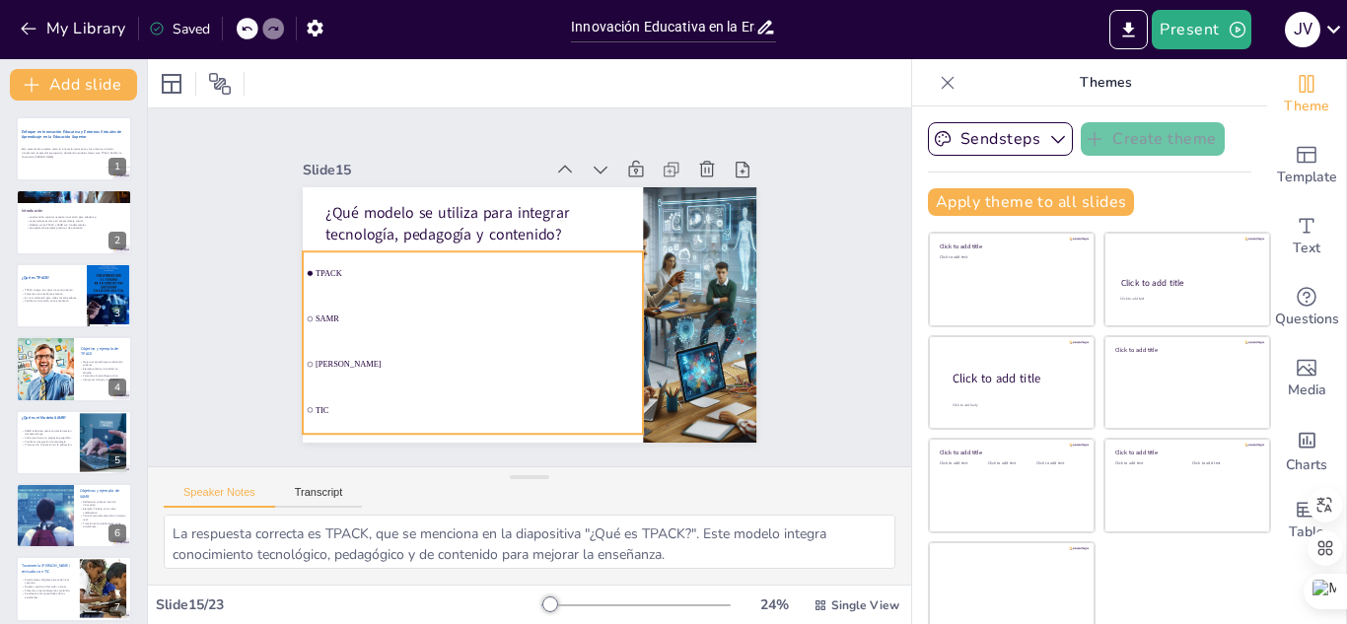
checkbox input "true"
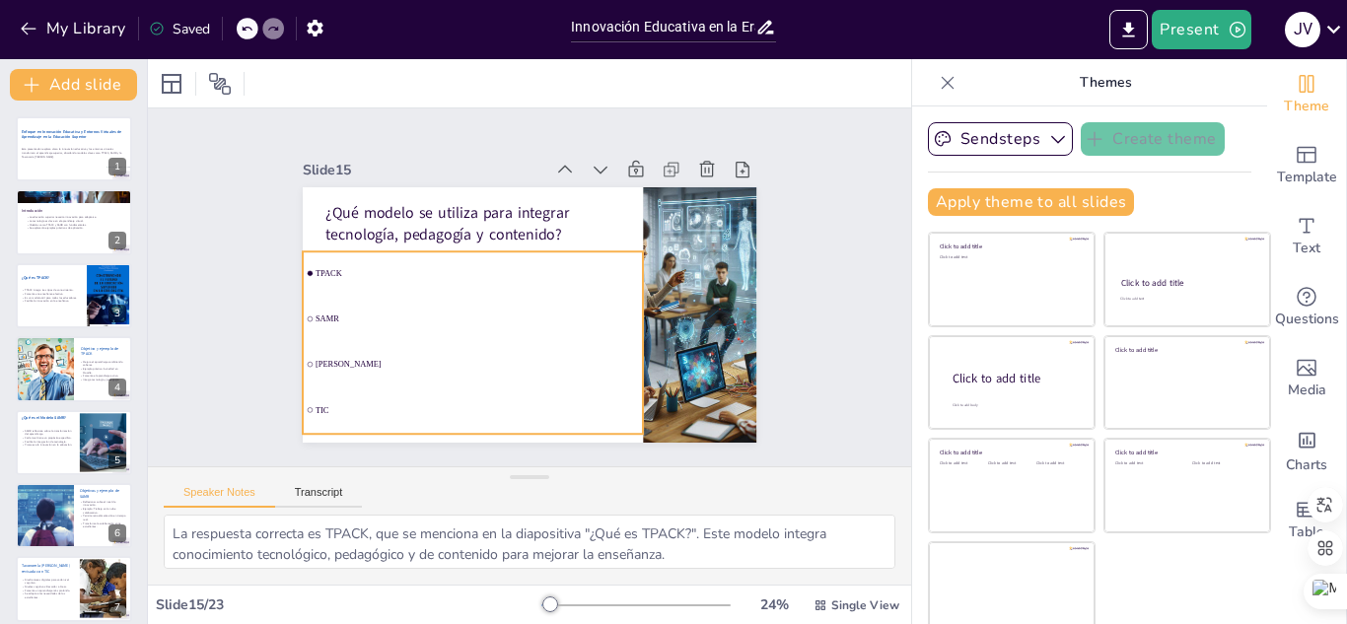
checkbox input "true"
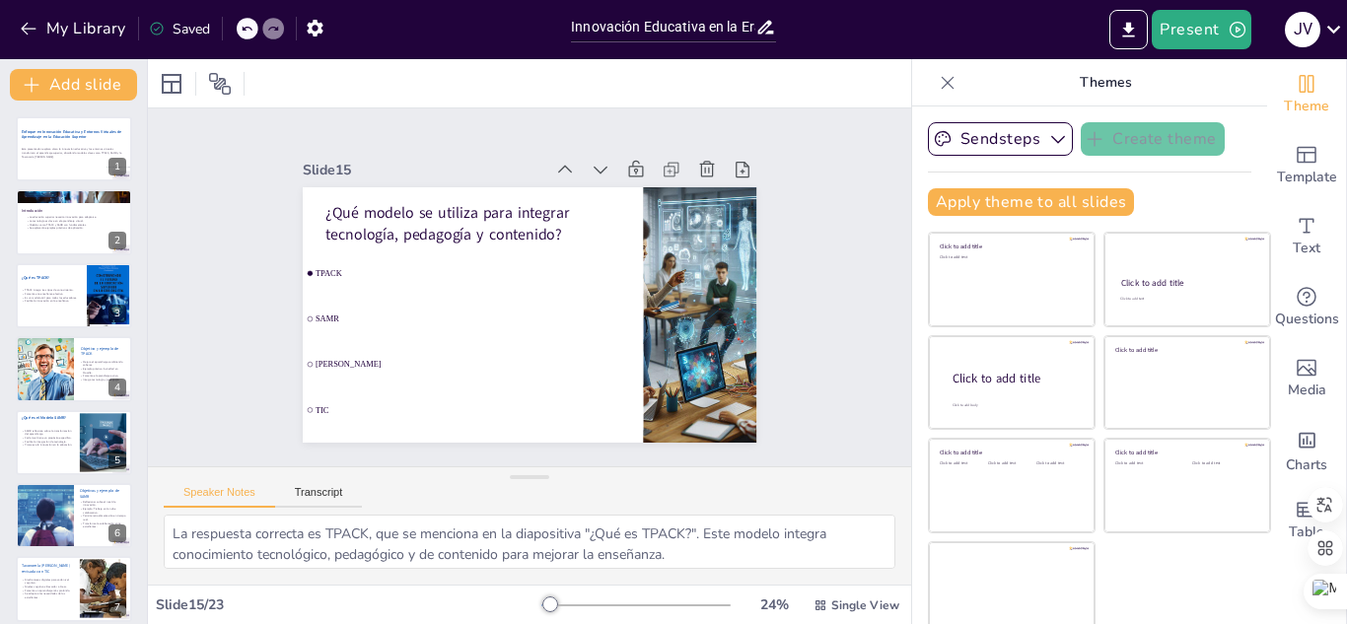
click at [938, 89] on icon at bounding box center [948, 83] width 20 height 20
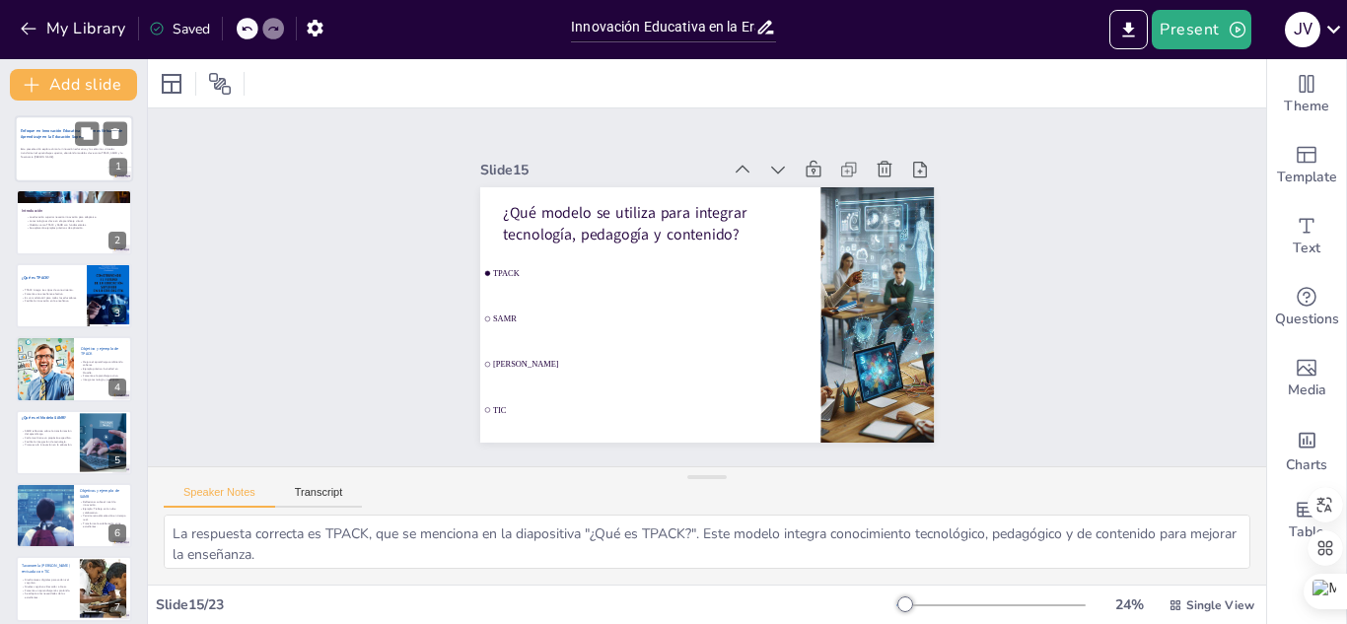
click at [64, 151] on p "Esta presentación explora cómo la innovación educativa y los entornos virtuales…" at bounding box center [74, 153] width 107 height 11
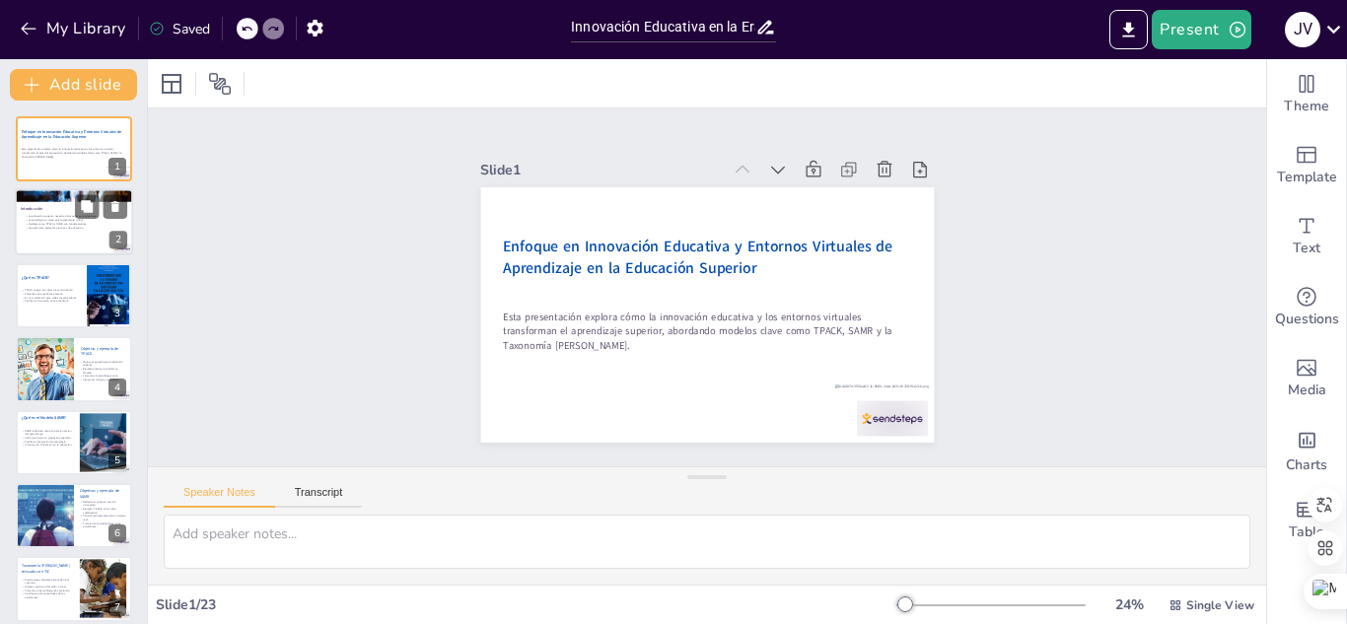
click at [66, 241] on div at bounding box center [74, 222] width 118 height 67
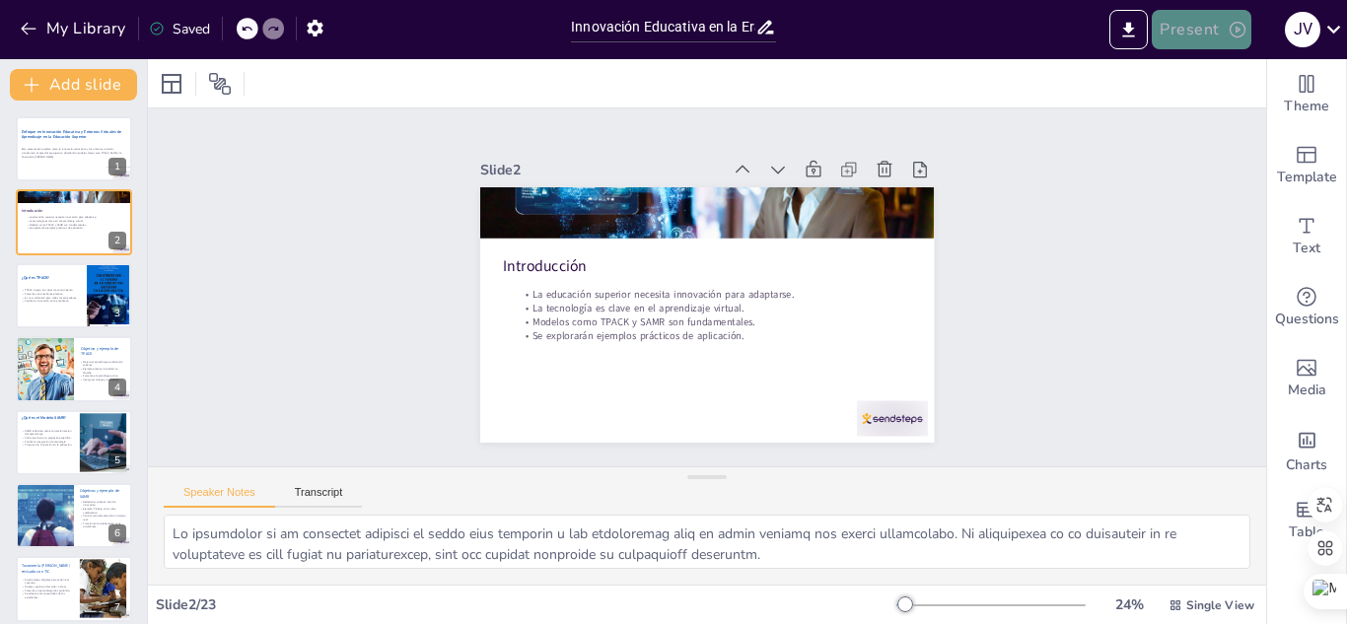
click at [1237, 33] on icon "button" at bounding box center [1238, 30] width 20 height 20
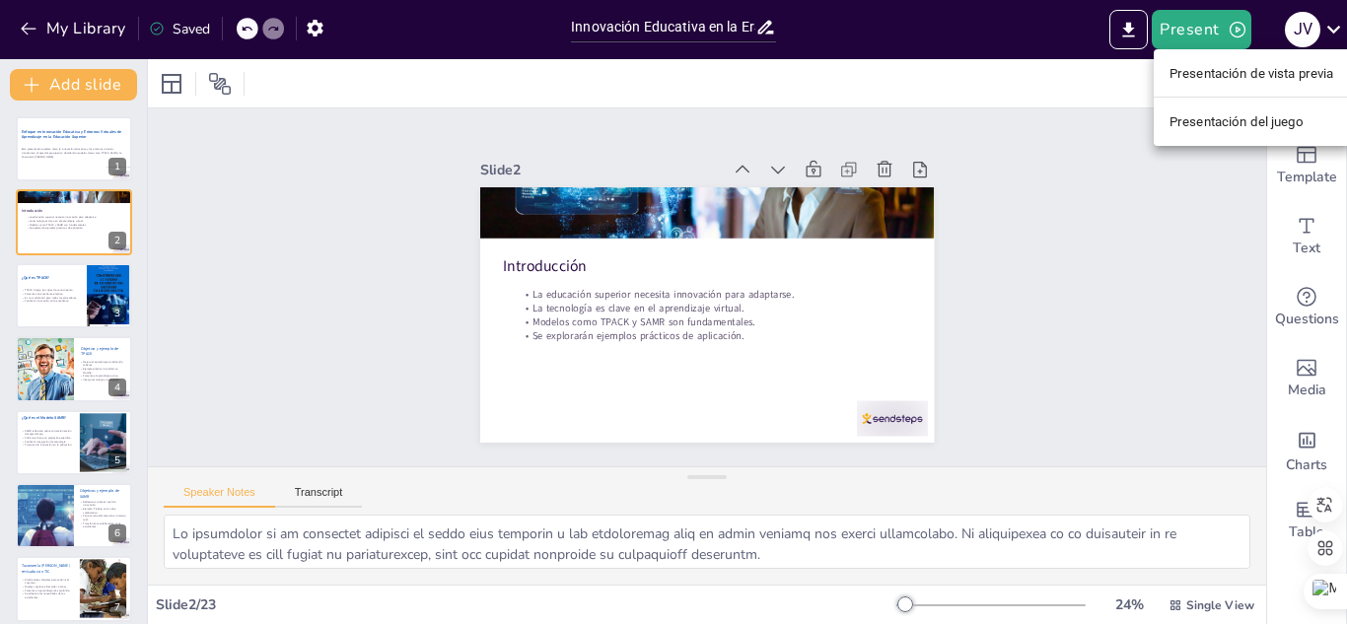
click at [1130, 32] on div at bounding box center [673, 312] width 1347 height 624
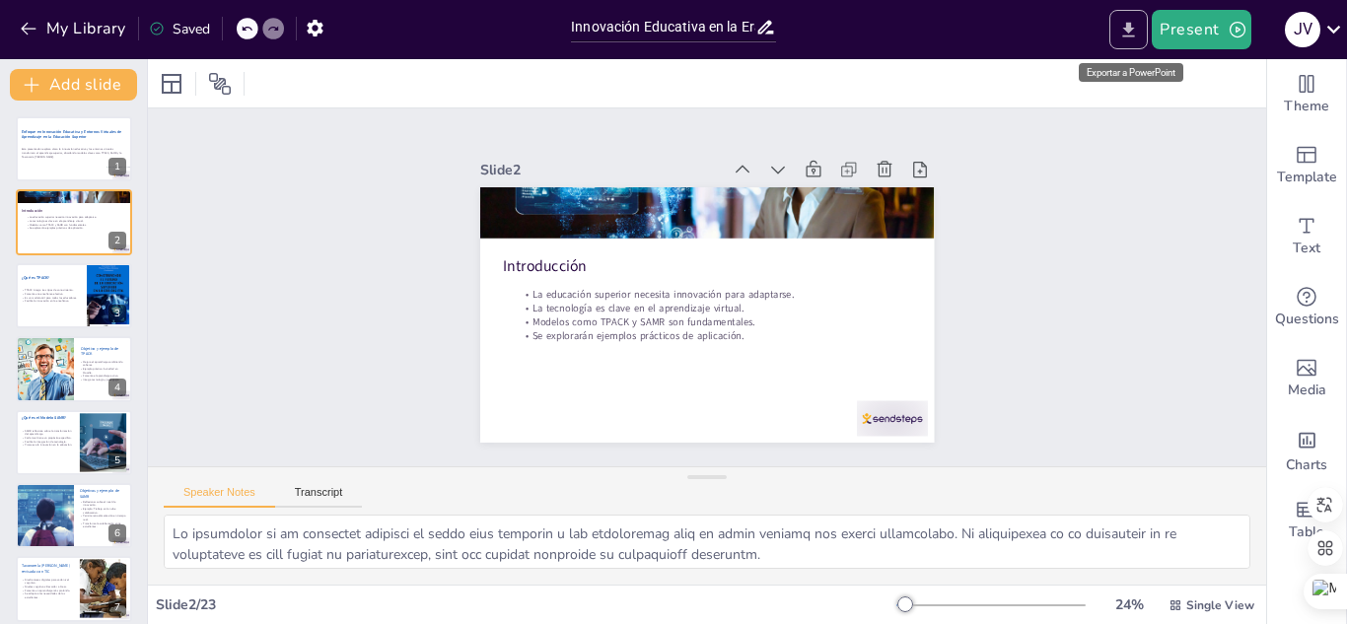
click at [1126, 34] on icon "Export to PowerPoint" at bounding box center [1128, 30] width 21 height 21
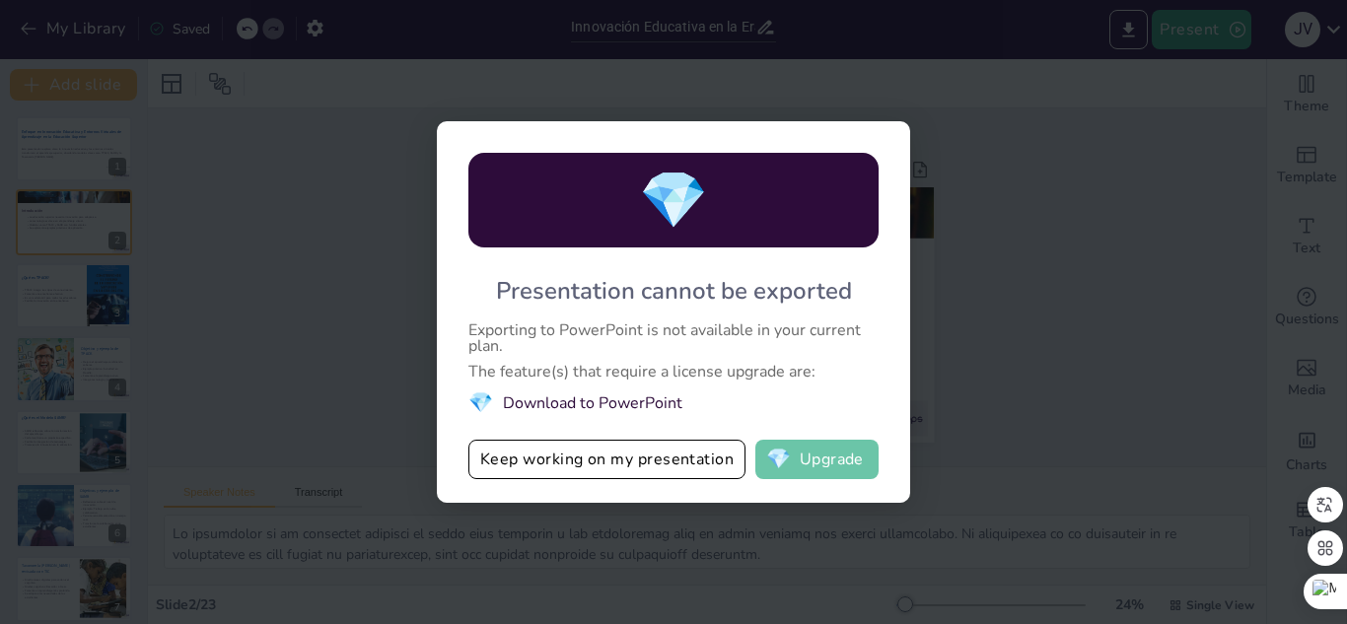
click at [828, 462] on button "💎 Upgrade" at bounding box center [816, 459] width 123 height 39
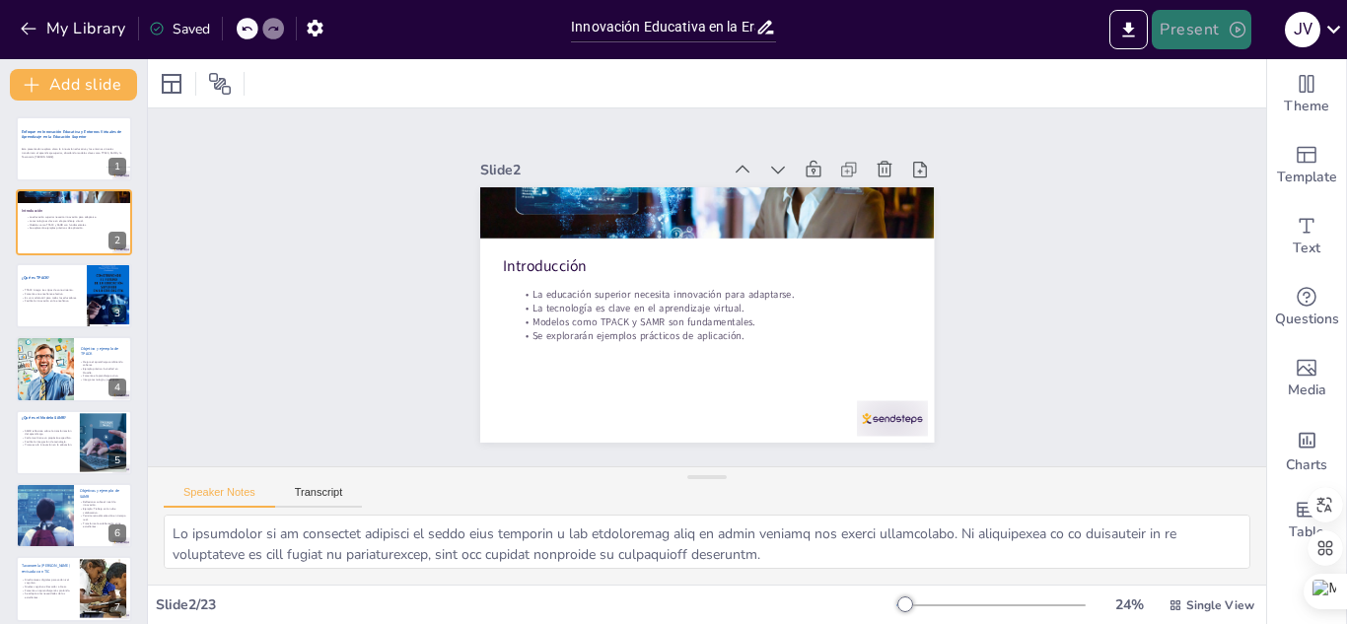
click at [1225, 29] on button "Present" at bounding box center [1201, 29] width 99 height 39
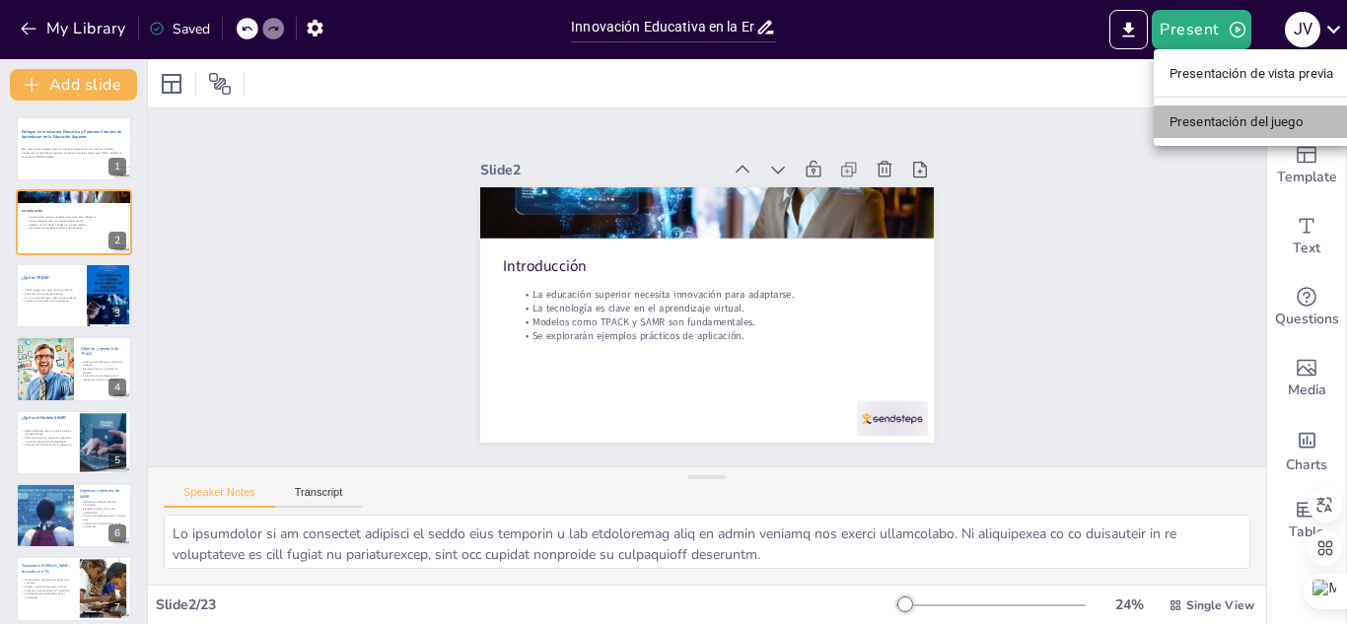
click at [1233, 114] on font "Presentación del juego" at bounding box center [1237, 121] width 134 height 15
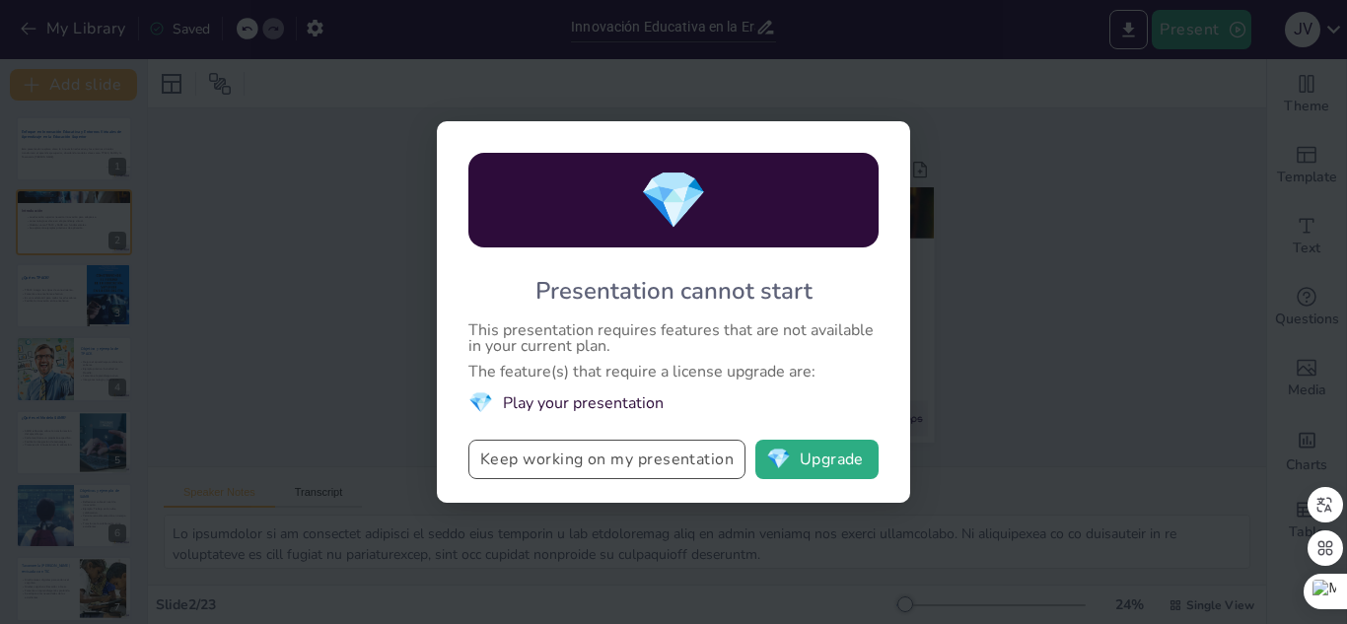
click at [547, 462] on button "Keep working on my presentation" at bounding box center [606, 459] width 277 height 39
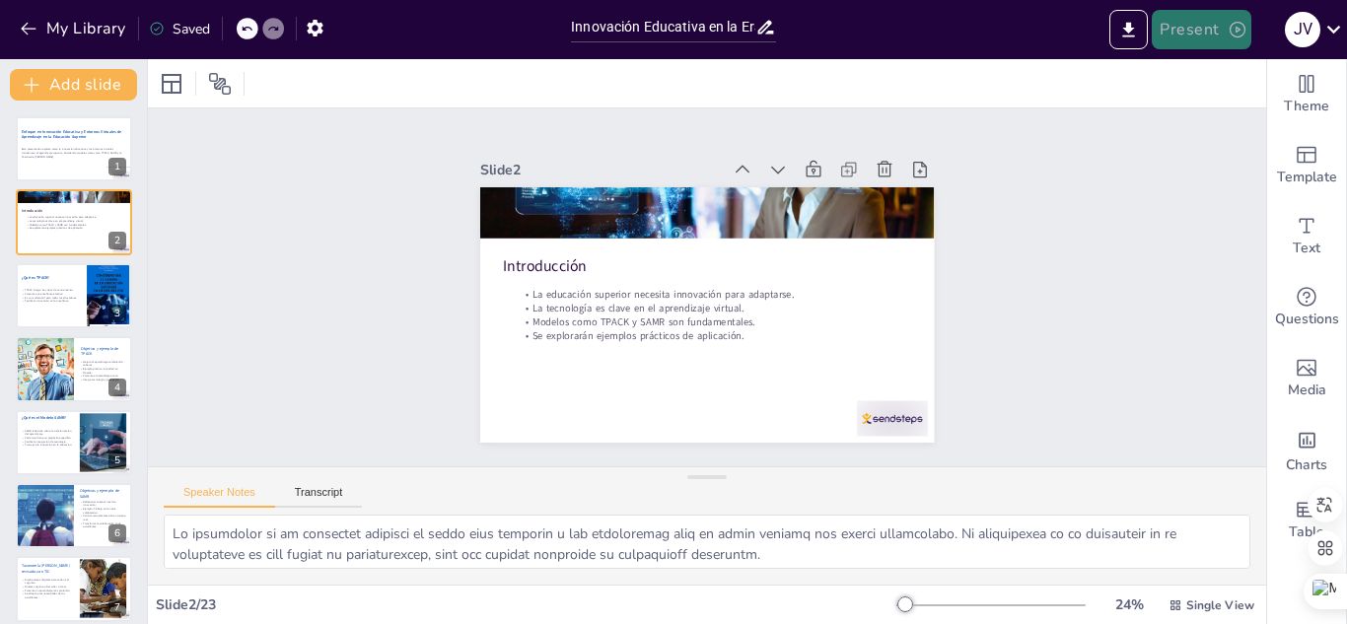
click at [1203, 22] on button "Present" at bounding box center [1201, 29] width 99 height 39
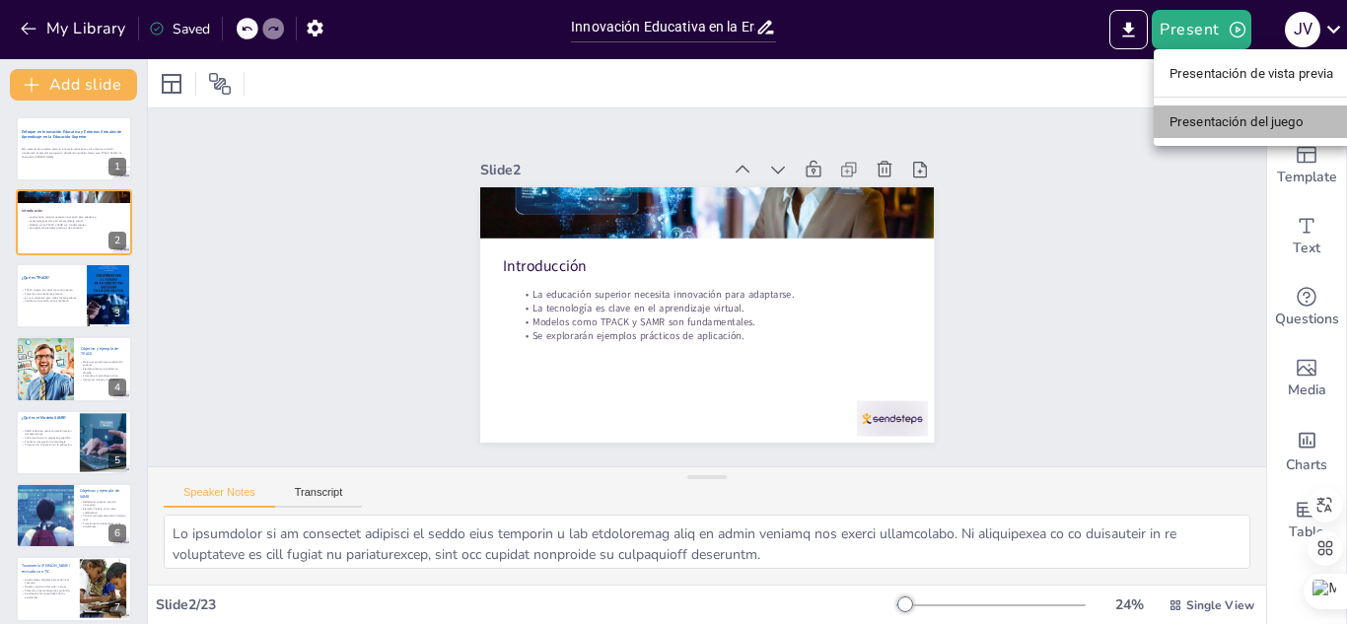
click at [1216, 124] on font "Presentación del juego" at bounding box center [1237, 121] width 134 height 15
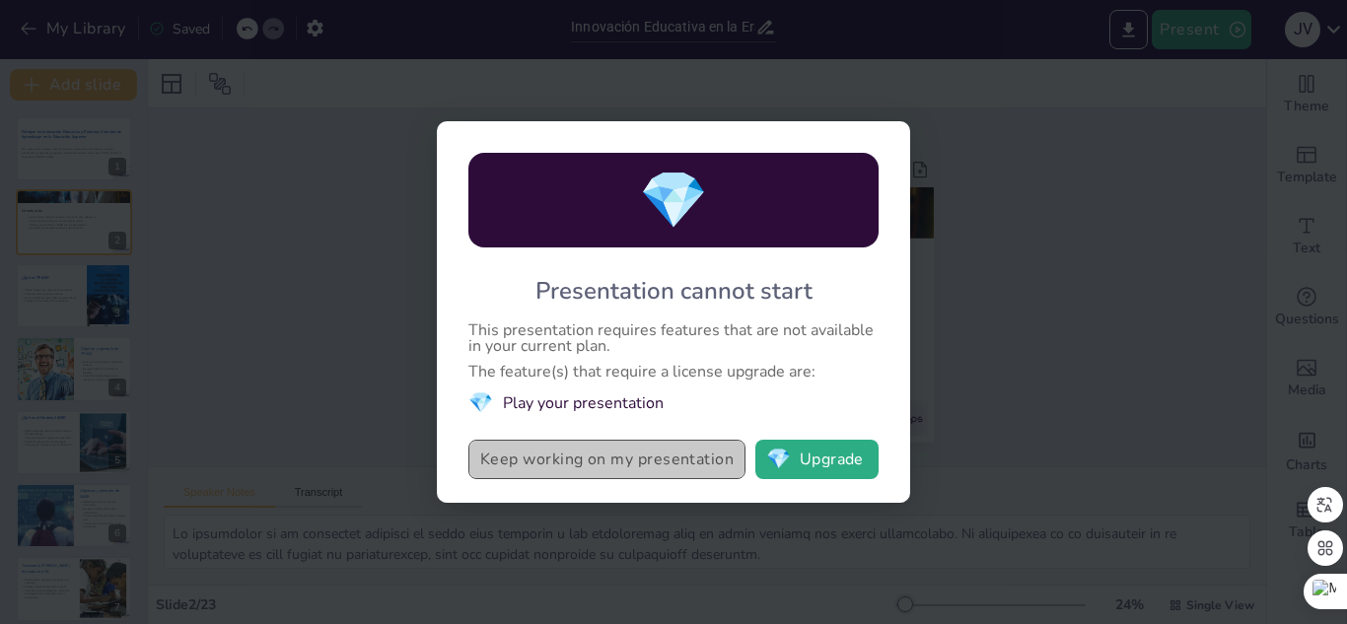
click at [637, 474] on button "Keep working on my presentation" at bounding box center [606, 459] width 277 height 39
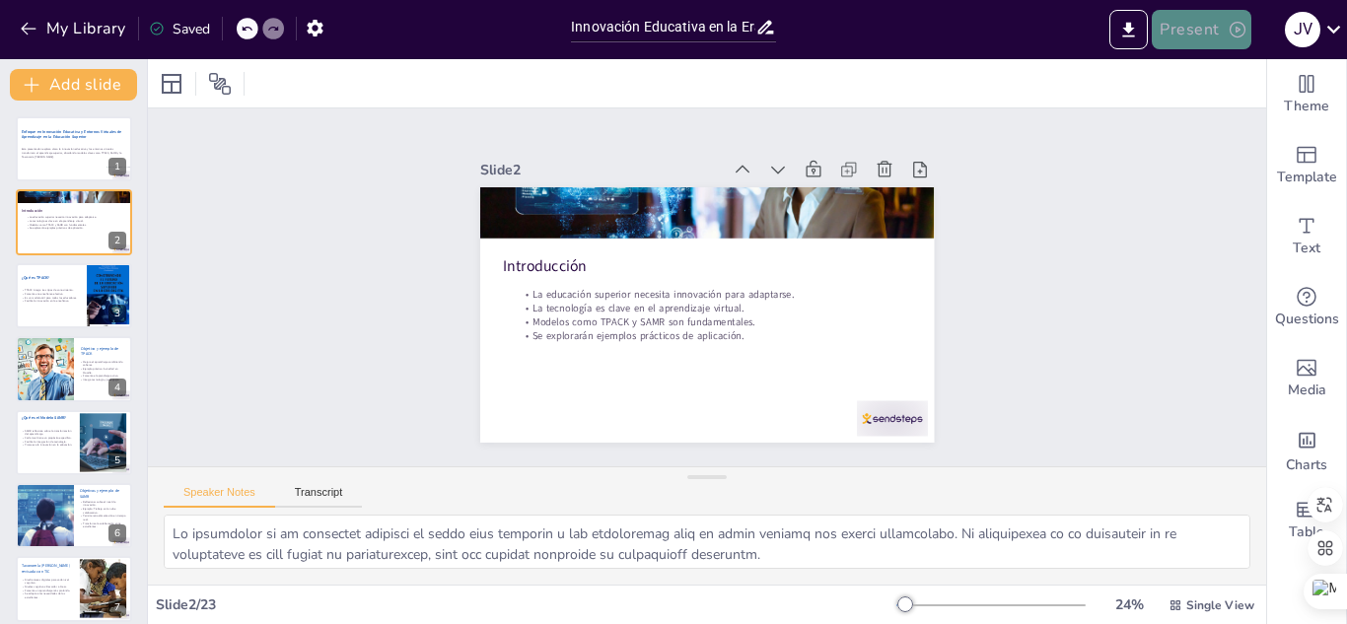
click at [1236, 29] on icon "button" at bounding box center [1238, 30] width 16 height 16
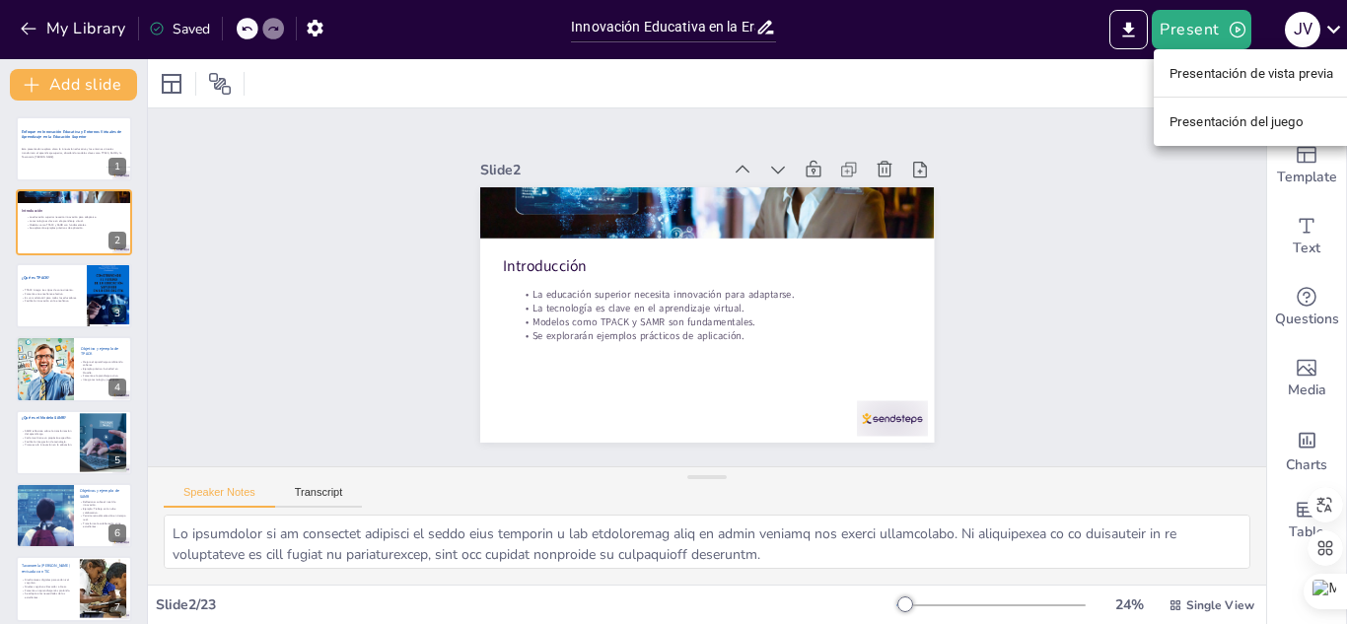
click at [1090, 278] on div at bounding box center [673, 312] width 1347 height 624
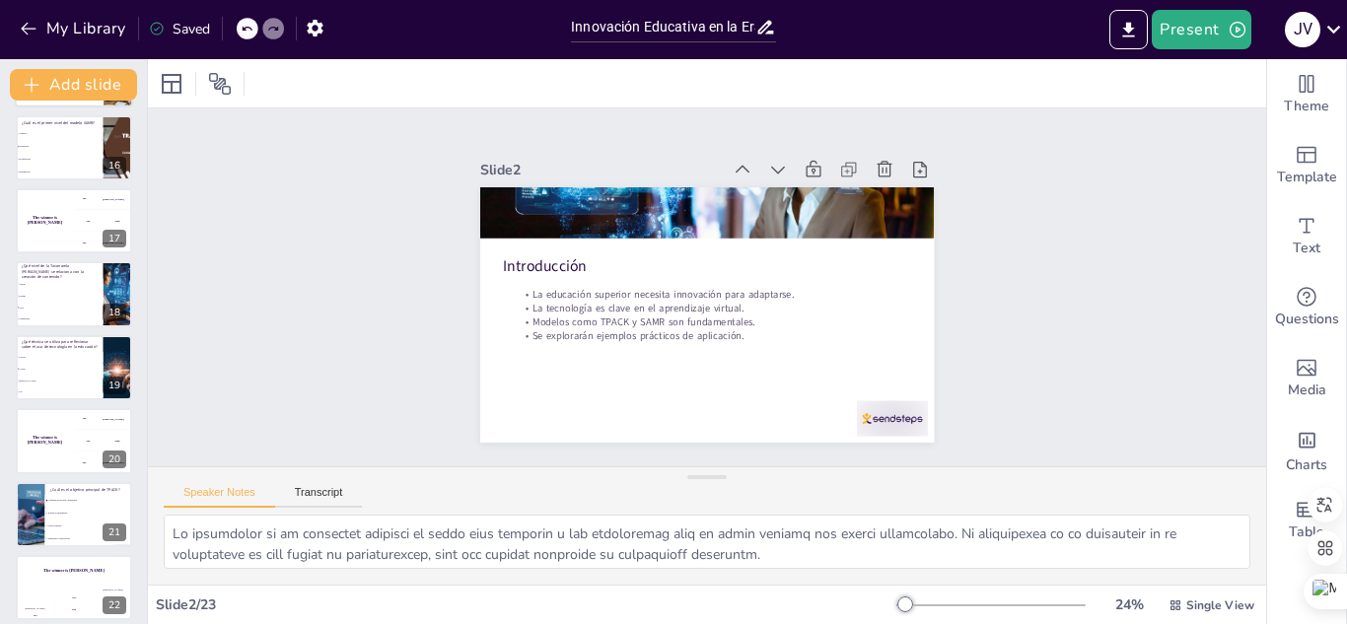
scroll to position [1187, 0]
